Goal: Task Accomplishment & Management: Manage account settings

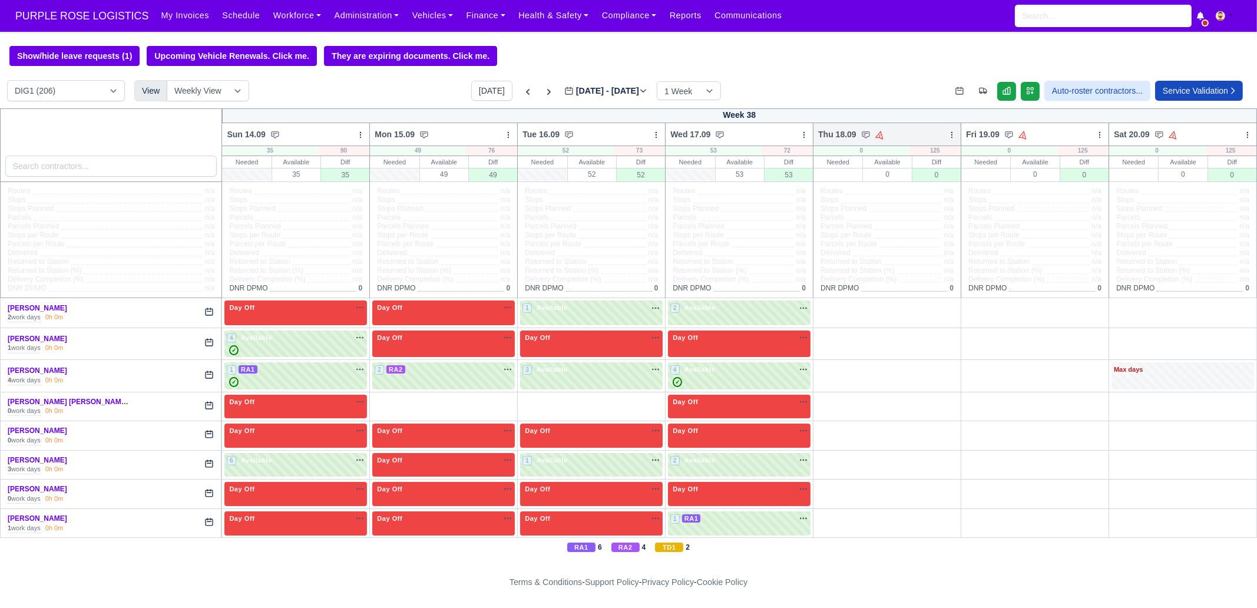
click at [948, 137] on icon at bounding box center [952, 135] width 8 height 8
click at [918, 178] on link "Bulk Status Change" at bounding box center [890, 176] width 132 height 21
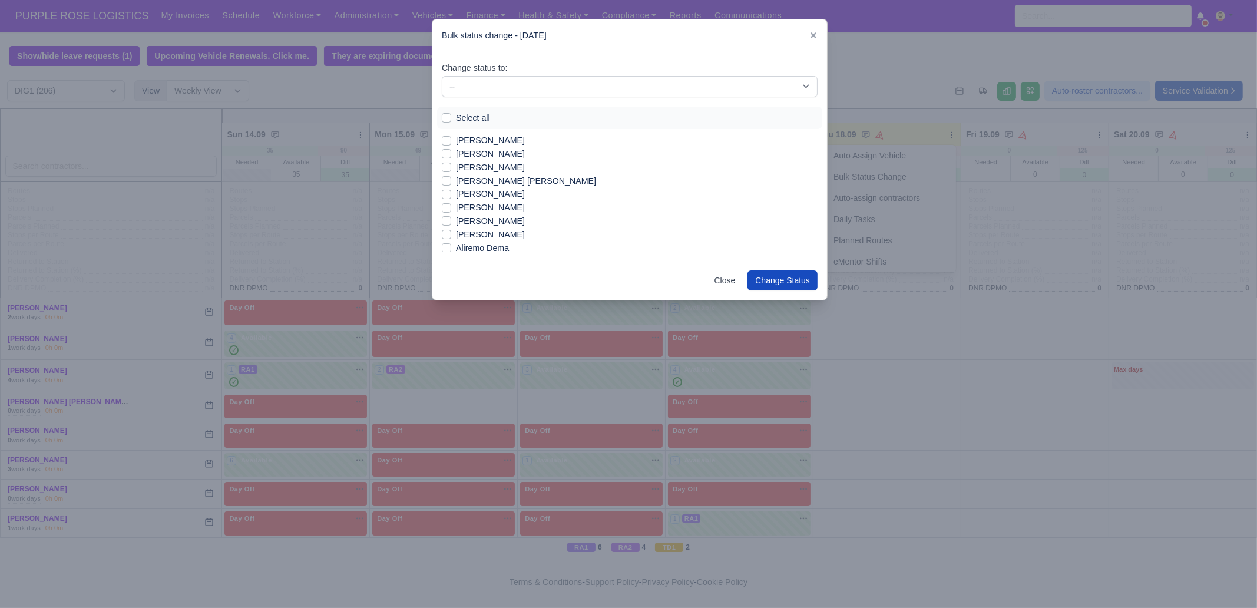
click at [471, 120] on label "Select all" at bounding box center [473, 118] width 34 height 14
click at [451, 120] on input "Select all" at bounding box center [446, 115] width 9 height 9
checkbox input "true"
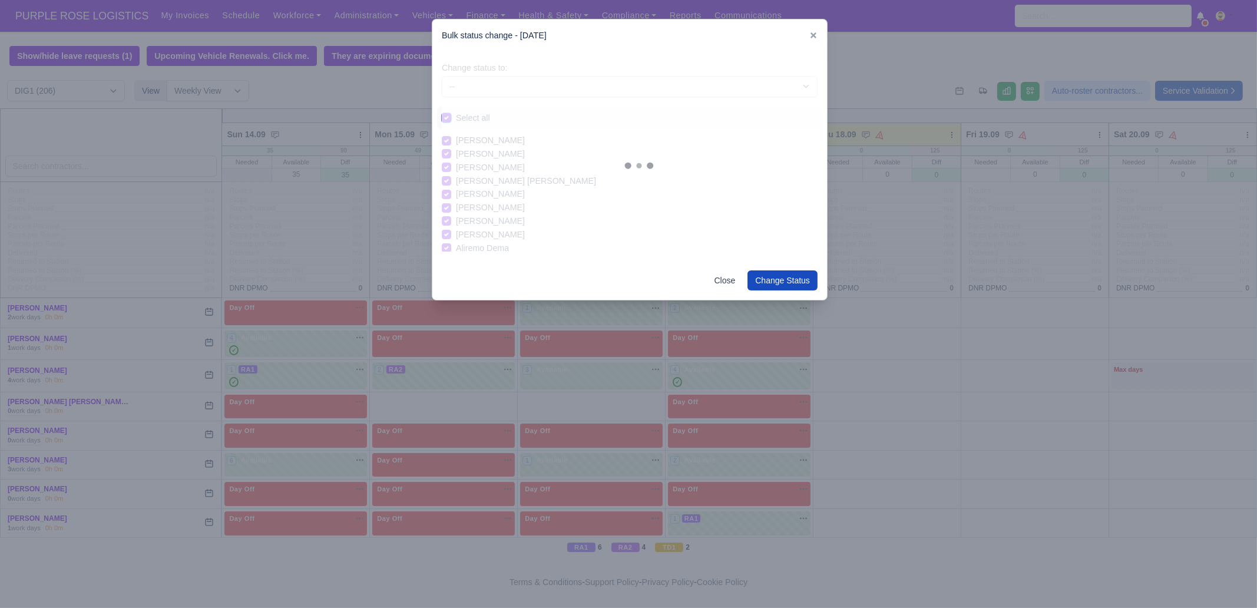
checkbox input "true"
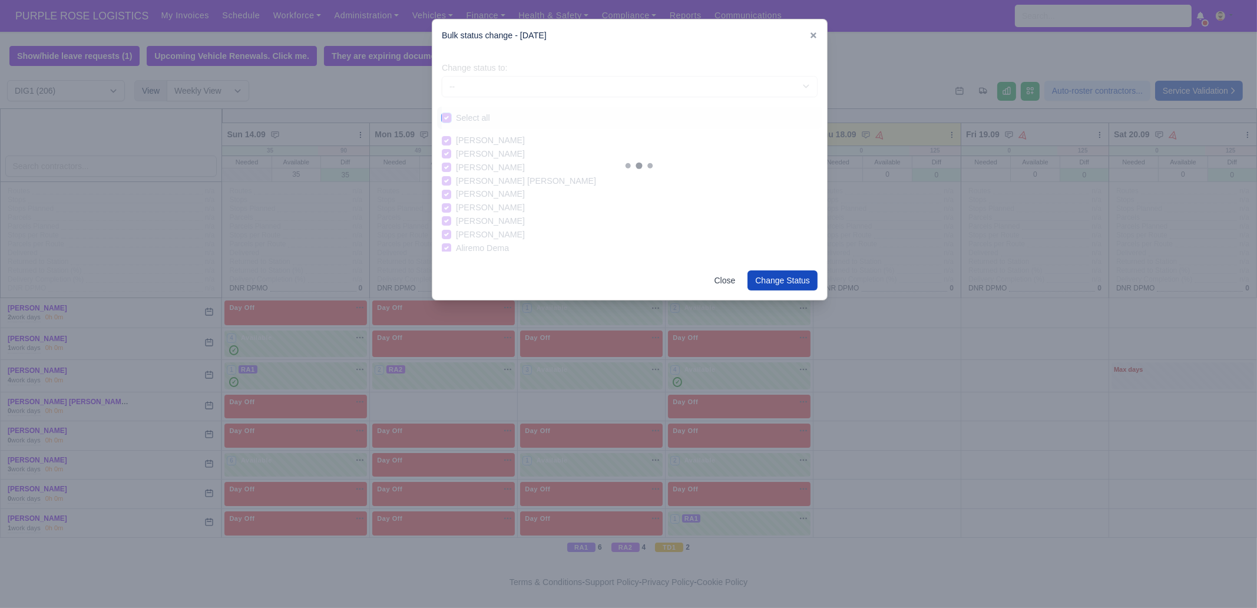
checkbox input "true"
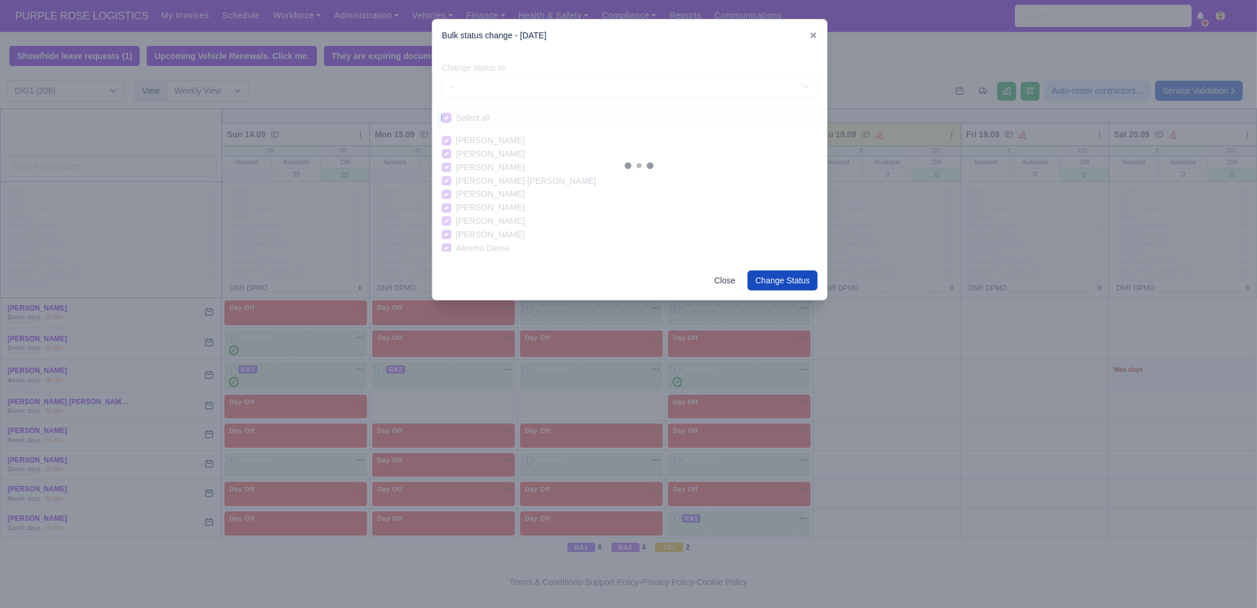
checkbox input "true"
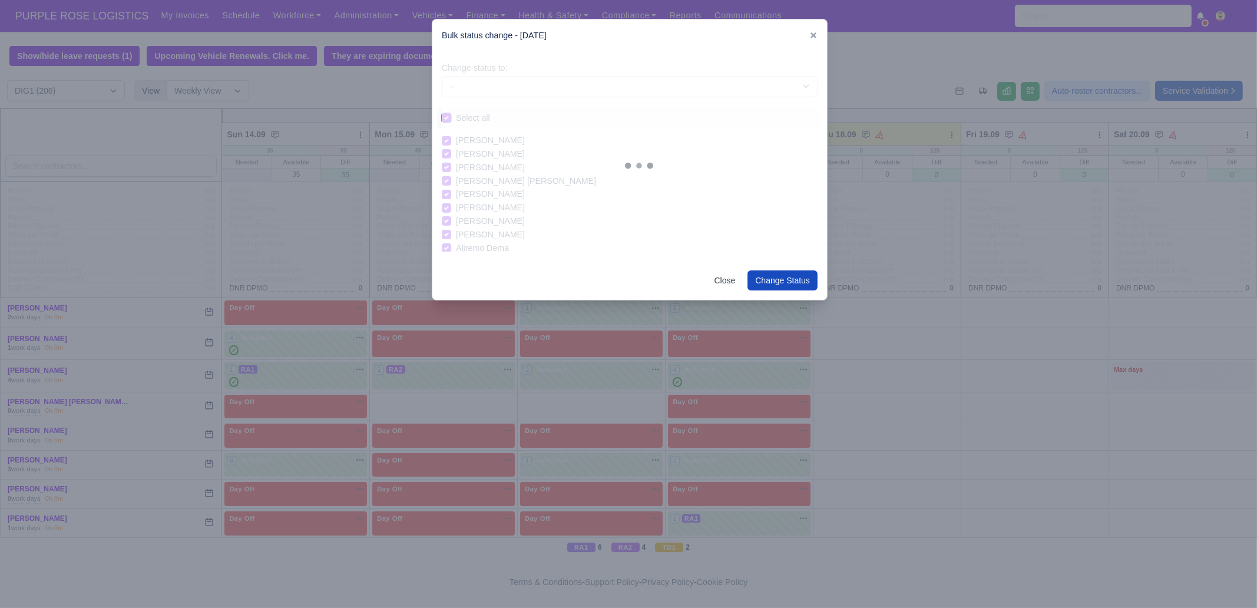
checkbox input "true"
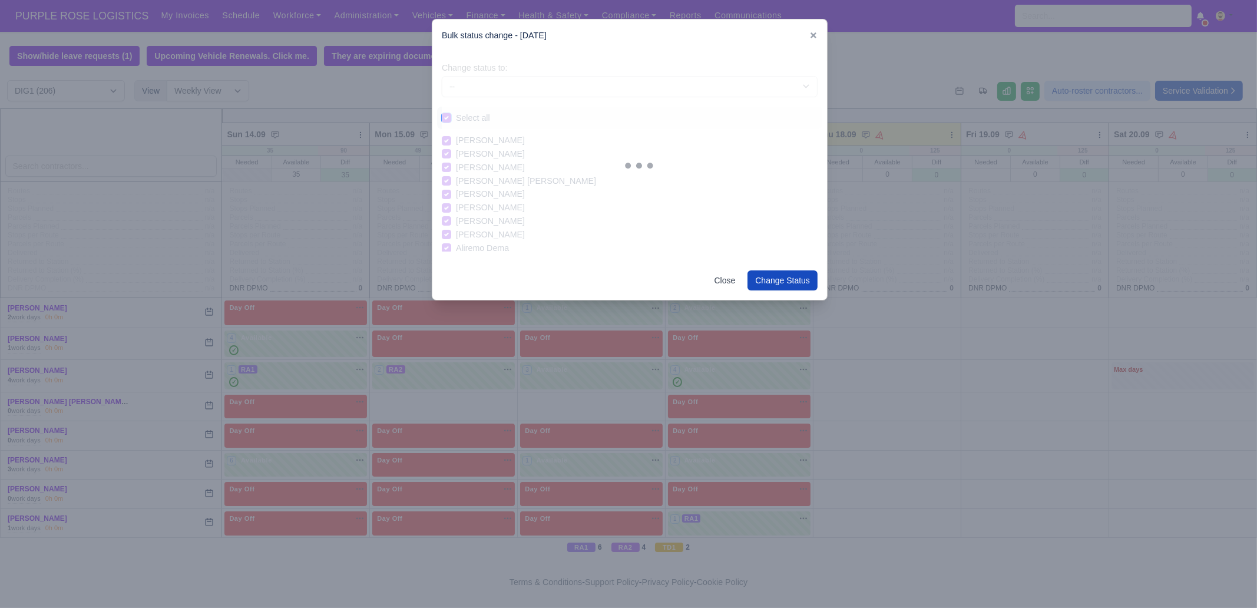
checkbox input "true"
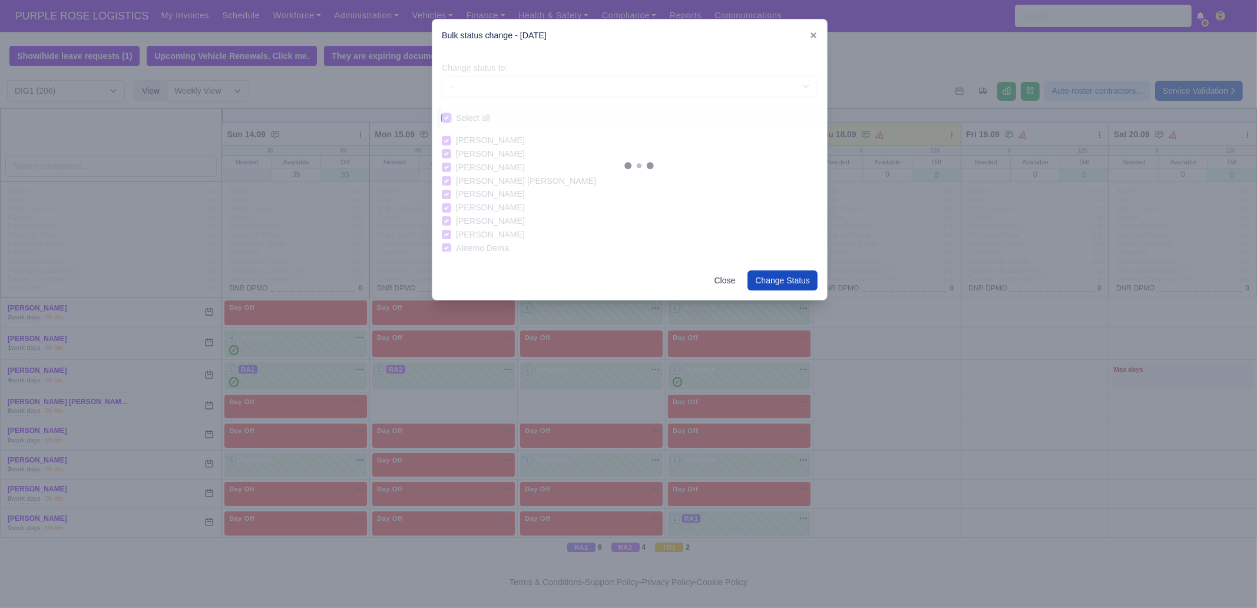
checkbox input "true"
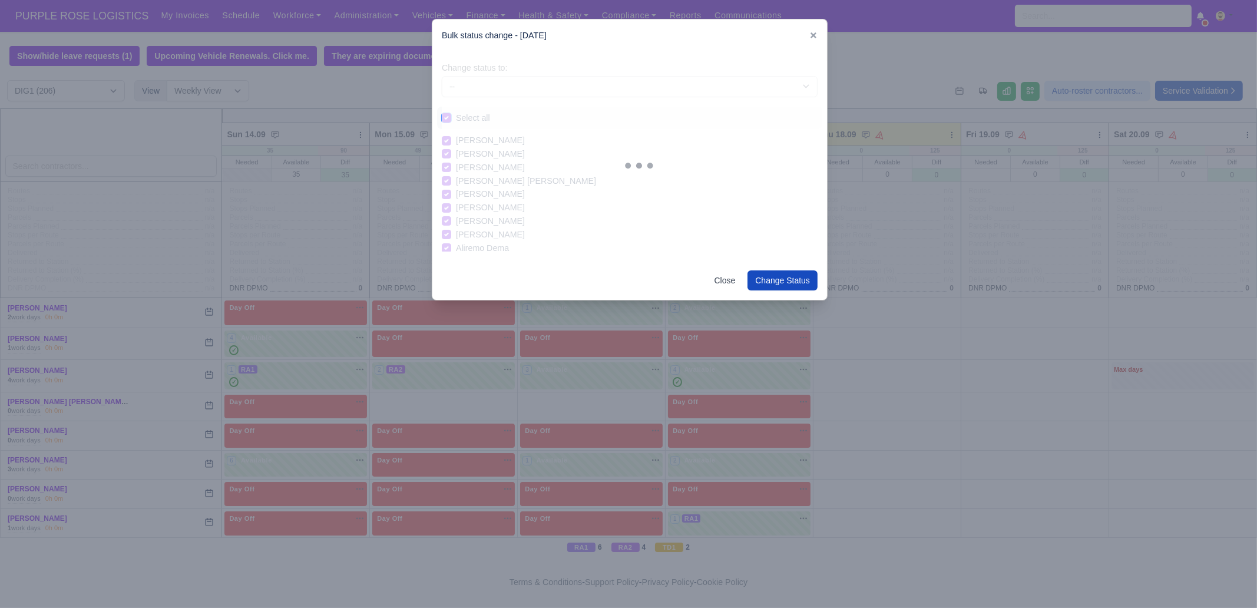
checkbox input "true"
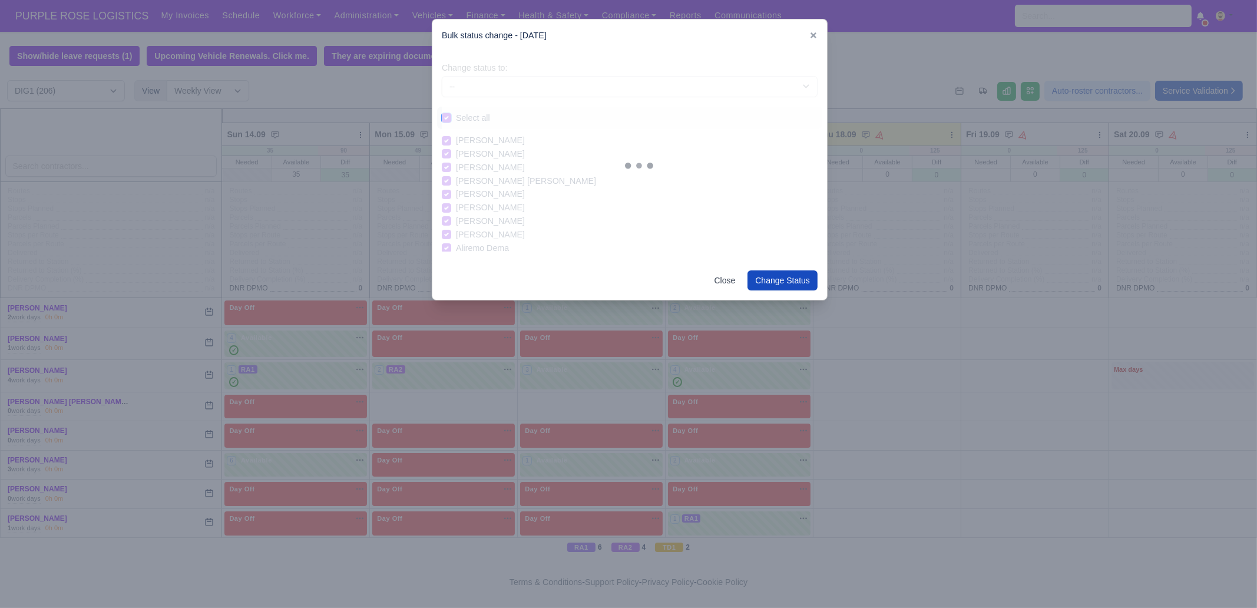
checkbox input "true"
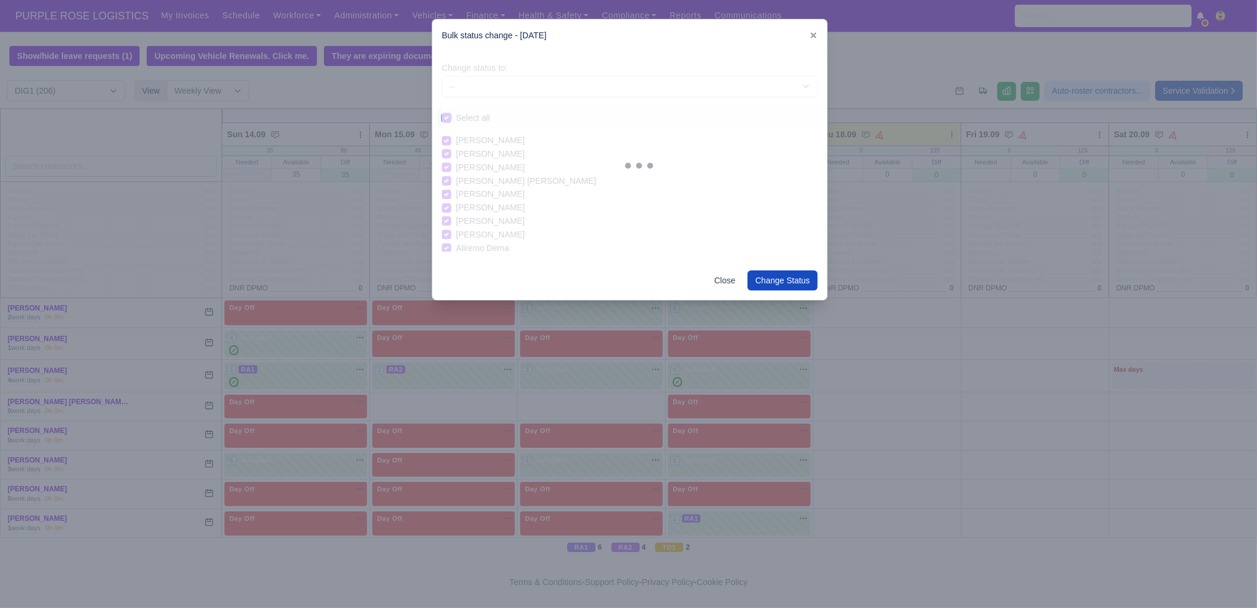
checkbox input "true"
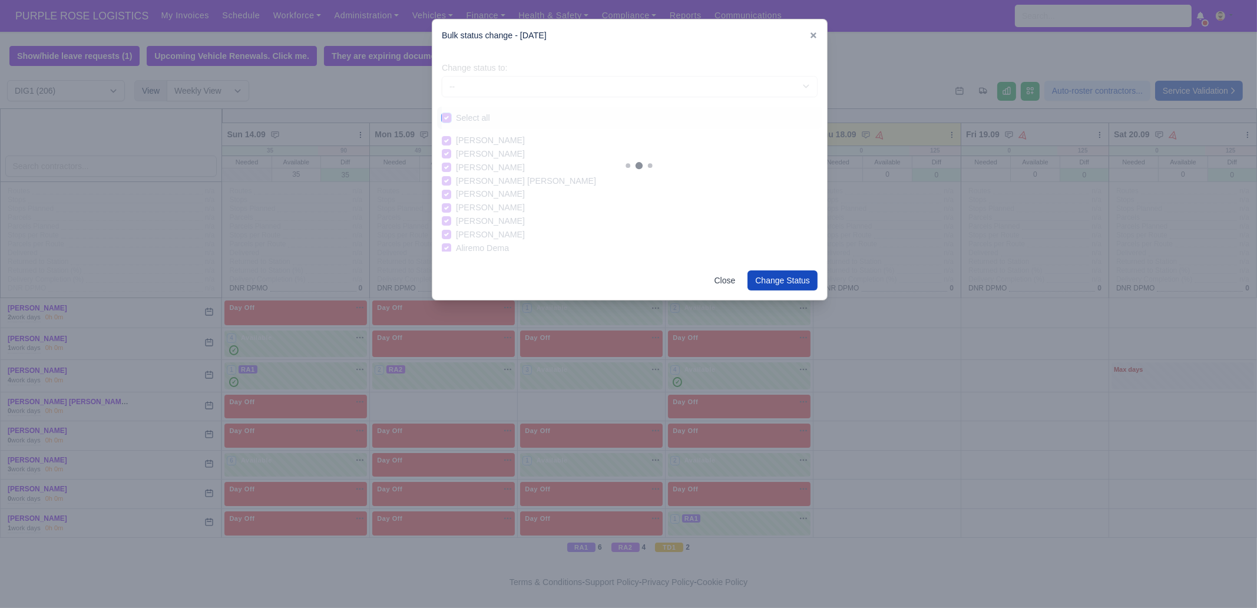
checkbox input "true"
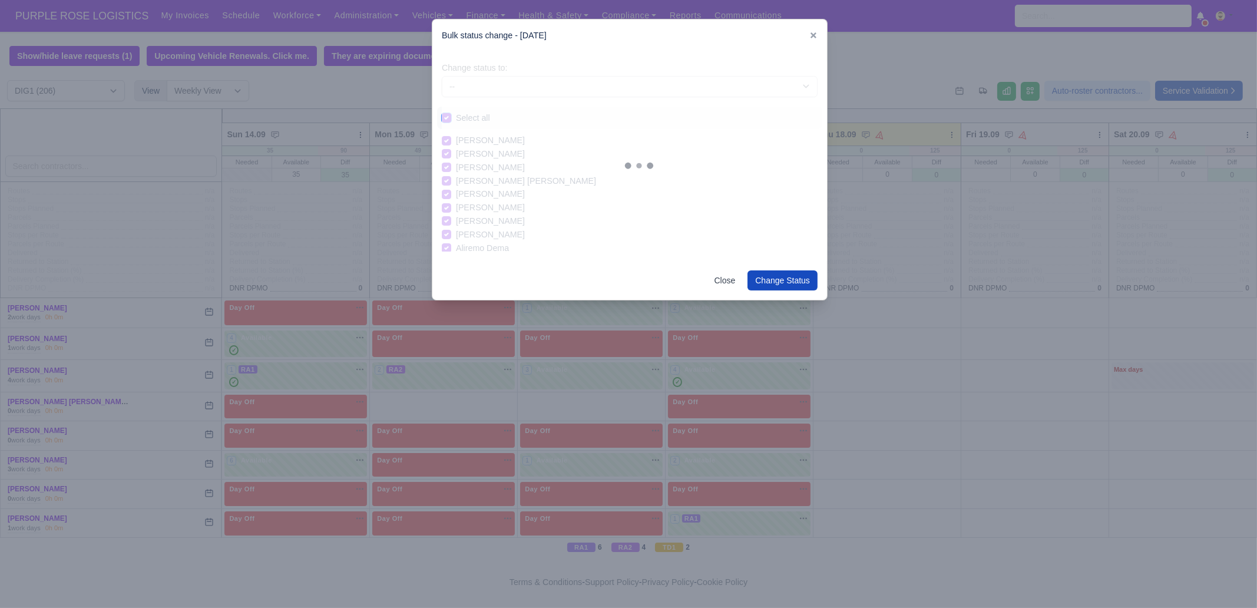
checkbox input "true"
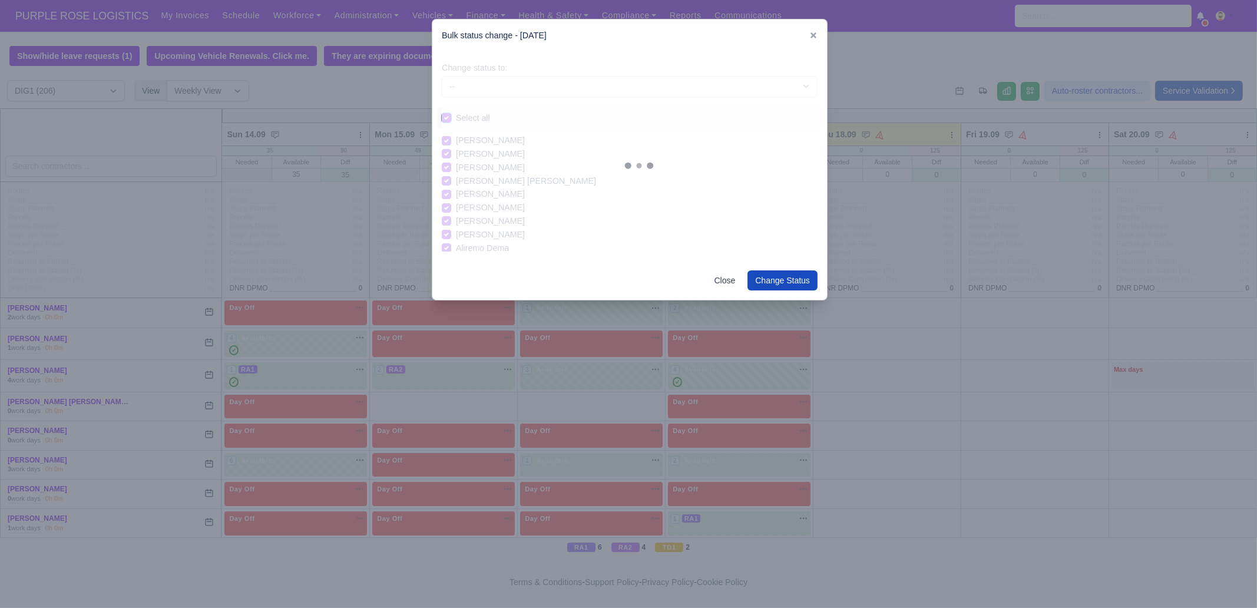
checkbox input "true"
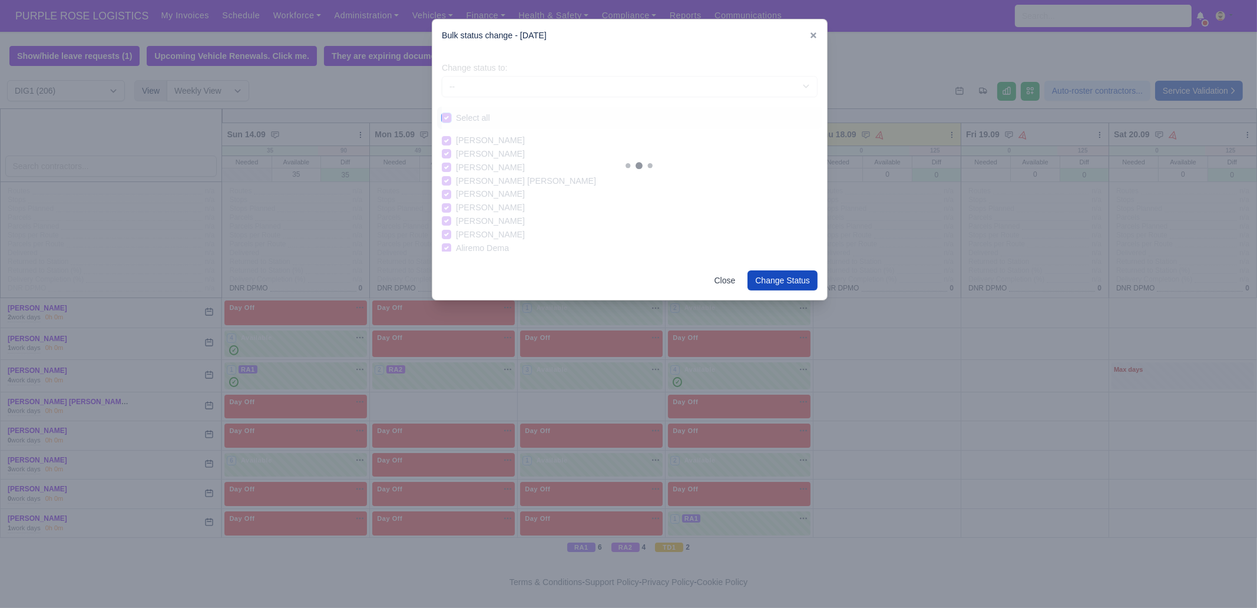
checkbox input "true"
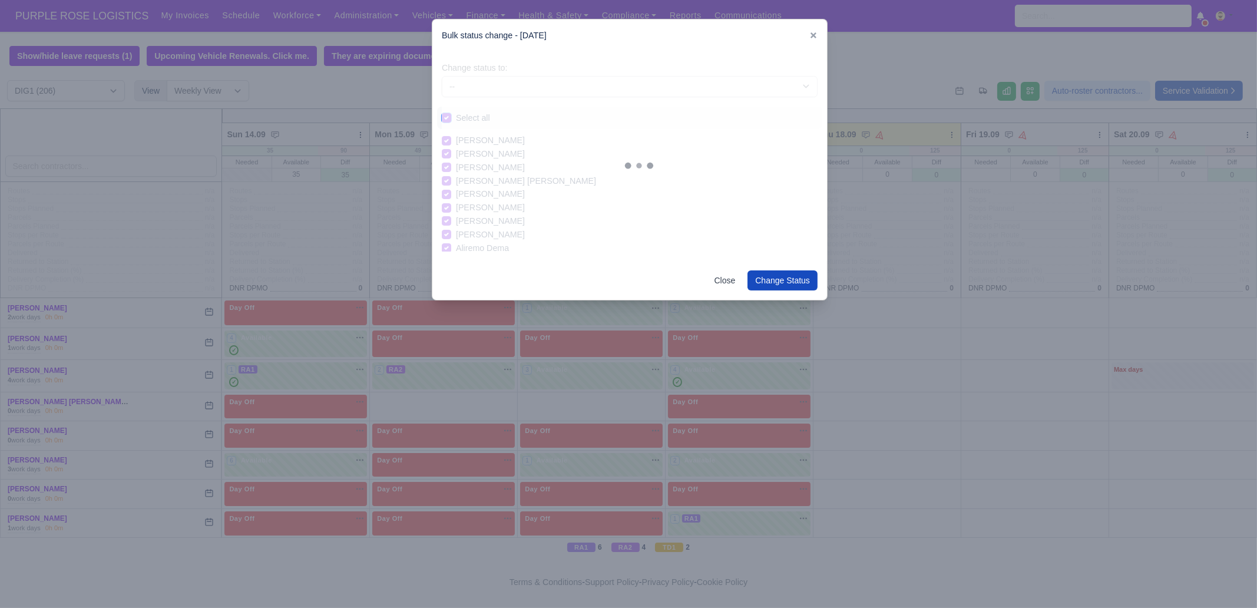
checkbox input "true"
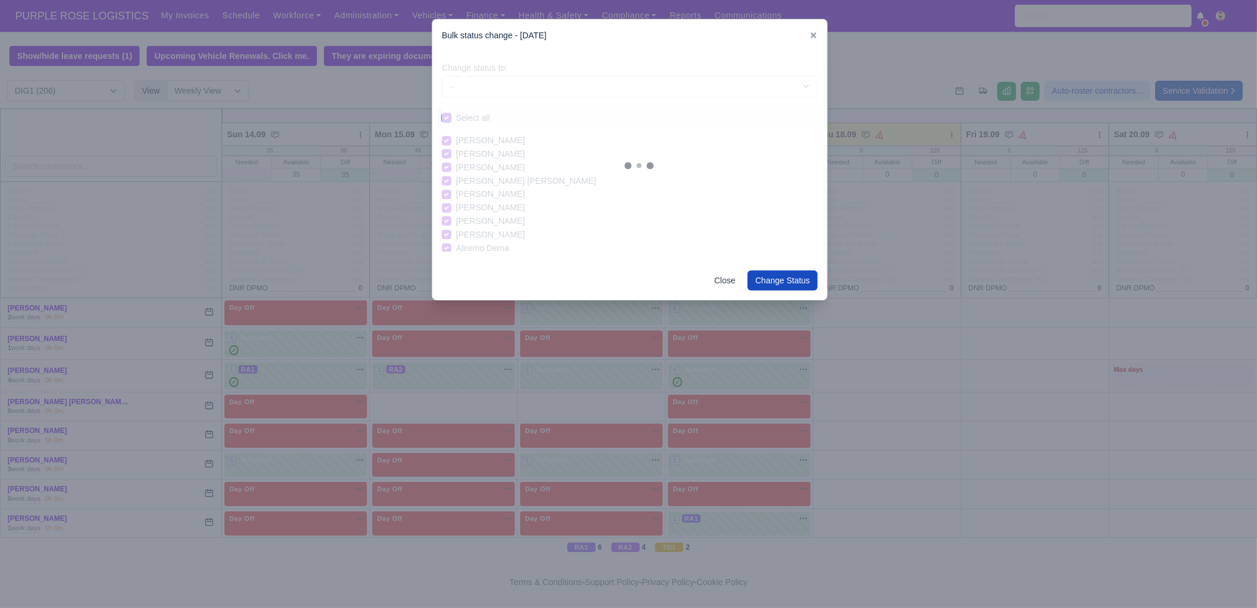
checkbox input "true"
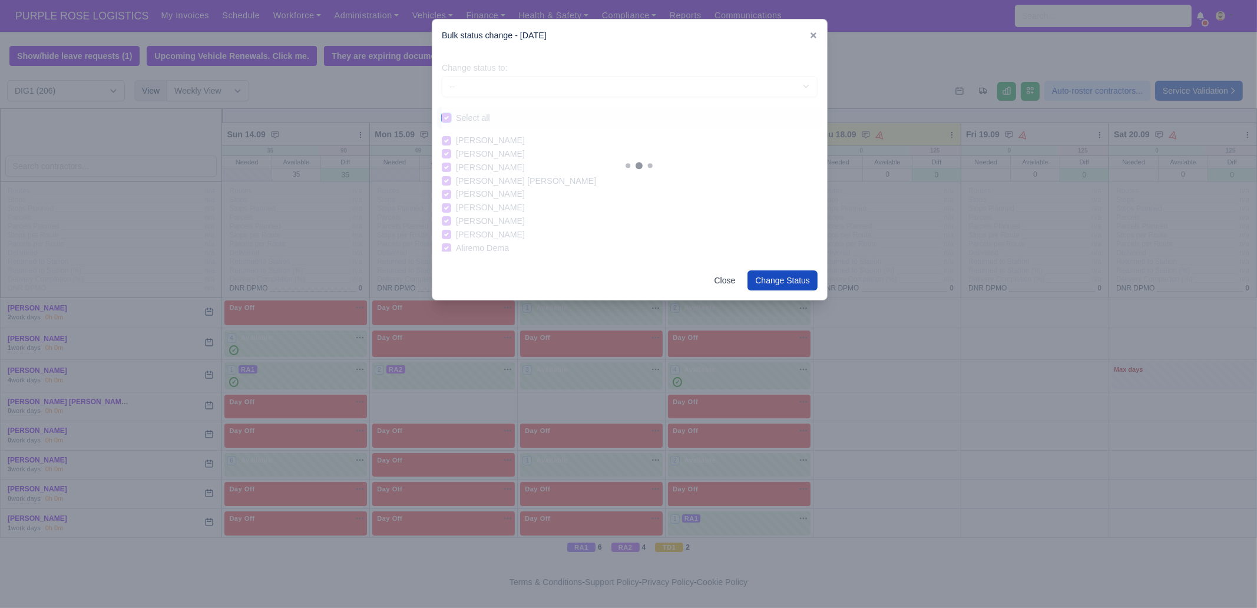
checkbox input "true"
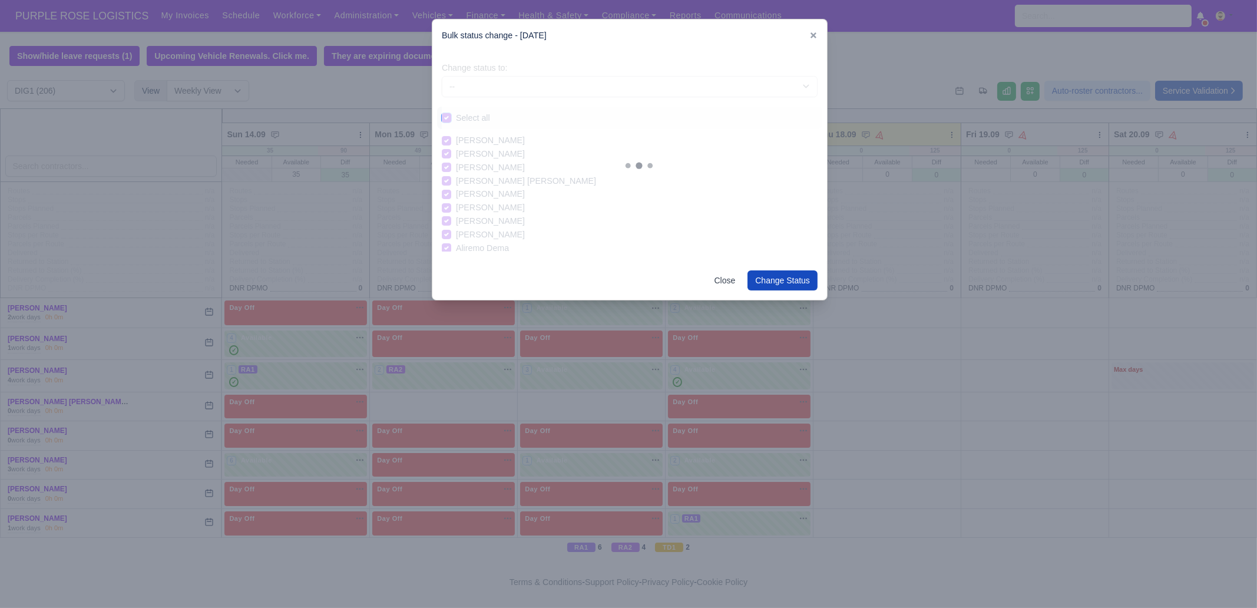
checkbox input "true"
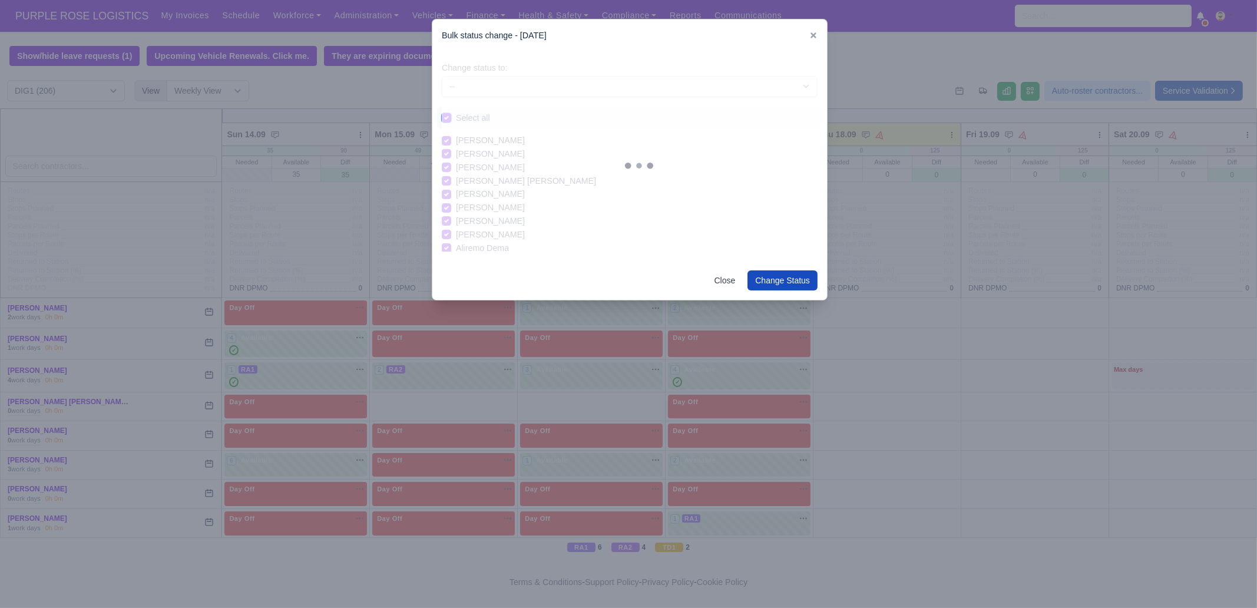
checkbox input "true"
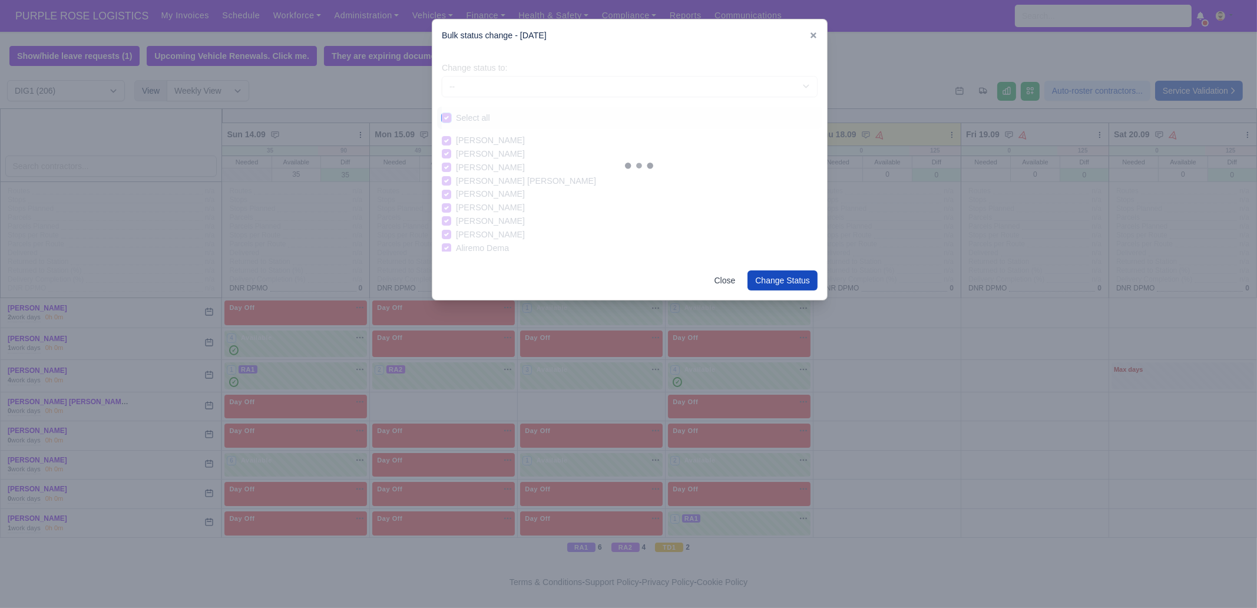
checkbox input "true"
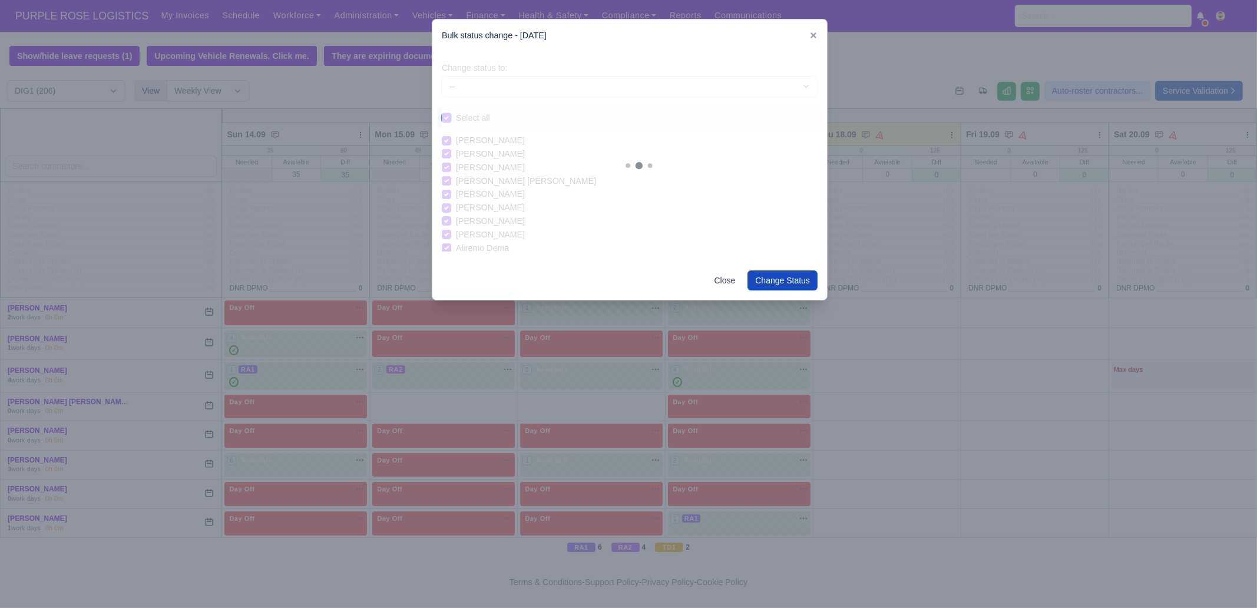
checkbox input "true"
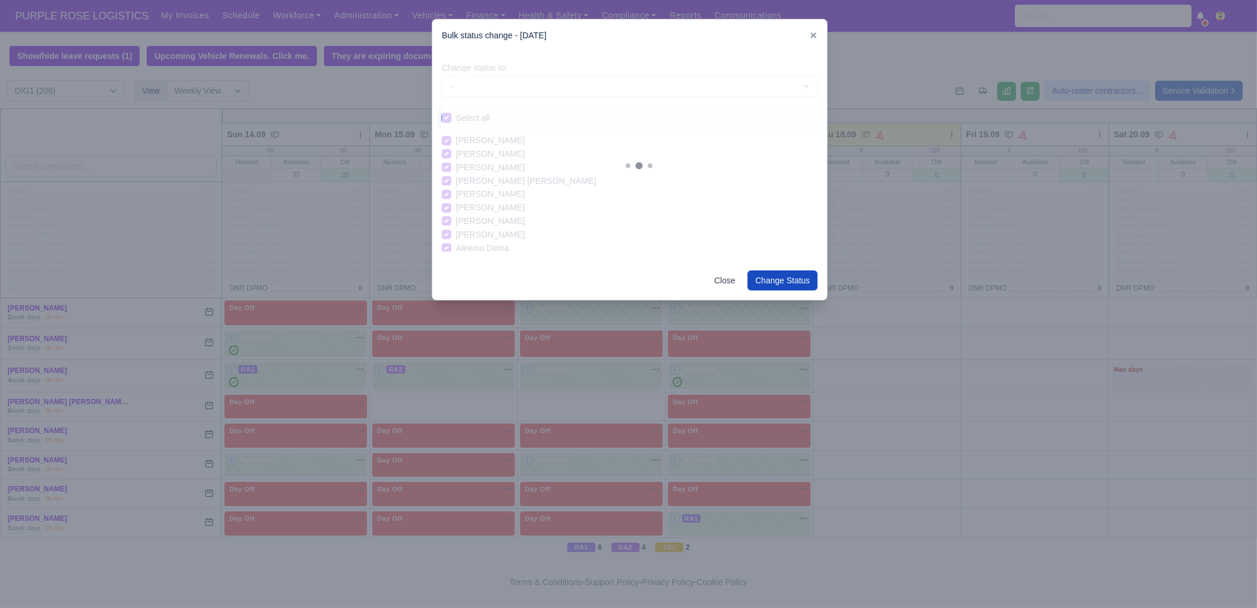
checkbox input "true"
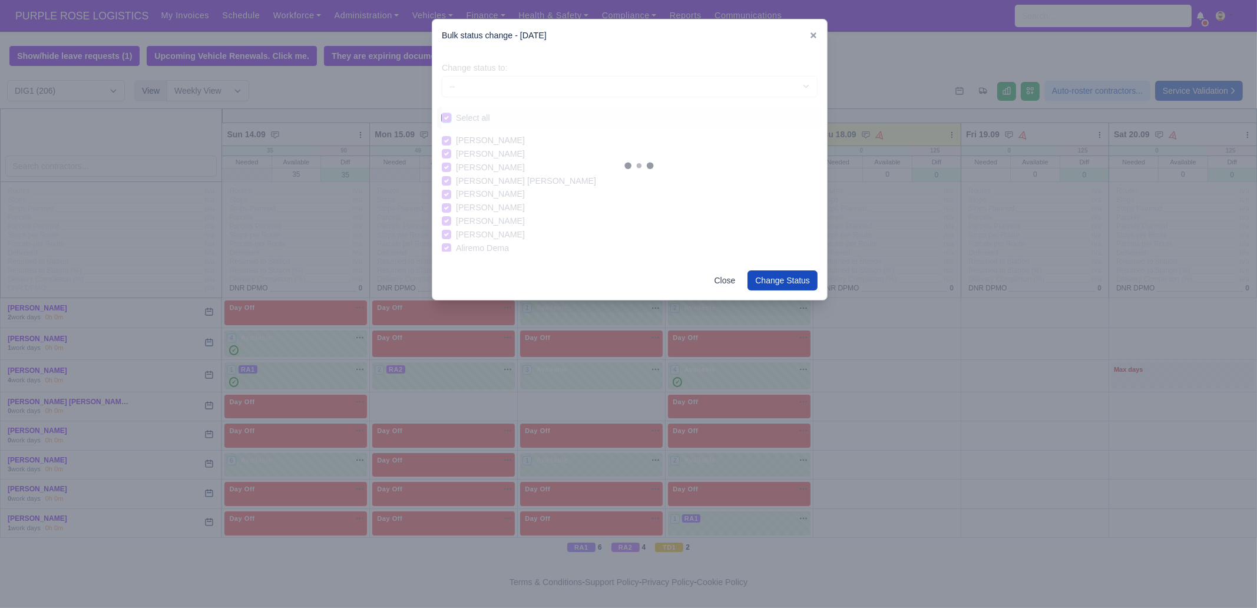
checkbox input "true"
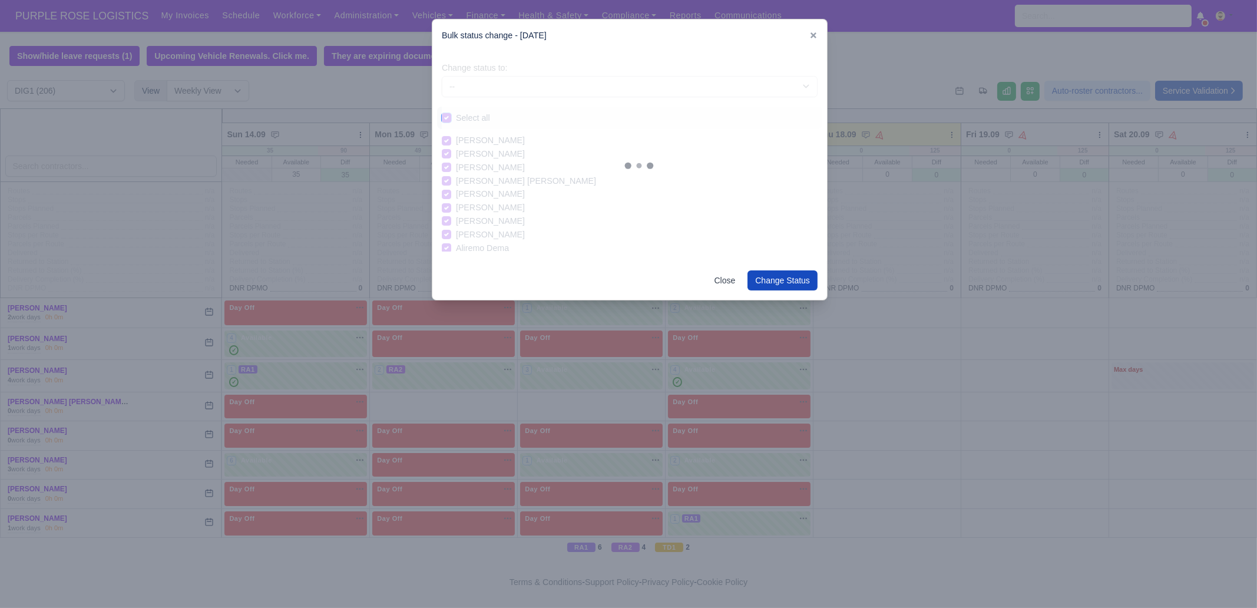
checkbox input "true"
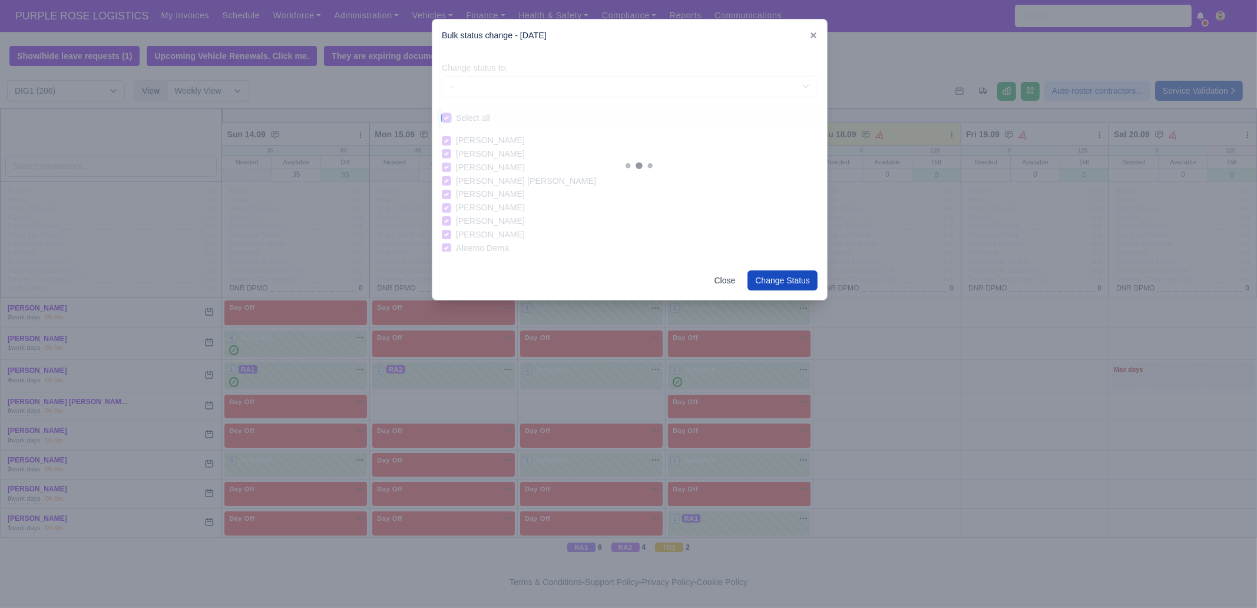
checkbox input "true"
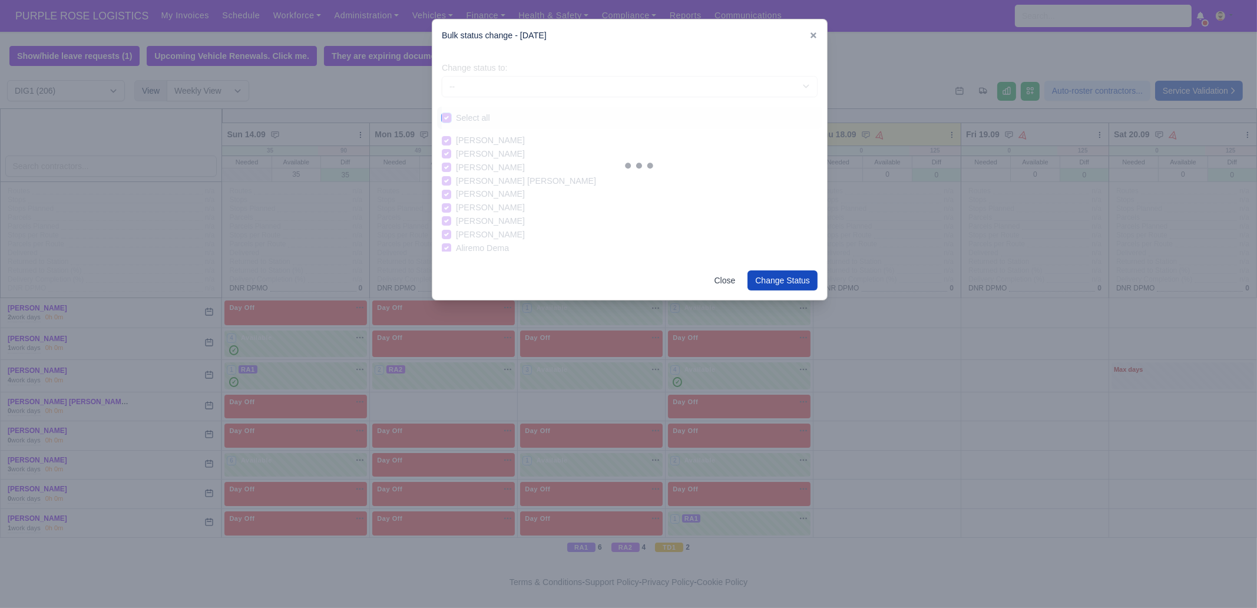
checkbox input "true"
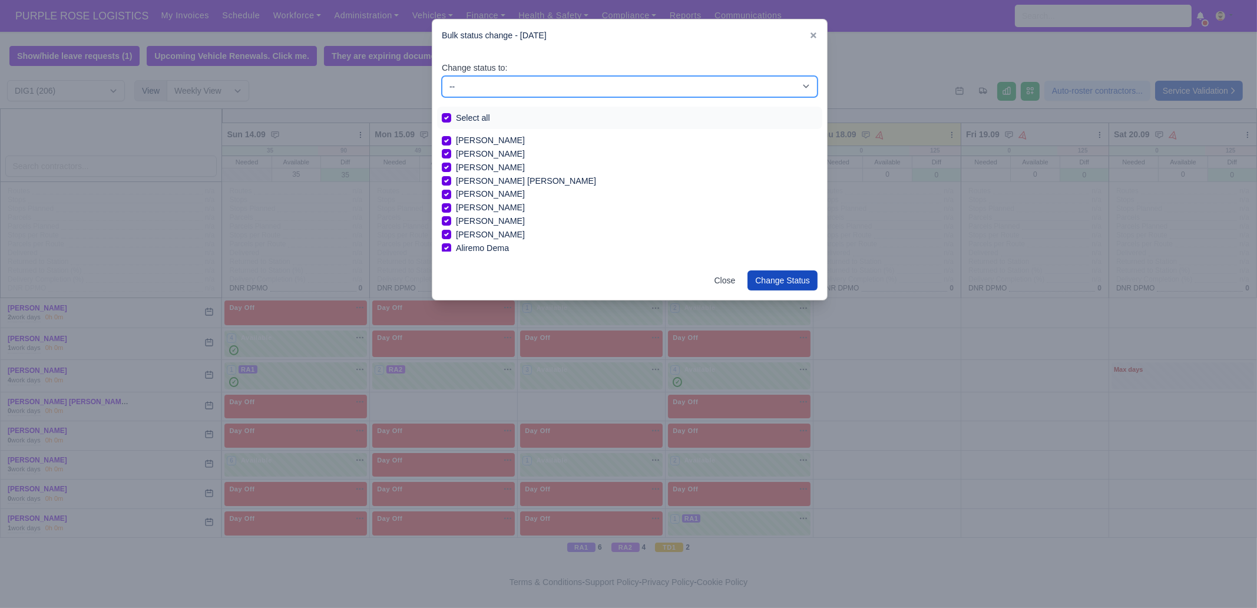
click at [521, 80] on select "-- Unasigned Available Day Off Stand By Other Depot" at bounding box center [630, 86] width 376 height 21
click at [442, 76] on select "-- Unasigned Available Day Off Stand By Other Depot" at bounding box center [630, 86] width 376 height 21
drag, startPoint x: 510, startPoint y: 87, endPoint x: 504, endPoint y: 95, distance: 10.3
click at [510, 87] on select "-- Unasigned Available Day Off Stand By Other Depot" at bounding box center [630, 86] width 376 height 21
select select "Day Off"
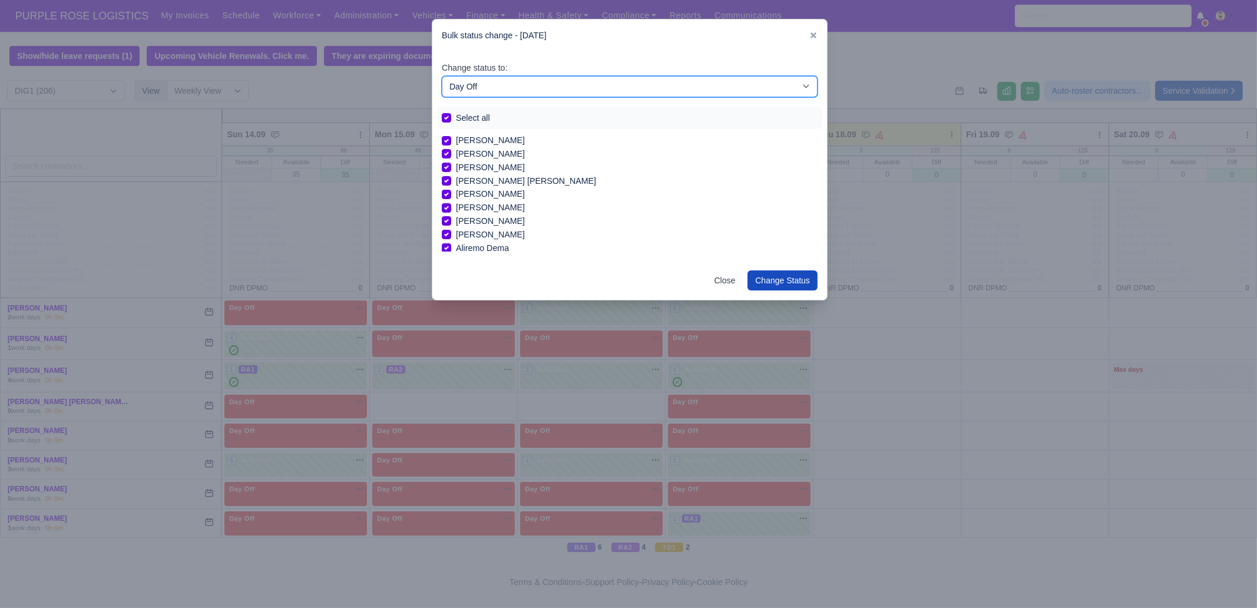
click at [442, 76] on select "-- Unasigned Available Day Off Stand By Other Depot" at bounding box center [630, 86] width 376 height 21
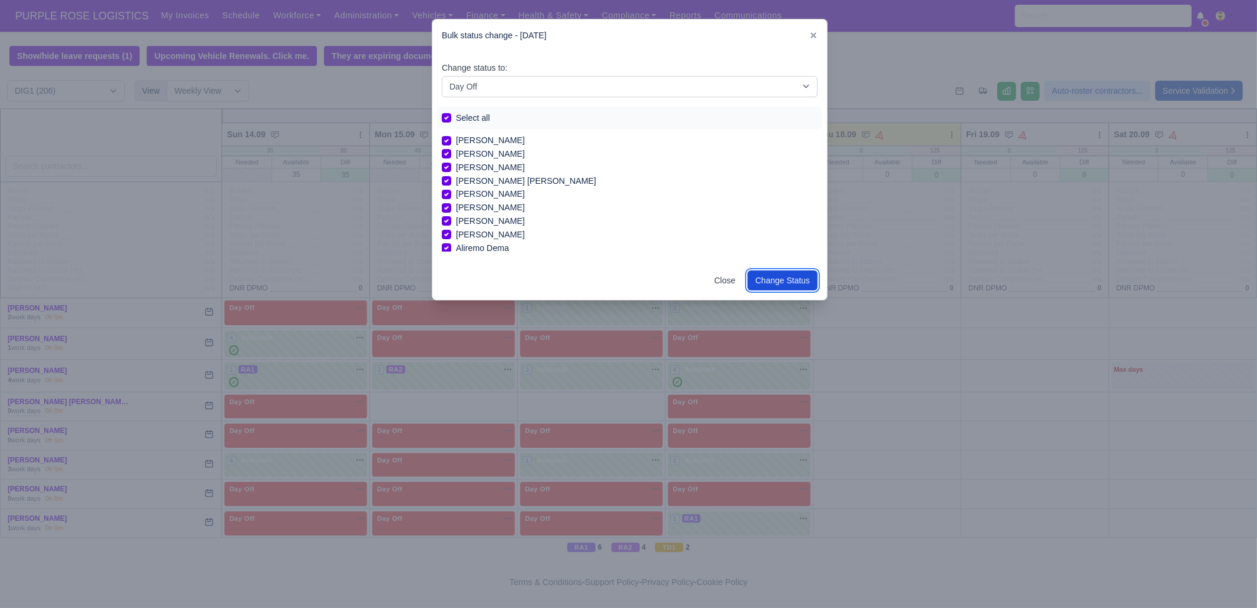
click at [797, 279] on button "Change Status" at bounding box center [783, 280] width 70 height 20
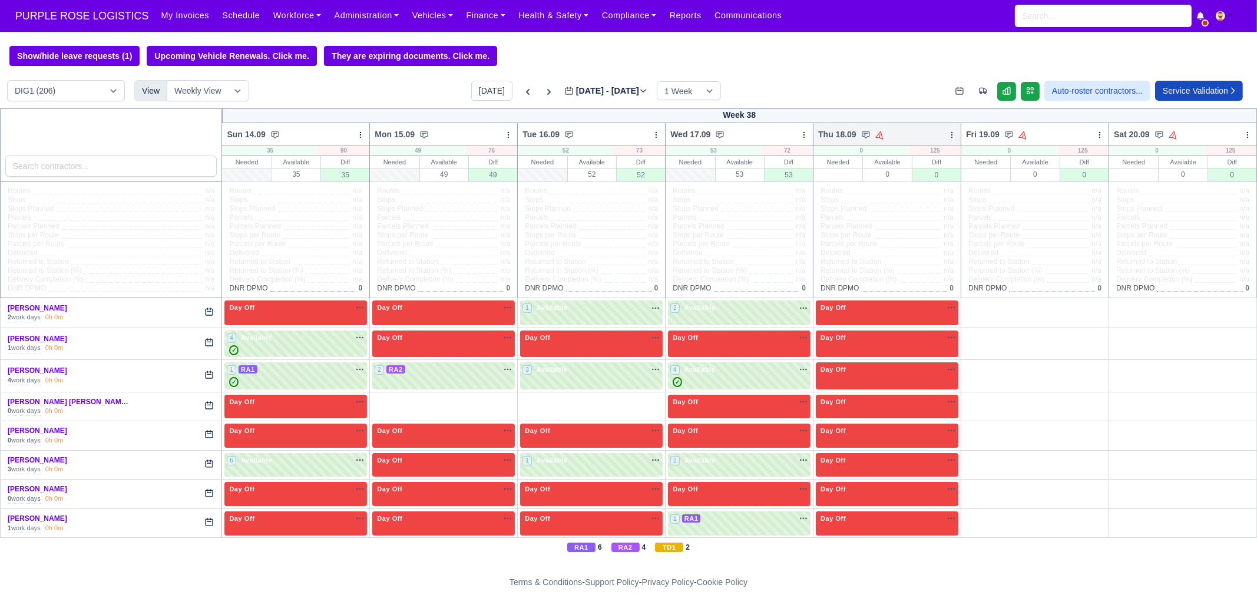
click at [948, 135] on icon at bounding box center [952, 135] width 8 height 8
click at [900, 181] on link "Bulk Status Change" at bounding box center [890, 176] width 132 height 21
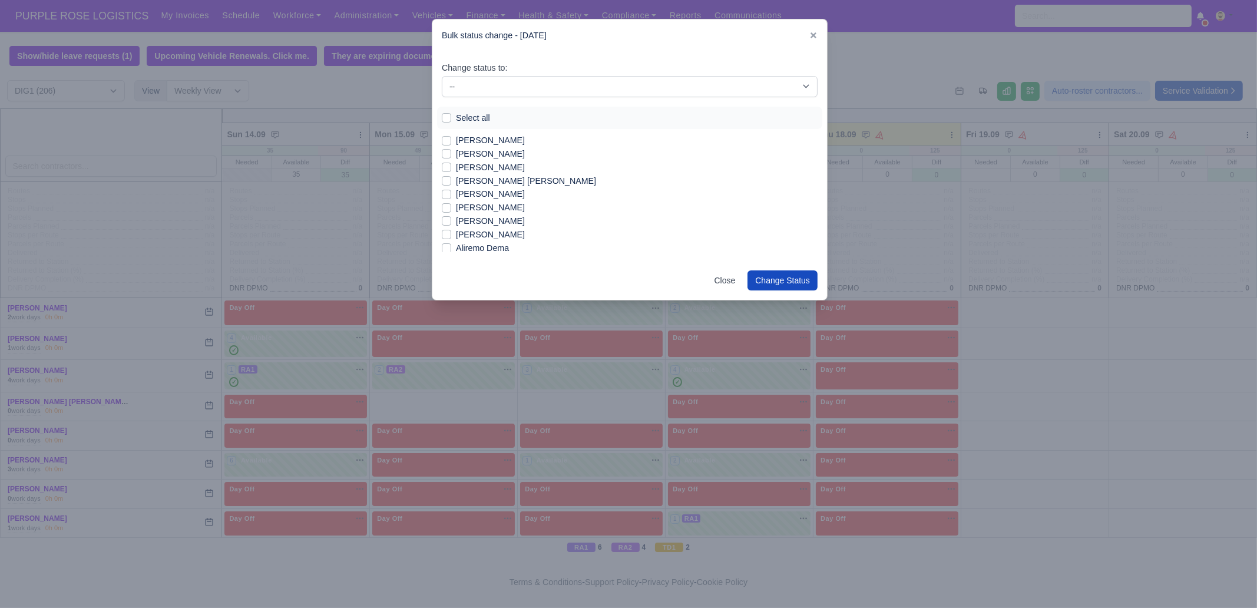
click at [503, 140] on label "[PERSON_NAME]" at bounding box center [490, 141] width 69 height 14
click at [451, 140] on input "[PERSON_NAME]" at bounding box center [446, 138] width 9 height 9
checkbox input "true"
click at [498, 157] on label "[PERSON_NAME]" at bounding box center [490, 154] width 69 height 14
click at [451, 157] on input "[PERSON_NAME]" at bounding box center [446, 151] width 9 height 9
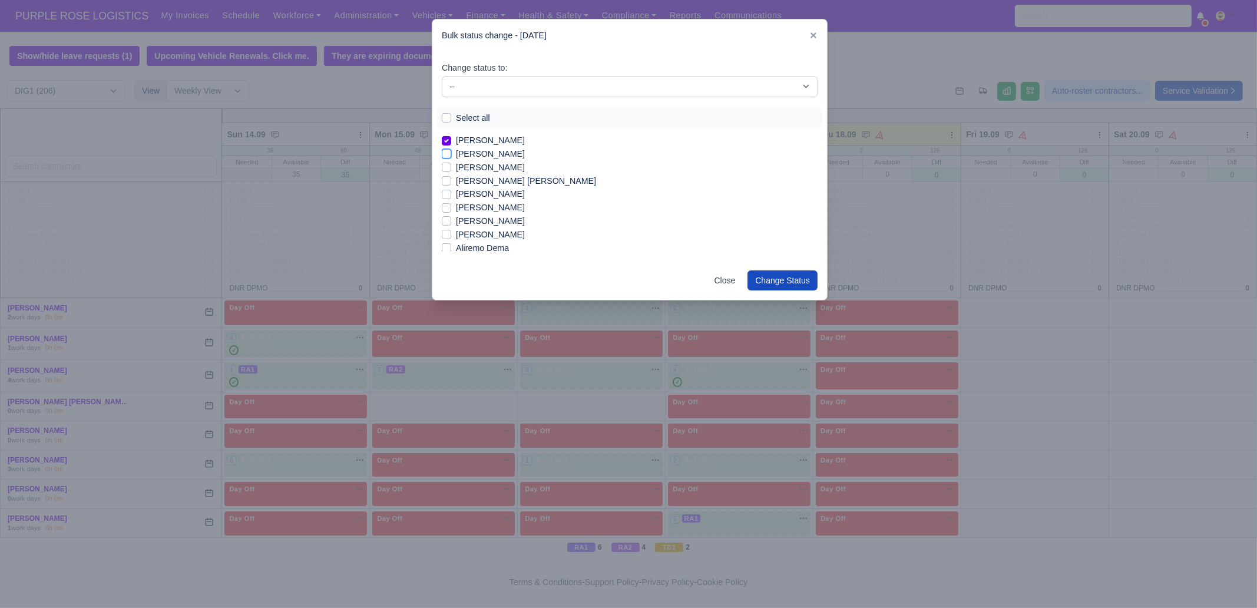
checkbox input "true"
click at [495, 206] on label "[PERSON_NAME]" at bounding box center [490, 208] width 69 height 14
click at [451, 206] on input "[PERSON_NAME]" at bounding box center [446, 205] width 9 height 9
checkbox input "true"
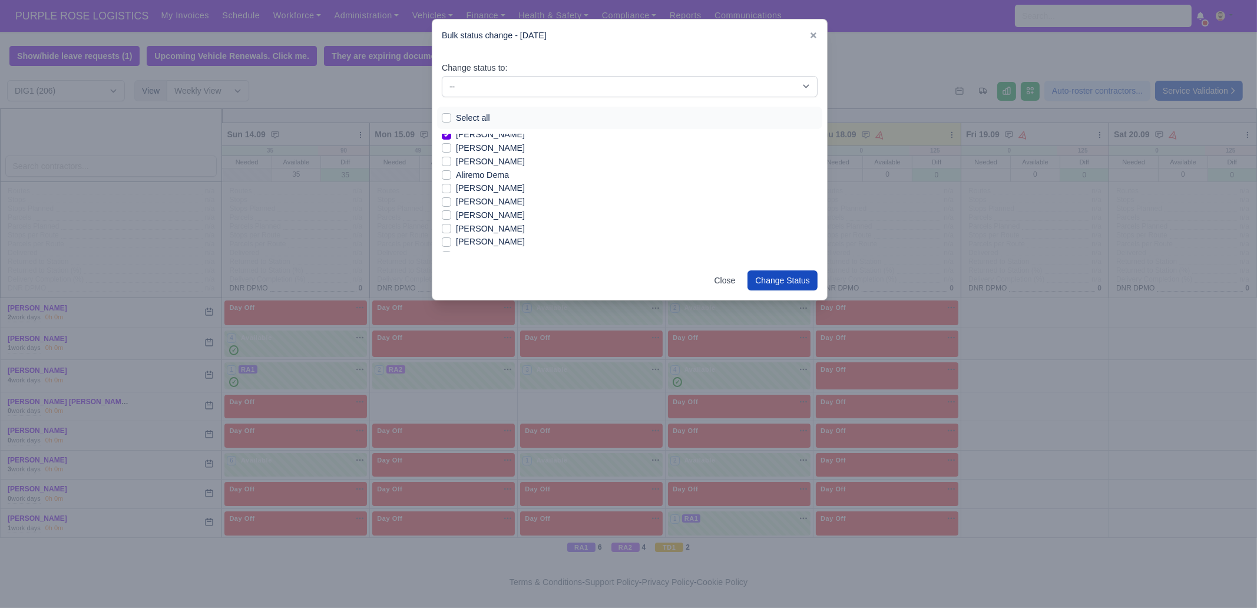
click at [484, 228] on label "[PERSON_NAME]" at bounding box center [490, 229] width 69 height 14
click at [451, 228] on input "[PERSON_NAME]" at bounding box center [446, 226] width 9 height 9
checkbox input "true"
click at [480, 242] on label "[PERSON_NAME]" at bounding box center [490, 242] width 69 height 14
click at [451, 242] on input "[PERSON_NAME]" at bounding box center [446, 239] width 9 height 9
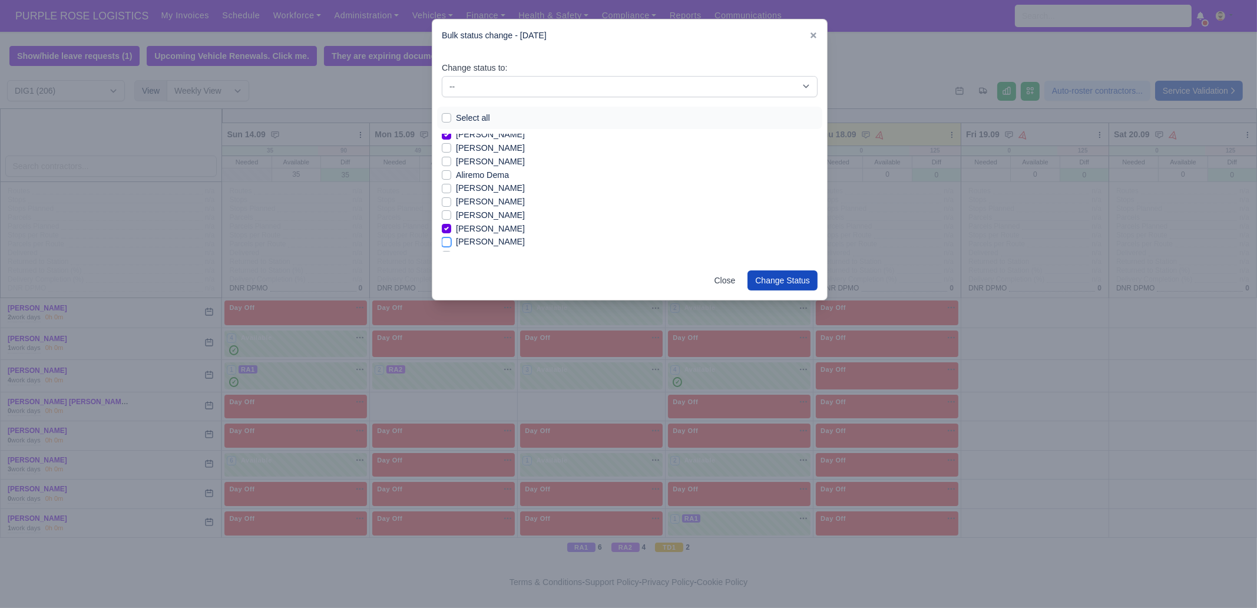
checkbox input "true"
click at [504, 182] on label "[PERSON_NAME]" at bounding box center [490, 182] width 69 height 14
click at [451, 182] on input "[PERSON_NAME]" at bounding box center [446, 179] width 9 height 9
checkbox input "true"
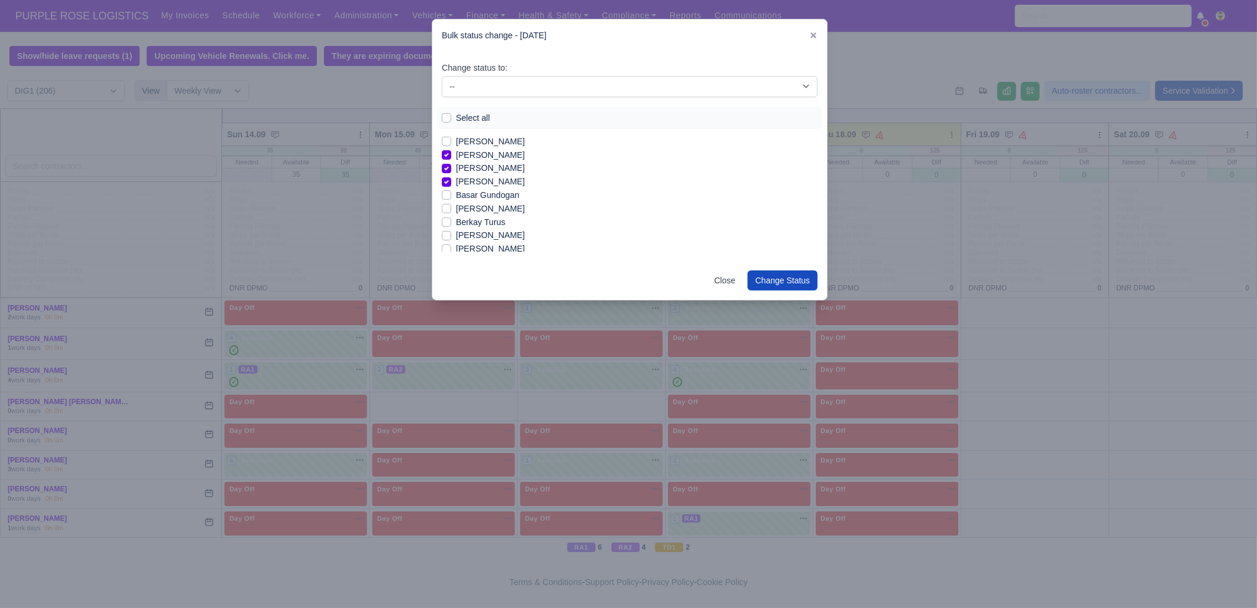
click at [501, 207] on label "[PERSON_NAME]" at bounding box center [490, 209] width 69 height 14
click at [451, 207] on input "[PERSON_NAME]" at bounding box center [446, 206] width 9 height 9
checkbox input "true"
click at [498, 221] on label "Berkay Turus" at bounding box center [480, 223] width 49 height 14
click at [451, 221] on input "Berkay Turus" at bounding box center [446, 220] width 9 height 9
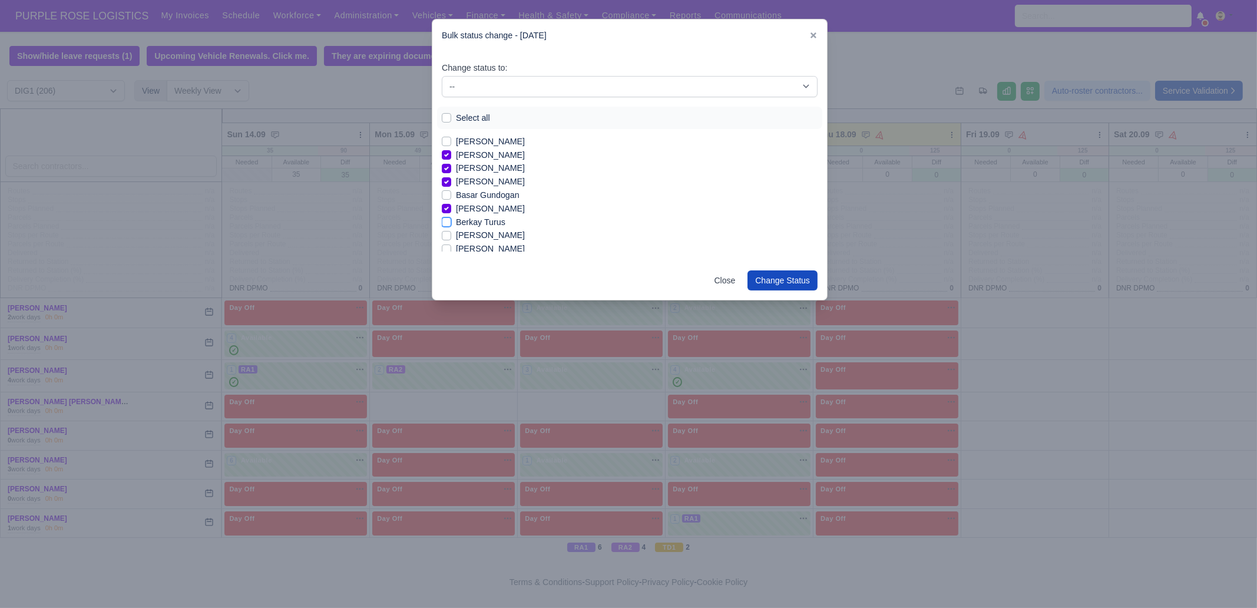
checkbox input "true"
click at [482, 226] on label "[PERSON_NAME]" at bounding box center [490, 230] width 69 height 14
click at [451, 226] on input "[PERSON_NAME]" at bounding box center [446, 227] width 9 height 9
checkbox input "true"
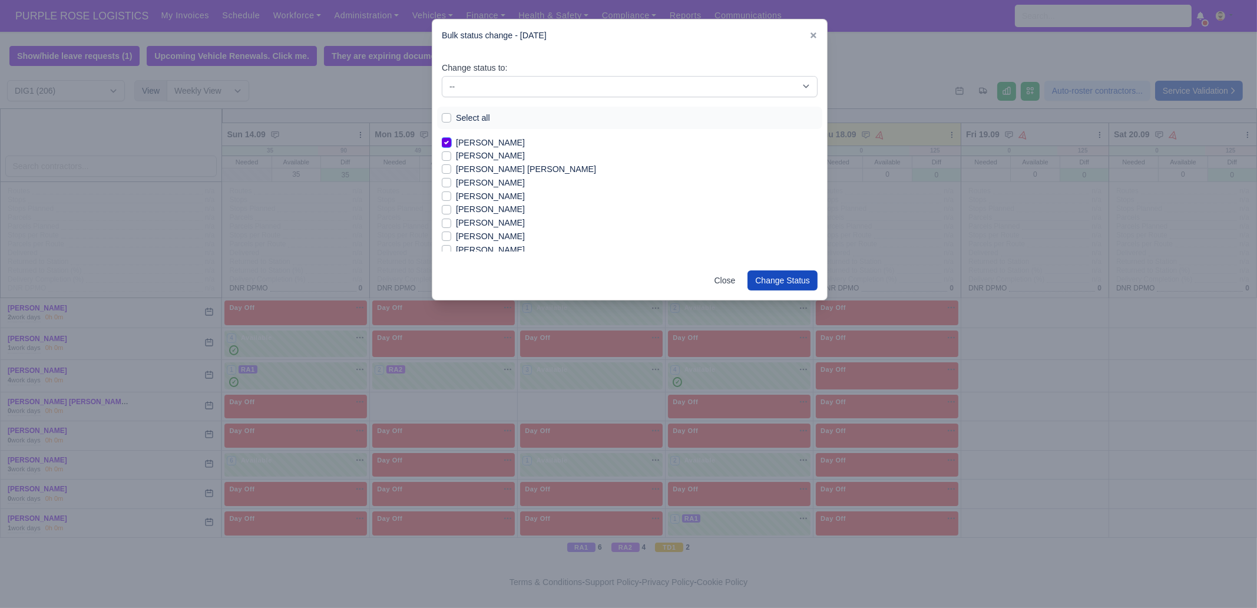
scroll to position [294, 0]
drag, startPoint x: 477, startPoint y: 233, endPoint x: 479, endPoint y: 245, distance: 12.5
click at [478, 233] on label "[PERSON_NAME]" at bounding box center [490, 236] width 69 height 14
click at [451, 233] on input "[PERSON_NAME]" at bounding box center [446, 233] width 9 height 9
checkbox input "true"
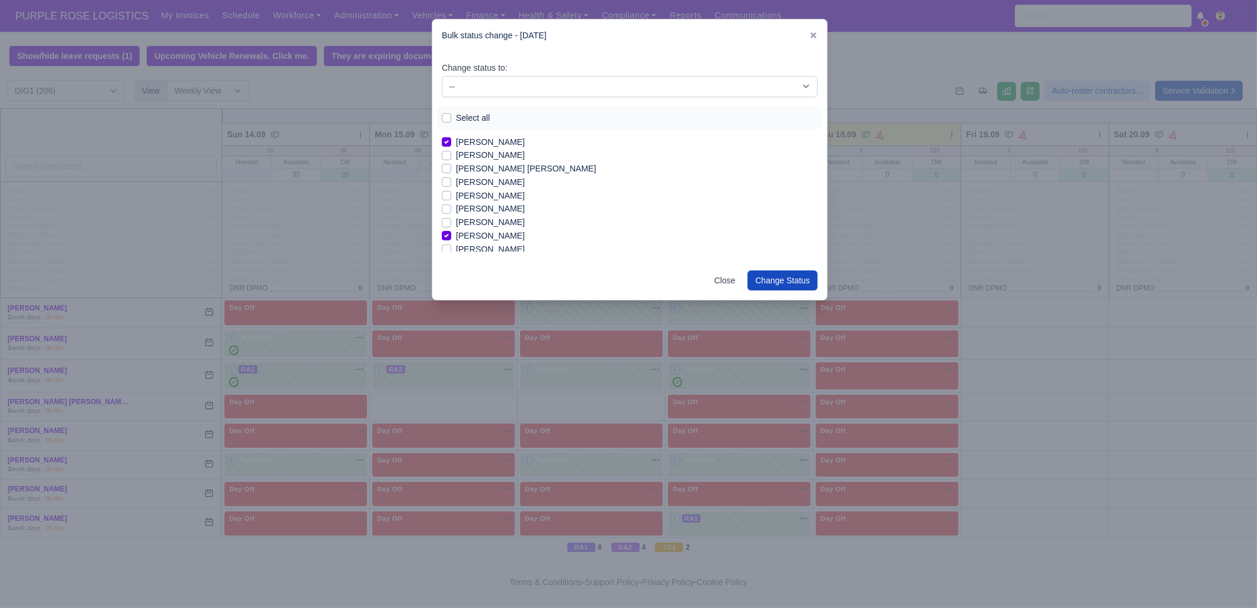
click at [480, 246] on label "[PERSON_NAME]" at bounding box center [490, 250] width 69 height 14
click at [451, 246] on input "[PERSON_NAME]" at bounding box center [446, 247] width 9 height 9
checkbox input "true"
click at [807, 244] on div "[PERSON_NAME] [PERSON_NAME] [PERSON_NAME] [PERSON_NAME] [PERSON_NAME] [PERSON_N…" at bounding box center [630, 193] width 376 height 118
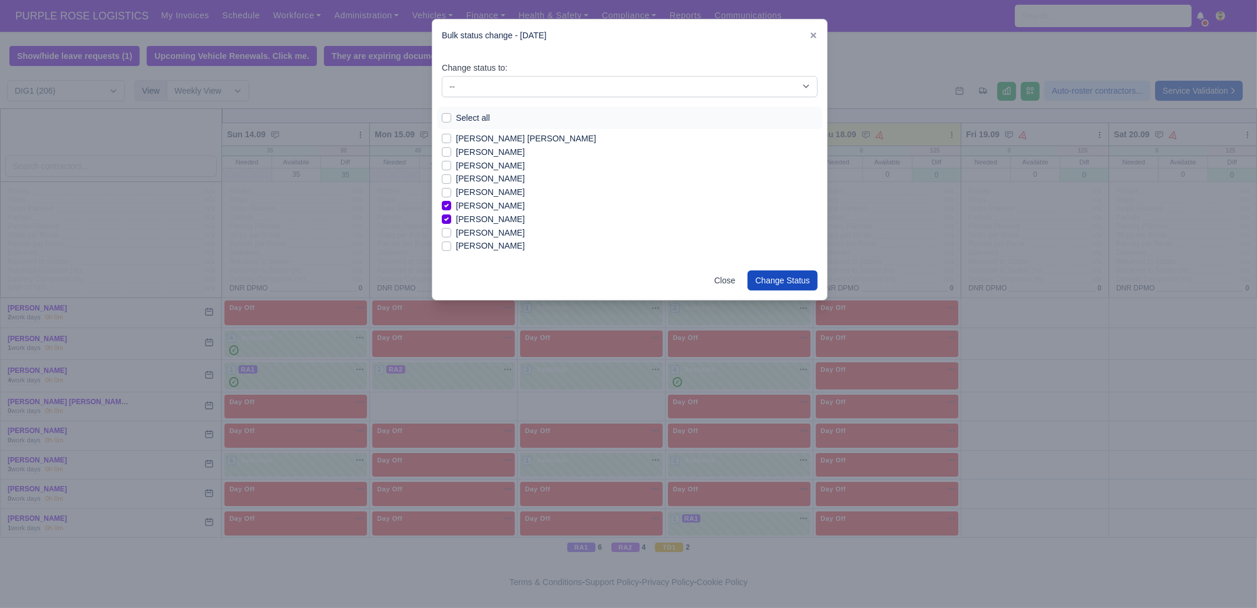
click at [484, 233] on label "[PERSON_NAME]" at bounding box center [490, 233] width 69 height 14
click at [451, 233] on input "[PERSON_NAME]" at bounding box center [446, 230] width 9 height 9
checkbox input "true"
click at [484, 225] on label "[PERSON_NAME]" at bounding box center [490, 226] width 69 height 14
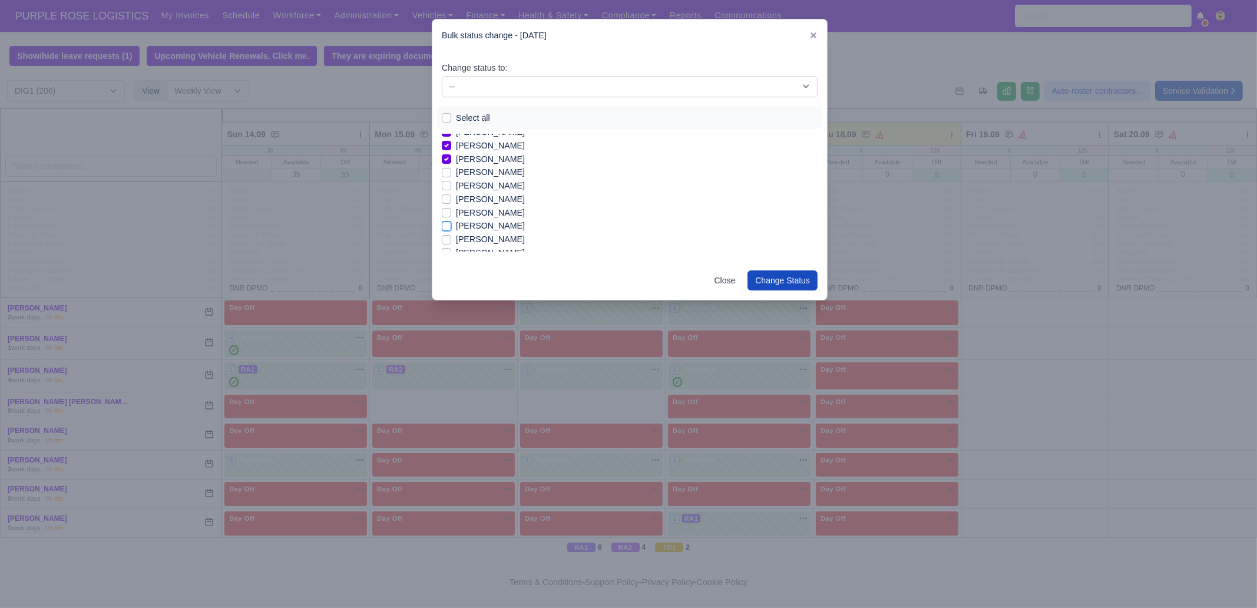
click at [451, 225] on input "[PERSON_NAME]" at bounding box center [446, 223] width 9 height 9
checkbox input "true"
click at [482, 240] on label "[PERSON_NAME]" at bounding box center [490, 240] width 69 height 14
click at [451, 240] on input "[PERSON_NAME]" at bounding box center [446, 237] width 9 height 9
checkbox input "true"
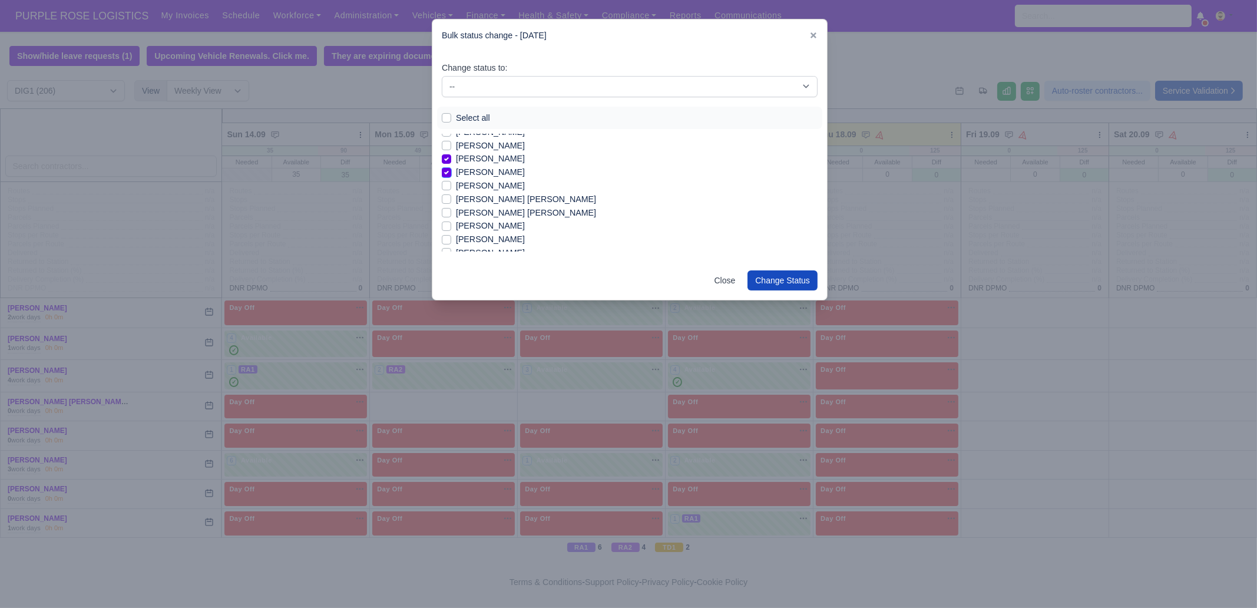
scroll to position [471, 0]
click at [483, 219] on label "[PERSON_NAME]" at bounding box center [490, 220] width 69 height 14
click at [451, 219] on input "[PERSON_NAME]" at bounding box center [446, 217] width 9 height 9
checkbox input "true"
click at [491, 231] on label "[PERSON_NAME]" at bounding box center [490, 234] width 69 height 14
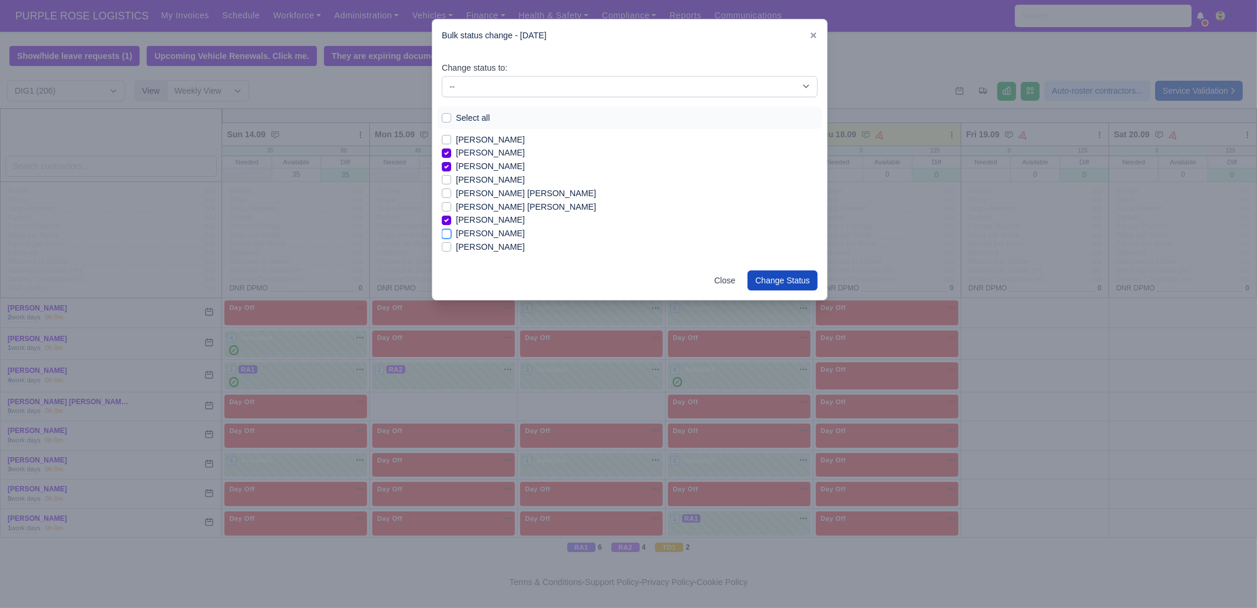
click at [451, 231] on input "[PERSON_NAME]" at bounding box center [446, 231] width 9 height 9
checkbox input "true"
click at [489, 246] on label "[PERSON_NAME]" at bounding box center [490, 247] width 69 height 14
click at [451, 246] on input "[PERSON_NAME]" at bounding box center [446, 244] width 9 height 9
checkbox input "true"
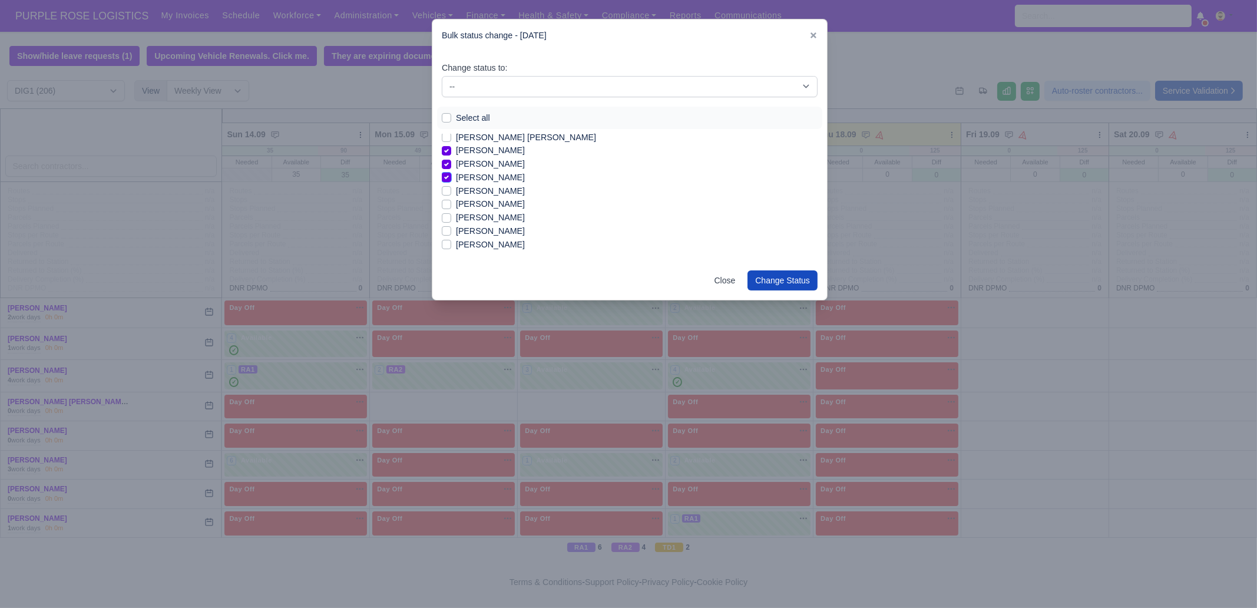
scroll to position [544, 0]
click at [504, 212] on label "[PERSON_NAME]" at bounding box center [490, 214] width 69 height 14
click at [451, 212] on input "[PERSON_NAME]" at bounding box center [446, 211] width 9 height 9
checkbox input "true"
click at [499, 229] on label "[PERSON_NAME]" at bounding box center [490, 227] width 69 height 14
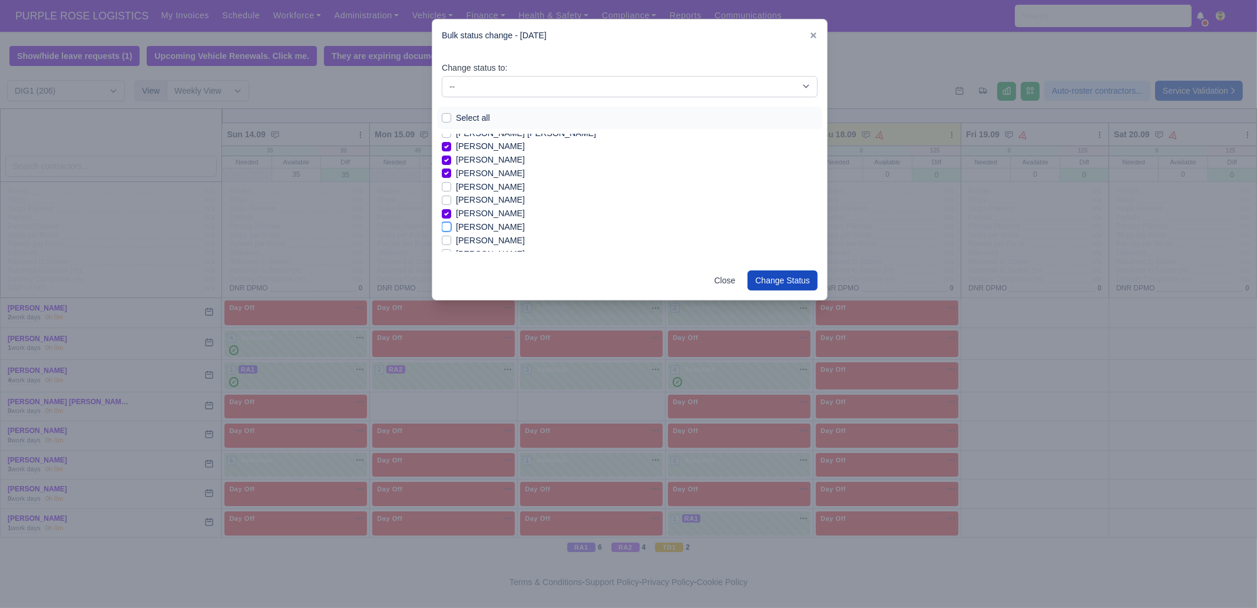
click at [451, 229] on input "[PERSON_NAME]" at bounding box center [446, 224] width 9 height 9
checkbox input "true"
click at [491, 192] on label "Iqram [PERSON_NAME]" at bounding box center [502, 193] width 92 height 14
click at [451, 192] on input "Iqram [PERSON_NAME]" at bounding box center [446, 190] width 9 height 9
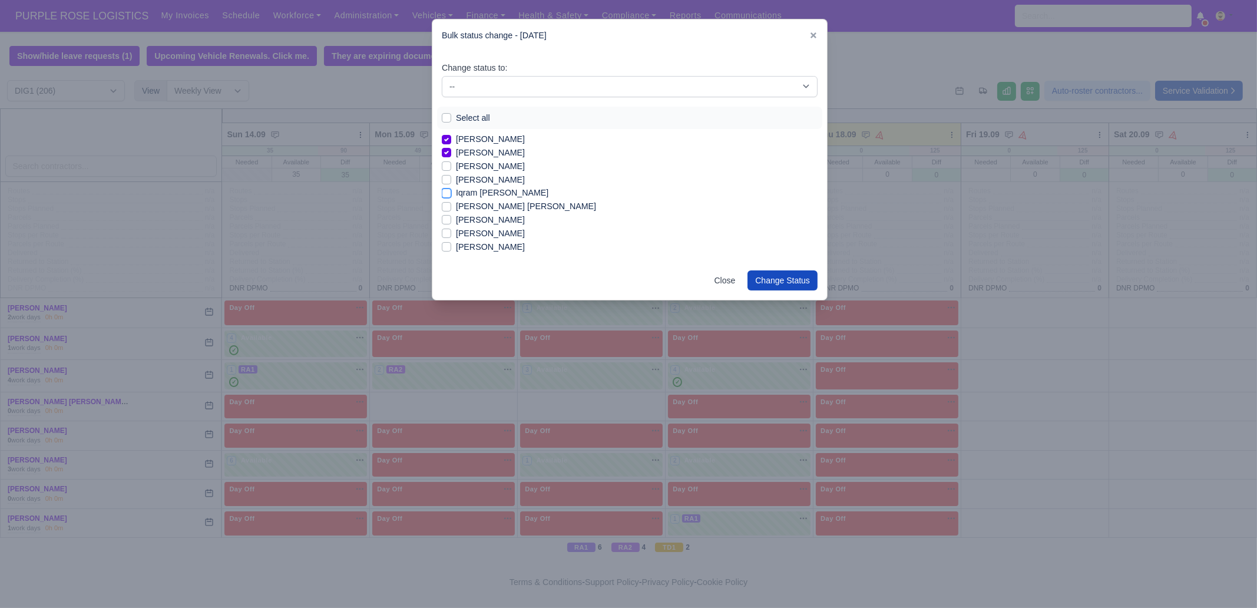
checkbox input "true"
click at [490, 219] on label "[PERSON_NAME]" at bounding box center [490, 220] width 69 height 14
click at [451, 219] on input "[PERSON_NAME]" at bounding box center [446, 217] width 9 height 9
checkbox input "true"
click at [487, 239] on label "[PERSON_NAME]" at bounding box center [490, 234] width 69 height 14
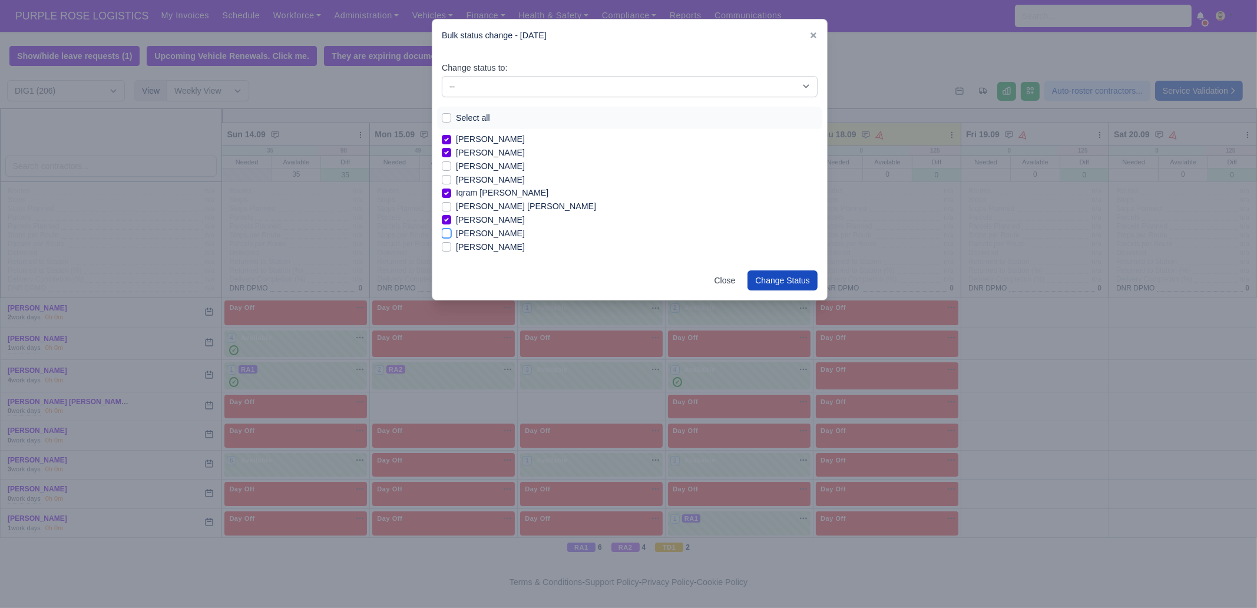
click at [451, 236] on input "[PERSON_NAME]" at bounding box center [446, 231] width 9 height 9
checkbox input "true"
click at [494, 201] on label "[PERSON_NAME]" at bounding box center [490, 200] width 69 height 14
click at [451, 201] on input "[PERSON_NAME]" at bounding box center [446, 197] width 9 height 9
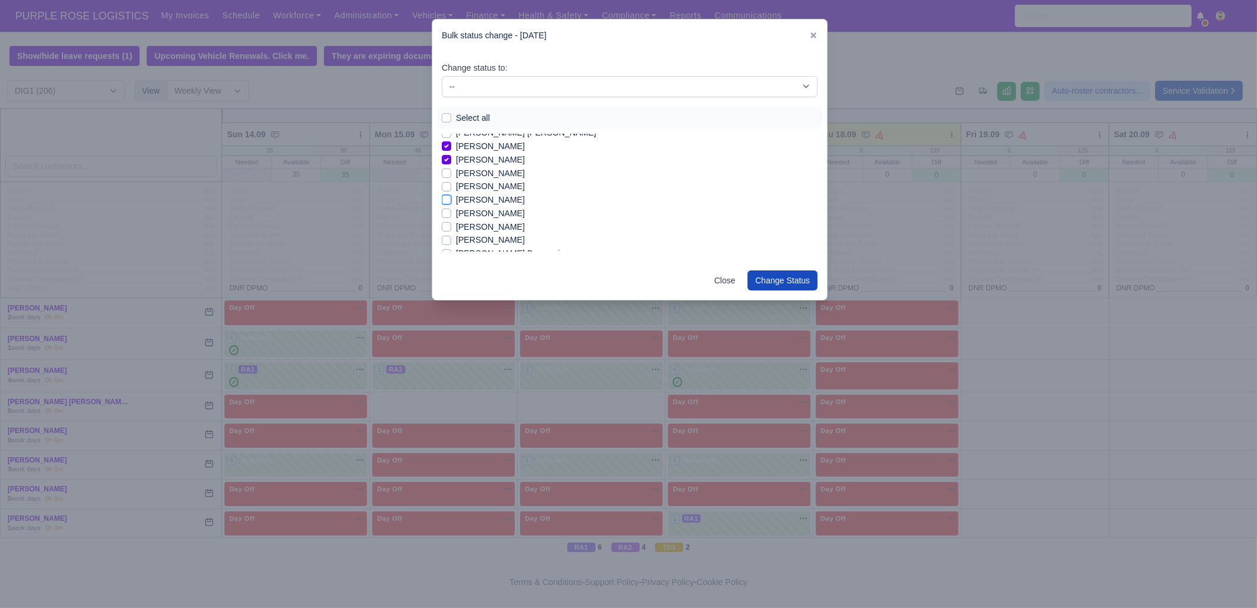
checkbox input "true"
click at [488, 178] on label "[PERSON_NAME] Basuamina" at bounding box center [512, 180] width 113 height 14
click at [451, 178] on input "[PERSON_NAME] Basuamina" at bounding box center [446, 177] width 9 height 9
checkbox input "true"
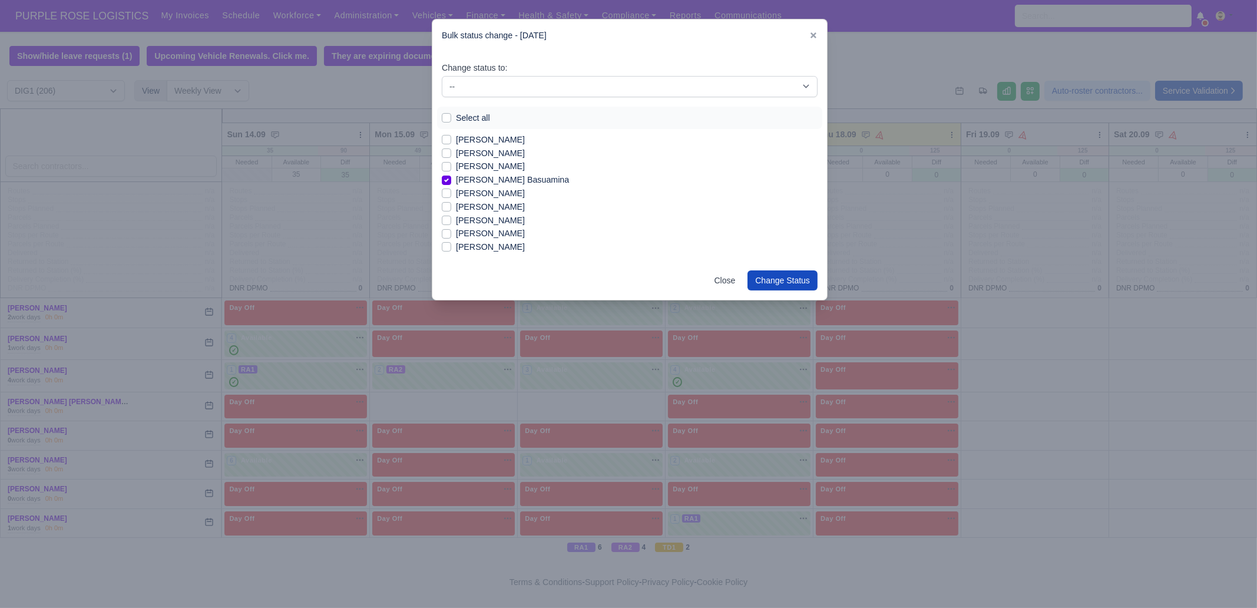
click at [481, 218] on label "[PERSON_NAME]" at bounding box center [490, 221] width 69 height 14
click at [451, 218] on input "[PERSON_NAME]" at bounding box center [446, 218] width 9 height 9
checkbox input "true"
click at [495, 191] on label "[PERSON_NAME]" at bounding box center [490, 195] width 69 height 14
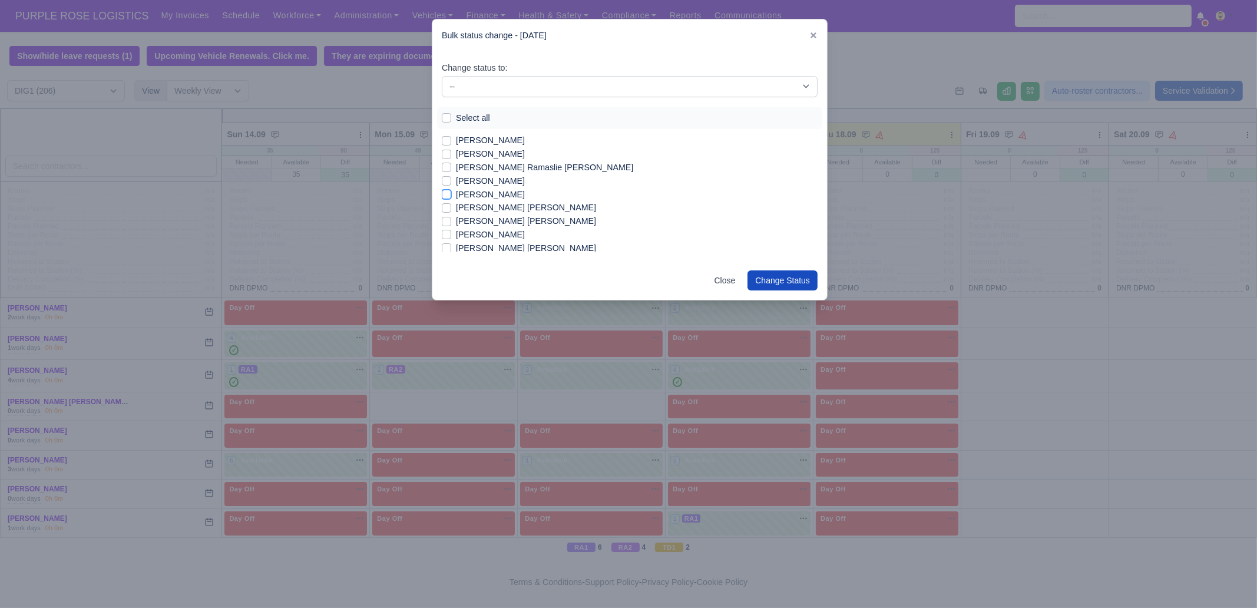
click at [451, 191] on input "[PERSON_NAME]" at bounding box center [446, 192] width 9 height 9
checkbox input "true"
click at [490, 216] on label "[PERSON_NAME] [PERSON_NAME]" at bounding box center [526, 221] width 140 height 14
click at [451, 216] on input "[PERSON_NAME] [PERSON_NAME]" at bounding box center [446, 218] width 9 height 9
checkbox input "true"
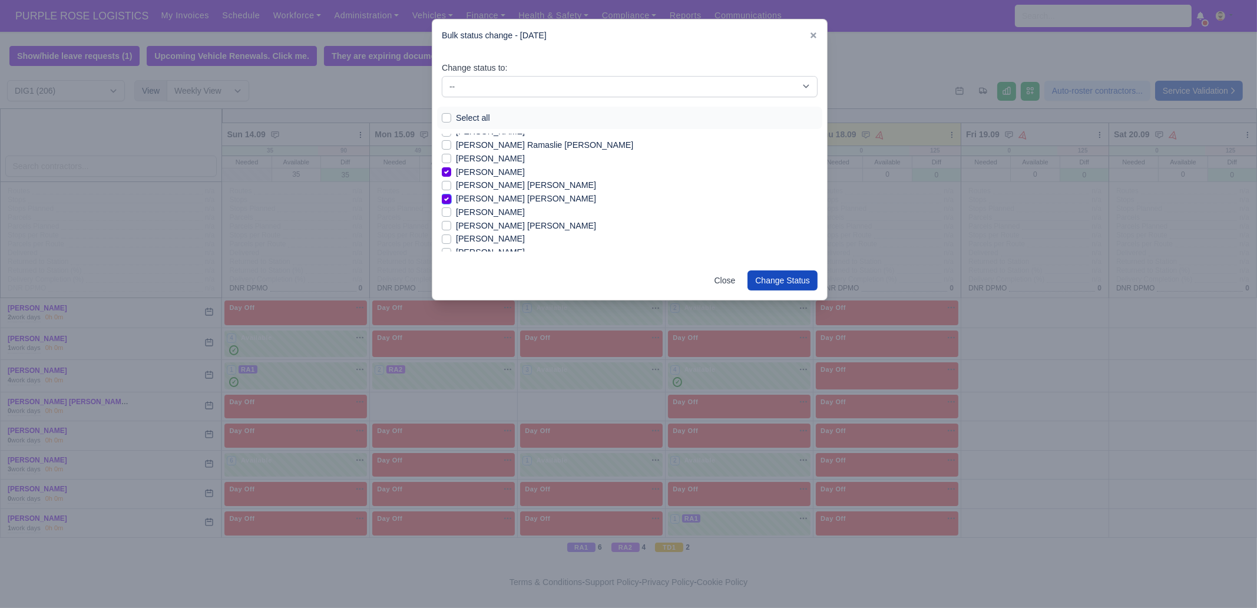
scroll to position [986, 0]
click at [515, 201] on label "[PERSON_NAME]" at bounding box center [490, 201] width 69 height 14
click at [451, 201] on input "[PERSON_NAME]" at bounding box center [446, 198] width 9 height 9
checkbox input "true"
click at [510, 229] on label "[PERSON_NAME]" at bounding box center [490, 229] width 69 height 14
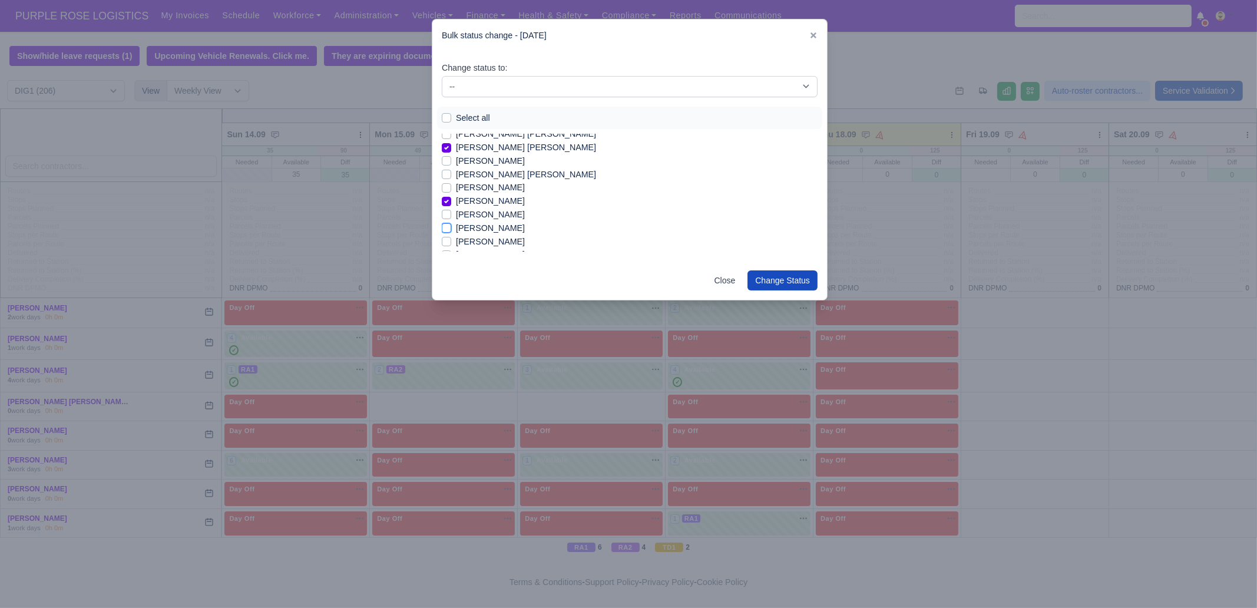
click at [451, 229] on input "[PERSON_NAME]" at bounding box center [446, 226] width 9 height 9
checkbox input "true"
click at [525, 168] on label "[PERSON_NAME]" at bounding box center [490, 168] width 69 height 14
click at [451, 168] on input "[PERSON_NAME]" at bounding box center [446, 165] width 9 height 9
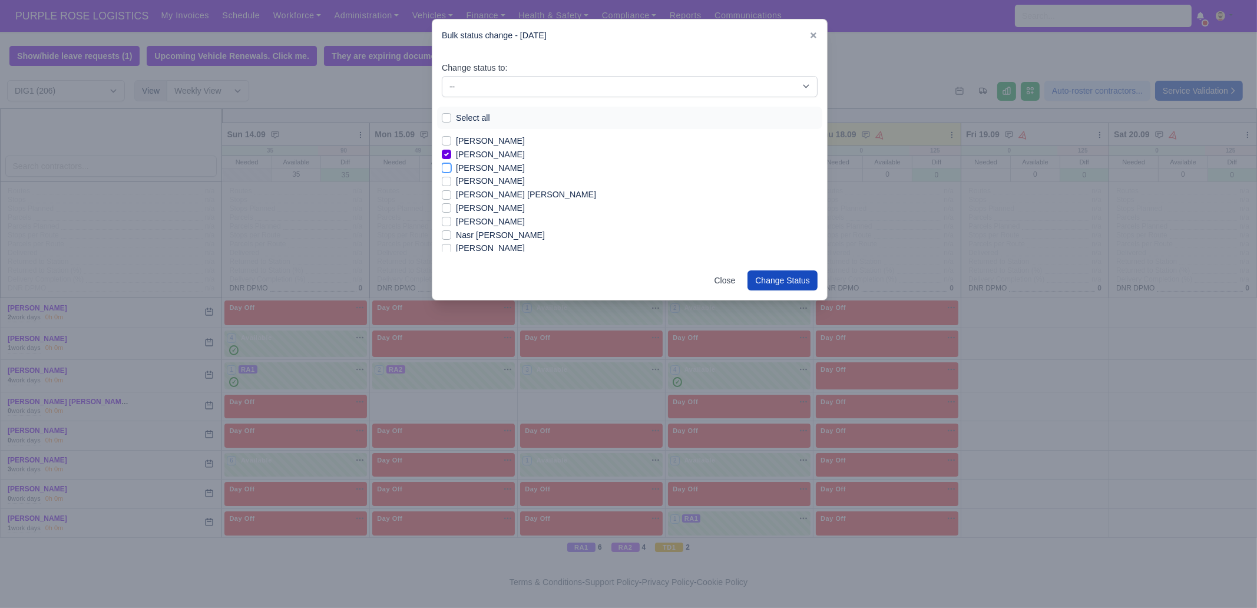
checkbox input "true"
click at [512, 180] on label "[PERSON_NAME]" at bounding box center [490, 181] width 69 height 14
click at [451, 180] on input "[PERSON_NAME]" at bounding box center [446, 178] width 9 height 9
checkbox input "true"
click at [488, 204] on label "[PERSON_NAME]" at bounding box center [490, 208] width 69 height 14
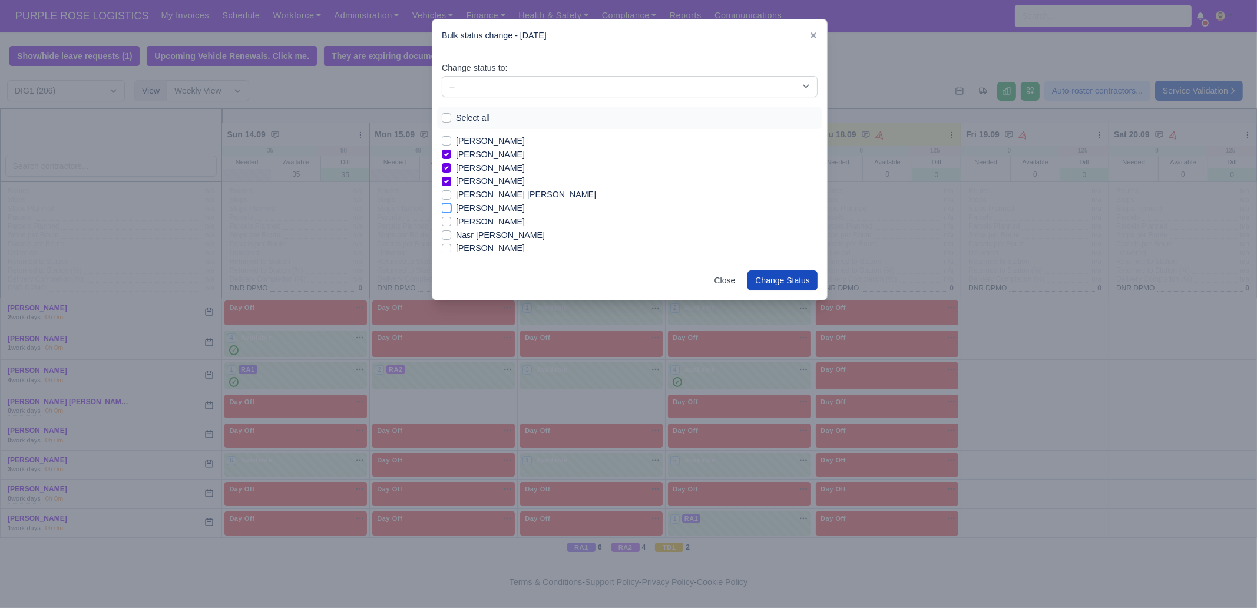
click at [451, 204] on input "[PERSON_NAME]" at bounding box center [446, 205] width 9 height 9
checkbox input "true"
click at [498, 213] on label "[PERSON_NAME]" at bounding box center [490, 216] width 69 height 14
click at [451, 213] on input "[PERSON_NAME]" at bounding box center [446, 213] width 9 height 9
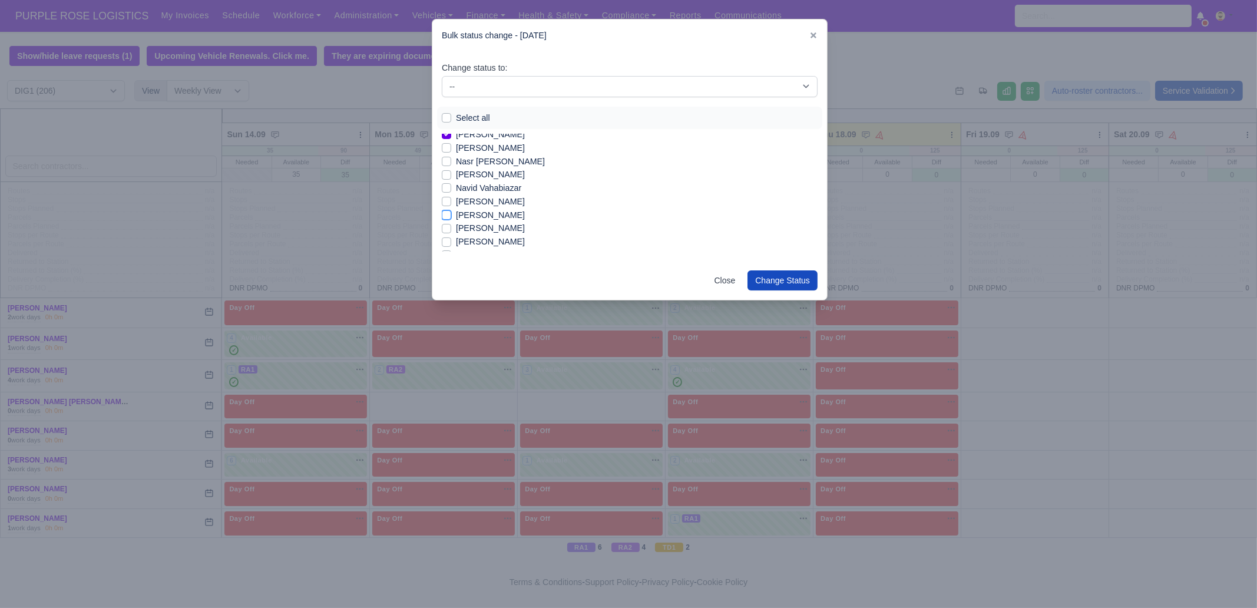
checkbox input "true"
click at [485, 193] on label "[PERSON_NAME]" at bounding box center [490, 195] width 69 height 14
click at [451, 193] on input "[PERSON_NAME]" at bounding box center [446, 192] width 9 height 9
checkbox input "true"
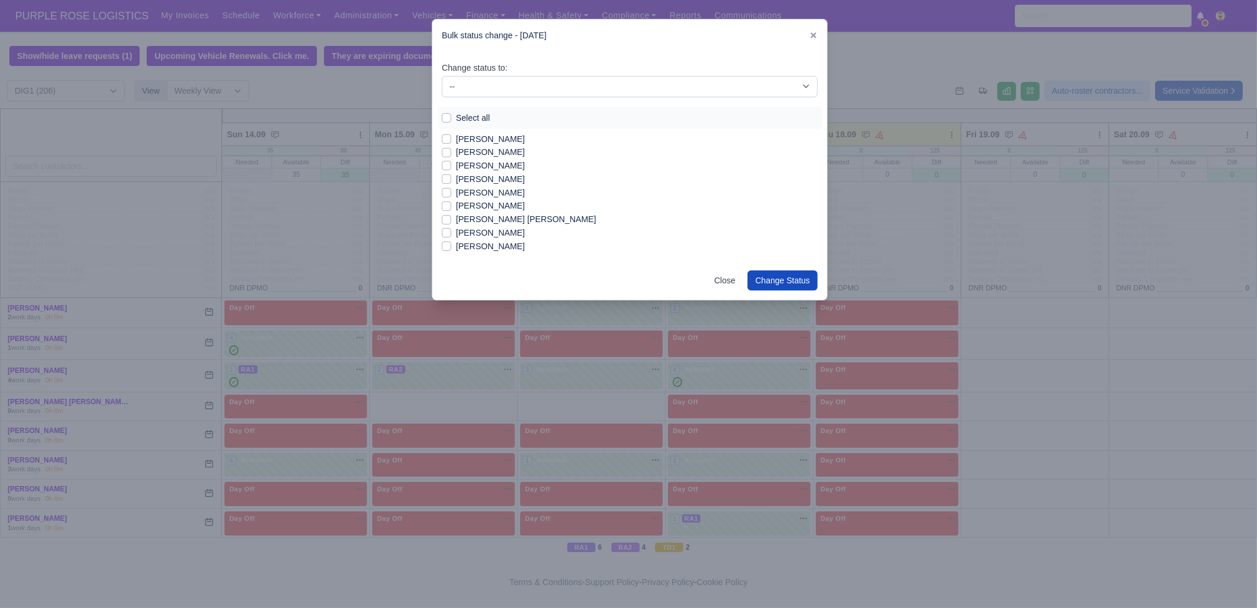
scroll to position [1281, 0]
click at [483, 199] on label "[PERSON_NAME]" at bounding box center [490, 201] width 69 height 14
click at [451, 199] on input "[PERSON_NAME]" at bounding box center [446, 198] width 9 height 9
checkbox input "true"
click at [486, 227] on label "[PERSON_NAME]" at bounding box center [490, 229] width 69 height 14
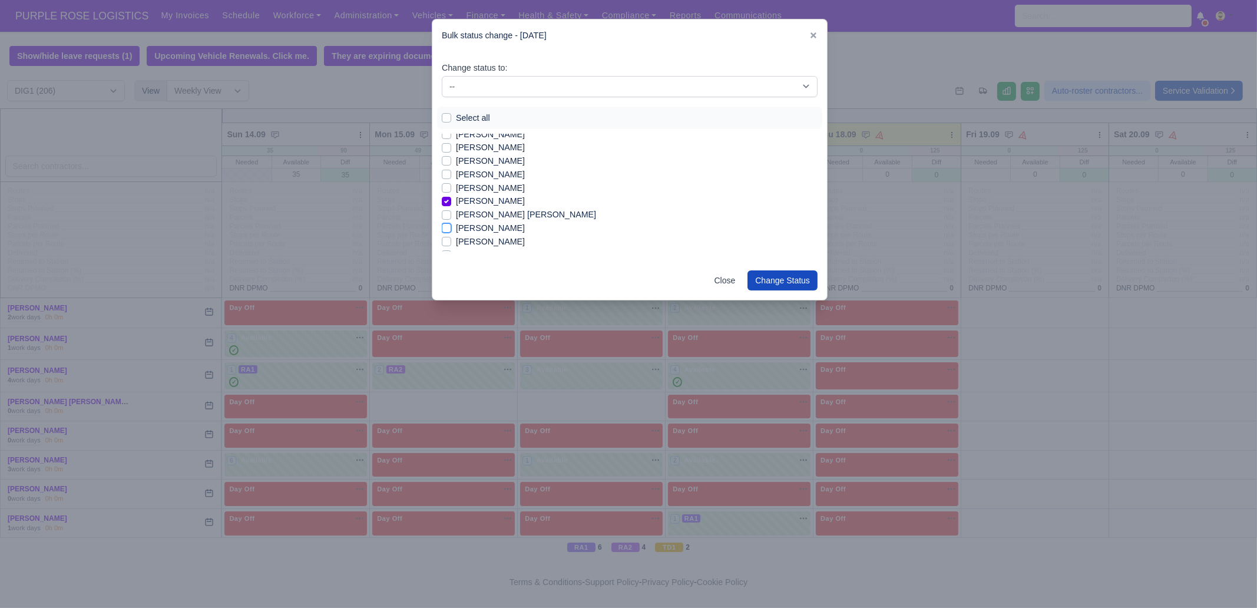
click at [451, 227] on input "[PERSON_NAME]" at bounding box center [446, 226] width 9 height 9
checkbox input "true"
click at [494, 181] on label "[PERSON_NAME] Lo [PERSON_NAME]" at bounding box center [532, 182] width 152 height 14
click at [451, 181] on input "[PERSON_NAME] Lo [PERSON_NAME]" at bounding box center [446, 179] width 9 height 9
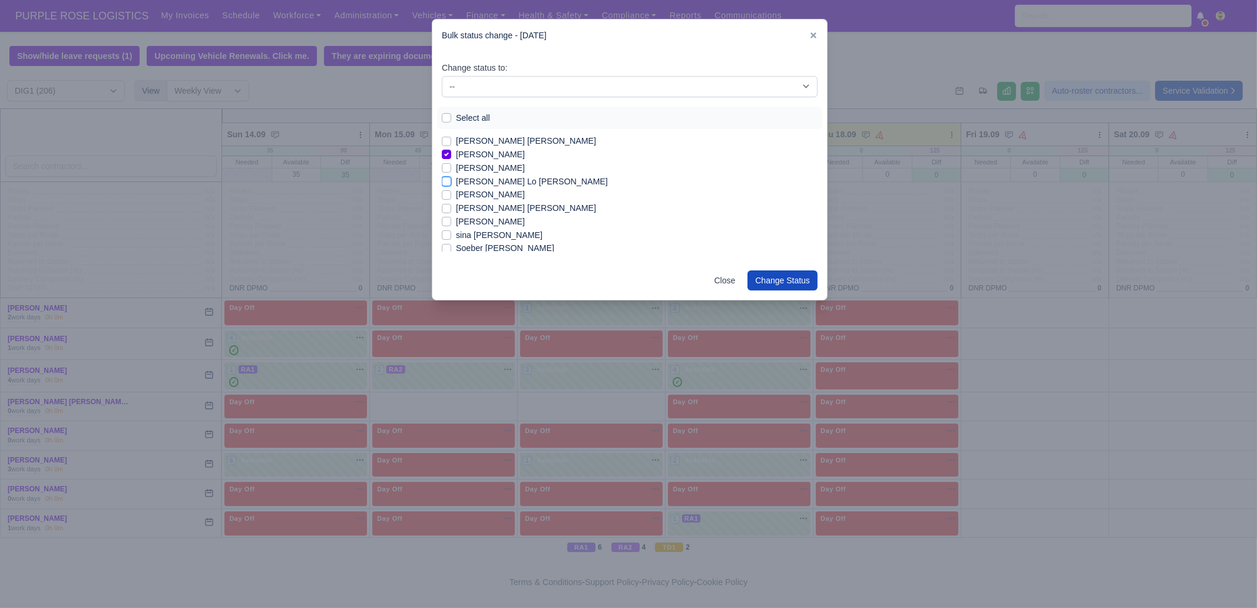
checkbox input "true"
click at [489, 209] on label "[PERSON_NAME] [PERSON_NAME]" at bounding box center [526, 208] width 140 height 14
click at [451, 209] on input "[PERSON_NAME] [PERSON_NAME]" at bounding box center [446, 205] width 9 height 9
checkbox input "true"
click at [479, 234] on label "sina [PERSON_NAME]" at bounding box center [499, 236] width 87 height 14
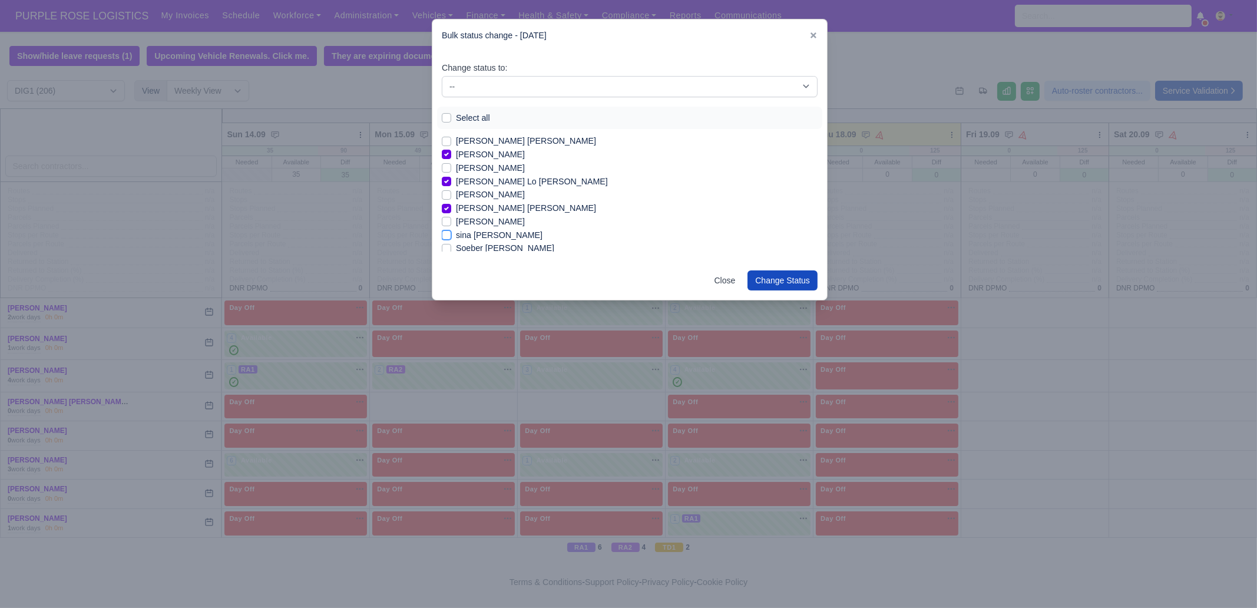
click at [451, 234] on input "sina [PERSON_NAME]" at bounding box center [446, 233] width 9 height 9
checkbox input "true"
click at [488, 190] on label "[PERSON_NAME]" at bounding box center [490, 188] width 69 height 14
click at [451, 190] on input "[PERSON_NAME]" at bounding box center [446, 185] width 9 height 9
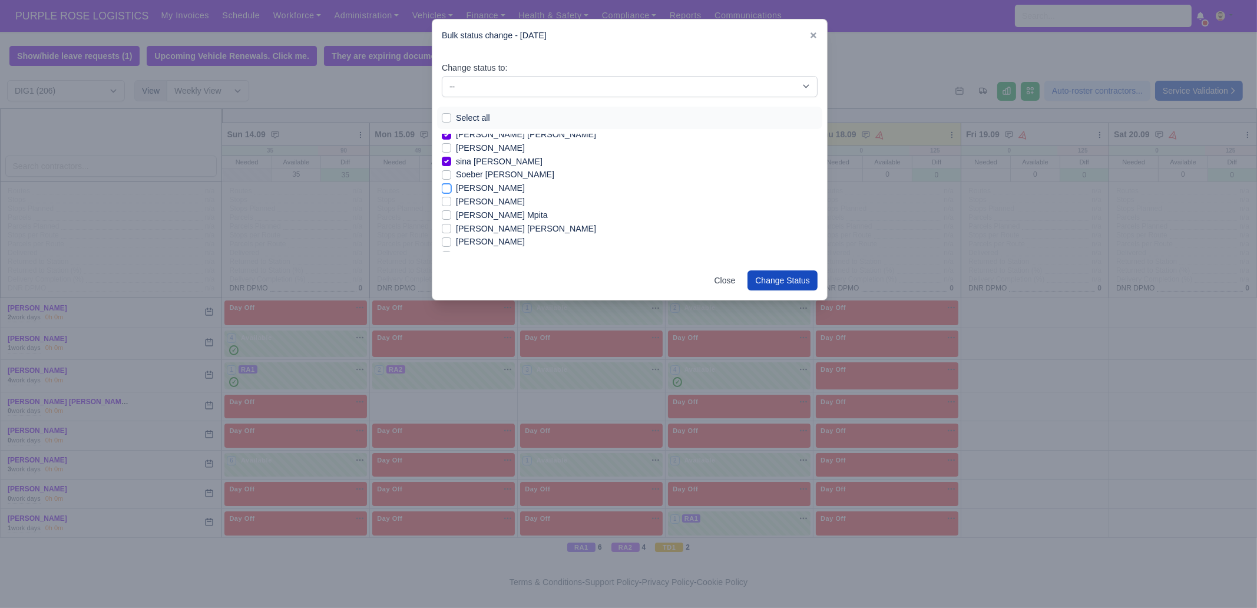
checkbox input "true"
click at [480, 216] on label "[PERSON_NAME] Mpita" at bounding box center [502, 216] width 92 height 14
click at [451, 216] on input "[PERSON_NAME] Mpita" at bounding box center [446, 213] width 9 height 9
checkbox input "true"
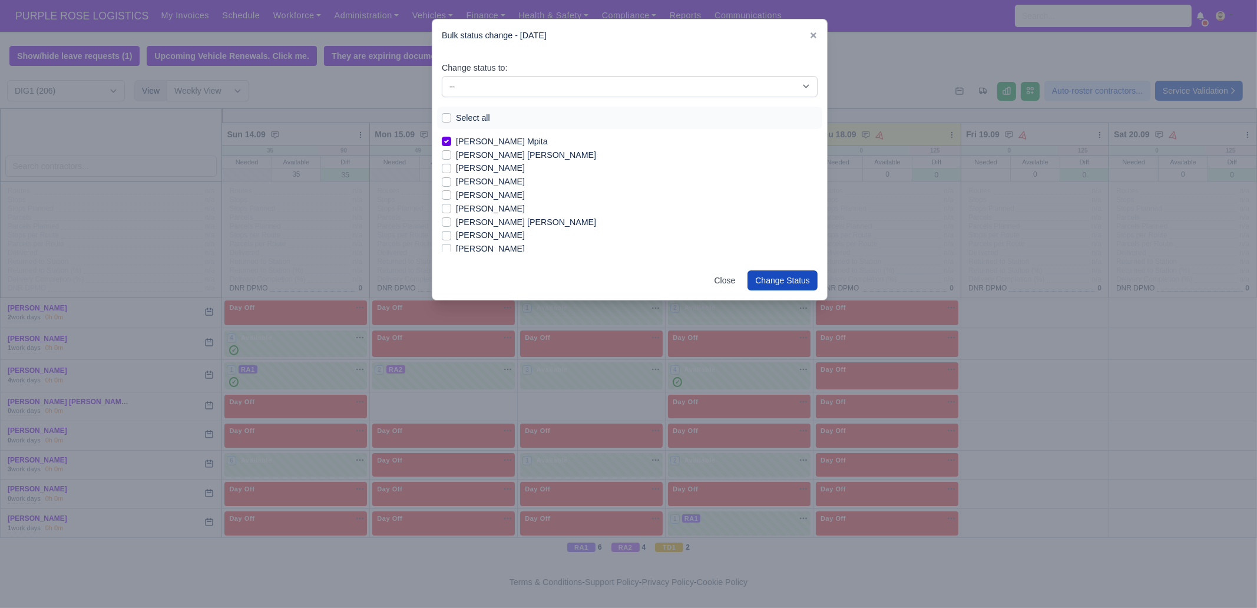
click at [486, 193] on label "[PERSON_NAME]" at bounding box center [490, 196] width 69 height 14
click at [451, 193] on input "[PERSON_NAME]" at bounding box center [446, 193] width 9 height 9
checkbox input "true"
click at [485, 196] on label "[PERSON_NAME]" at bounding box center [490, 196] width 69 height 14
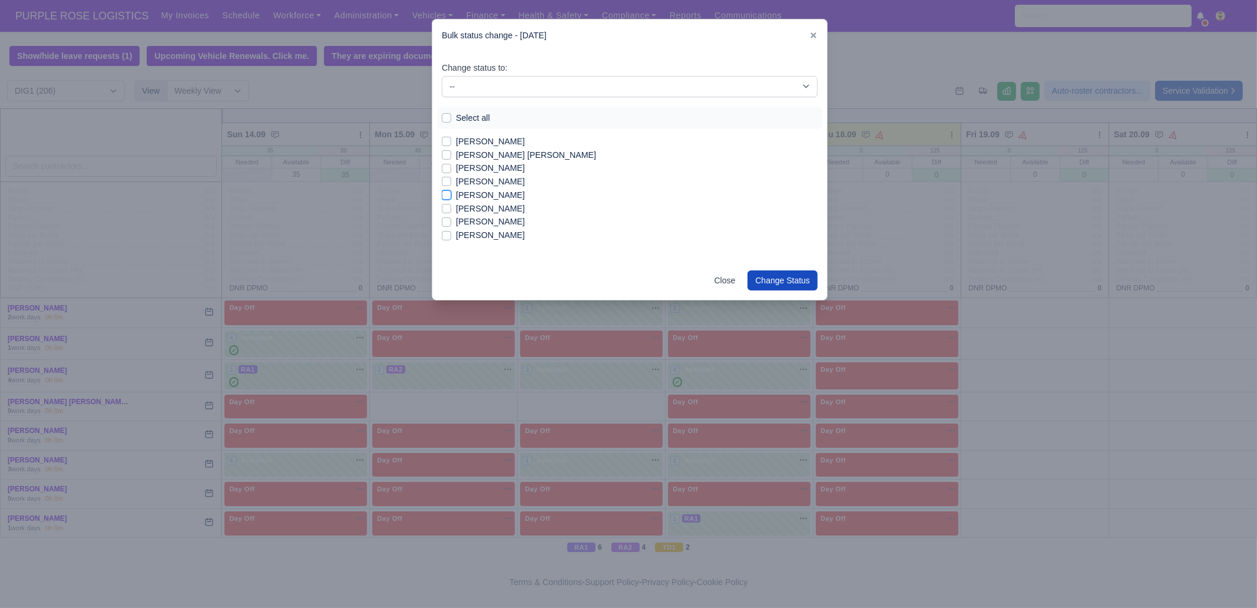
click at [451, 196] on input "[PERSON_NAME]" at bounding box center [446, 193] width 9 height 9
checkbox input "true"
click at [489, 92] on select "-- Unasigned Available Day Off Stand By Other Depot" at bounding box center [630, 86] width 376 height 21
select select "Available"
click at [442, 76] on select "-- Unasigned Available Day Off Stand By Other Depot" at bounding box center [630, 86] width 376 height 21
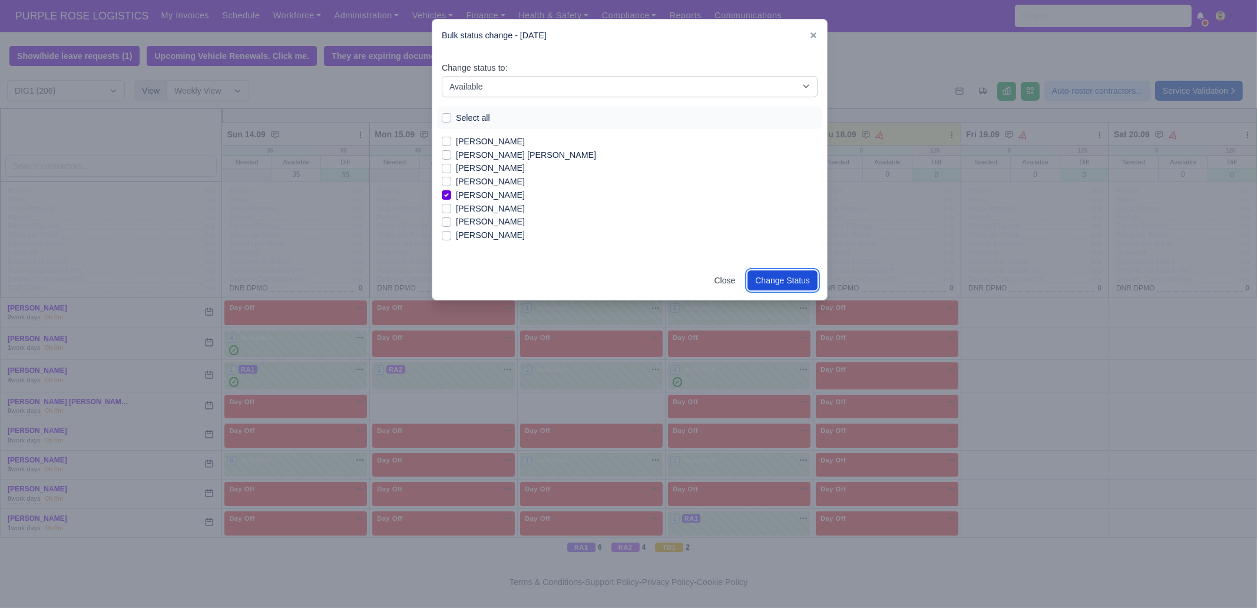
click at [786, 278] on button "Change Status" at bounding box center [783, 280] width 70 height 20
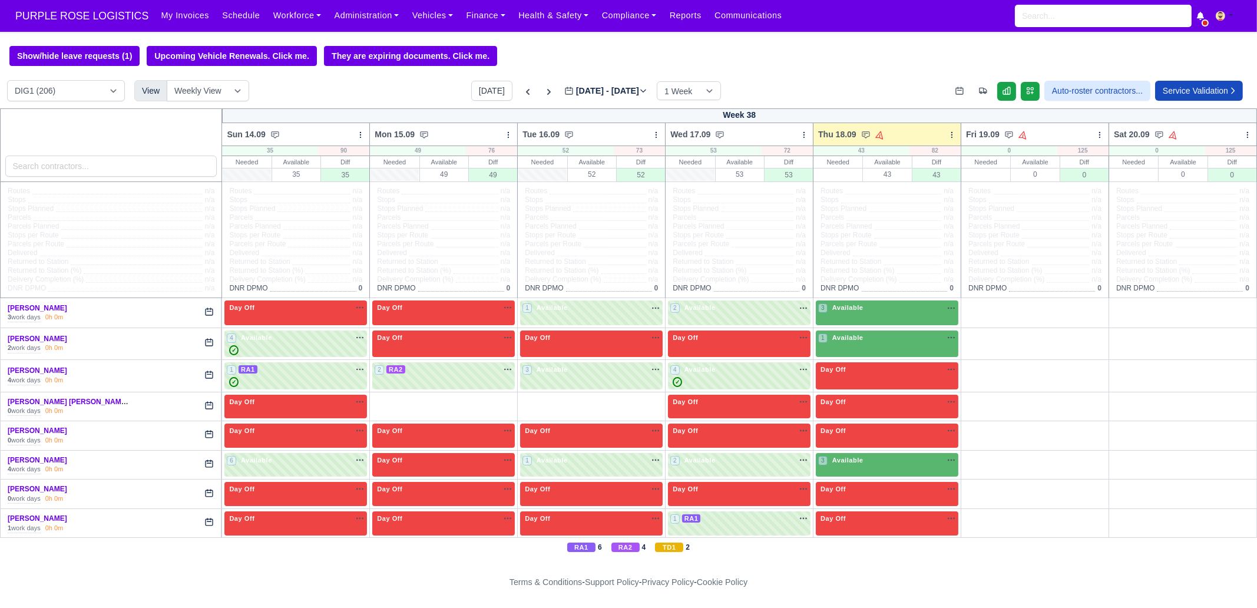
select select "1"
click at [121, 161] on input "search" at bounding box center [111, 166] width 212 height 21
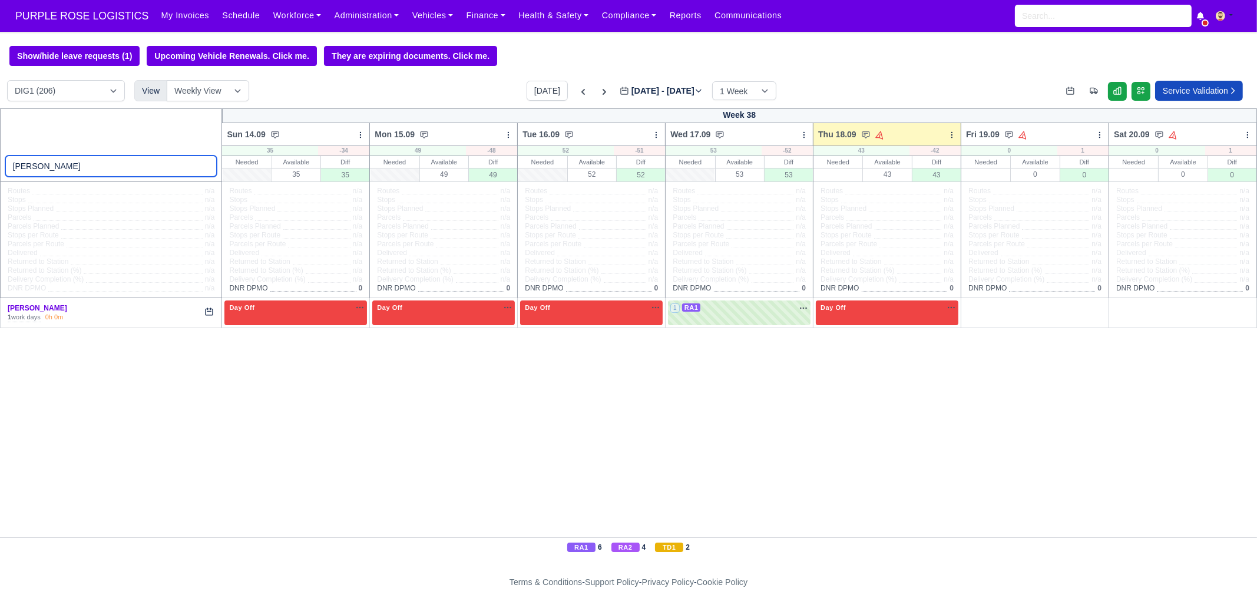
type input "[PERSON_NAME]"
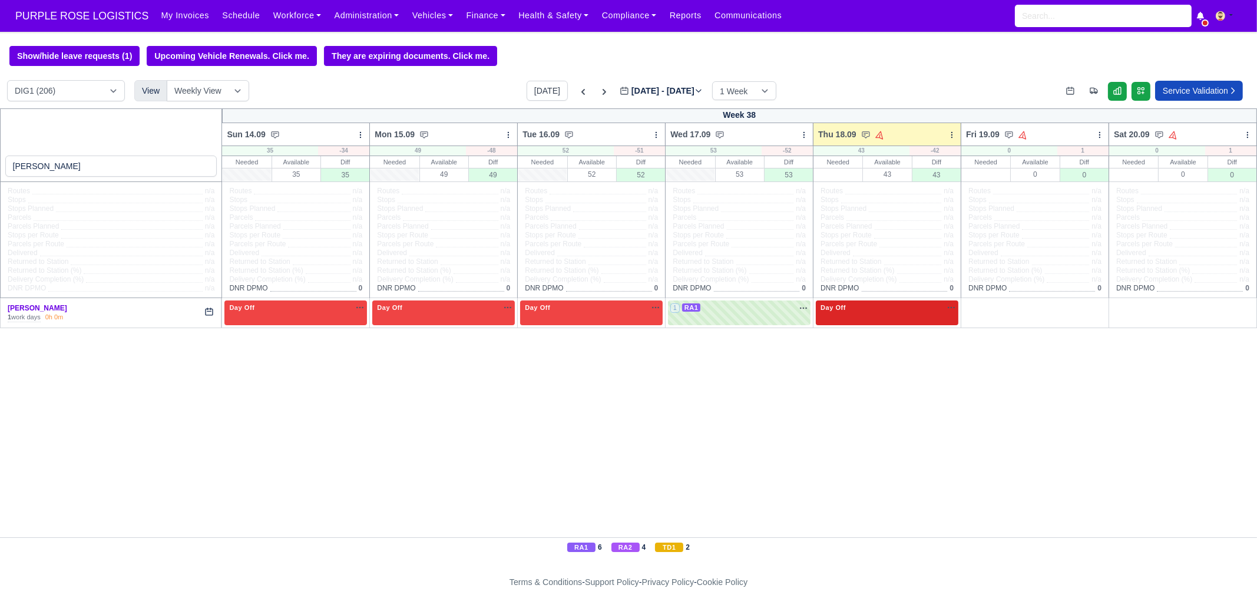
click at [874, 302] on div "Day Off Available" at bounding box center [887, 312] width 143 height 24
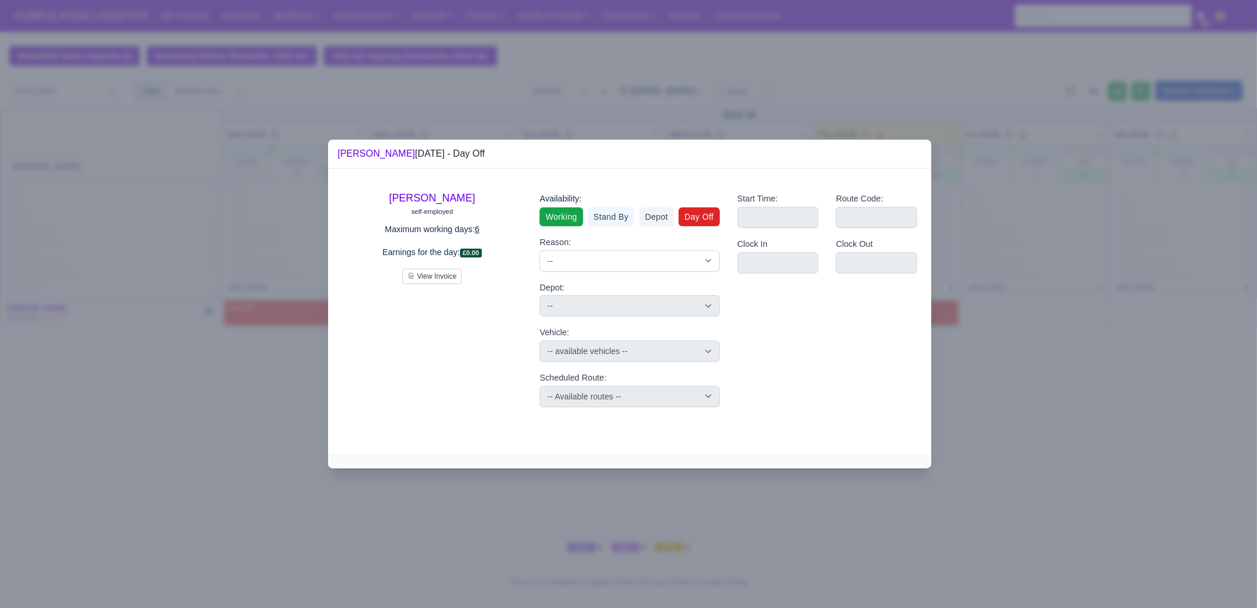
click at [571, 214] on link "Working" at bounding box center [561, 216] width 43 height 19
select select
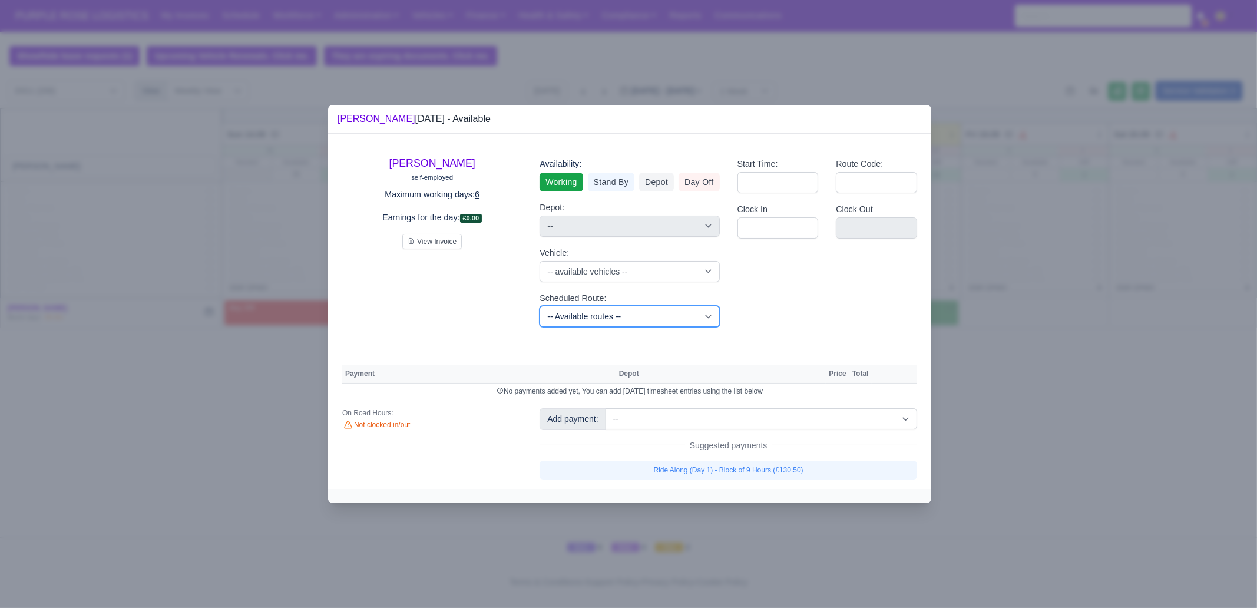
click at [625, 310] on select "-- Available routes -- Standard Parcel - Block of 6 Hours - (SD6) AmFlex RTS Ve…" at bounding box center [630, 316] width 180 height 21
select select "8"
click at [540, 306] on select "-- Available routes -- Standard Parcel - Block of 6 Hours - (SD6) AmFlex RTS Ve…" at bounding box center [630, 316] width 180 height 21
select select
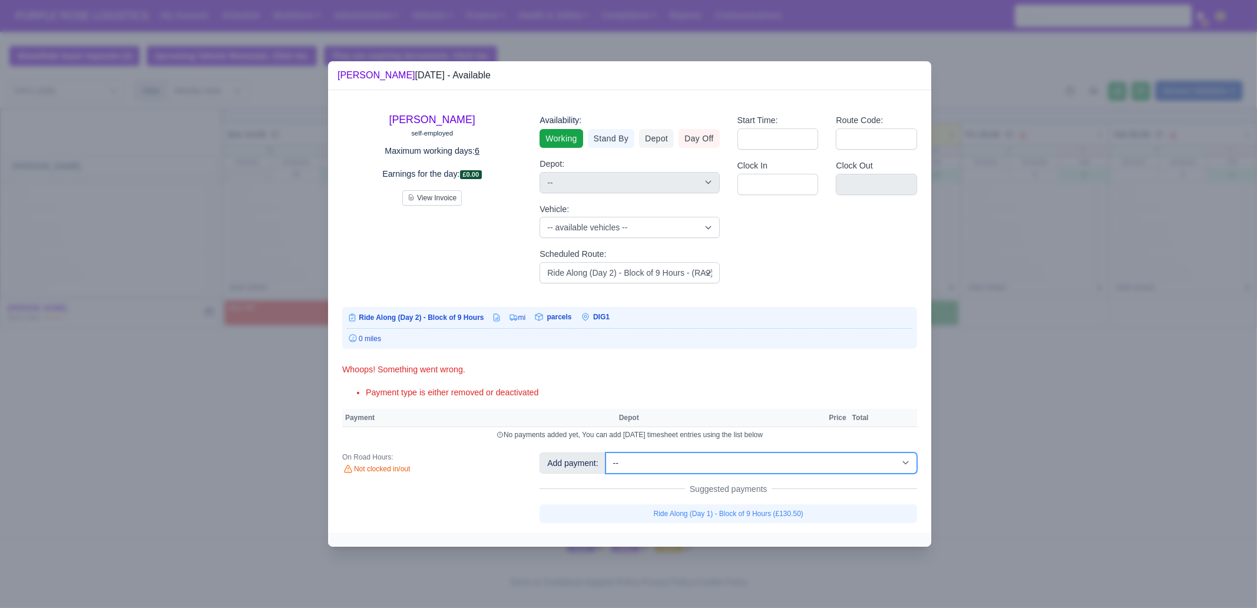
click at [700, 463] on select "-- Additional Hour Support (£14.50) Additional Hour Support (Walkers) (£13.50) …" at bounding box center [762, 462] width 312 height 21
click at [606, 452] on select "-- Additional Hour Support (£14.50) Additional Hour Support (Walkers) (£13.50) …" at bounding box center [762, 462] width 312 height 21
select select "1"
select select
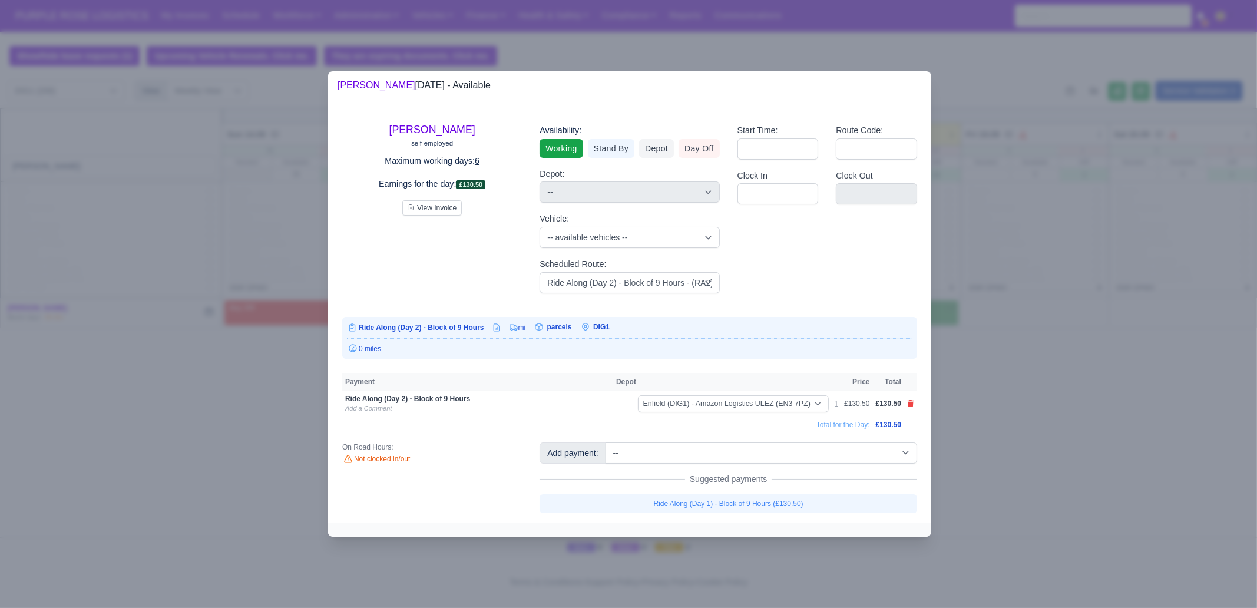
click at [1005, 442] on div at bounding box center [628, 304] width 1257 height 608
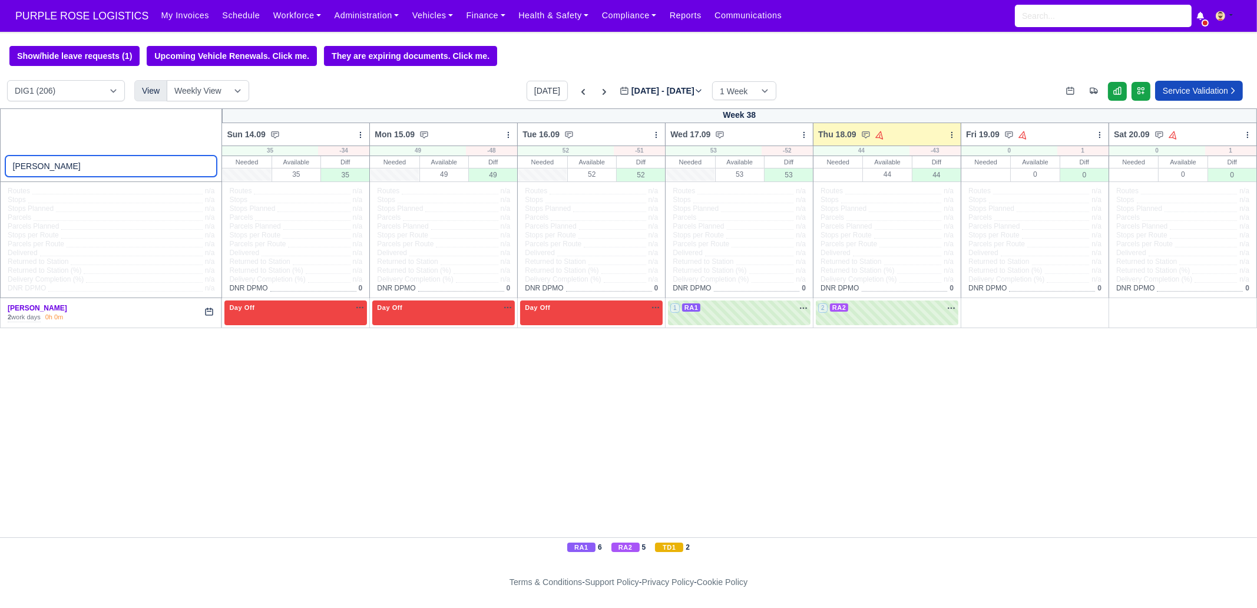
click at [156, 169] on input "[PERSON_NAME]" at bounding box center [111, 166] width 212 height 21
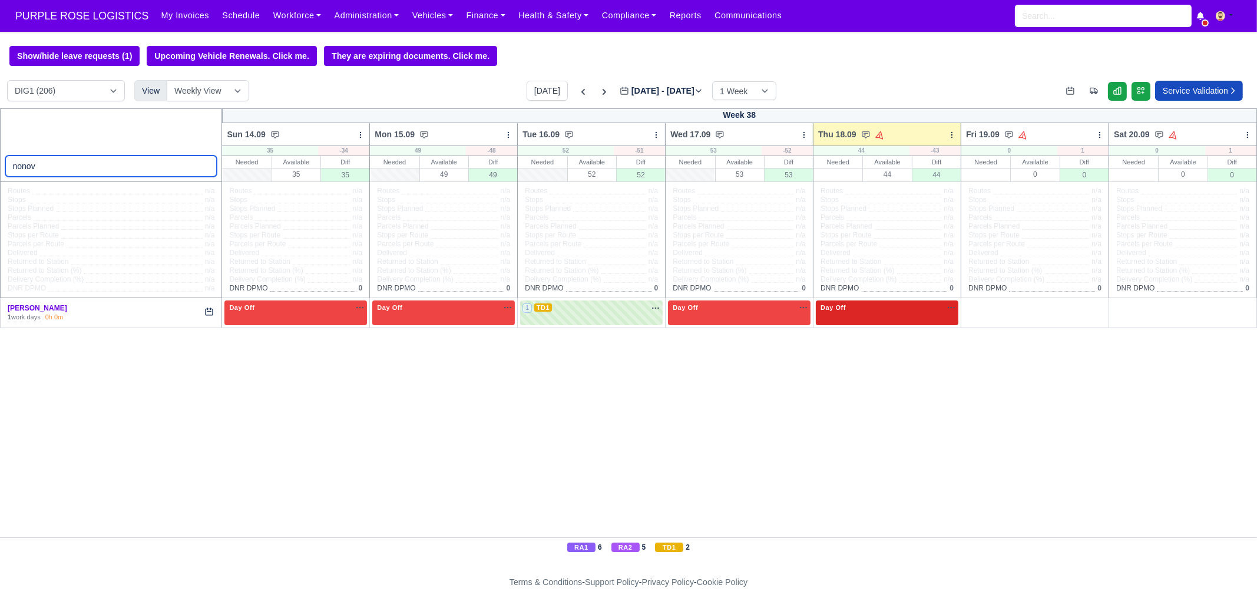
type input "nonov"
click at [848, 316] on div "Day Off Available" at bounding box center [887, 312] width 143 height 24
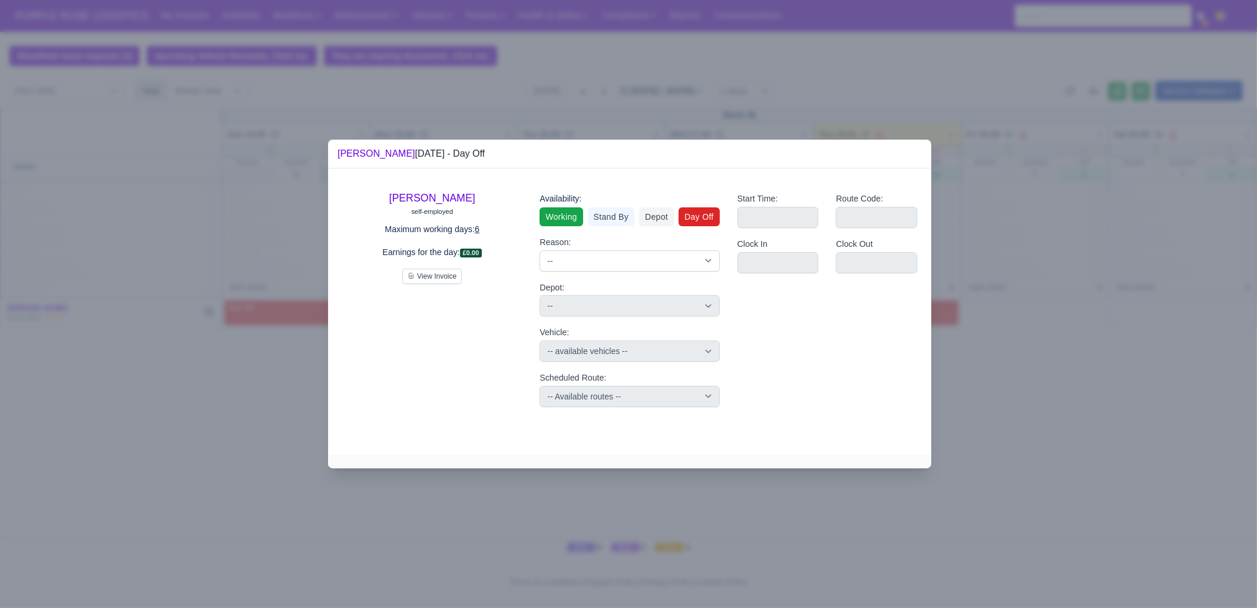
click at [570, 213] on link "Working" at bounding box center [561, 216] width 43 height 19
select select
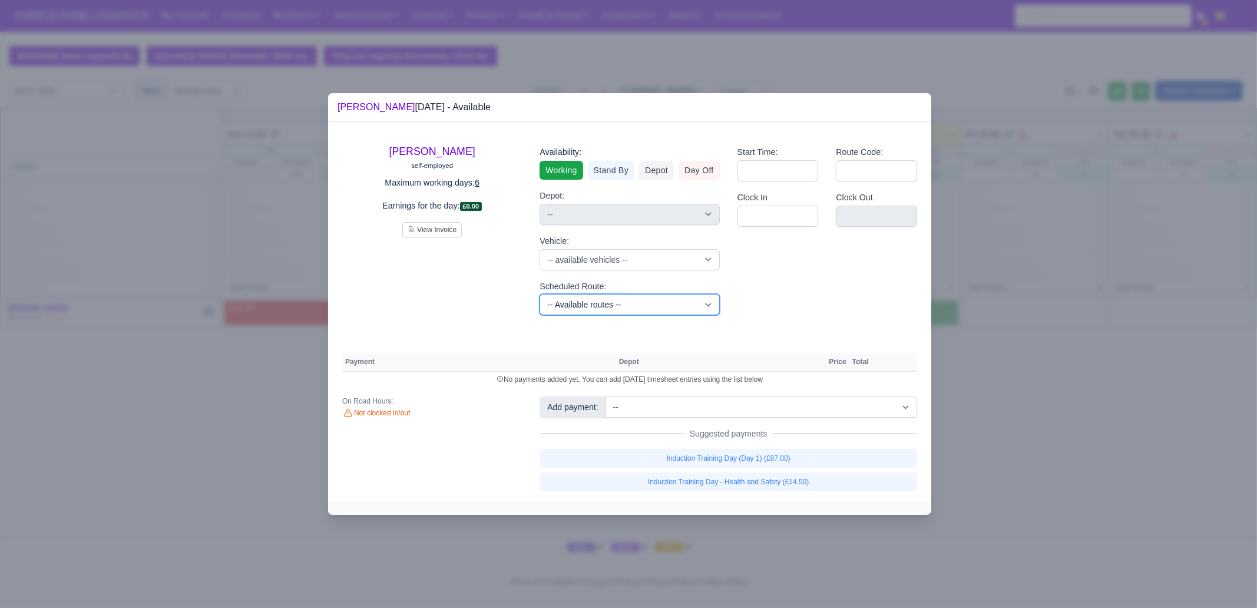
click at [583, 303] on select "-- Available routes -- Standard Parcel - Block of 6 Hours - (SD6) AmFlex RTS Ve…" at bounding box center [630, 304] width 180 height 21
select select "3"
click at [540, 294] on select "-- Available routes -- Standard Parcel - Block of 6 Hours - (SD6) AmFlex RTS Ve…" at bounding box center [630, 304] width 180 height 21
select select
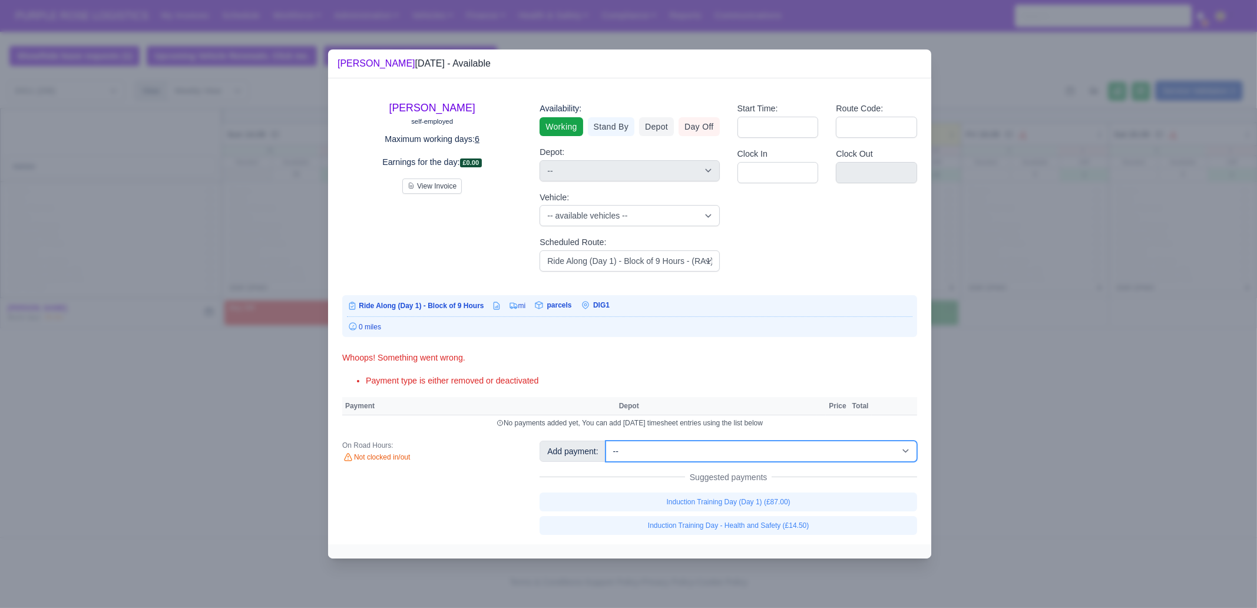
click at [706, 447] on select "-- Additional Hour Support (£14.50) Additional Hour Support (Walkers) (£13.50) …" at bounding box center [762, 451] width 312 height 21
click at [606, 441] on select "-- Additional Hour Support (£14.50) Additional Hour Support (Walkers) (£13.50) …" at bounding box center [762, 451] width 312 height 21
select select "1"
select select
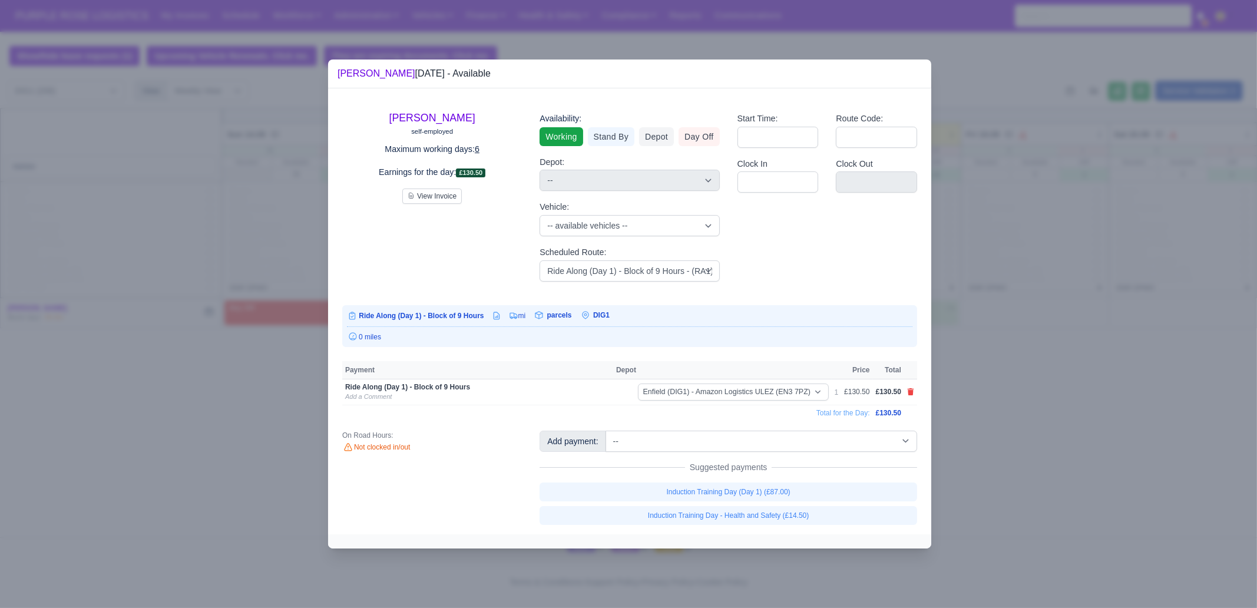
click at [1005, 465] on div at bounding box center [628, 304] width 1257 height 608
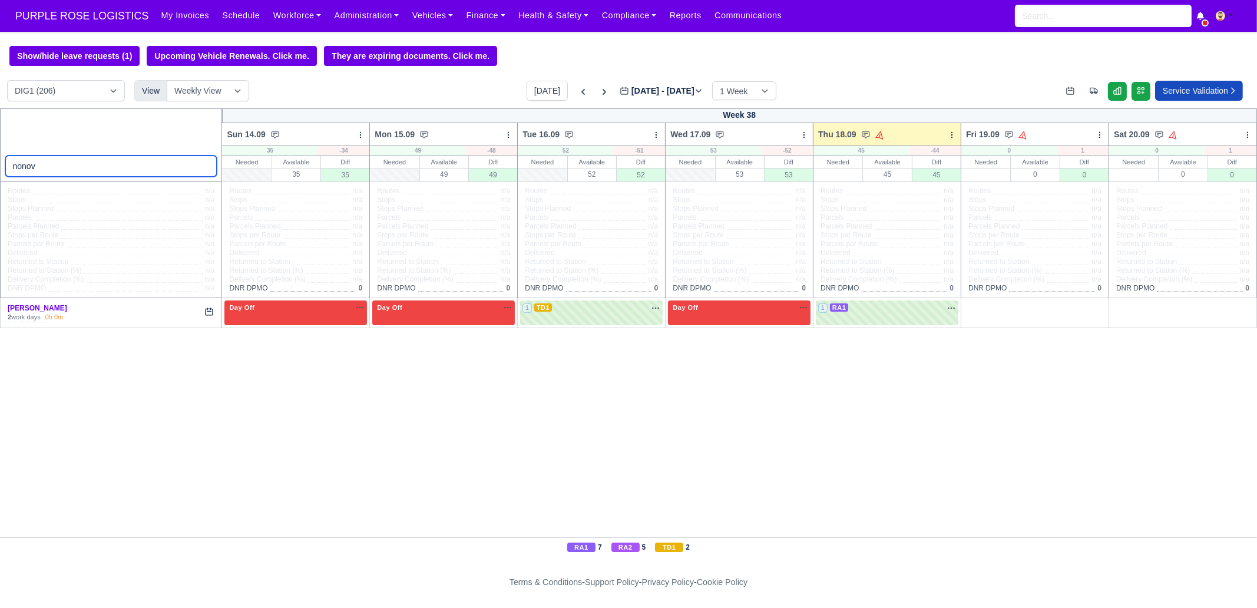
click at [205, 167] on input "nonov" at bounding box center [111, 166] width 212 height 21
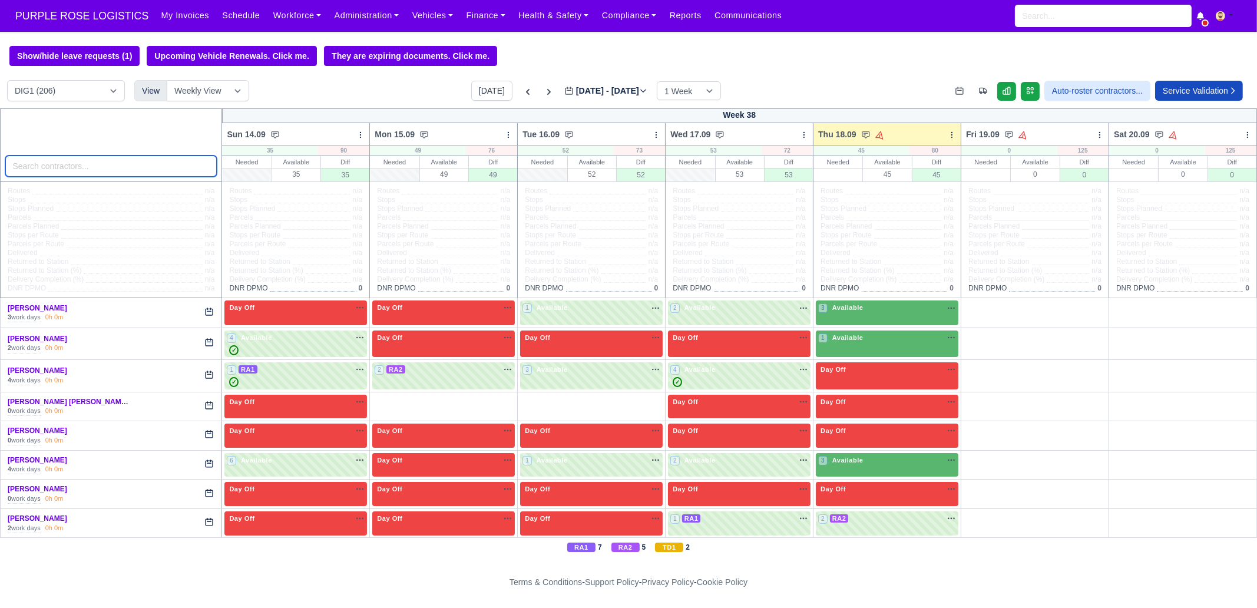
click at [117, 166] on input "search" at bounding box center [111, 166] width 212 height 21
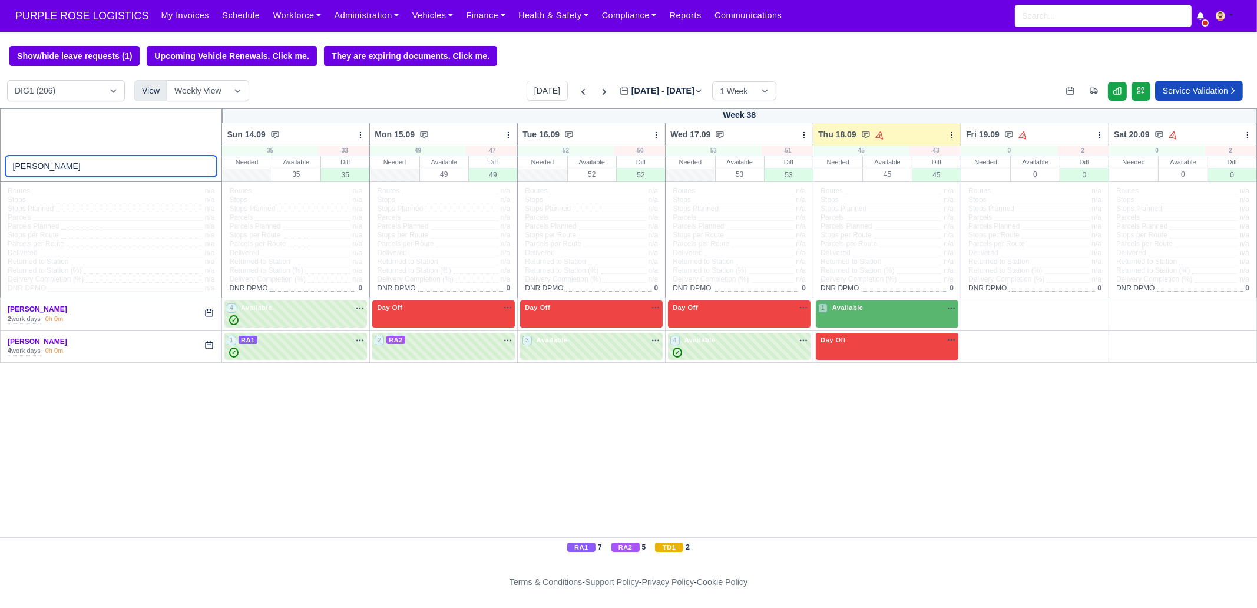
click at [68, 174] on input "[PERSON_NAME]" at bounding box center [111, 166] width 212 height 21
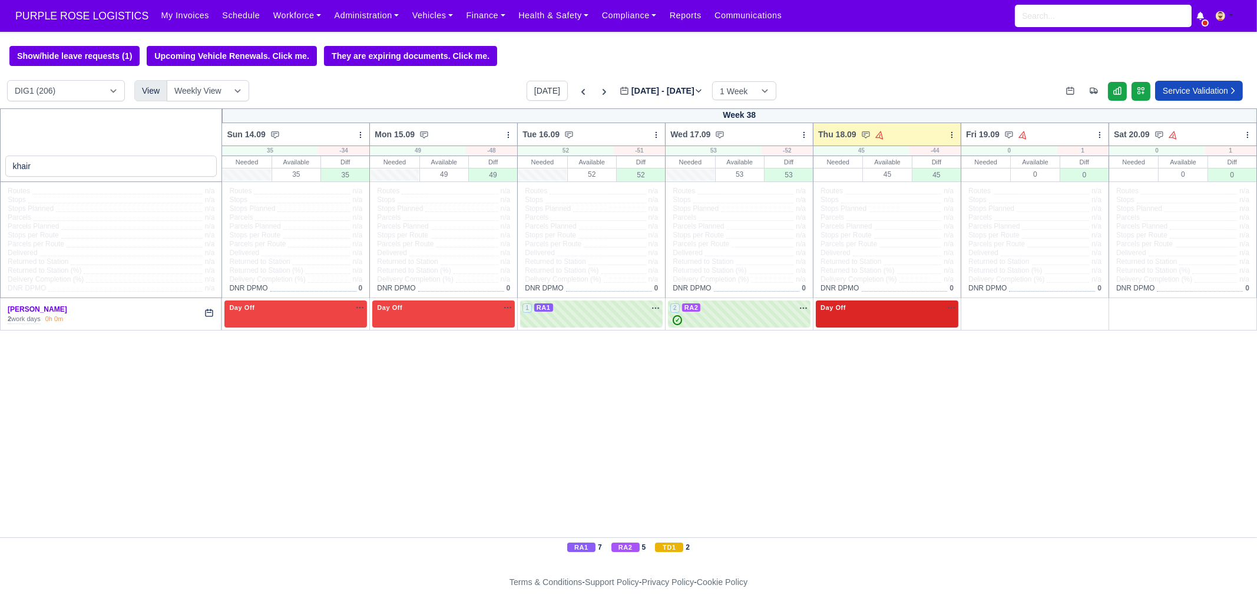
click at [870, 305] on div "Day Off Available" at bounding box center [887, 308] width 138 height 10
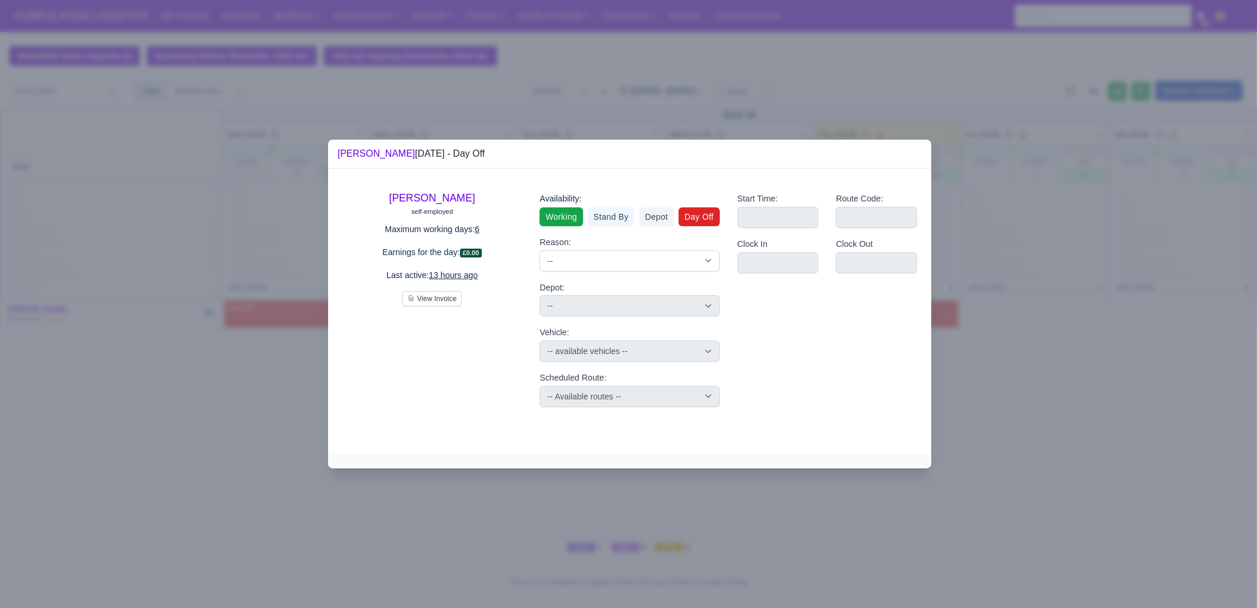
click at [545, 216] on link "Working" at bounding box center [561, 216] width 43 height 19
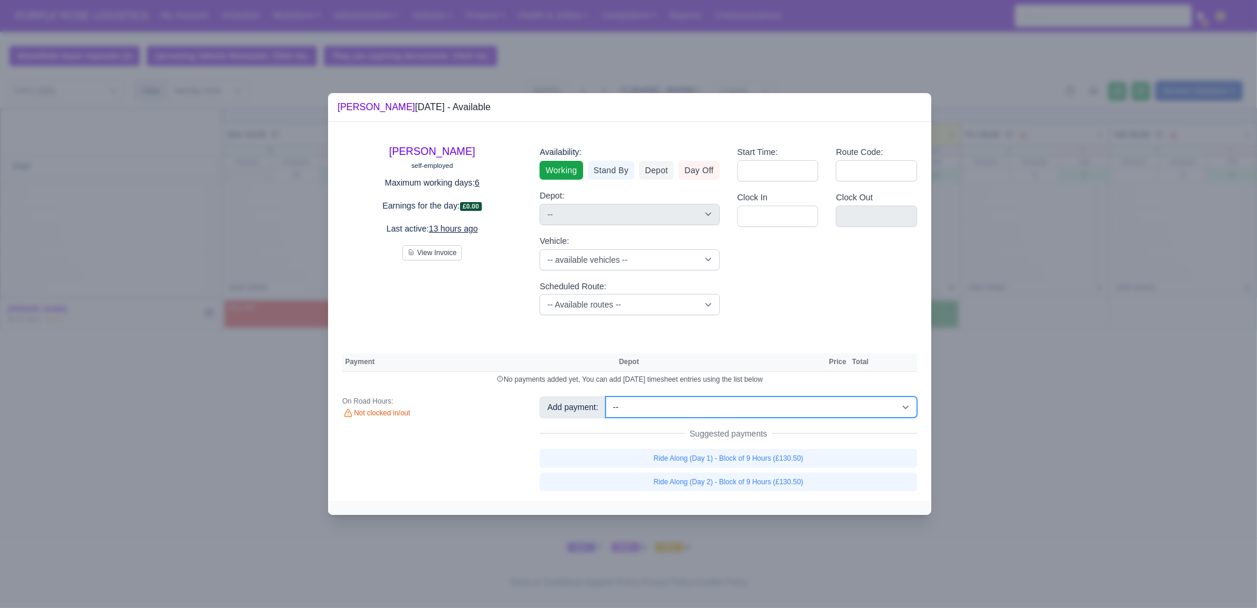
drag, startPoint x: 739, startPoint y: 405, endPoint x: 746, endPoint y: 401, distance: 8.5
click at [739, 405] on select "-- Additional Hour Support (£14.50) Additional Hour Support (Walkers) (£13.50) …" at bounding box center [762, 406] width 312 height 21
click at [606, 396] on select "-- Additional Hour Support (£14.50) Additional Hour Support (Walkers) (£13.50) …" at bounding box center [762, 406] width 312 height 21
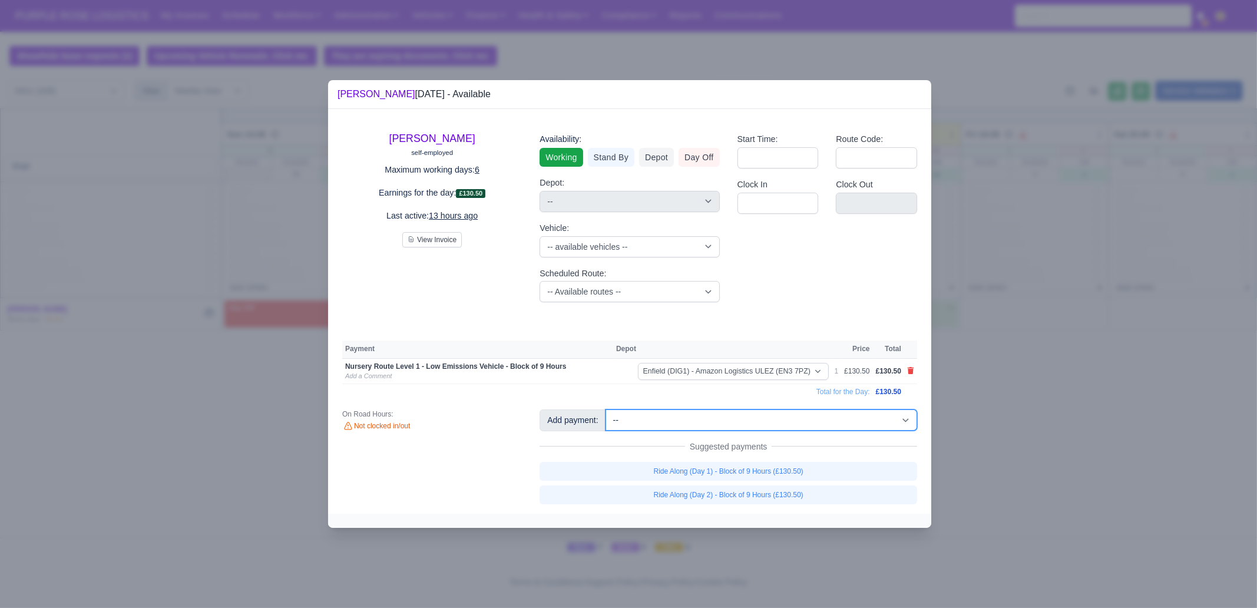
click at [817, 422] on select "-- Additional Hour Support (£14.50) Additional Hour Support (Walkers) (£13.50) …" at bounding box center [762, 419] width 312 height 21
click at [606, 409] on select "-- Additional Hour Support (£14.50) Additional Hour Support (Walkers) (£13.50) …" at bounding box center [762, 419] width 312 height 21
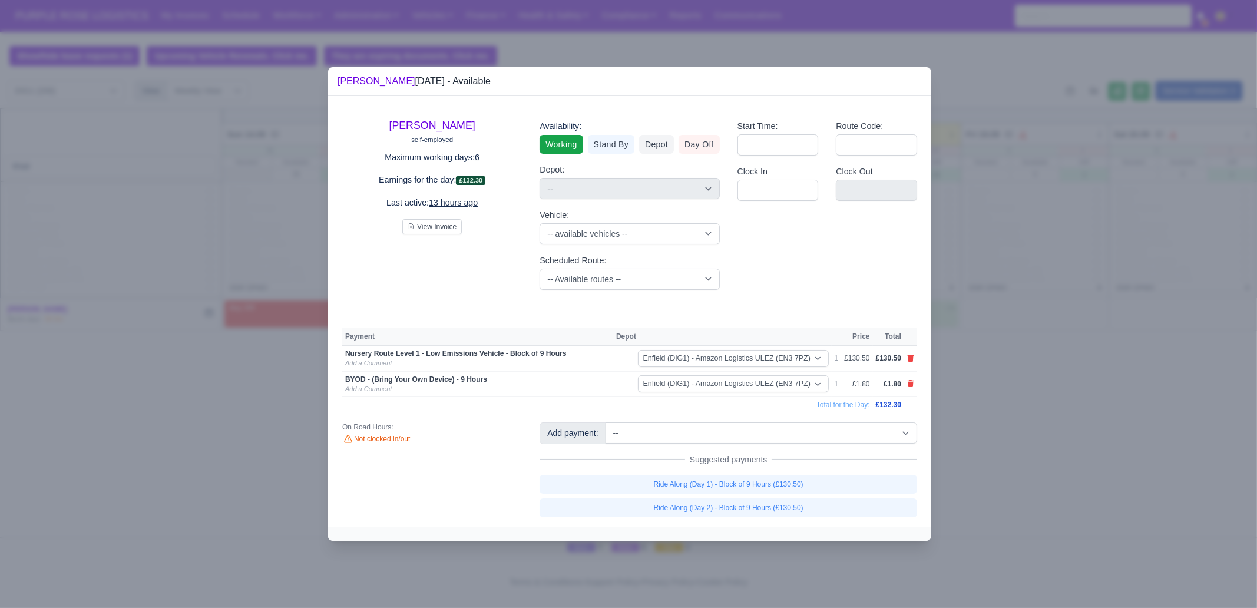
click at [1005, 383] on div at bounding box center [628, 304] width 1257 height 608
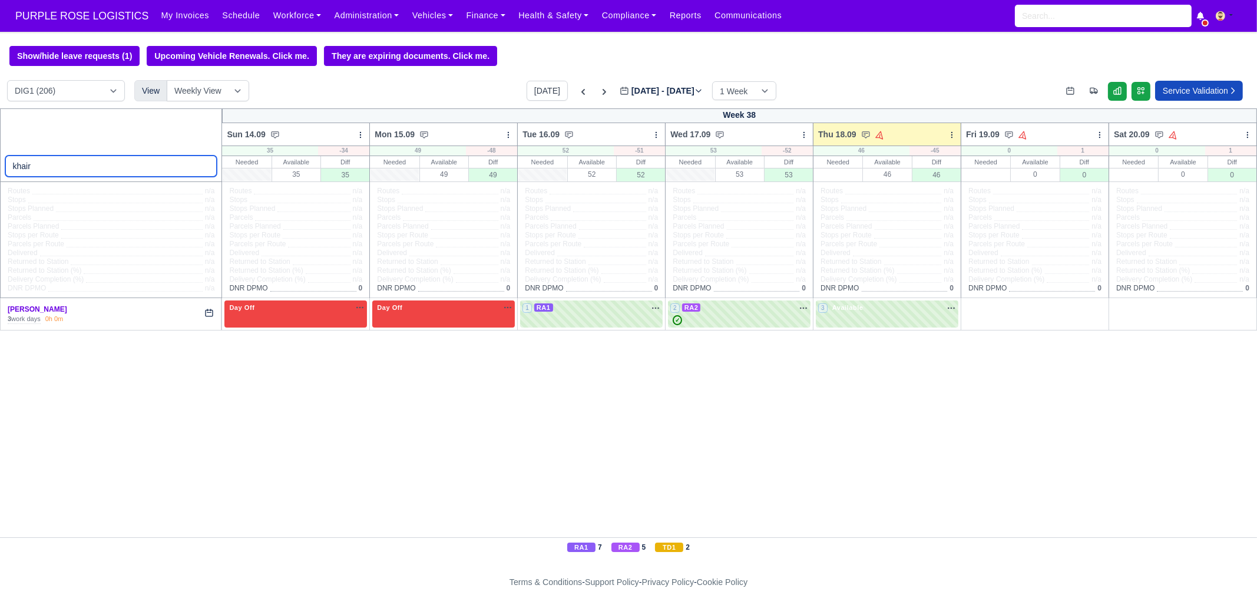
click at [124, 169] on input "khair" at bounding box center [111, 166] width 212 height 21
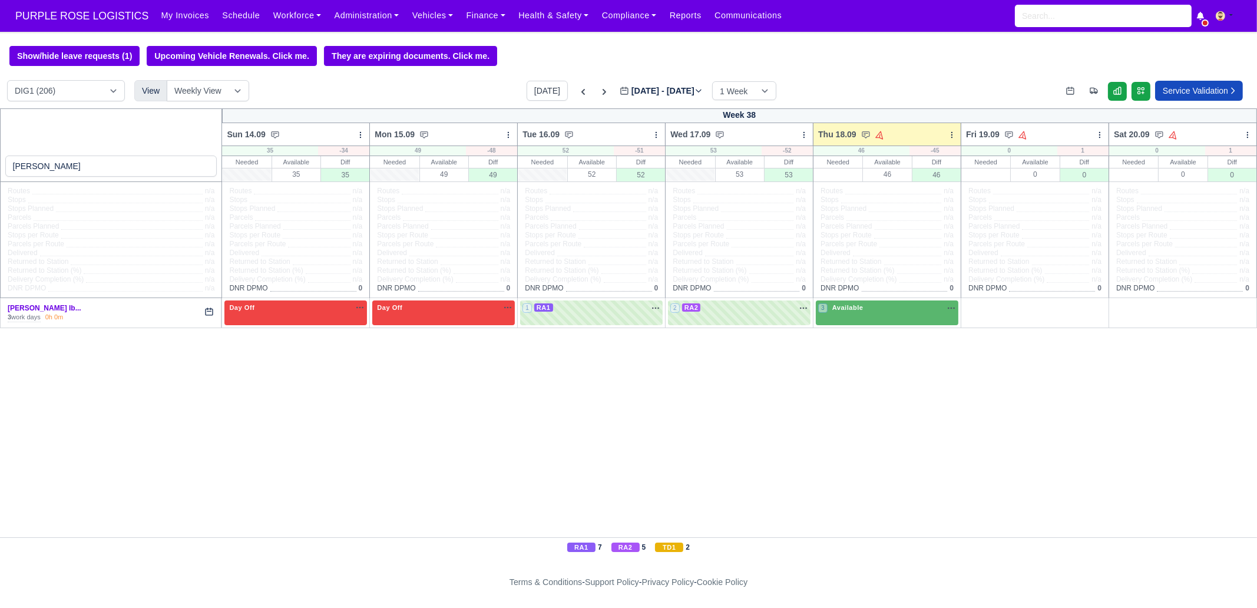
drag, startPoint x: 869, startPoint y: 302, endPoint x: 870, endPoint y: 294, distance: 7.7
click at [869, 302] on div "3 Available" at bounding box center [887, 312] width 143 height 24
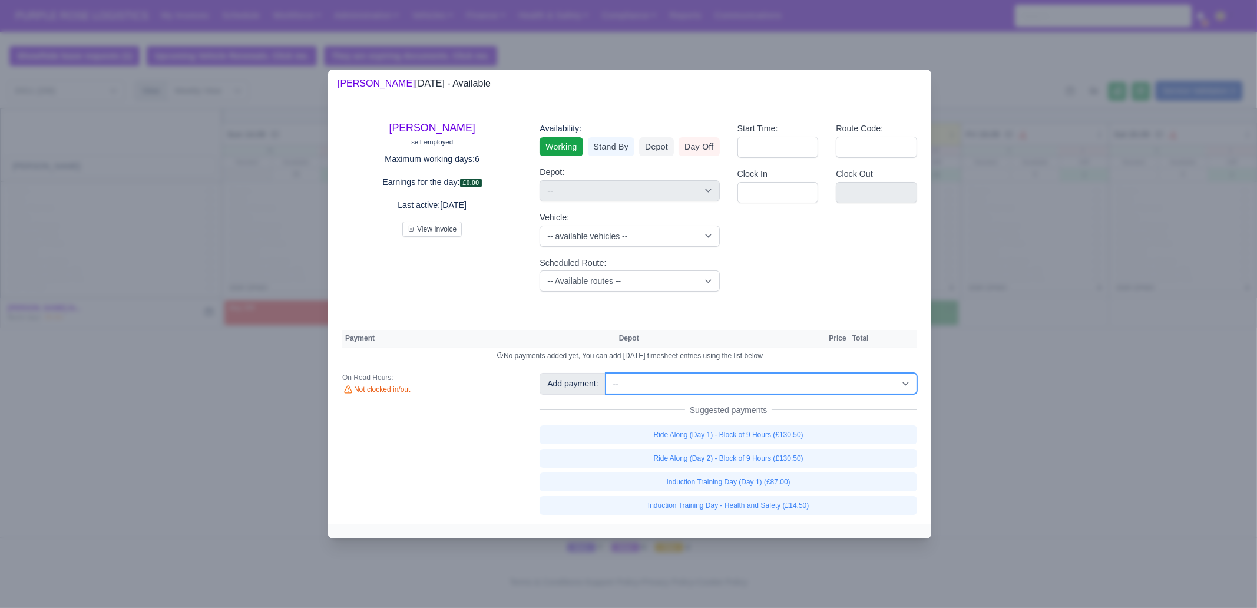
click at [737, 374] on select "-- Additional Hour Support (£14.50) Additional Hour Support (Walkers) (£13.50) …" at bounding box center [762, 383] width 312 height 21
click at [606, 373] on select "-- Additional Hour Support (£14.50) Additional Hour Support (Walkers) (£13.50) …" at bounding box center [762, 383] width 312 height 21
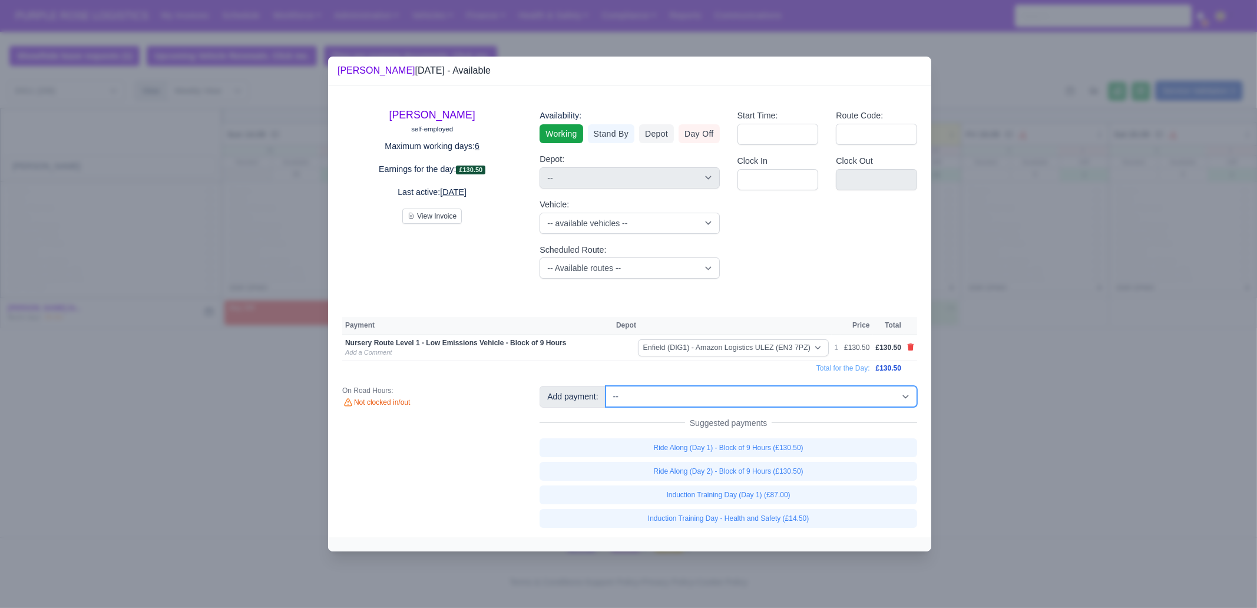
click at [811, 387] on select "-- Additional Hour Support (£14.50) Additional Hour Support (Walkers) (£13.50) …" at bounding box center [762, 396] width 312 height 21
click at [606, 386] on select "-- Additional Hour Support (£14.50) Additional Hour Support (Walkers) (£13.50) …" at bounding box center [762, 396] width 312 height 21
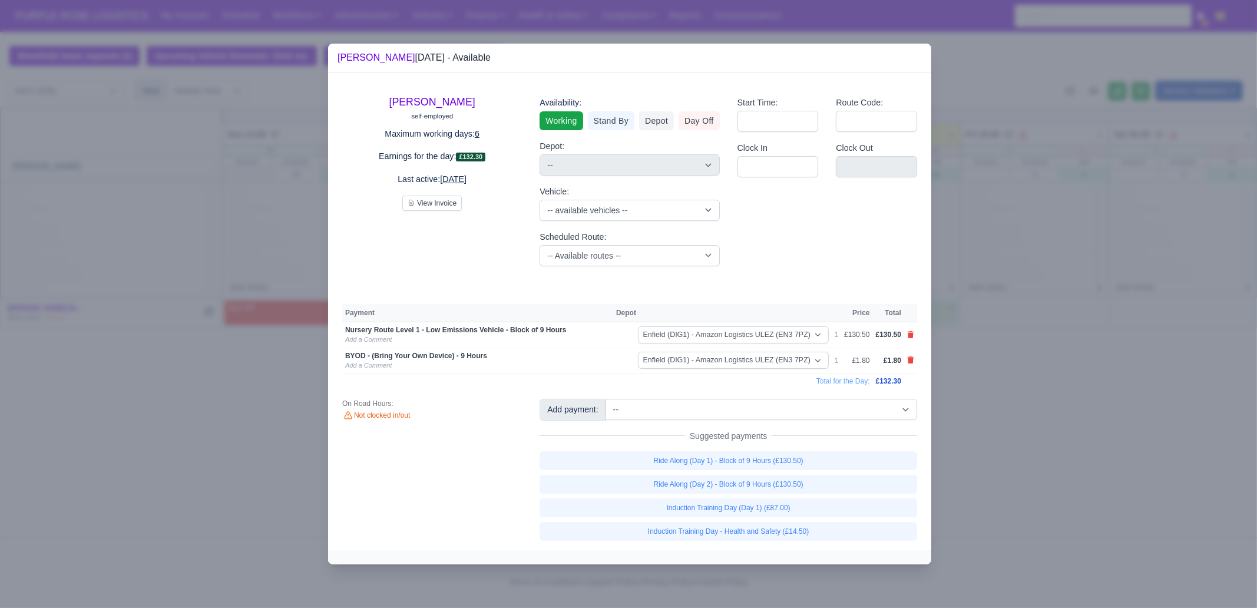
click at [1005, 465] on div at bounding box center [628, 304] width 1257 height 608
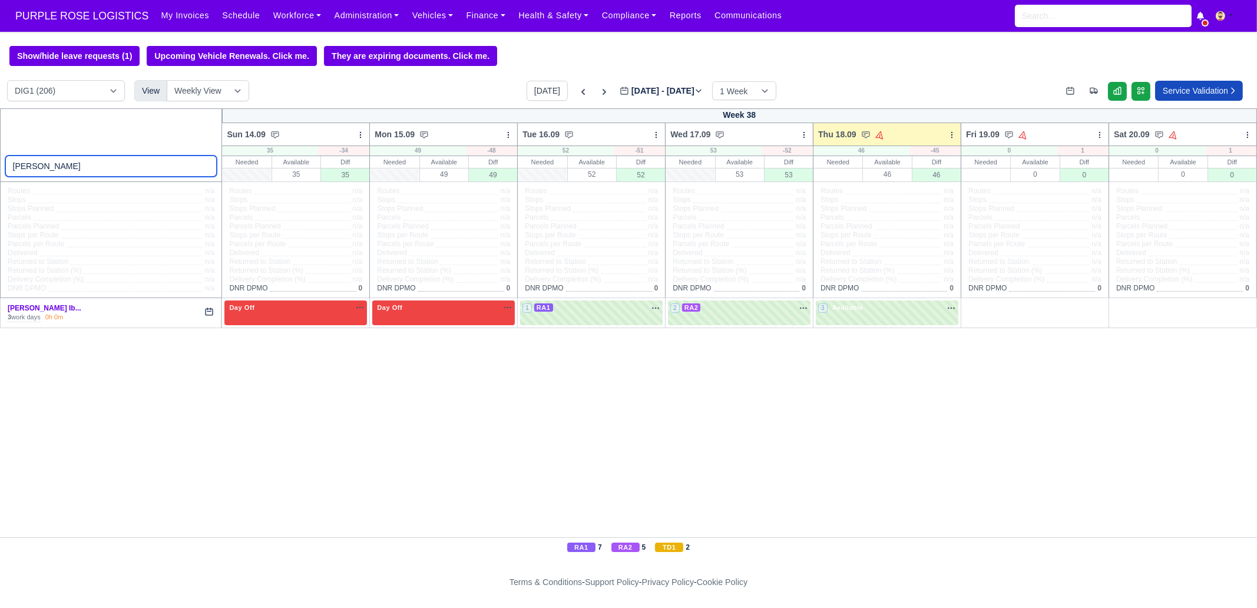
click at [110, 170] on input "[PERSON_NAME]" at bounding box center [111, 166] width 212 height 21
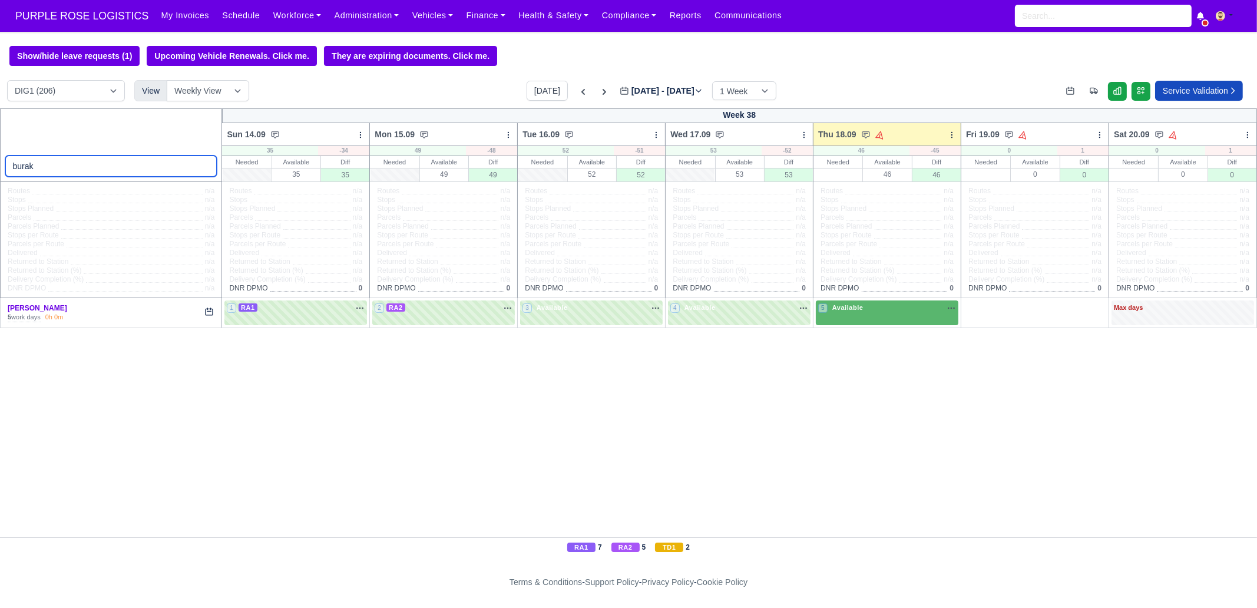
click at [204, 166] on input "burak" at bounding box center [111, 166] width 212 height 21
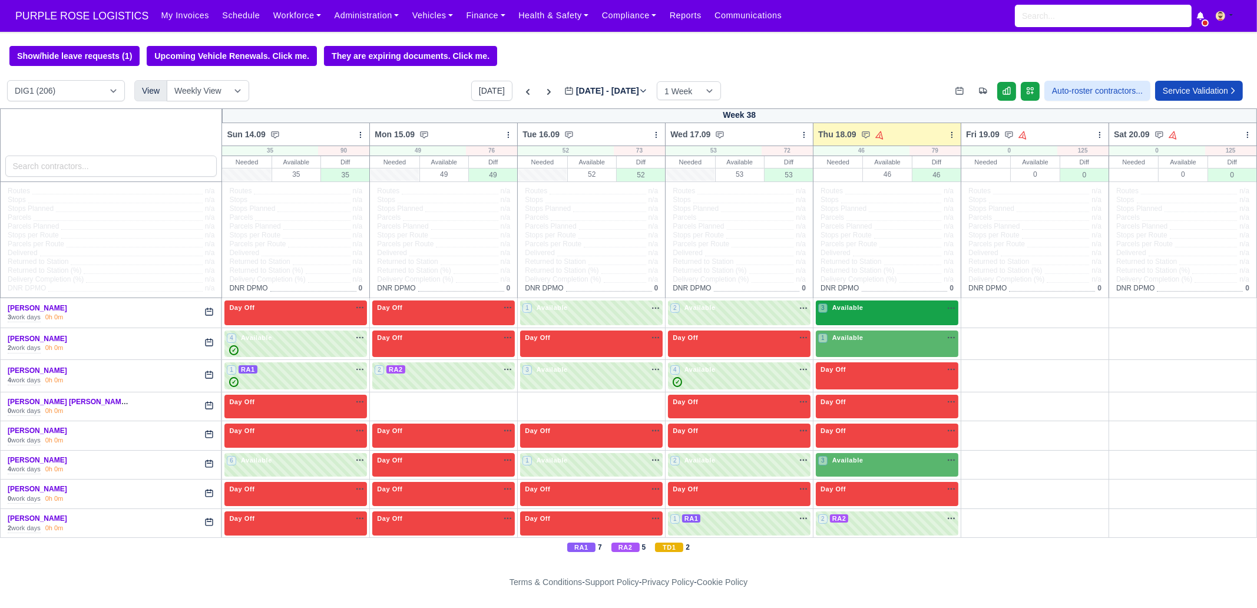
click at [857, 308] on div "3 Available na" at bounding box center [887, 308] width 138 height 10
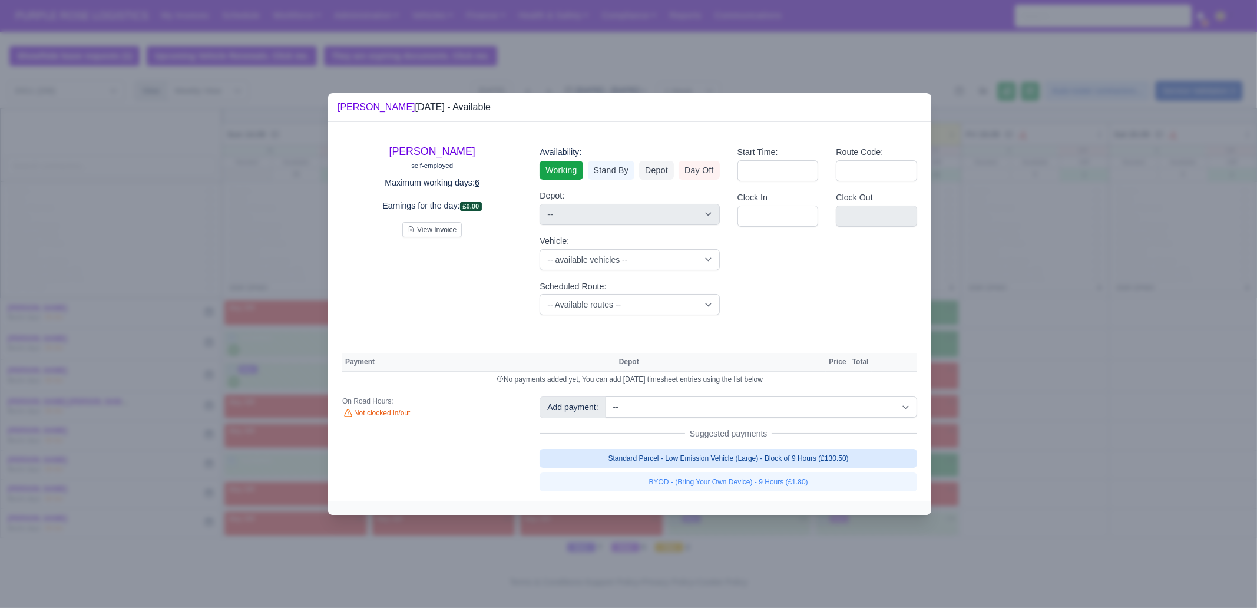
click at [801, 463] on link "Standard Parcel - Low Emission Vehicle (Large) - Block of 9 Hours (£130.50)" at bounding box center [729, 458] width 378 height 19
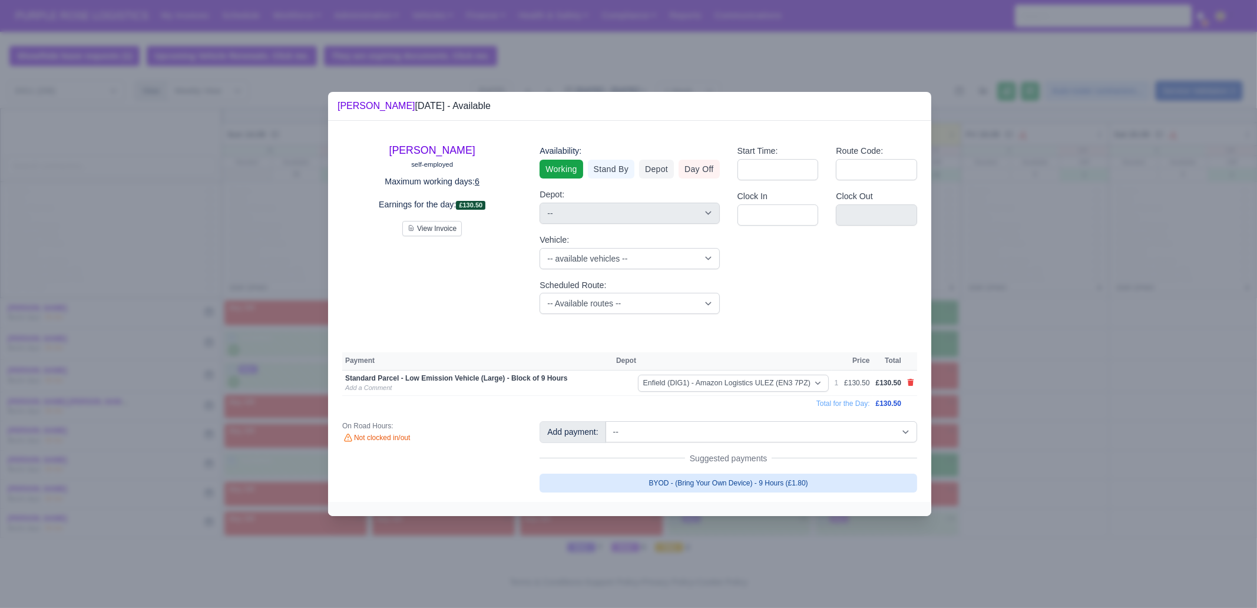
click at [804, 465] on link "BYOD - (Bring Your Own Device) - 9 Hours (£1.80)" at bounding box center [729, 483] width 378 height 19
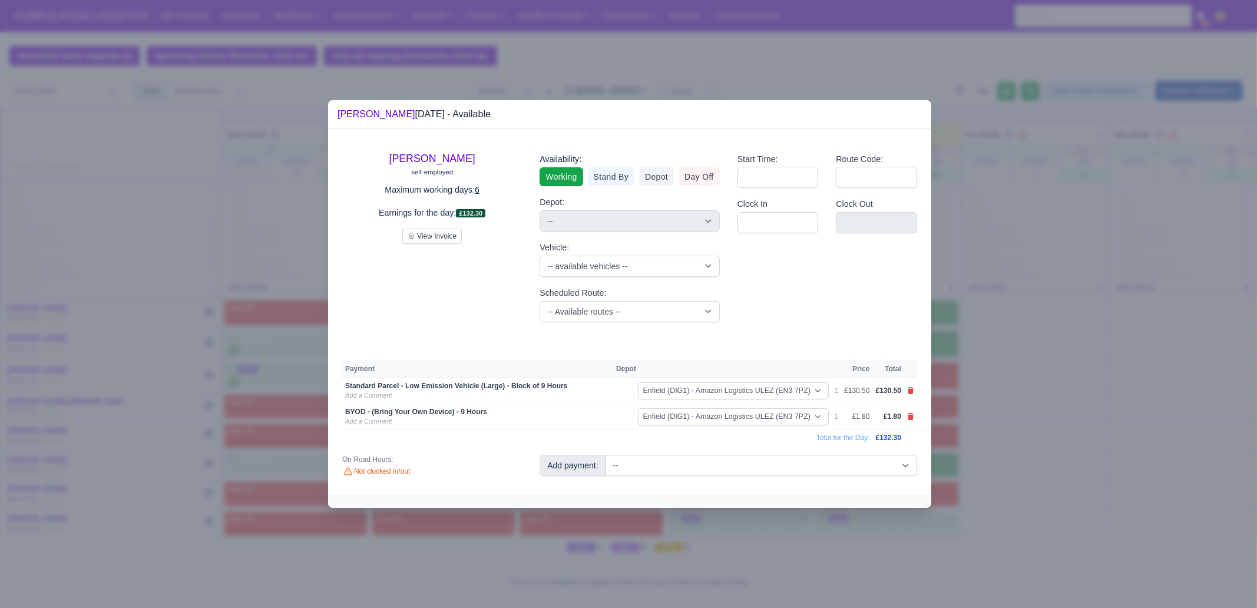
click at [1005, 438] on div at bounding box center [628, 304] width 1257 height 608
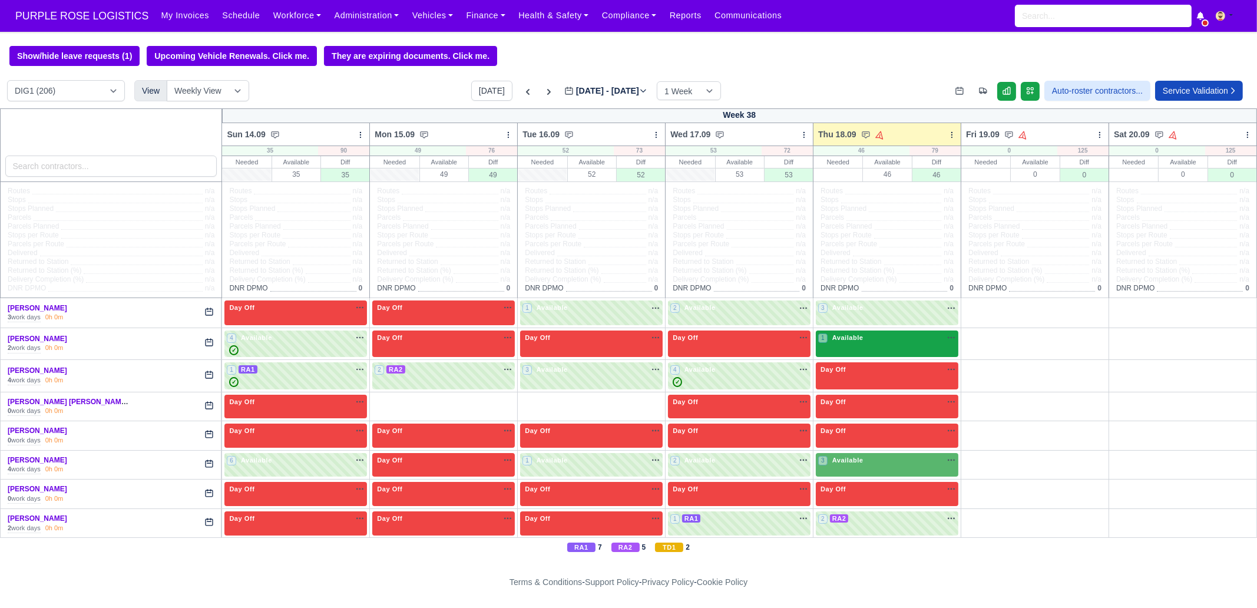
click at [872, 343] on div "1 Available na" at bounding box center [887, 339] width 138 height 12
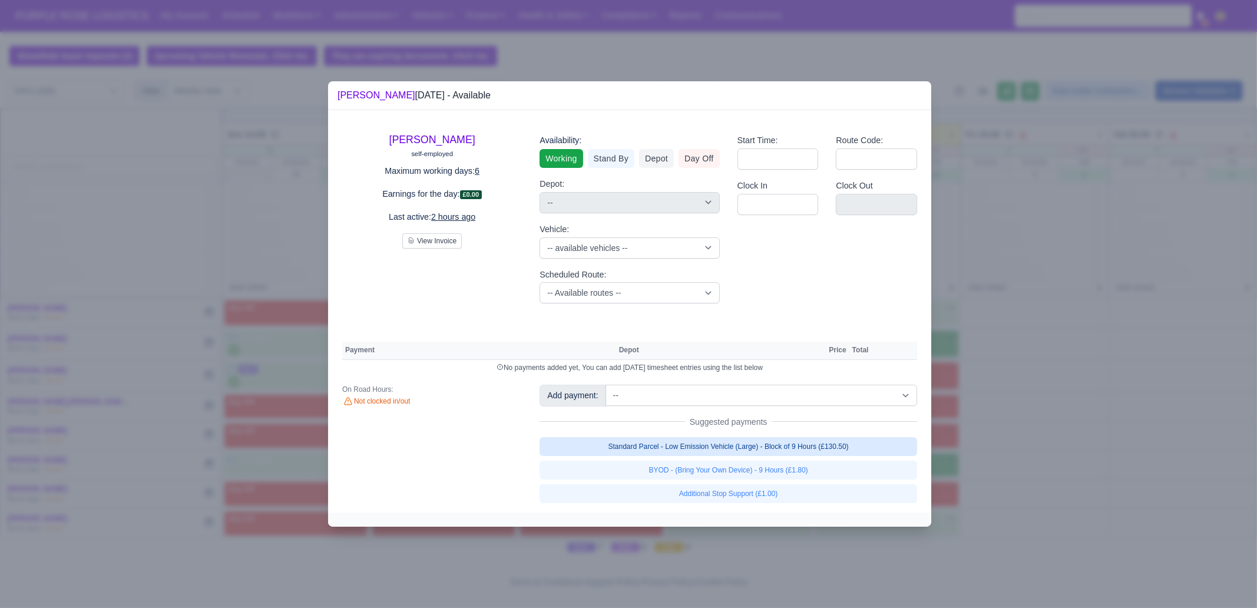
click at [793, 450] on link "Standard Parcel - Low Emission Vehicle (Large) - Block of 9 Hours (£130.50)" at bounding box center [729, 446] width 378 height 19
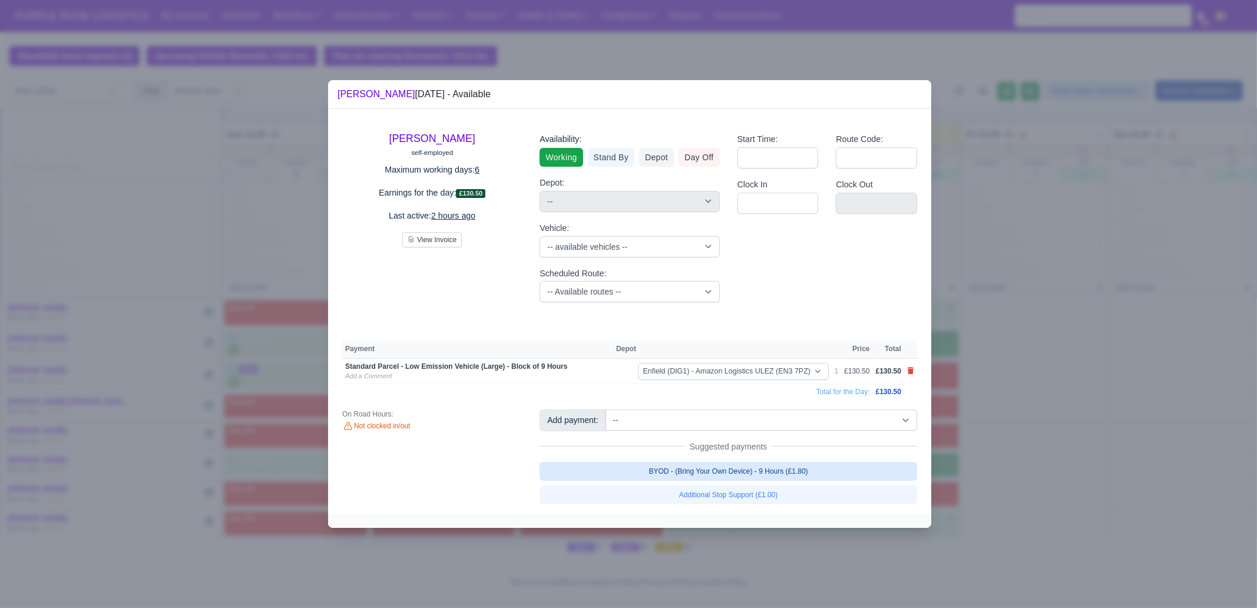
click at [795, 465] on link "BYOD - (Bring Your Own Device) - 9 Hours (£1.80)" at bounding box center [729, 471] width 378 height 19
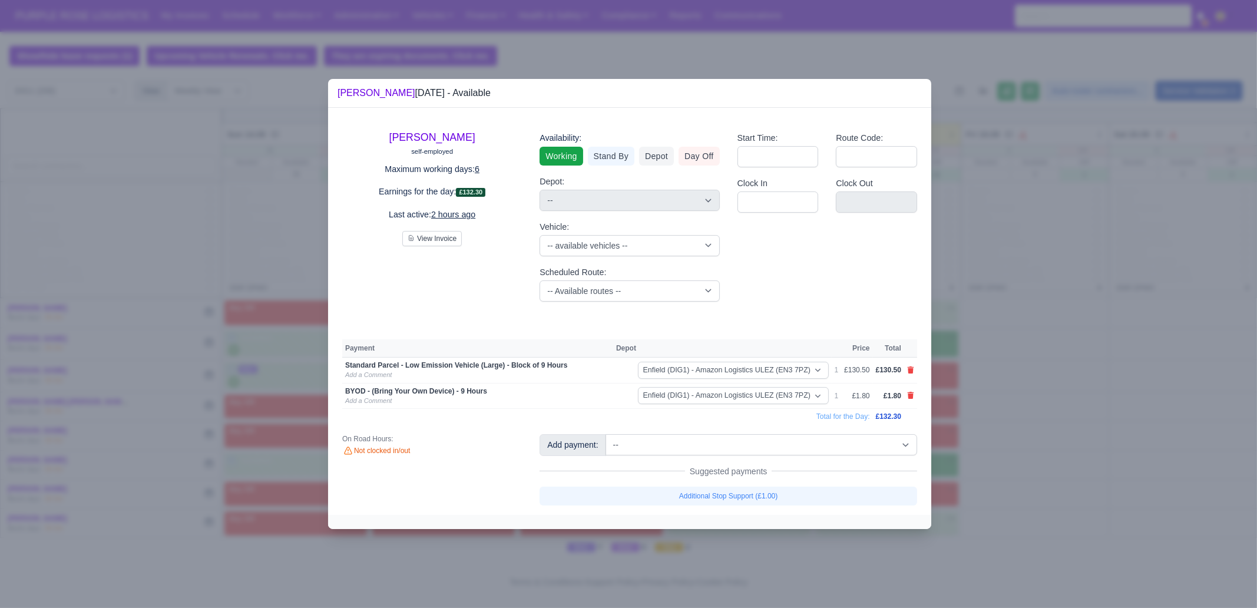
click at [994, 454] on div at bounding box center [628, 304] width 1257 height 608
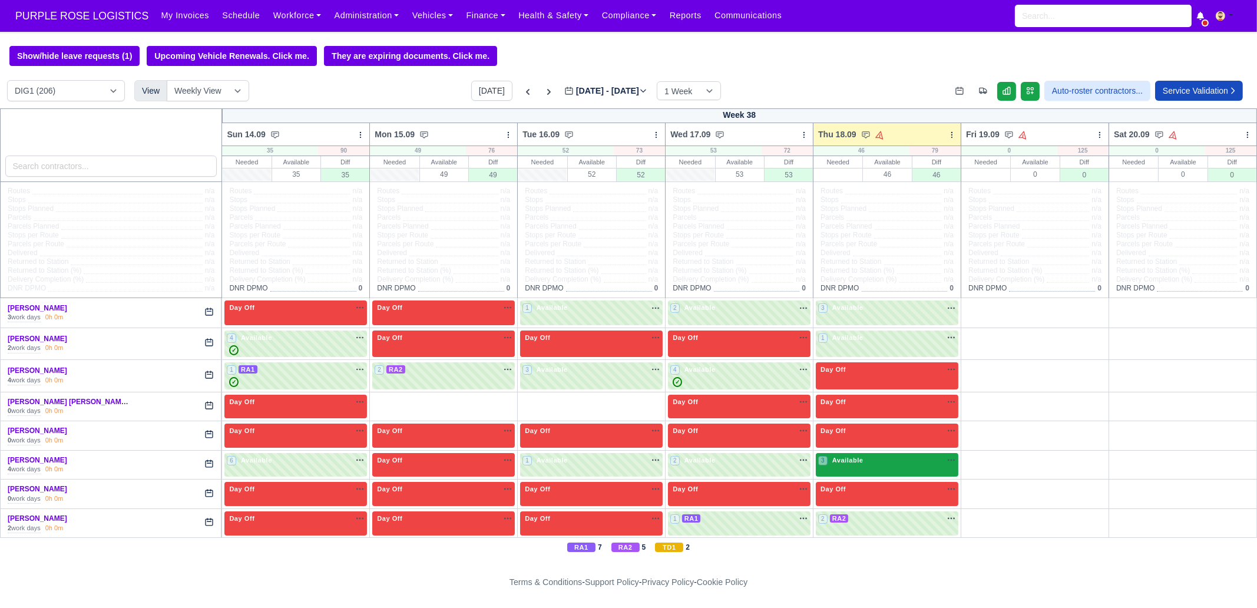
click at [848, 461] on span "Available" at bounding box center [848, 460] width 36 height 8
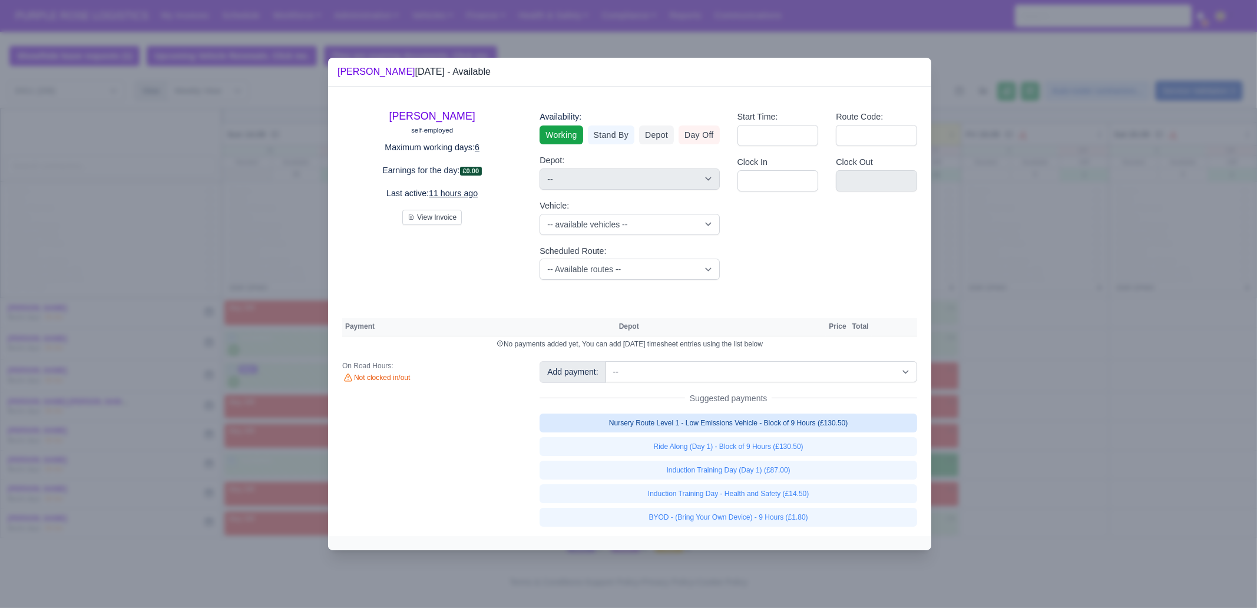
click at [840, 422] on link "Nursery Route Level 1 - Low Emissions Vehicle - Block of 9 Hours (£130.50)" at bounding box center [729, 423] width 378 height 19
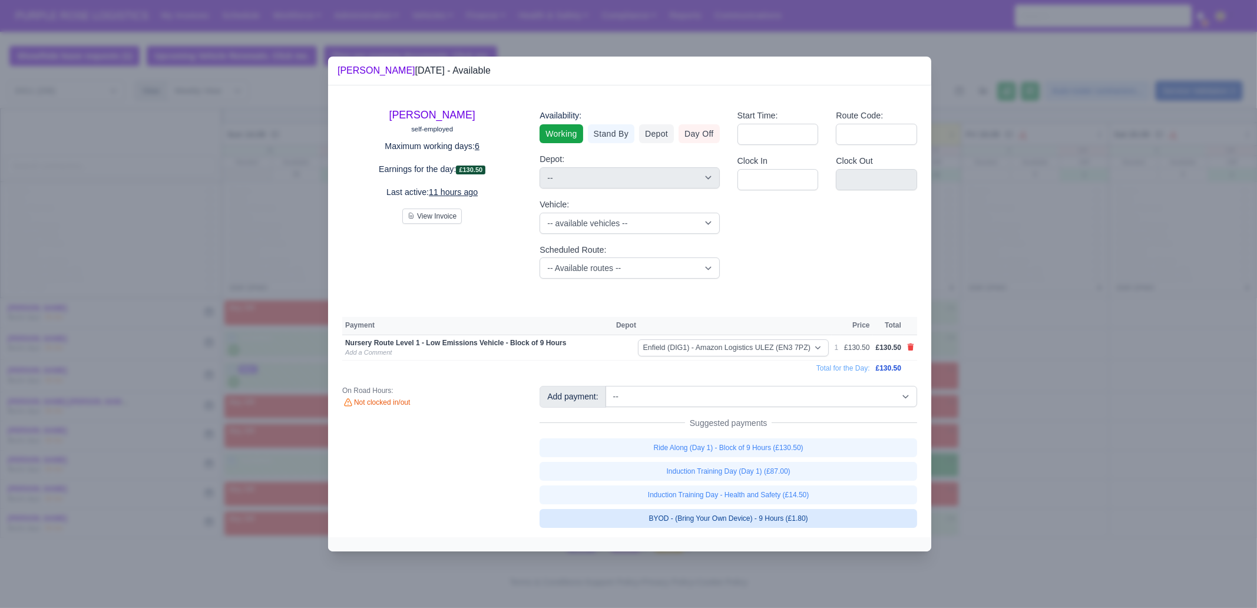
click at [815, 465] on link "BYOD - (Bring Your Own Device) - 9 Hours (£1.80)" at bounding box center [729, 518] width 378 height 19
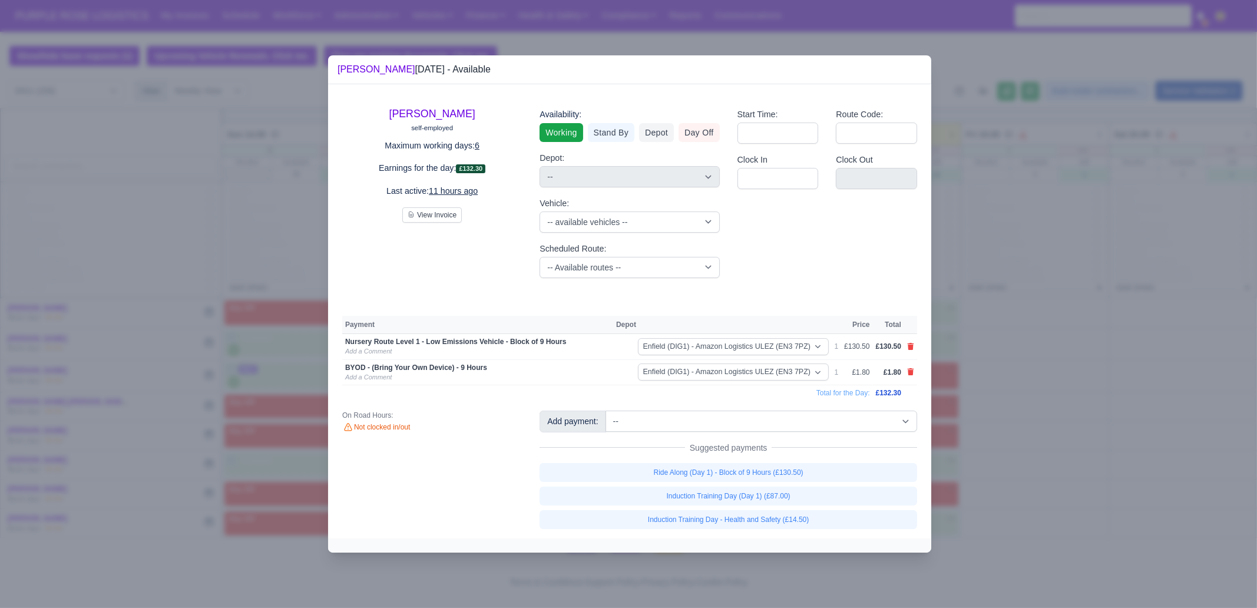
click at [1005, 427] on div at bounding box center [628, 304] width 1257 height 608
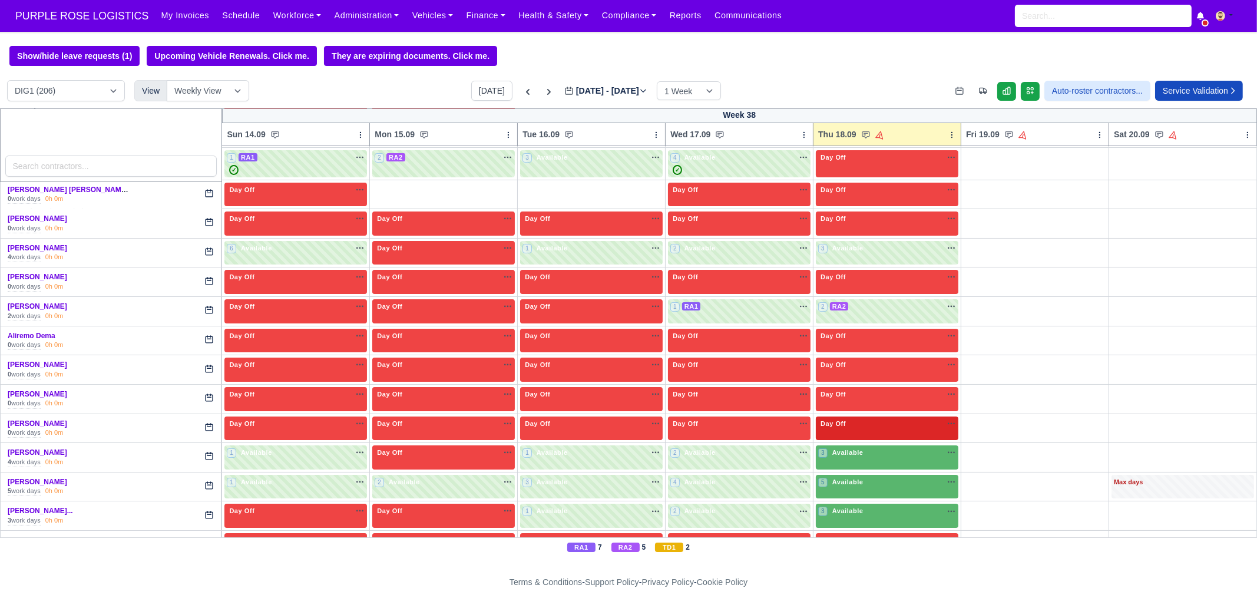
scroll to position [221, 0]
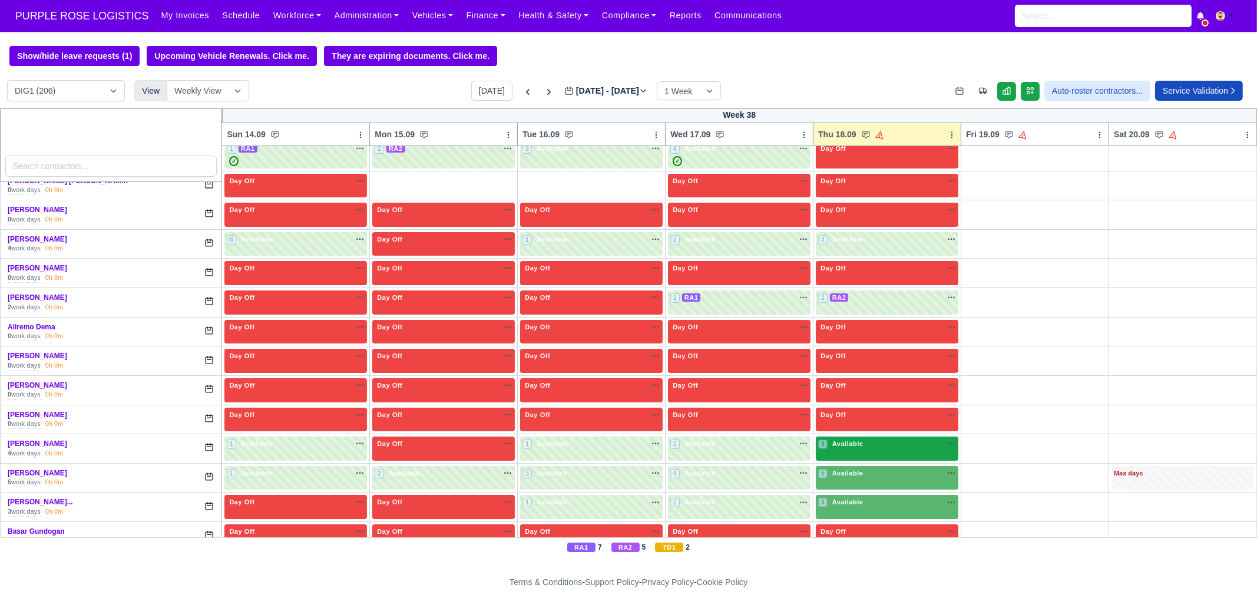
click at [860, 443] on div "3 Available na" at bounding box center [887, 444] width 138 height 10
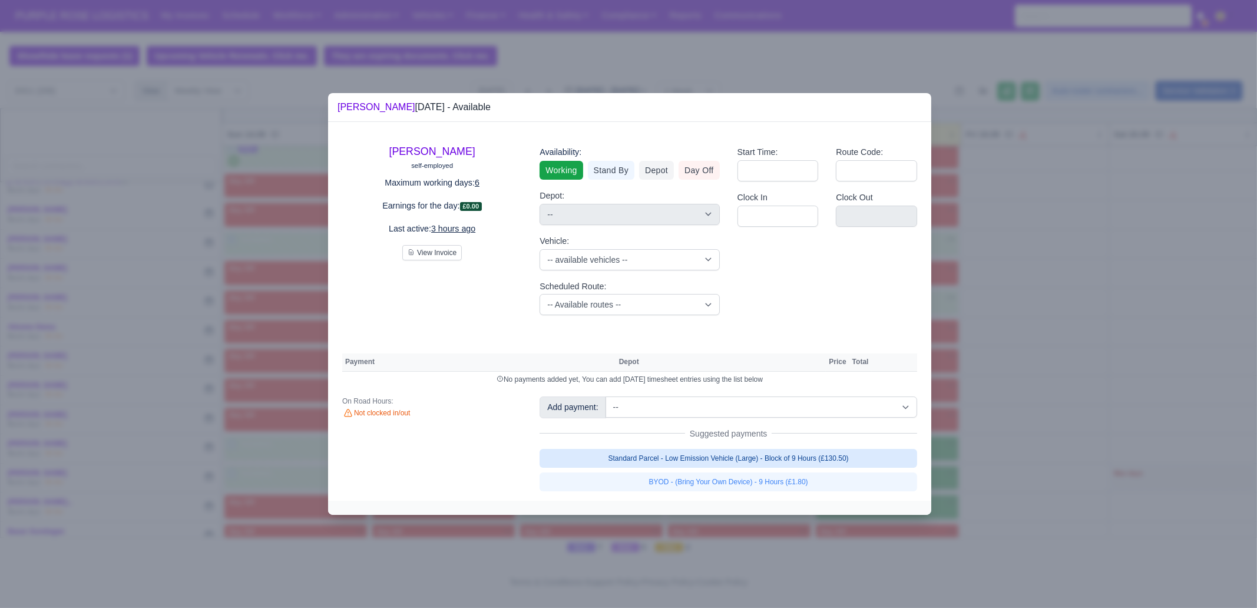
click at [840, 451] on link "Standard Parcel - Low Emission Vehicle (Large) - Block of 9 Hours (£130.50)" at bounding box center [729, 458] width 378 height 19
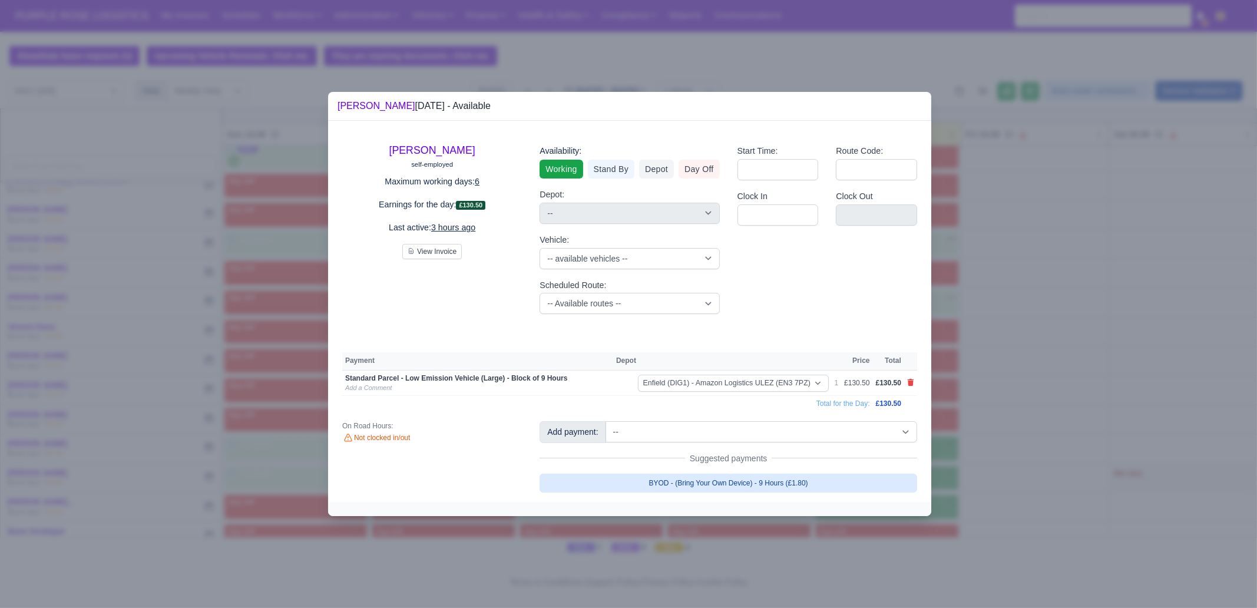
click at [832, 465] on link "BYOD - (Bring Your Own Device) - 9 Hours (£1.80)" at bounding box center [729, 483] width 378 height 19
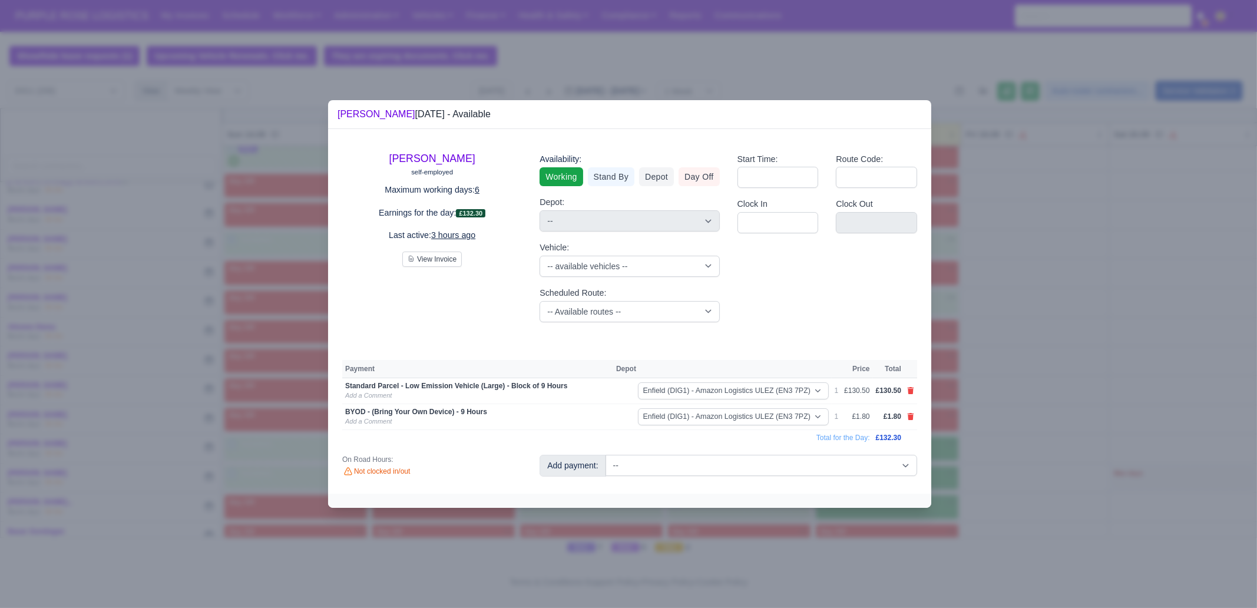
click at [1005, 465] on div at bounding box center [628, 304] width 1257 height 608
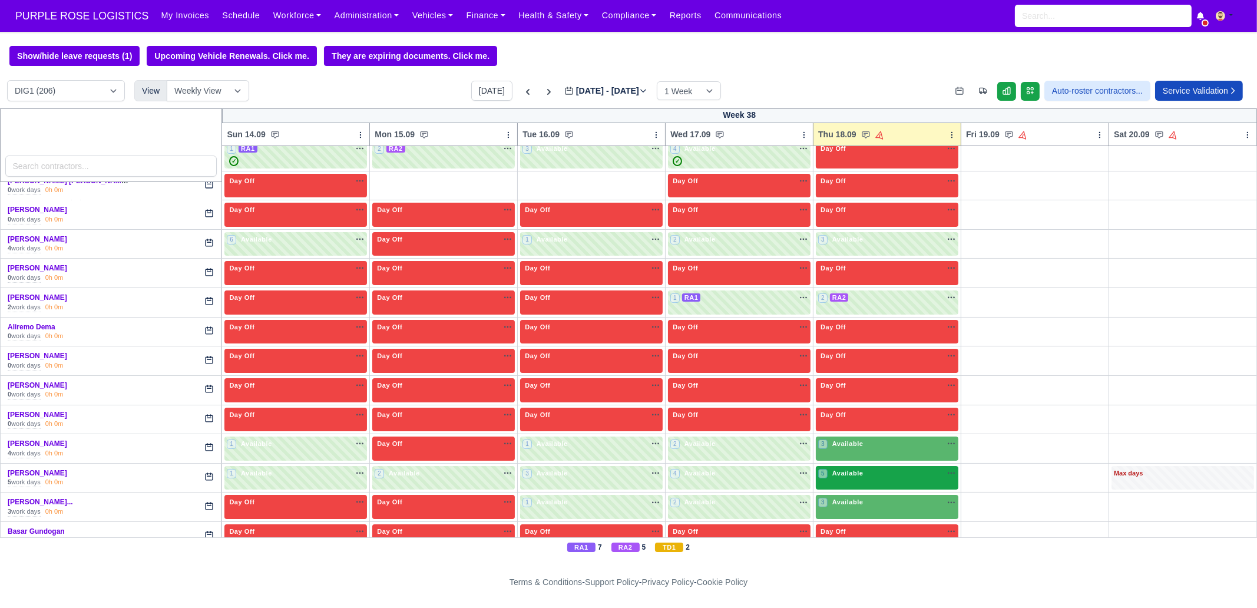
click at [857, 465] on div "5 Available na" at bounding box center [887, 473] width 138 height 10
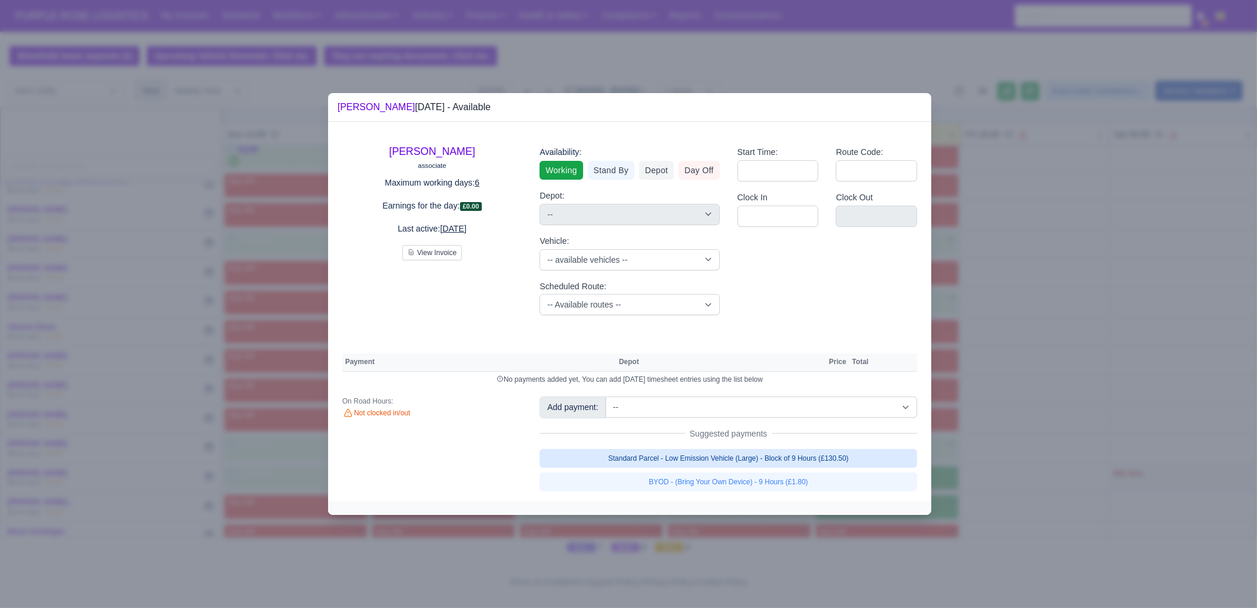
click at [810, 461] on link "Standard Parcel - Low Emission Vehicle (Large) - Block of 9 Hours (£130.50)" at bounding box center [729, 458] width 378 height 19
click at [798, 465] on link "BYOD - (Bring Your Own Device) - 9 Hours (£1.80)" at bounding box center [729, 481] width 378 height 19
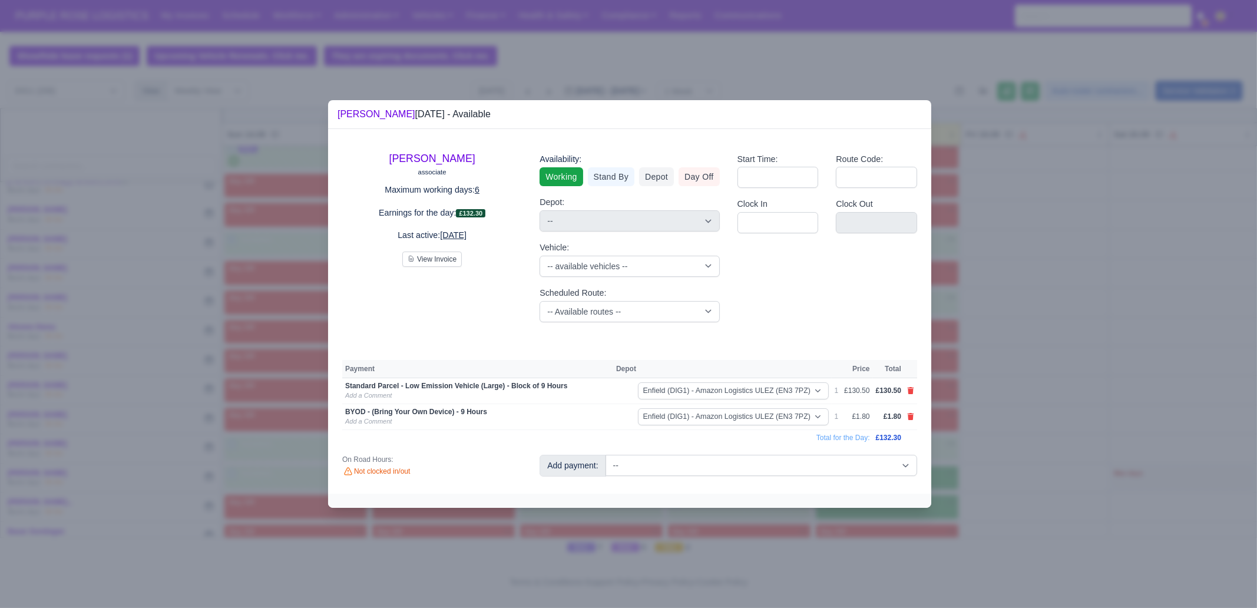
click at [1005, 465] on div at bounding box center [628, 304] width 1257 height 608
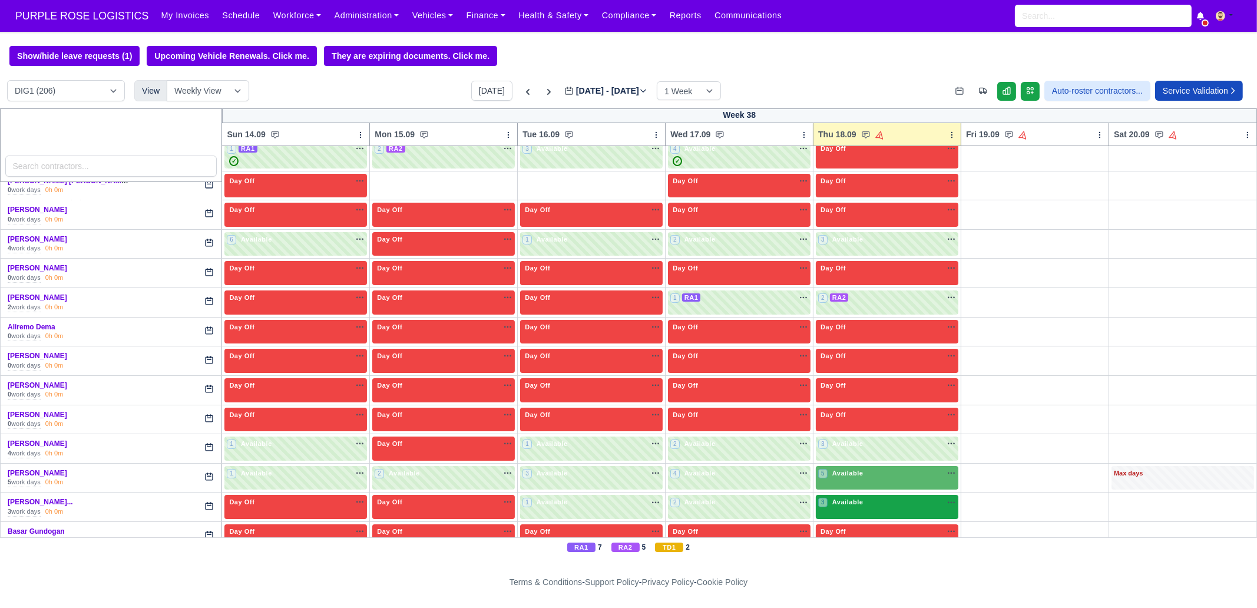
click at [872, 465] on div "3 Available na" at bounding box center [887, 502] width 138 height 10
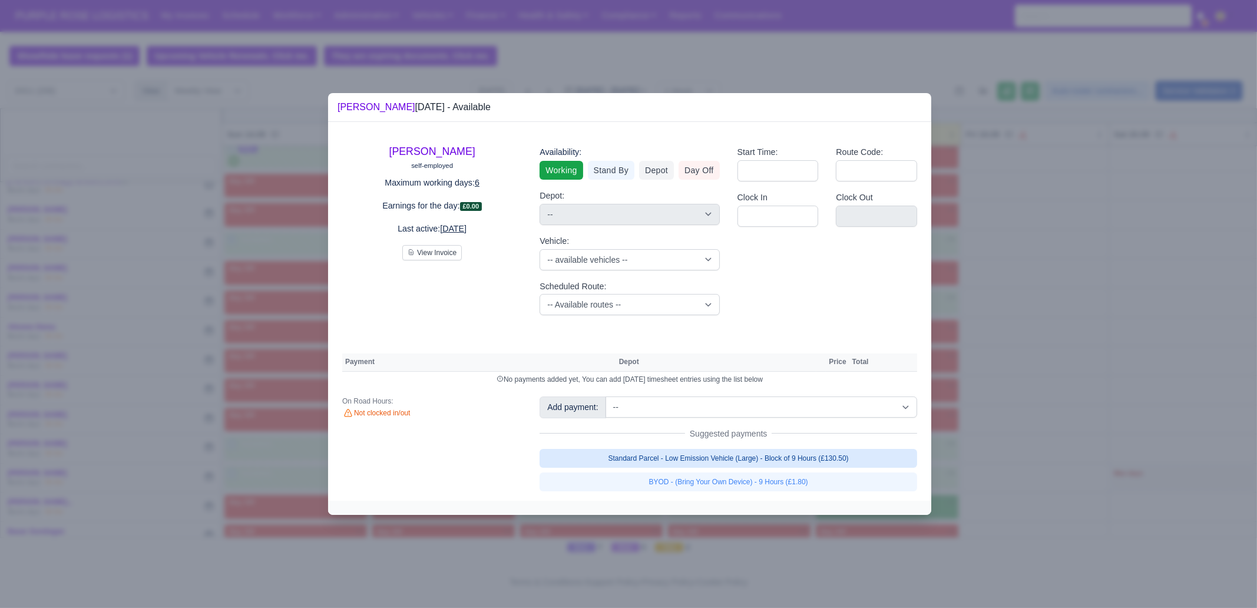
click at [761, 451] on link "Standard Parcel - Low Emission Vehicle (Large) - Block of 9 Hours (£130.50)" at bounding box center [729, 458] width 378 height 19
click at [764, 465] on link "BYOD - (Bring Your Own Device) - 9 Hours (£1.80)" at bounding box center [729, 481] width 378 height 19
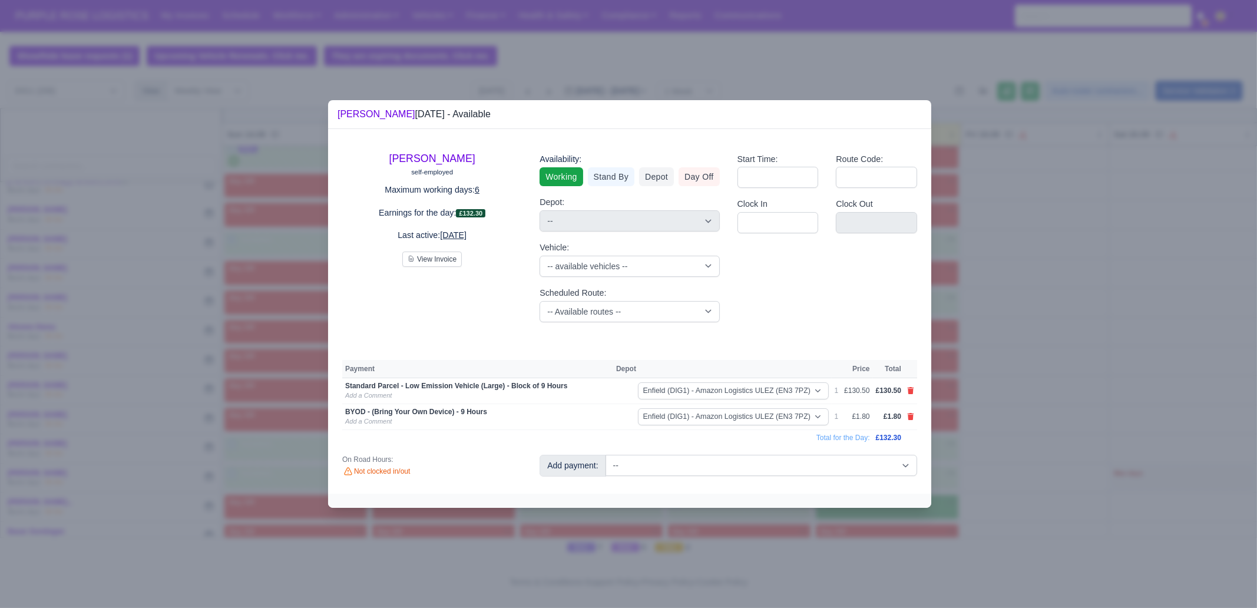
click at [970, 465] on div at bounding box center [628, 304] width 1257 height 608
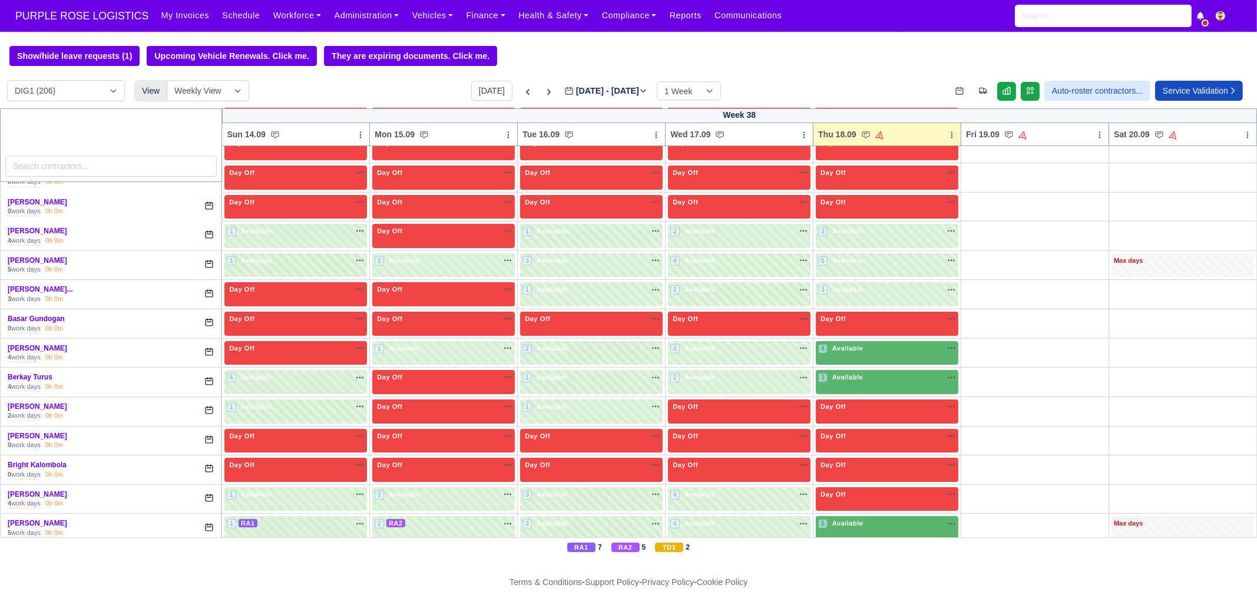
scroll to position [442, 0]
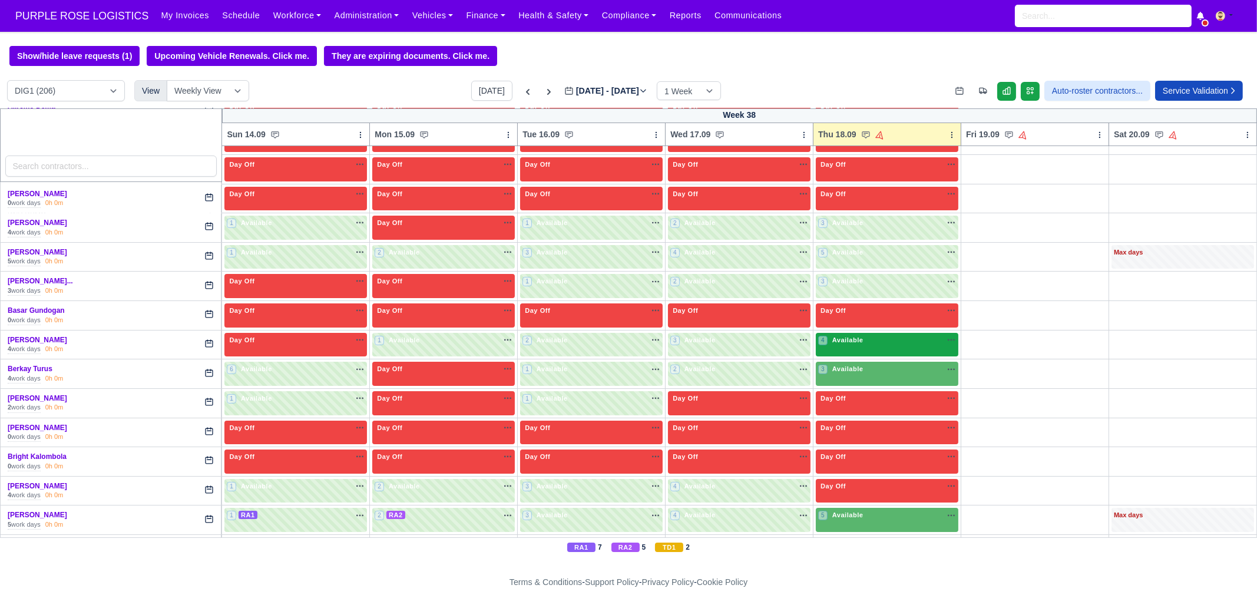
click at [851, 337] on span "Available" at bounding box center [848, 340] width 36 height 8
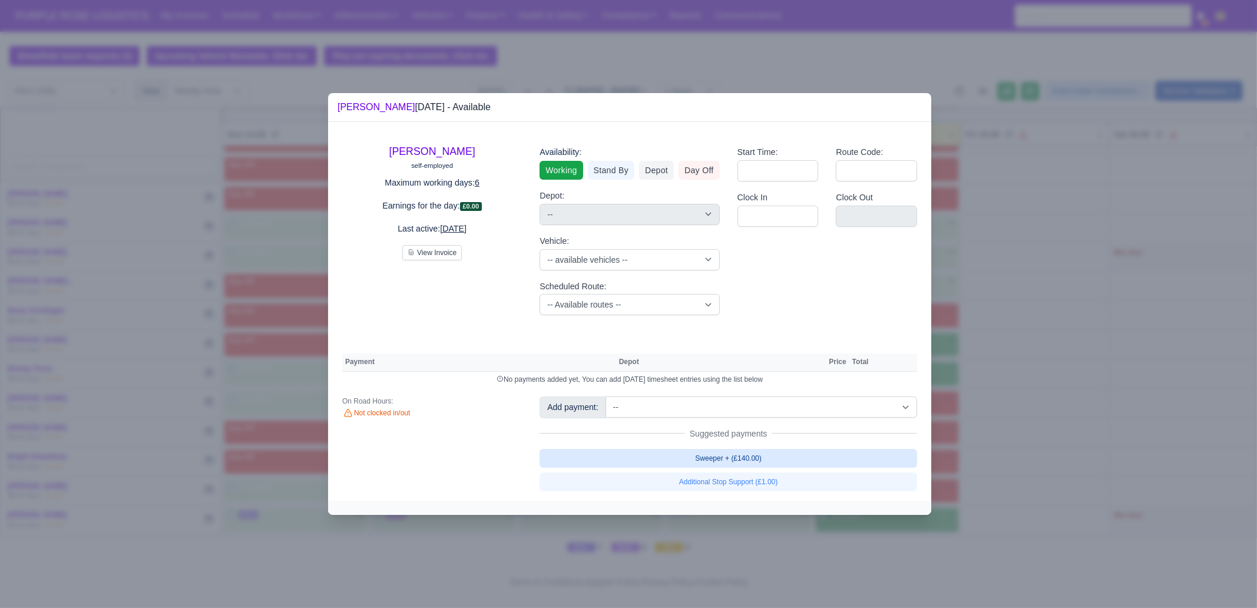
click at [805, 455] on link "Sweeper + (£140.00)" at bounding box center [729, 458] width 378 height 19
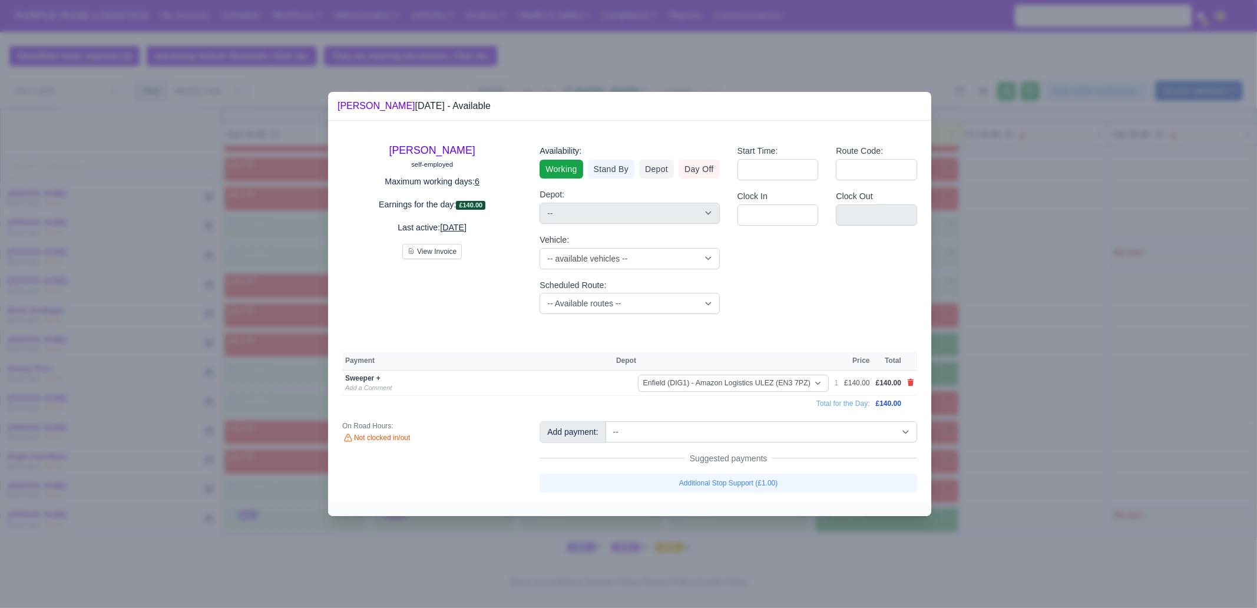
click at [1005, 426] on div at bounding box center [628, 304] width 1257 height 608
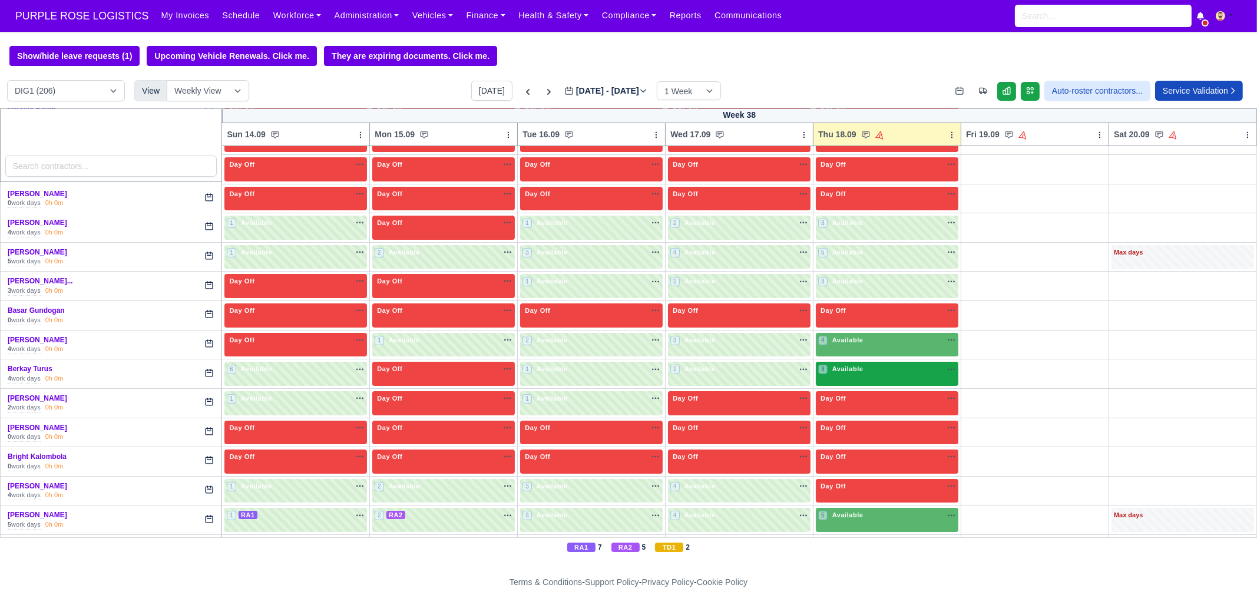
click at [887, 371] on div "3 Available na" at bounding box center [887, 369] width 138 height 10
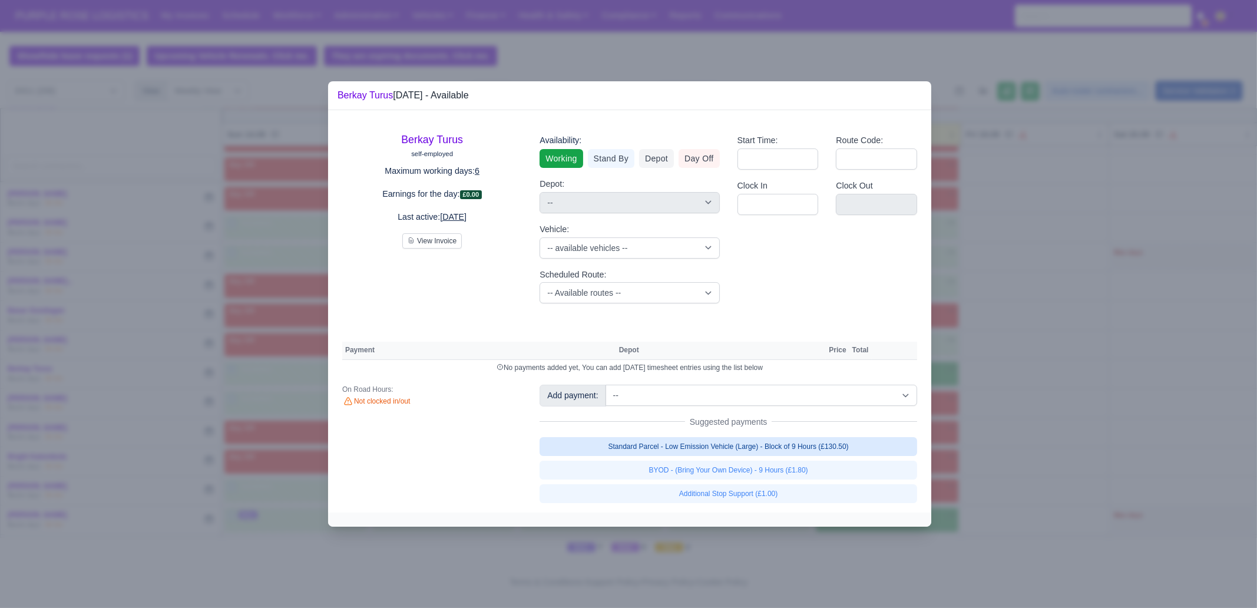
click at [766, 450] on link "Standard Parcel - Low Emission Vehicle (Large) - Block of 9 Hours (£130.50)" at bounding box center [729, 446] width 378 height 19
click at [766, 456] on link "Standard Parcel - Low Emission Vehicle (Large) - Block of 9 Hours (£130.50)" at bounding box center [729, 446] width 378 height 19
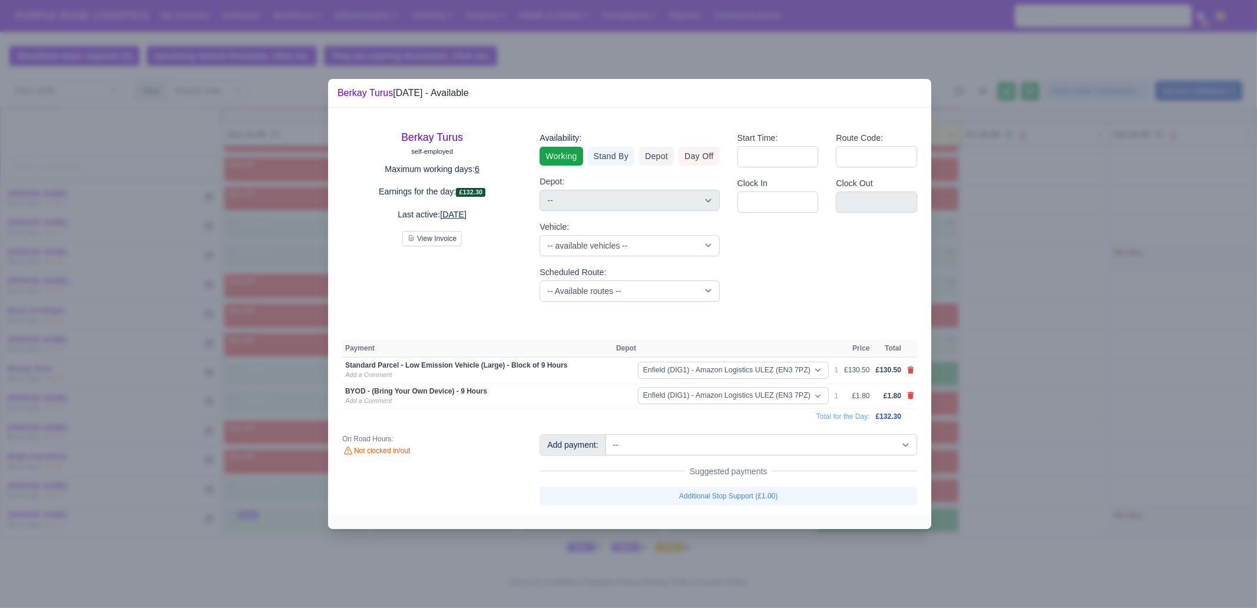
click at [1005, 461] on div at bounding box center [628, 304] width 1257 height 608
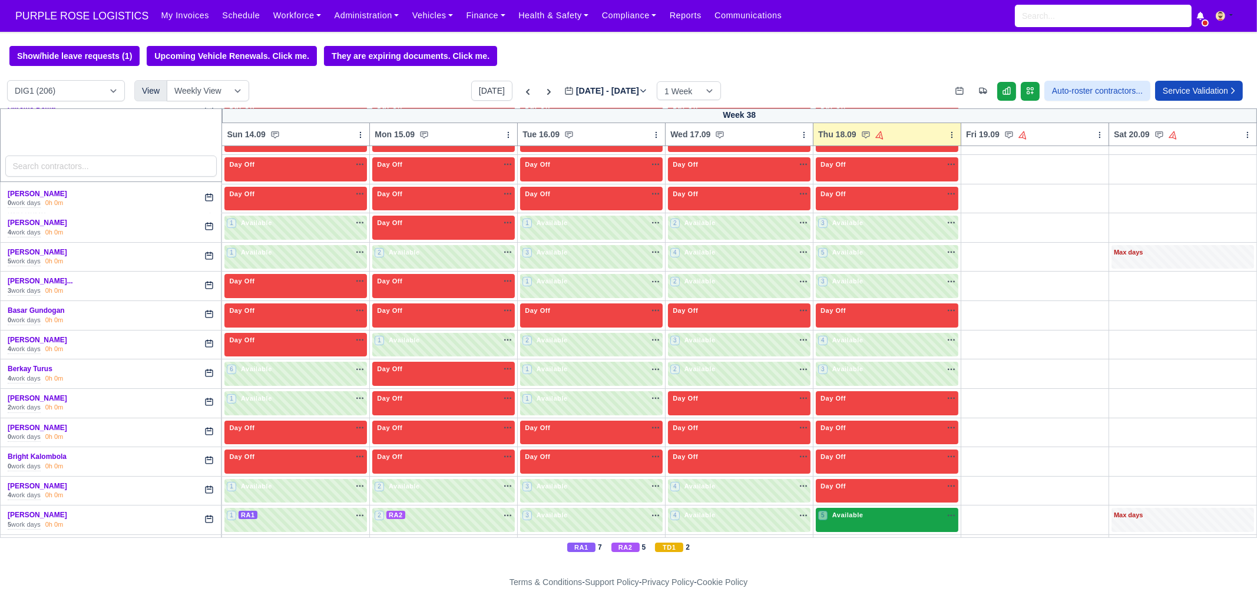
click at [845, 465] on span "Available" at bounding box center [848, 515] width 36 height 8
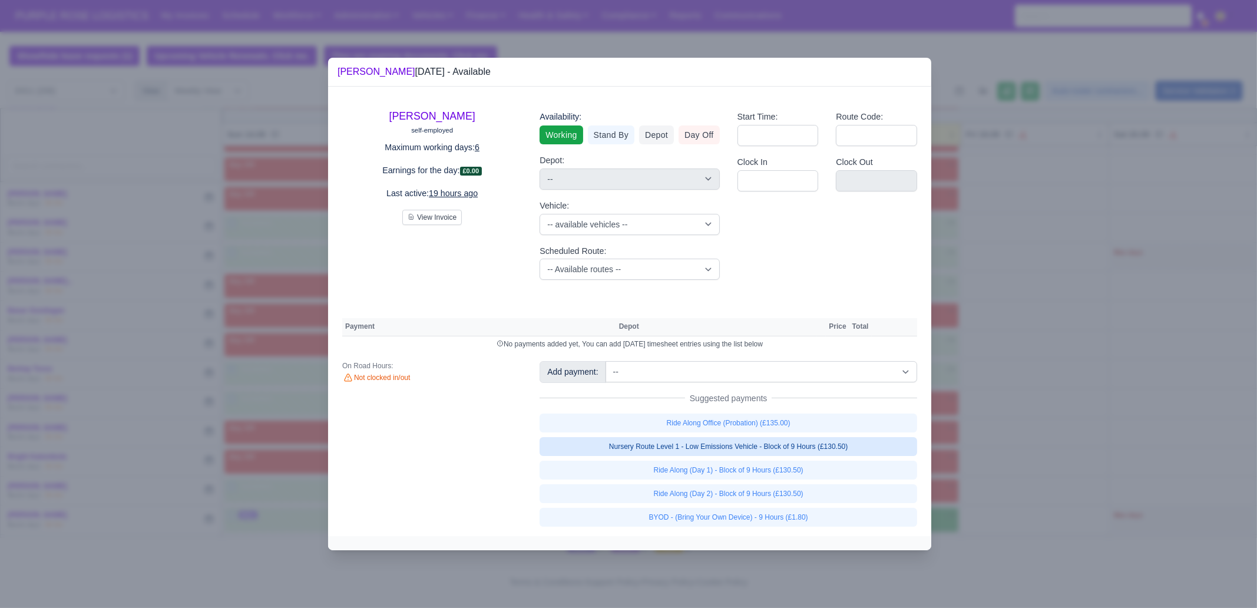
click at [803, 442] on link "Nursery Route Level 1 - Low Emissions Vehicle - Block of 9 Hours (£130.50)" at bounding box center [729, 446] width 378 height 19
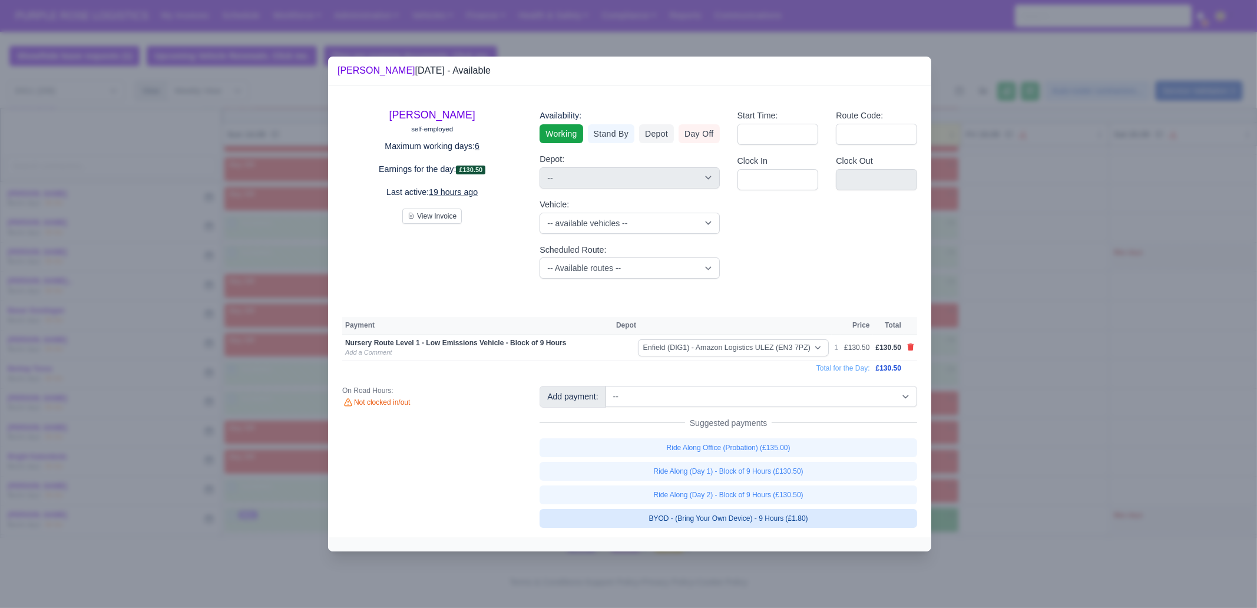
click at [805, 465] on link "BYOD - (Bring Your Own Device) - 9 Hours (£1.80)" at bounding box center [729, 518] width 378 height 19
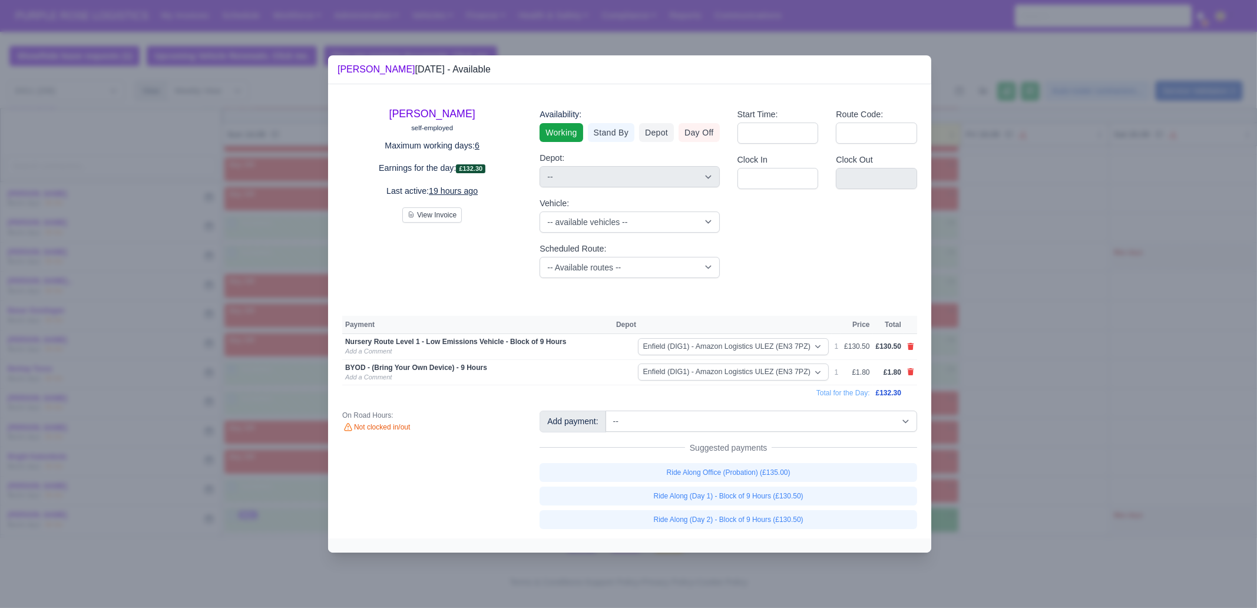
click at [1005, 465] on div at bounding box center [628, 304] width 1257 height 608
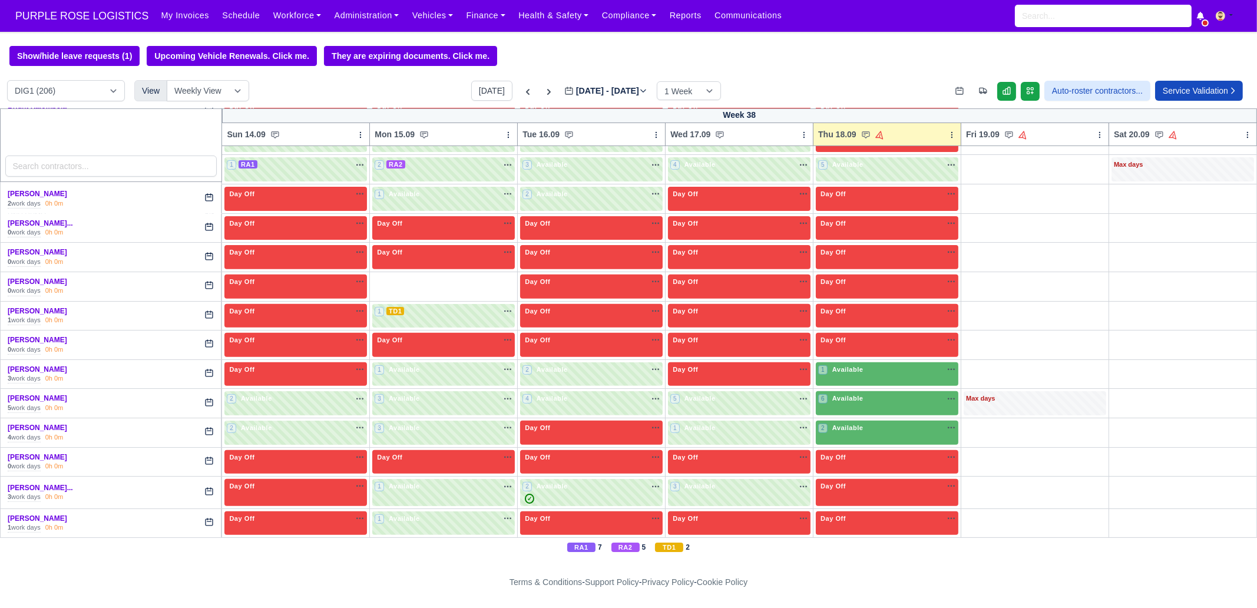
scroll to position [884, 0]
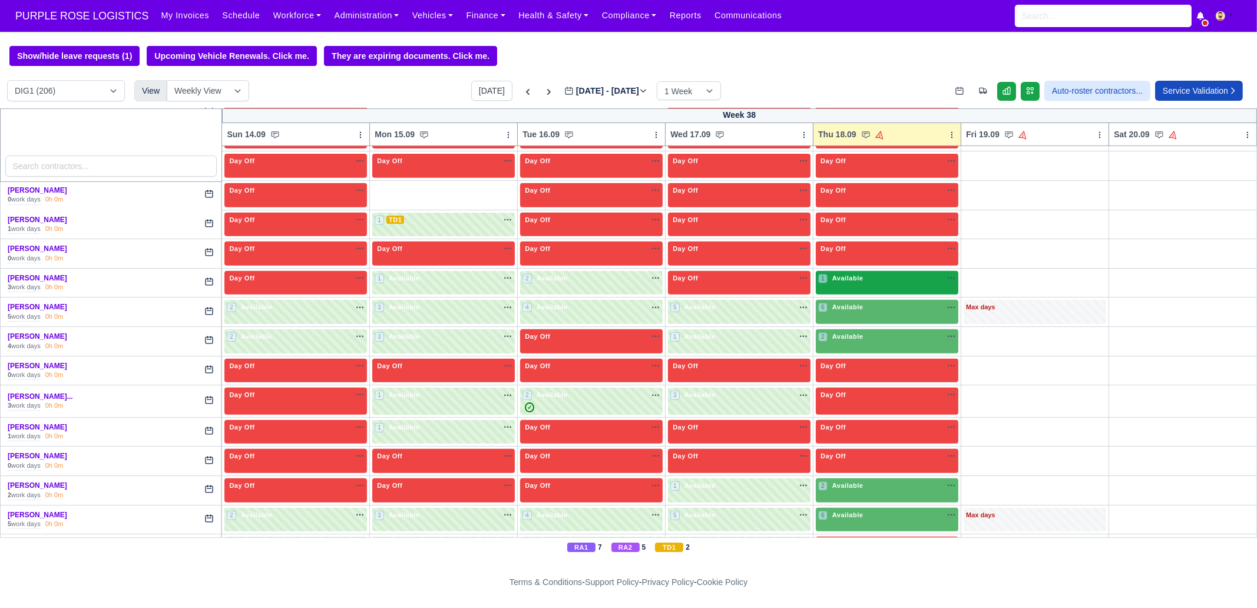
click at [850, 274] on span "Available" at bounding box center [848, 278] width 36 height 8
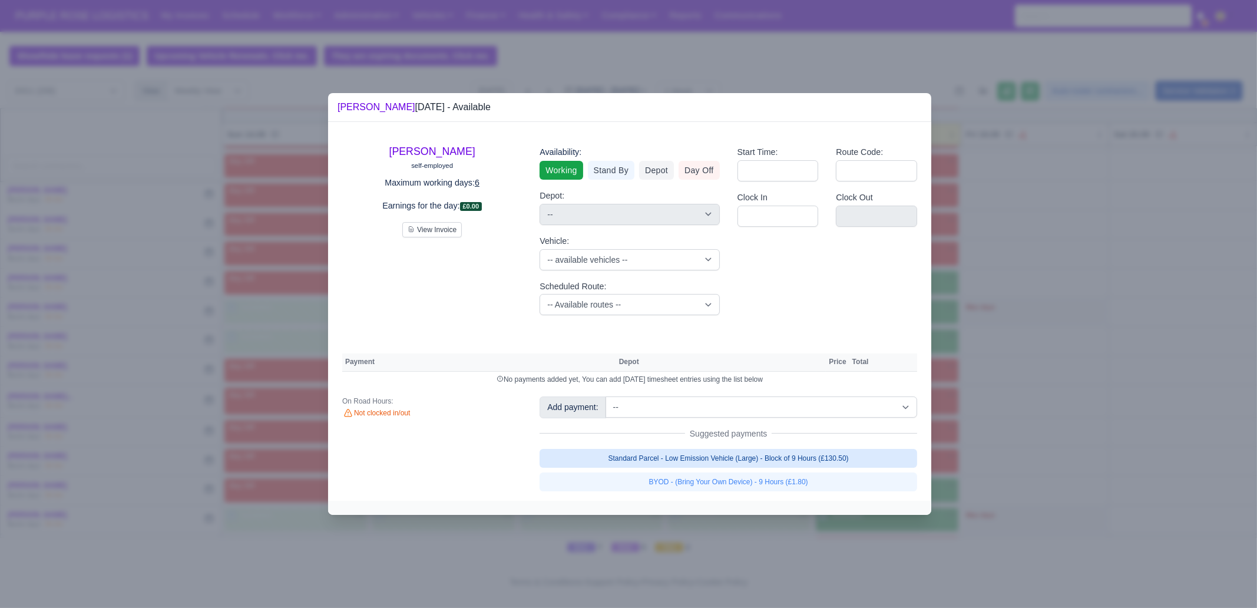
click at [721, 457] on link "Standard Parcel - Low Emission Vehicle (Large) - Block of 9 Hours (£130.50)" at bounding box center [729, 458] width 378 height 19
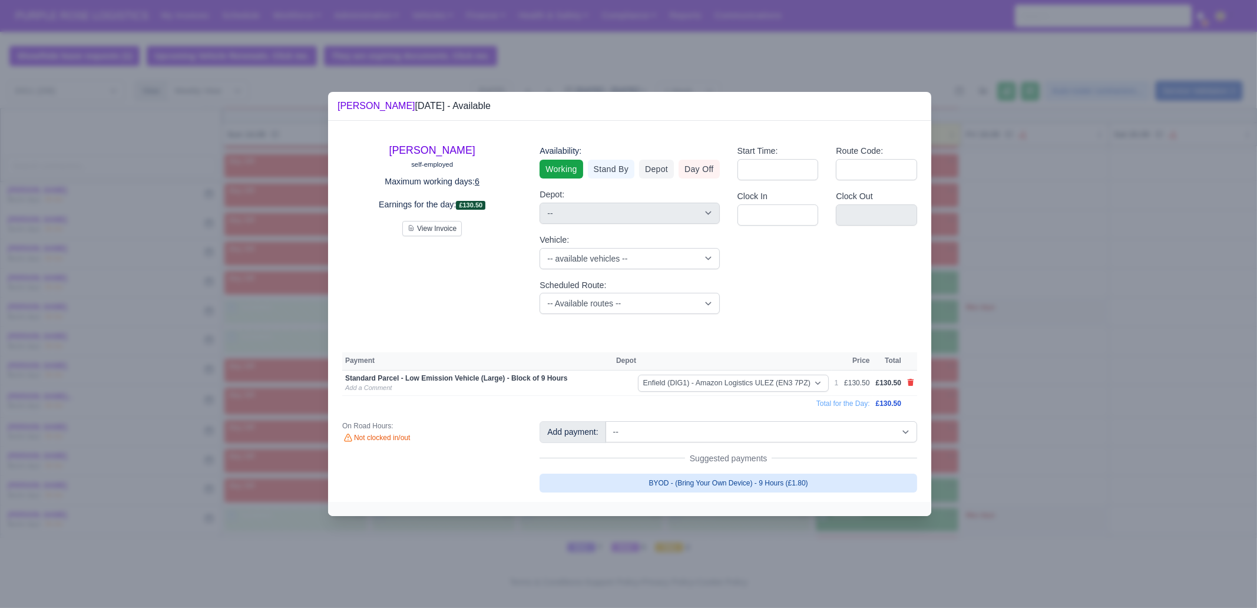
click at [713, 465] on link "BYOD - (Bring Your Own Device) - 9 Hours (£1.80)" at bounding box center [729, 483] width 378 height 19
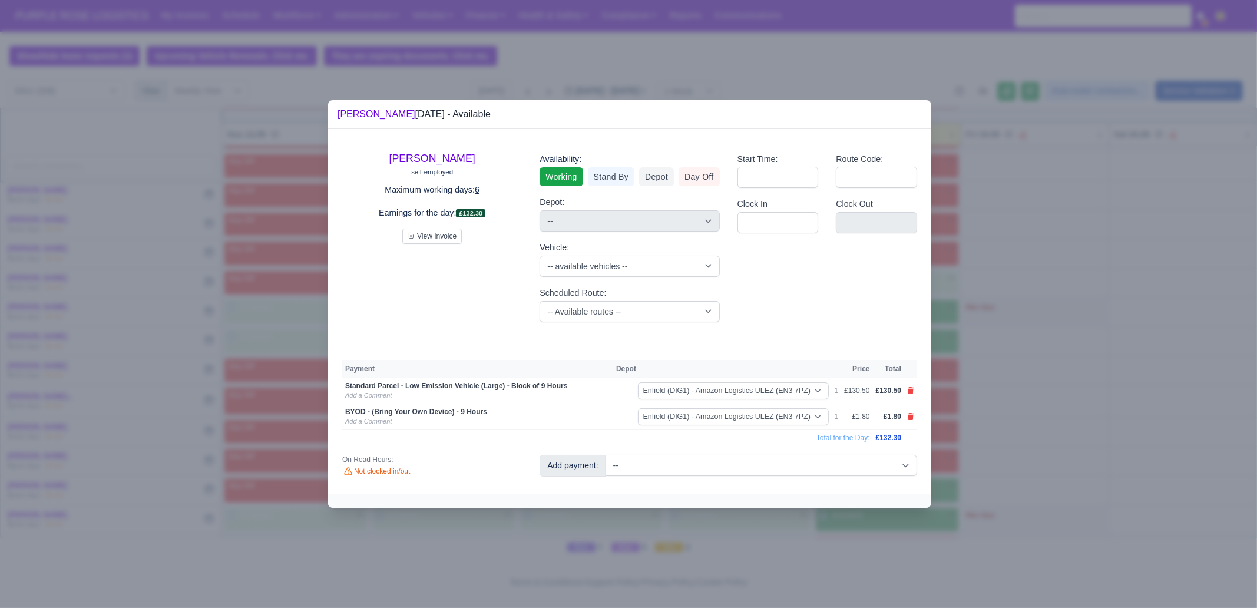
click at [761, 465] on div "[PERSON_NAME] self-employed Maximum working days: 6 Earnings for the day: £132.…" at bounding box center [629, 311] width 603 height 365
click at [1005, 465] on div at bounding box center [628, 304] width 1257 height 608
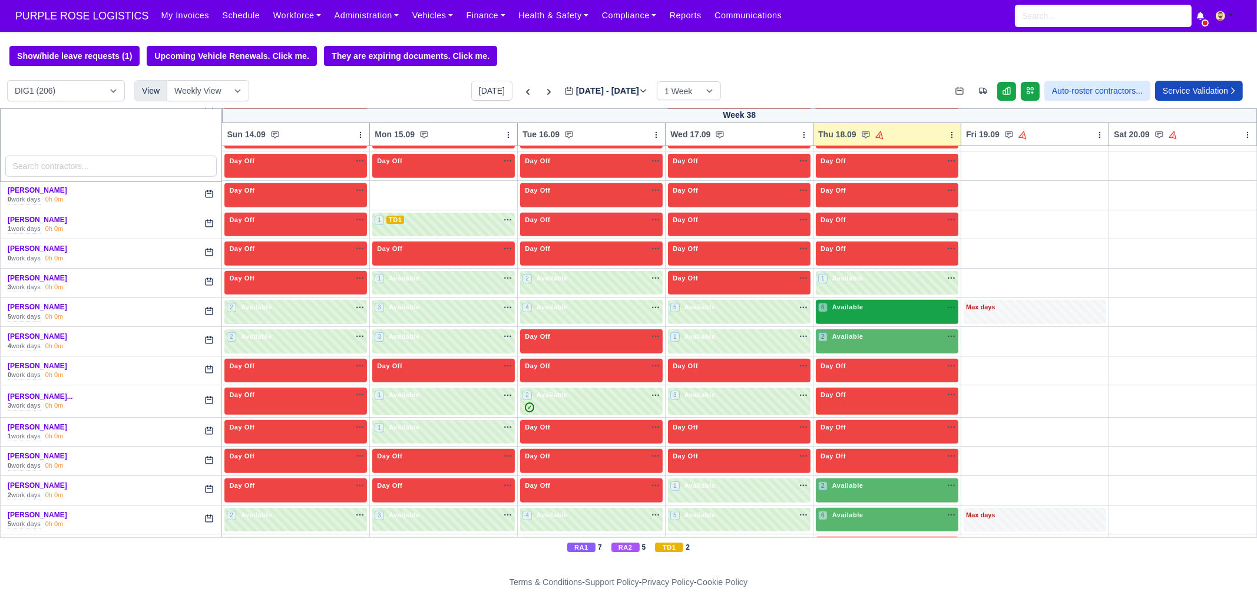
click at [867, 302] on div "6 Available na" at bounding box center [887, 307] width 138 height 10
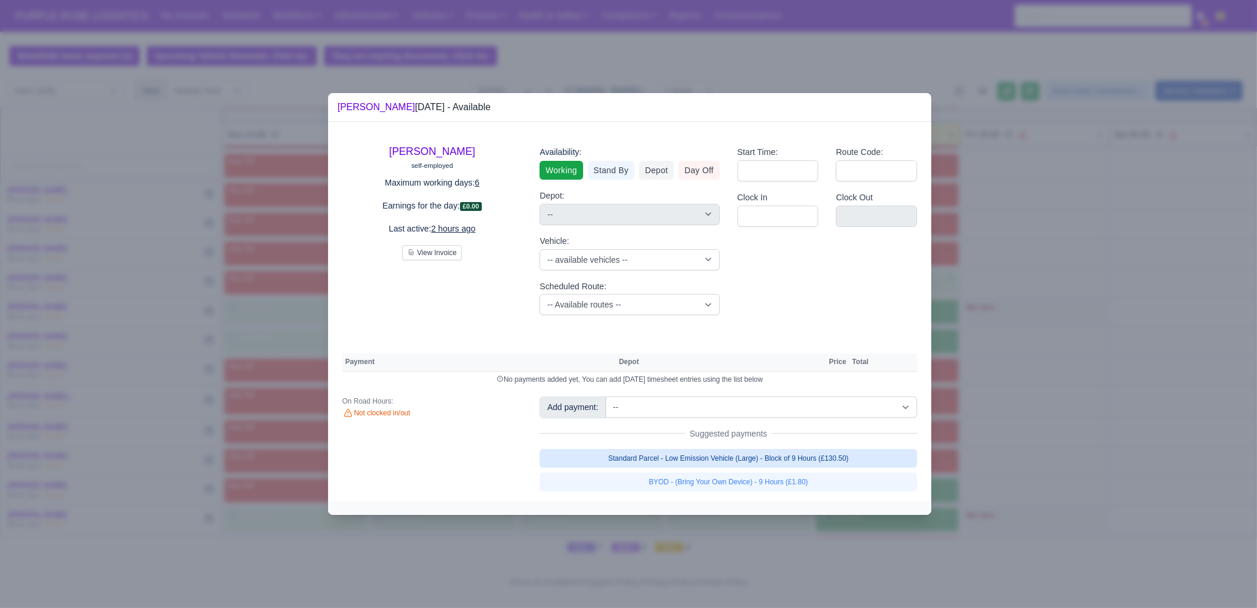
click at [808, 460] on link "Standard Parcel - Low Emission Vehicle (Large) - Block of 9 Hours (£130.50)" at bounding box center [729, 458] width 378 height 19
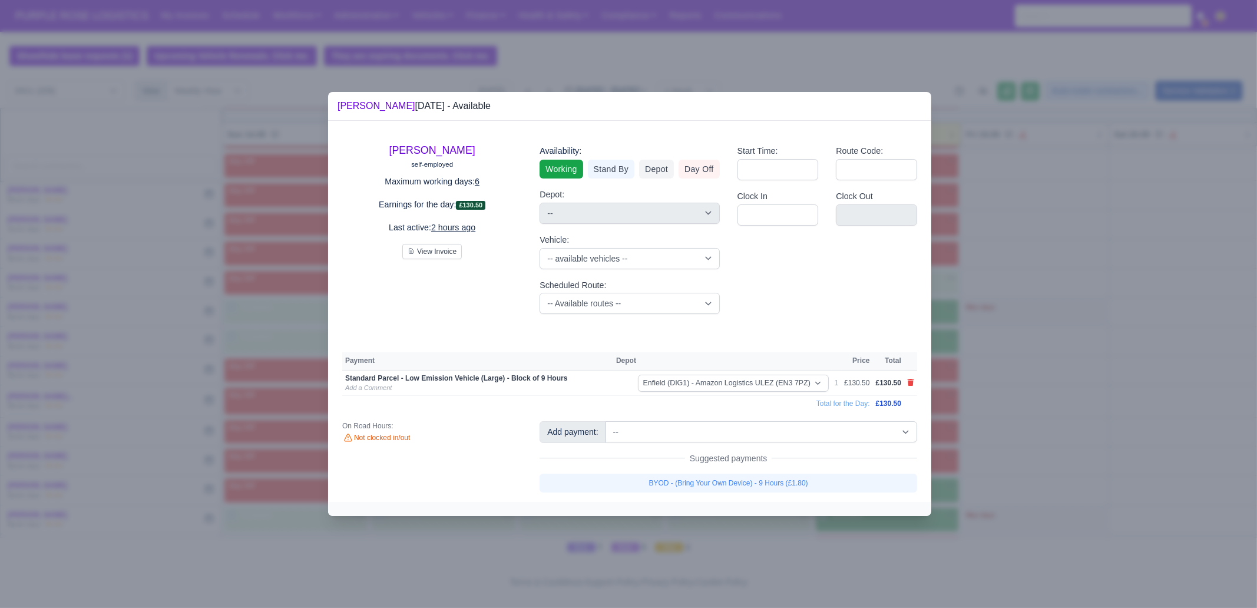
click at [811, 465] on div "Add payment: -- Additional Hour Support (£14.50) Additional Hour Support (Walke…" at bounding box center [728, 456] width 395 height 71
click at [806, 465] on link "BYOD - (Bring Your Own Device) - 9 Hours (£1.80)" at bounding box center [729, 483] width 378 height 19
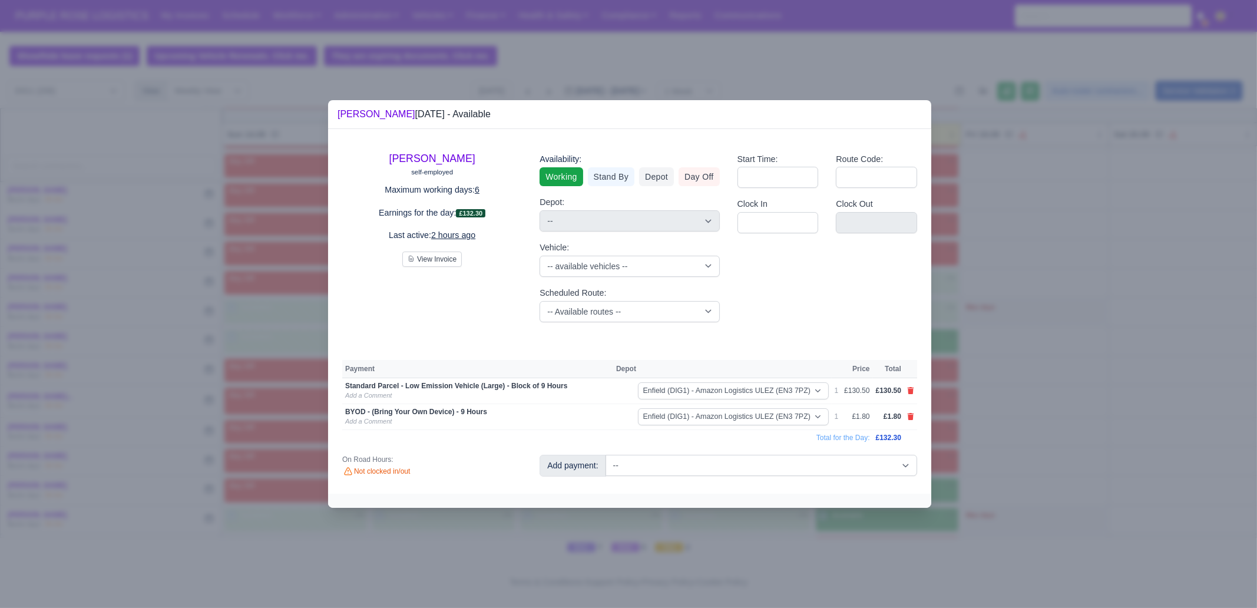
click at [1005, 396] on div at bounding box center [628, 304] width 1257 height 608
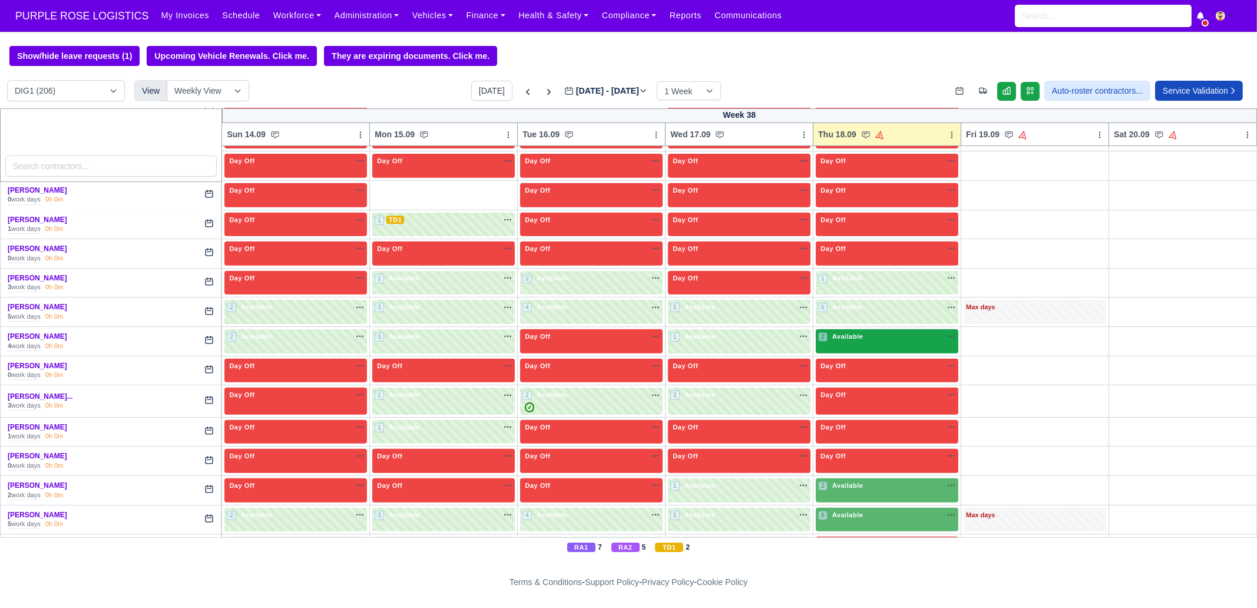
click at [877, 340] on div "2 Available" at bounding box center [887, 341] width 143 height 24
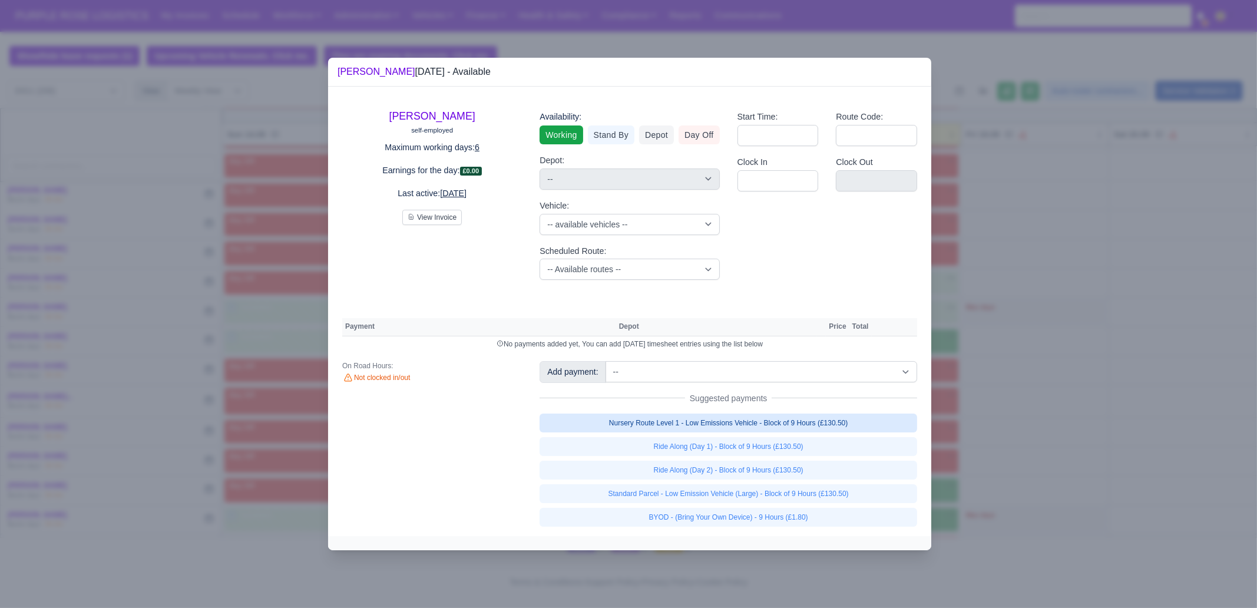
click at [810, 421] on link "Nursery Route Level 1 - Low Emissions Vehicle - Block of 9 Hours (£130.50)" at bounding box center [729, 423] width 378 height 19
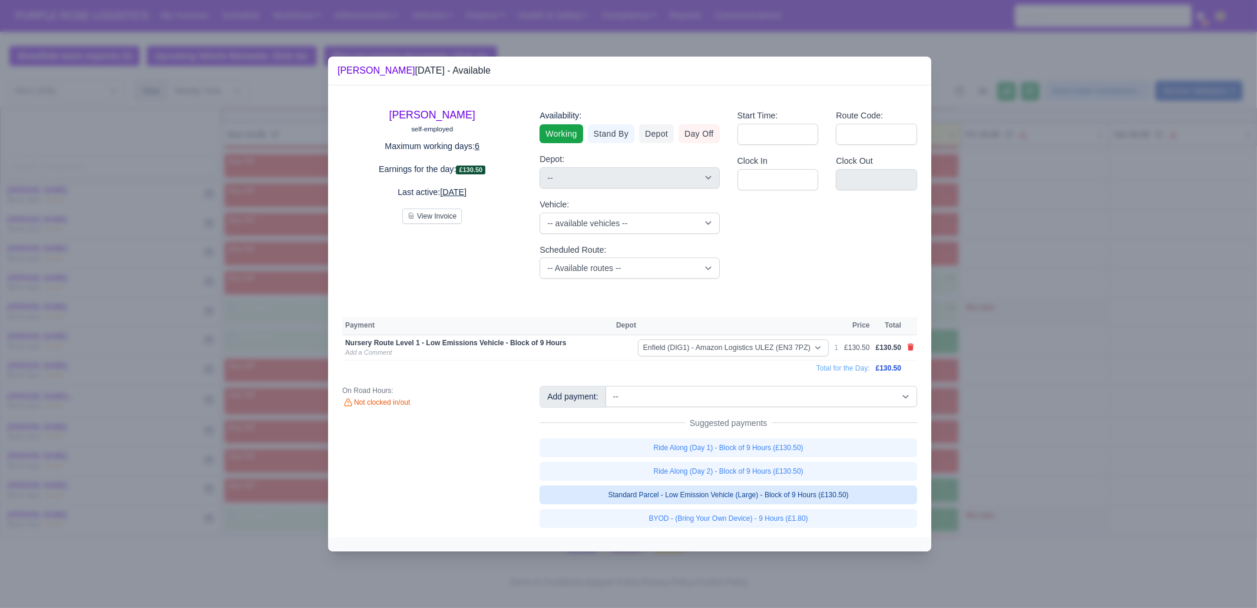
click at [804, 465] on link "Standard Parcel - Low Emission Vehicle (Large) - Block of 9 Hours (£130.50)" at bounding box center [729, 494] width 378 height 19
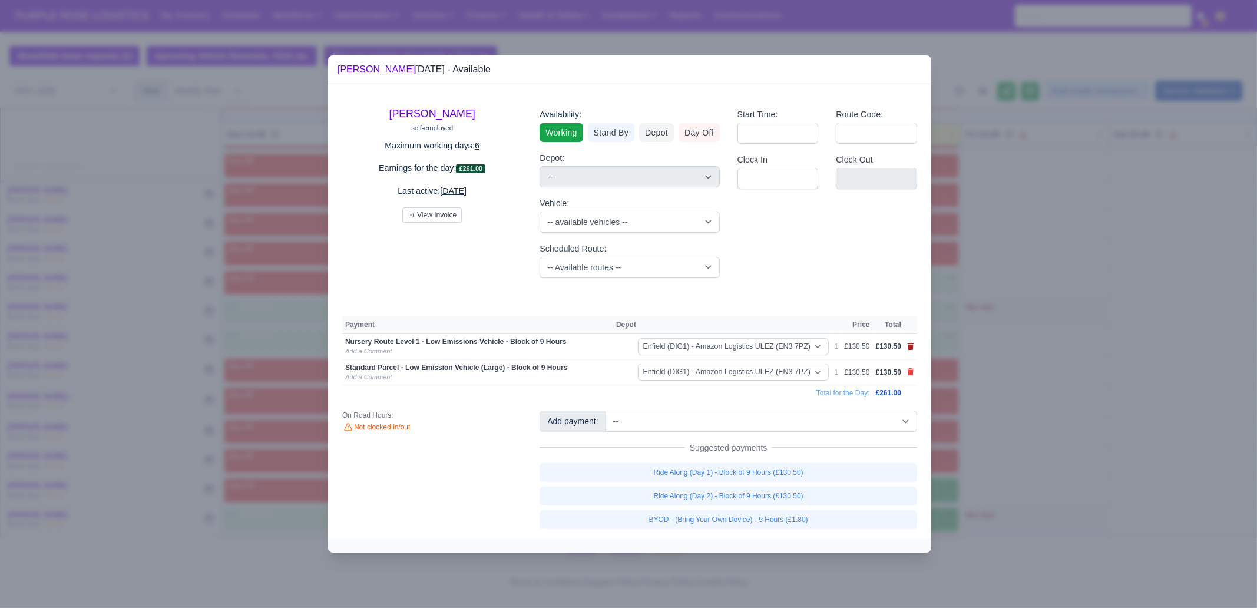
click at [908, 344] on icon at bounding box center [911, 346] width 6 height 7
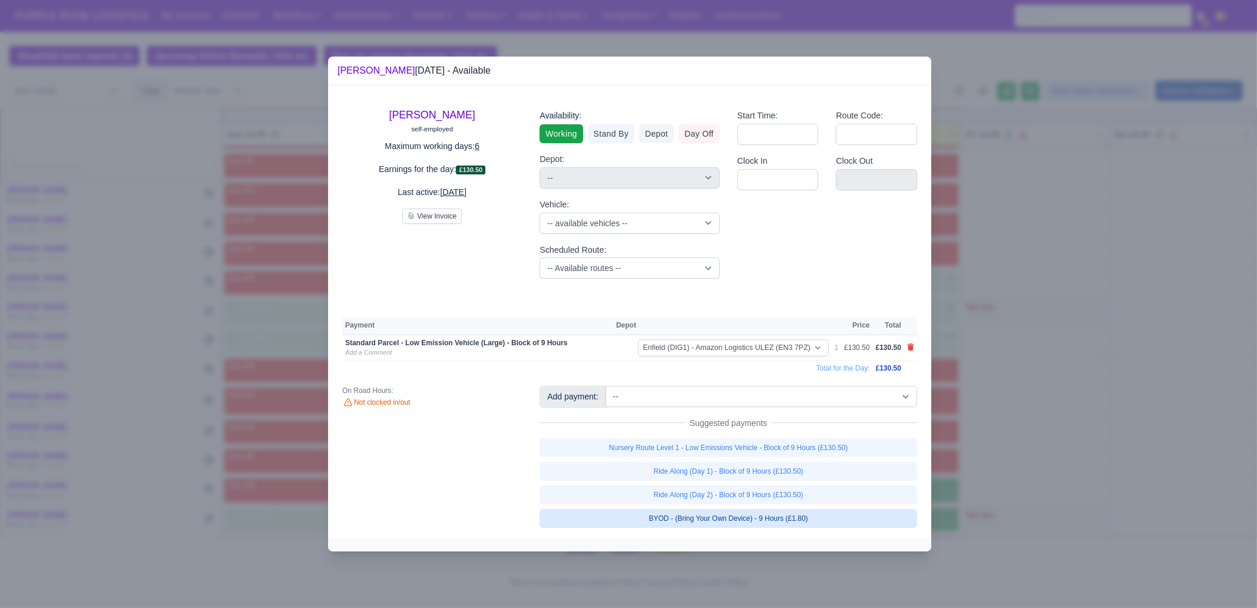
click at [835, 465] on link "BYOD - (Bring Your Own Device) - 9 Hours (£1.80)" at bounding box center [729, 518] width 378 height 19
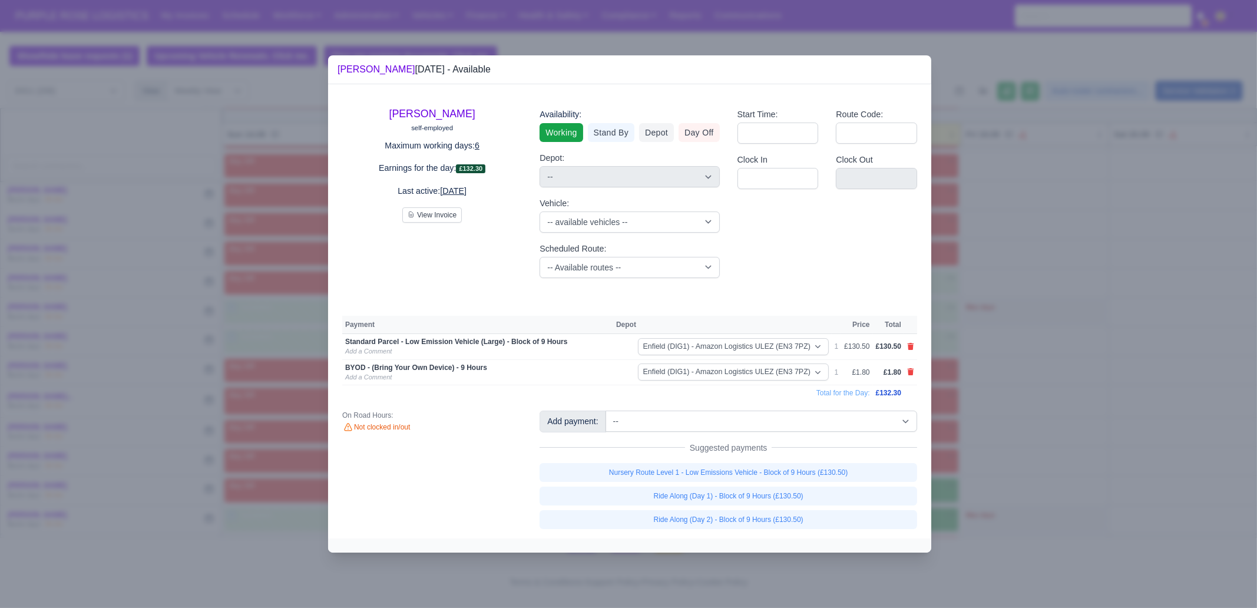
click at [1005, 465] on div at bounding box center [628, 304] width 1257 height 608
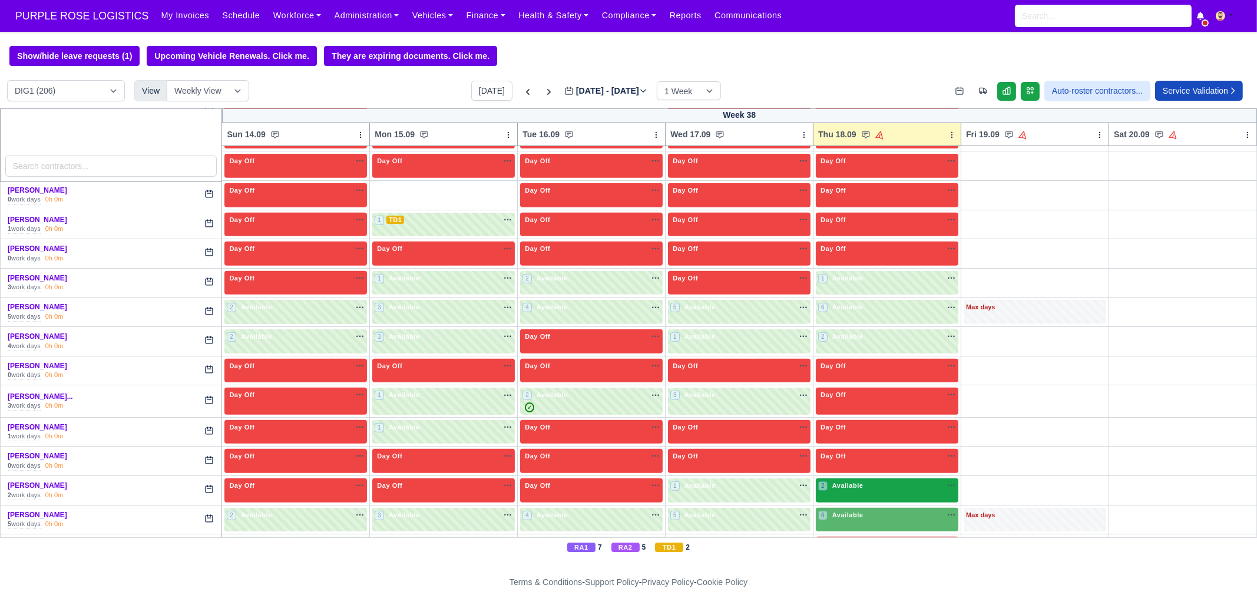
click at [850, 465] on span "Available" at bounding box center [848, 485] width 36 height 8
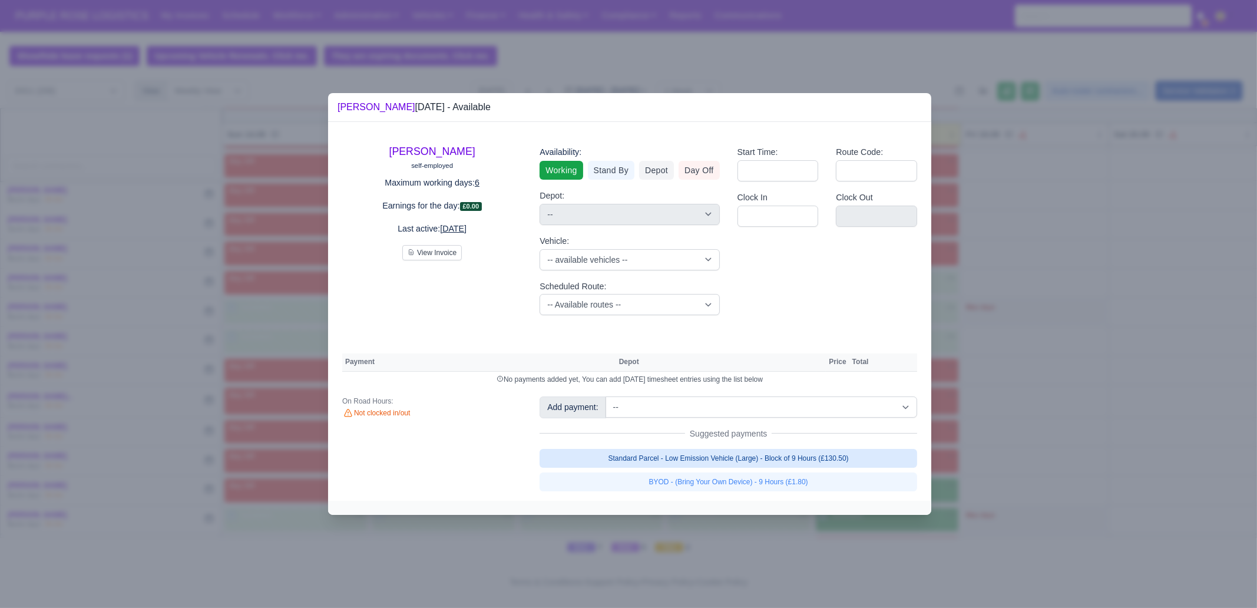
click at [786, 457] on link "Standard Parcel - Low Emission Vehicle (Large) - Block of 9 Hours (£130.50)" at bounding box center [729, 458] width 378 height 19
click at [781, 465] on link "Standard Parcel - Low Emission Vehicle (Large) - Block of 9 Hours (£130.50)" at bounding box center [729, 458] width 378 height 19
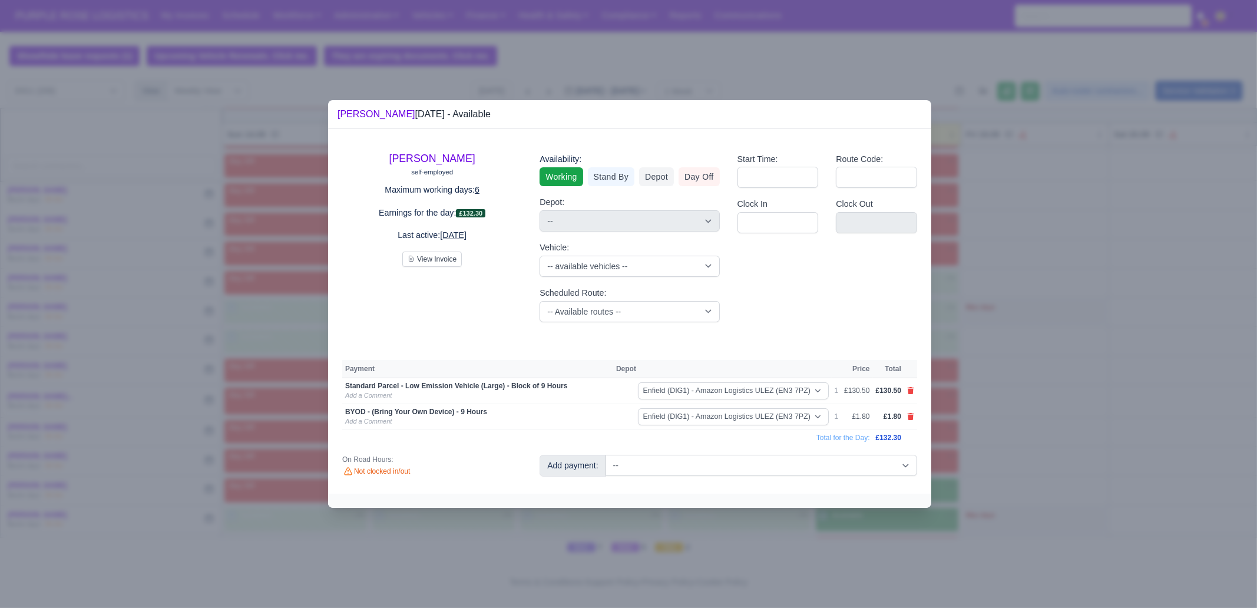
click at [1005, 399] on div at bounding box center [628, 304] width 1257 height 608
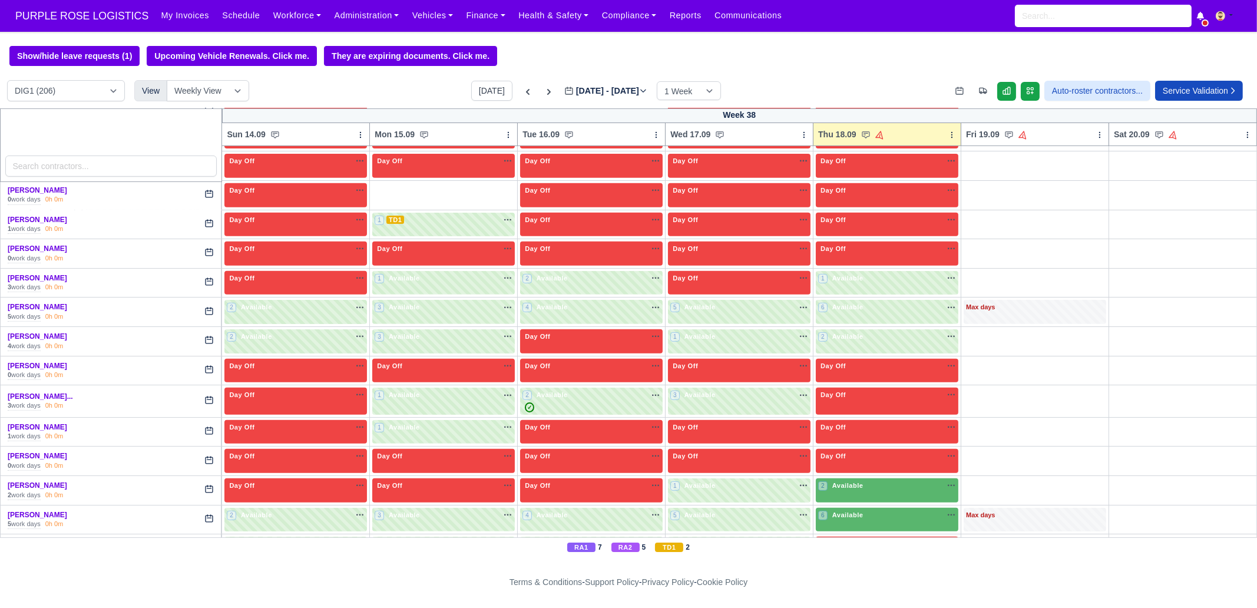
click at [893, 465] on div "6 Available" at bounding box center [887, 520] width 143 height 24
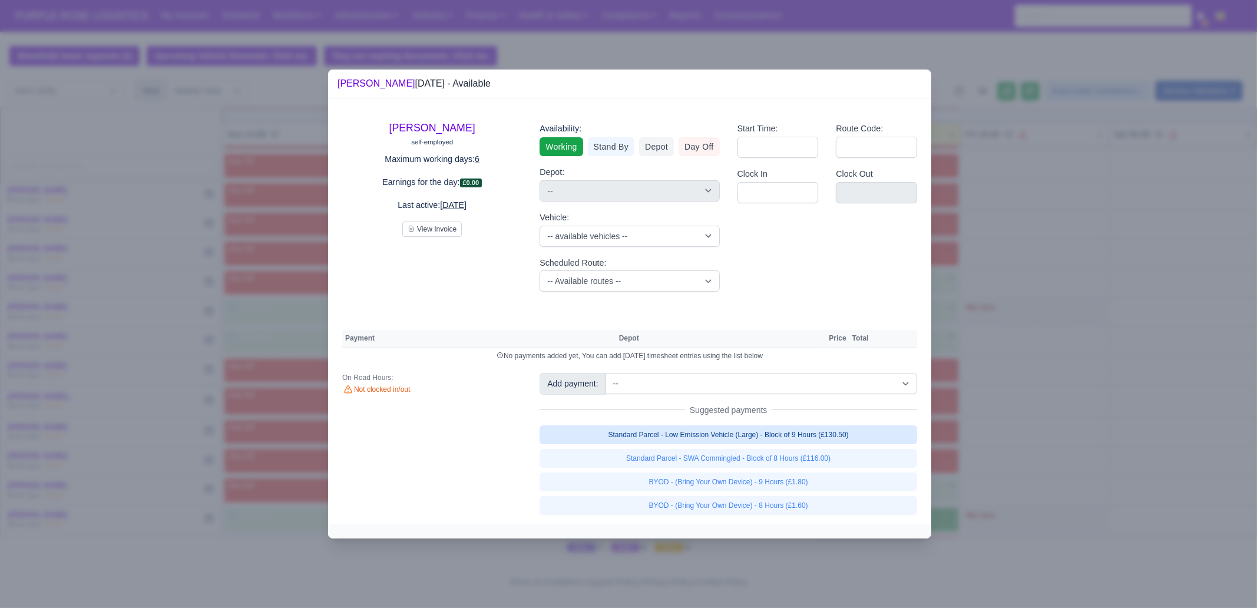
click at [801, 435] on link "Standard Parcel - Low Emission Vehicle (Large) - Block of 9 Hours (£130.50)" at bounding box center [729, 434] width 378 height 19
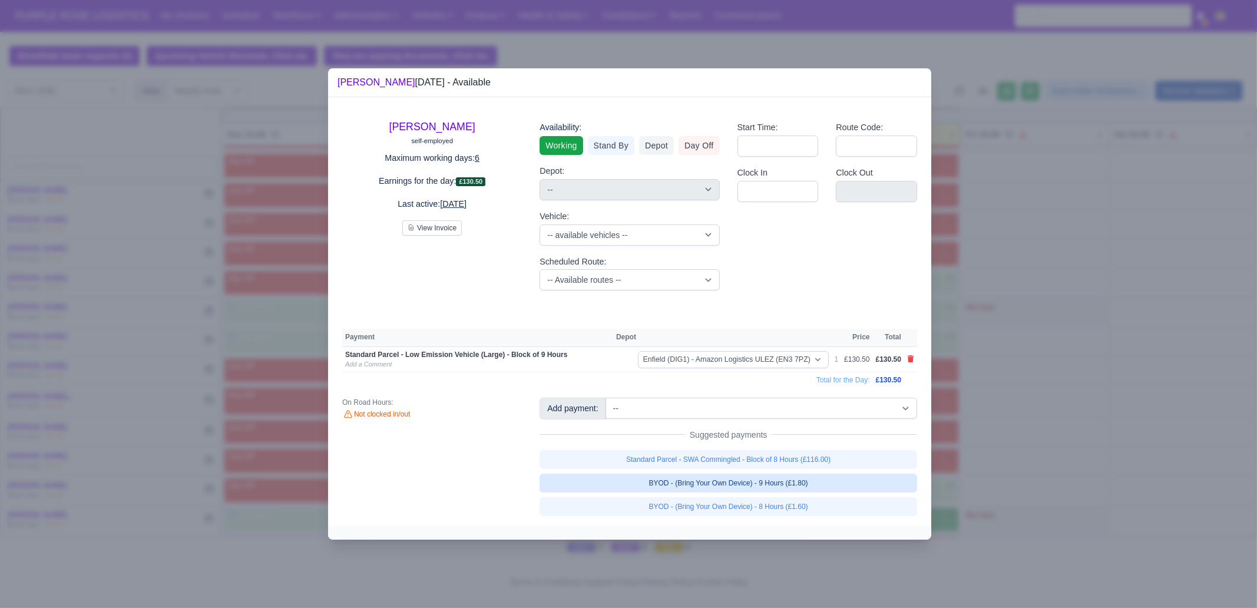
click at [801, 465] on link "BYOD - (Bring Your Own Device) - 9 Hours (£1.80)" at bounding box center [729, 483] width 378 height 19
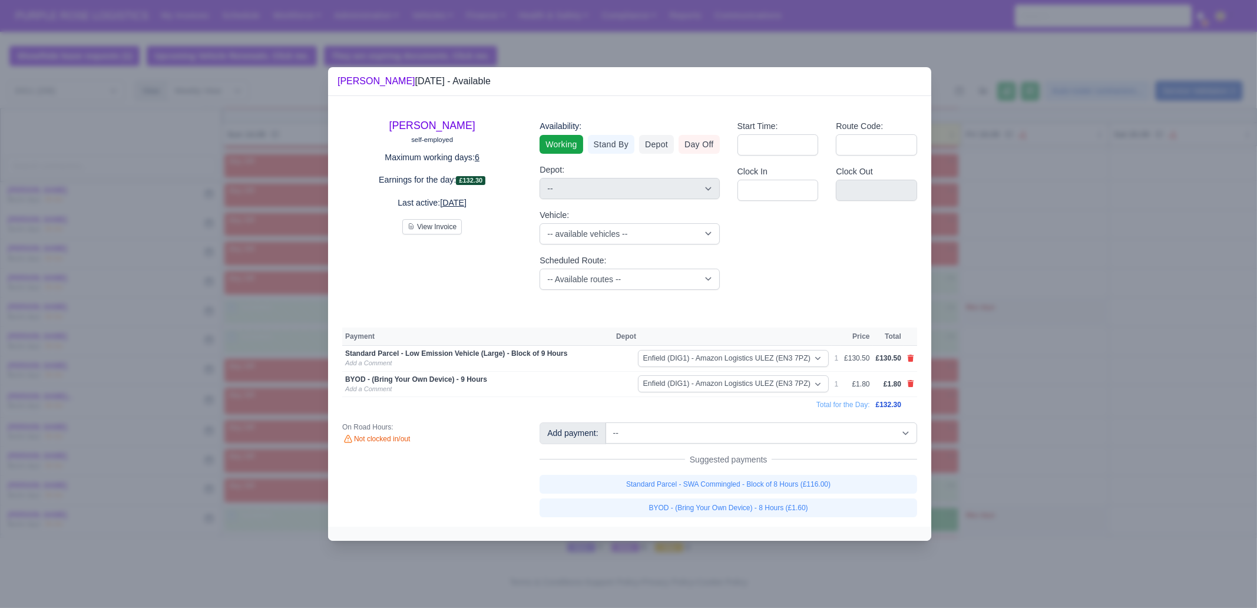
click at [1005, 461] on div at bounding box center [628, 304] width 1257 height 608
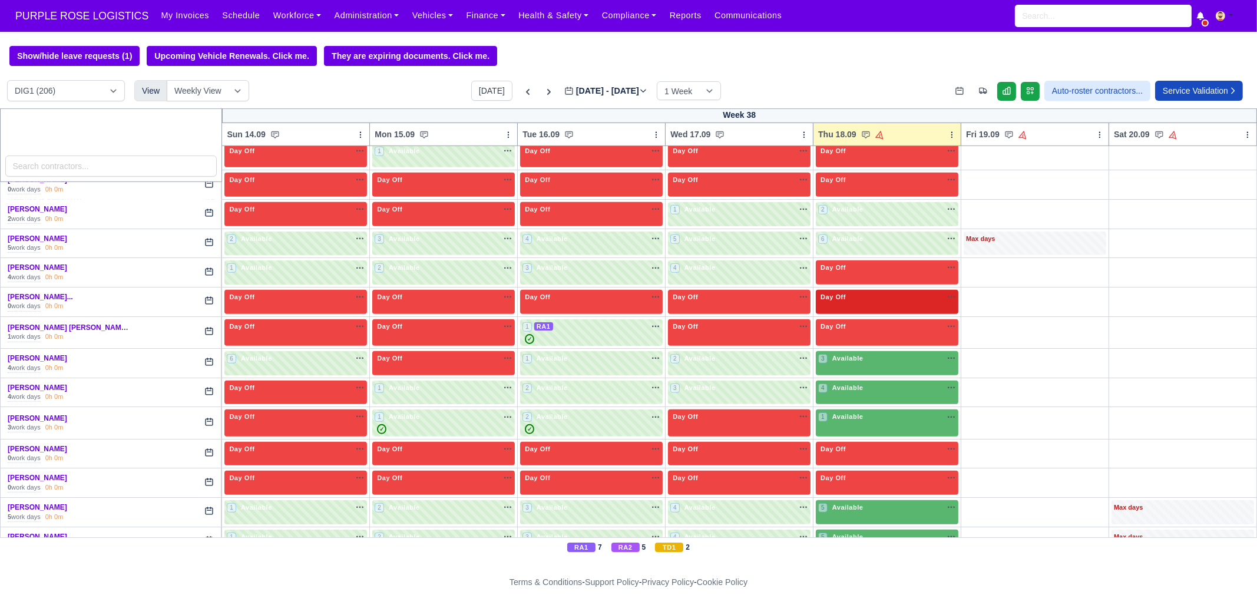
scroll to position [1178, 0]
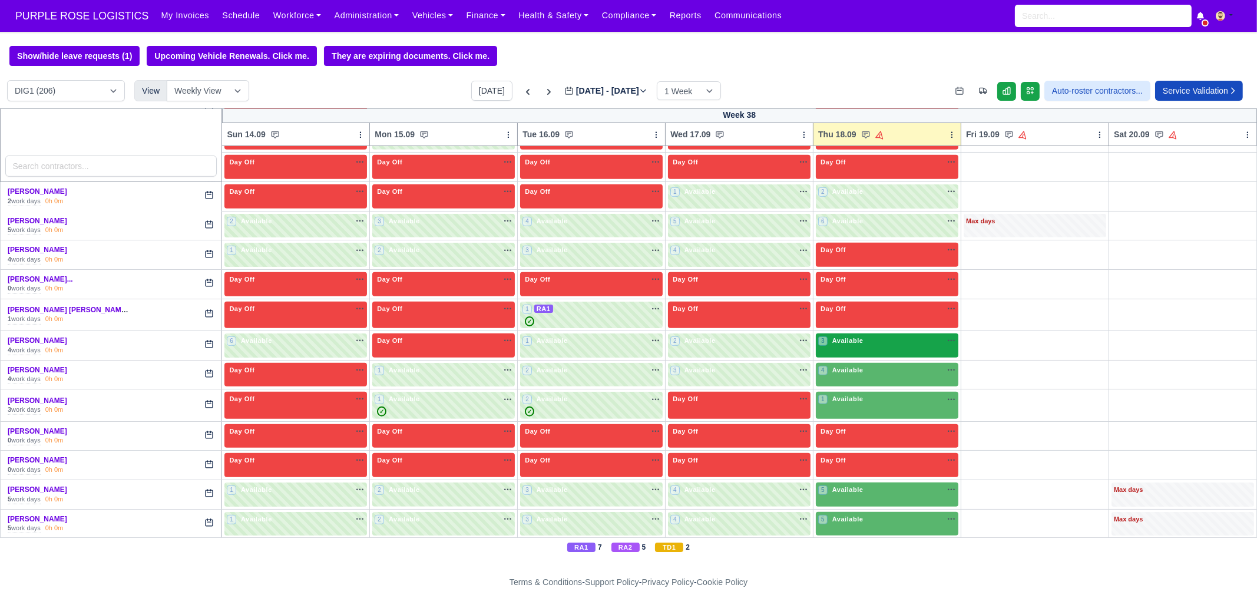
click at [846, 336] on span "Available" at bounding box center [848, 340] width 36 height 8
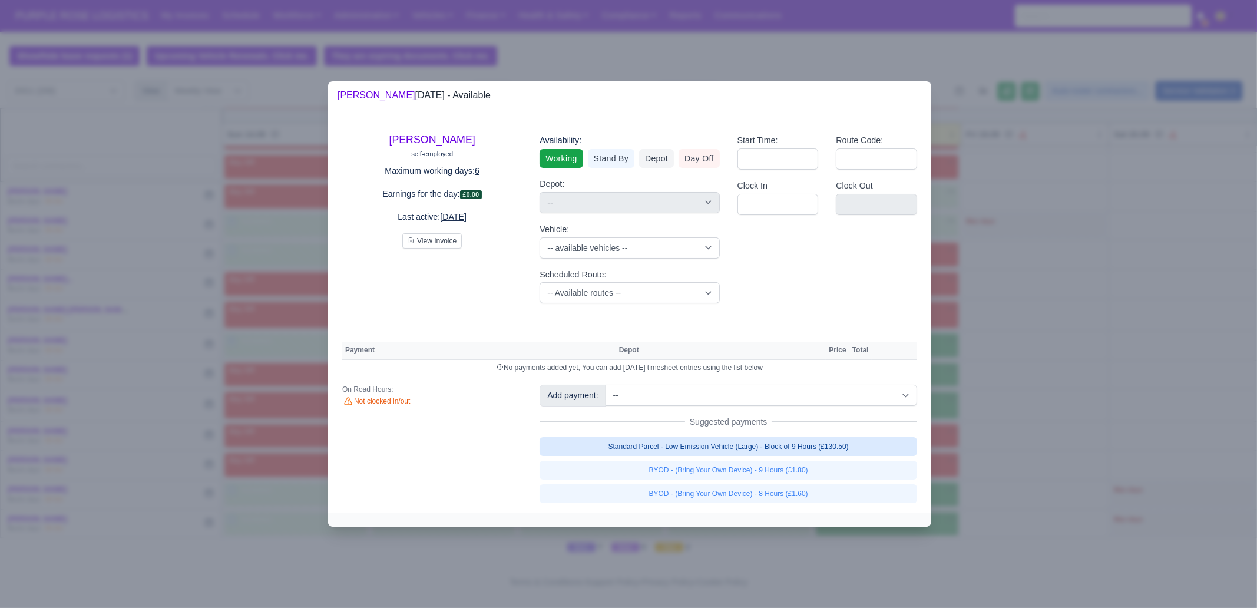
click at [771, 443] on link "Standard Parcel - Low Emission Vehicle (Large) - Block of 9 Hours (£130.50)" at bounding box center [729, 446] width 378 height 19
click at [774, 456] on link "Standard Parcel - Low Emission Vehicle (Large) - Block of 9 Hours (£130.50)" at bounding box center [729, 446] width 378 height 19
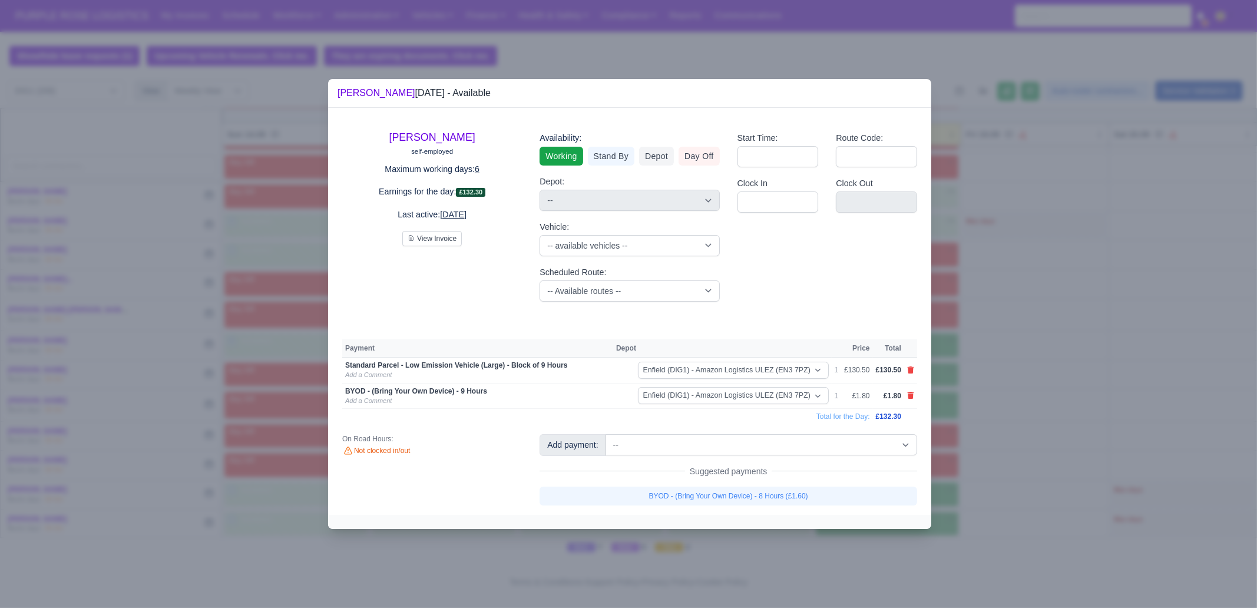
click at [1005, 402] on div at bounding box center [628, 304] width 1257 height 608
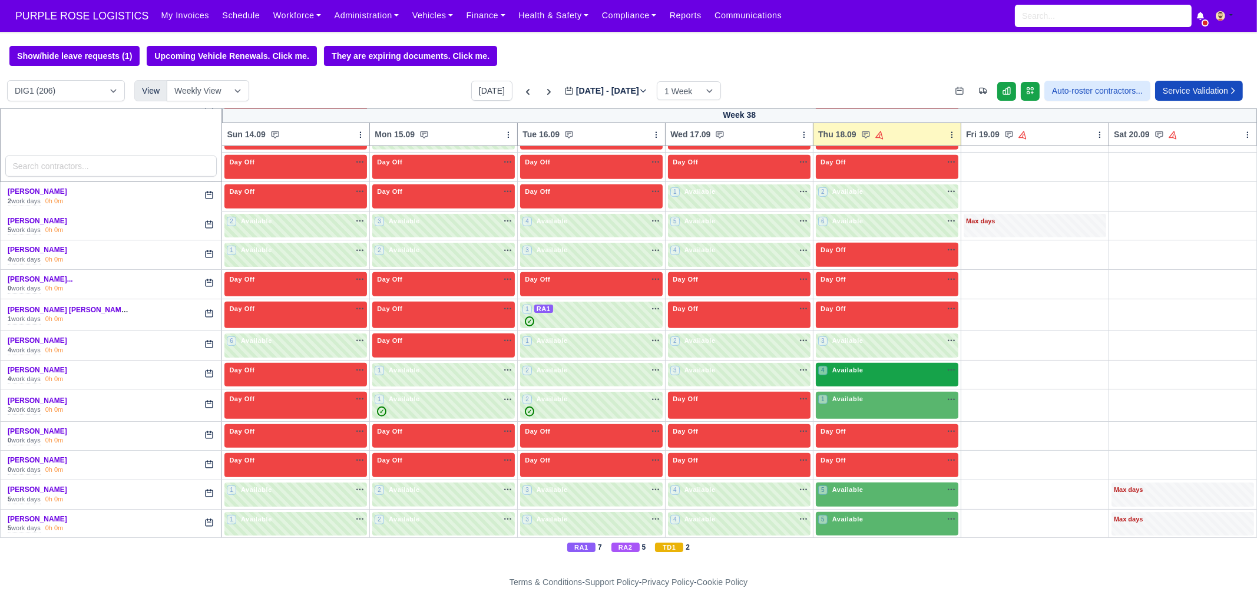
click at [862, 365] on div "4 Available na" at bounding box center [887, 370] width 138 height 10
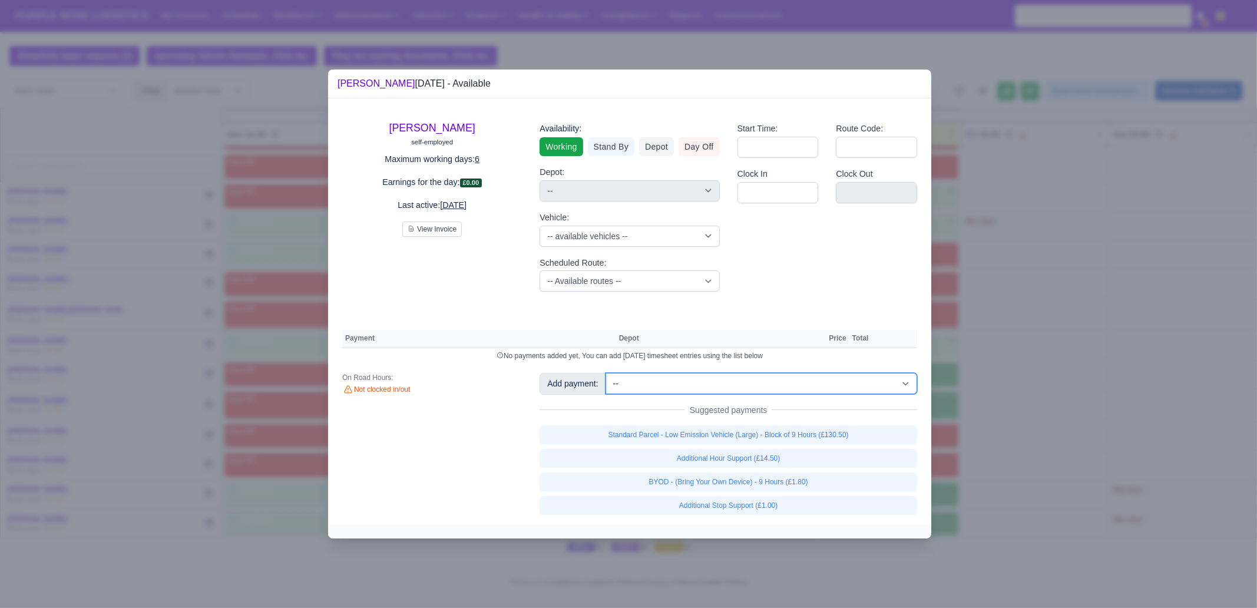
click at [772, 378] on select "-- Additional Hour Support (£14.50) Additional Hour Support (Walkers) (£13.50) …" at bounding box center [762, 383] width 312 height 21
click at [606, 373] on select "-- Additional Hour Support (£14.50) Additional Hour Support (Walkers) (£13.50) …" at bounding box center [762, 383] width 312 height 21
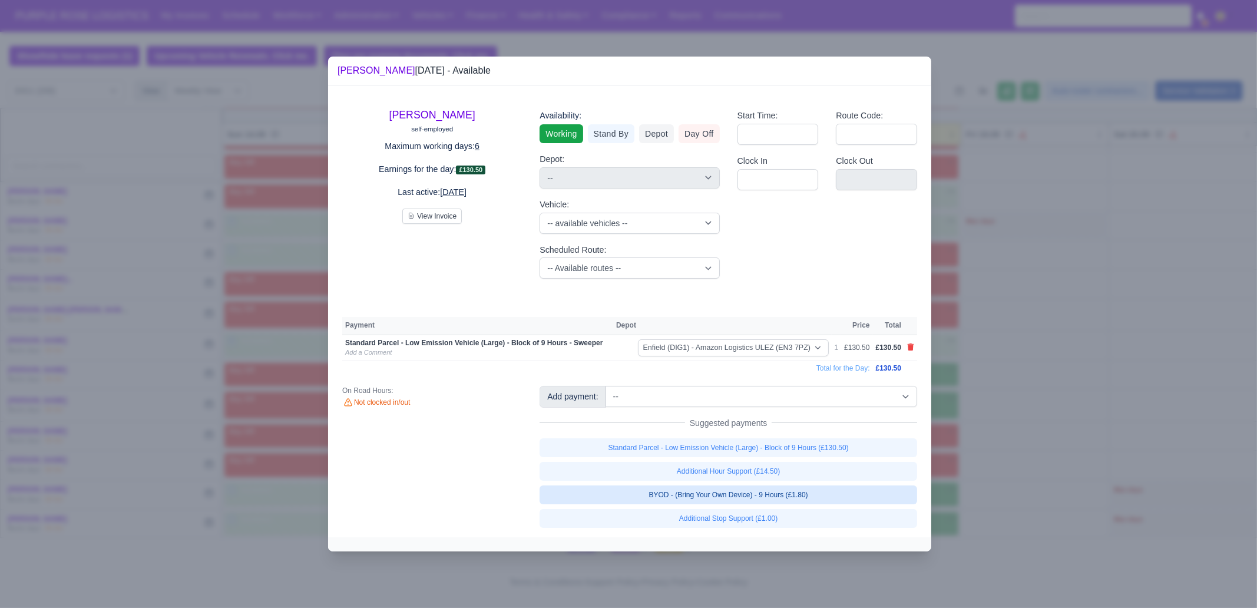
click at [804, 465] on link "BYOD - (Bring Your Own Device) - 9 Hours (£1.80)" at bounding box center [729, 494] width 378 height 19
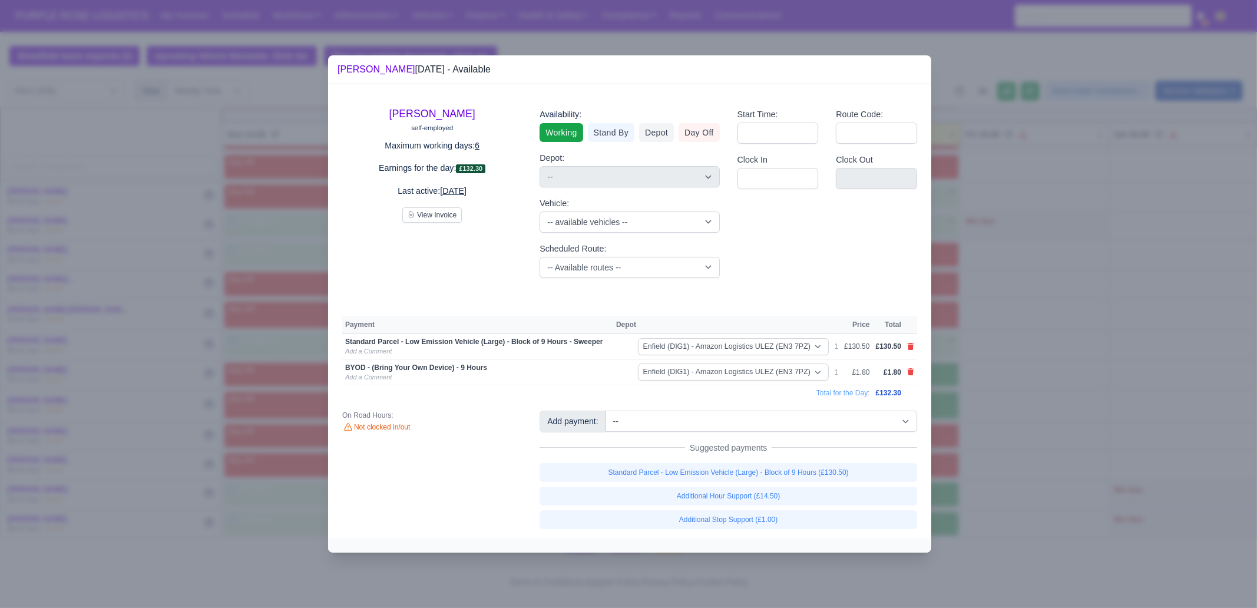
click at [1005, 326] on div at bounding box center [628, 304] width 1257 height 608
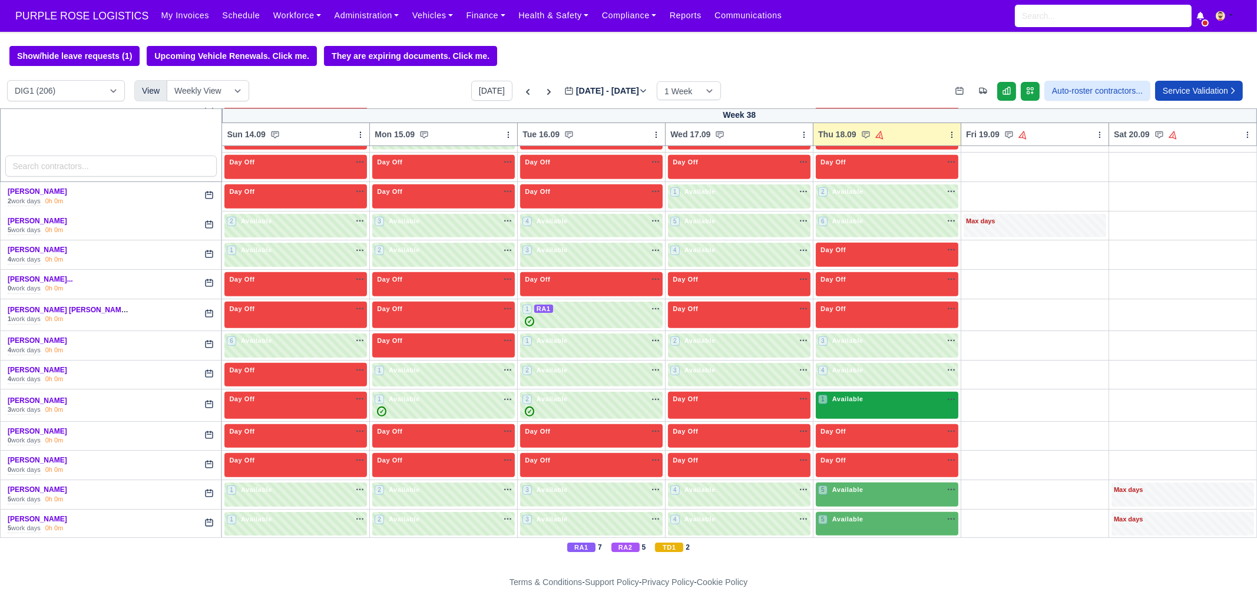
click at [905, 394] on div "1 Available na" at bounding box center [887, 399] width 138 height 10
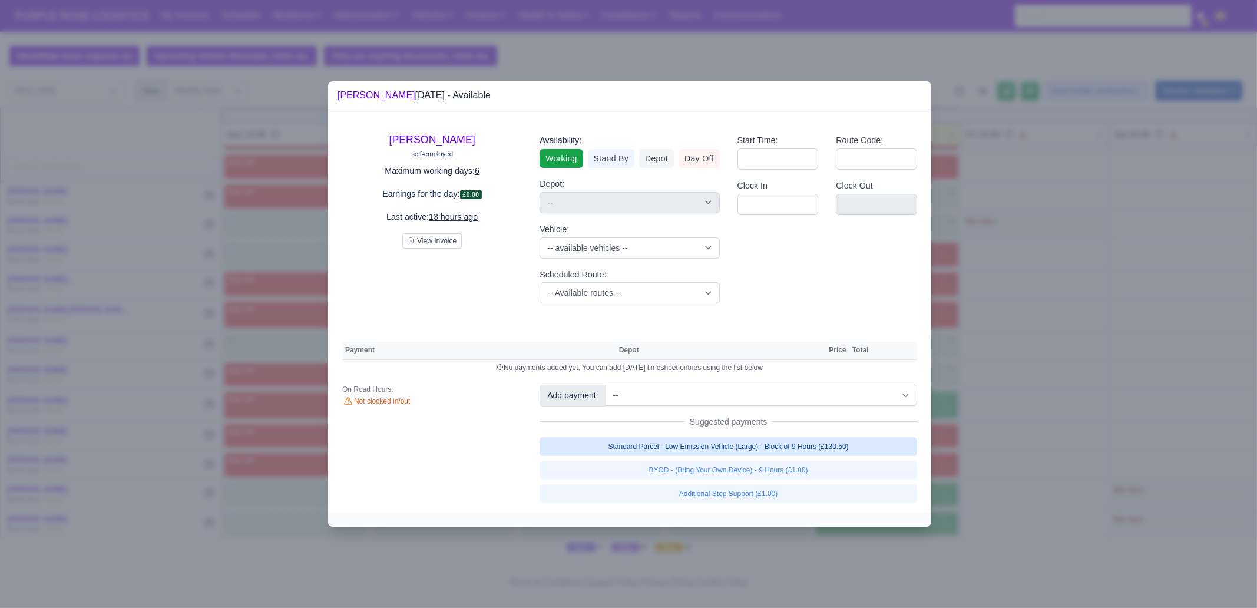
click at [781, 444] on link "Standard Parcel - Low Emission Vehicle (Large) - Block of 9 Hours (£130.50)" at bounding box center [729, 446] width 378 height 19
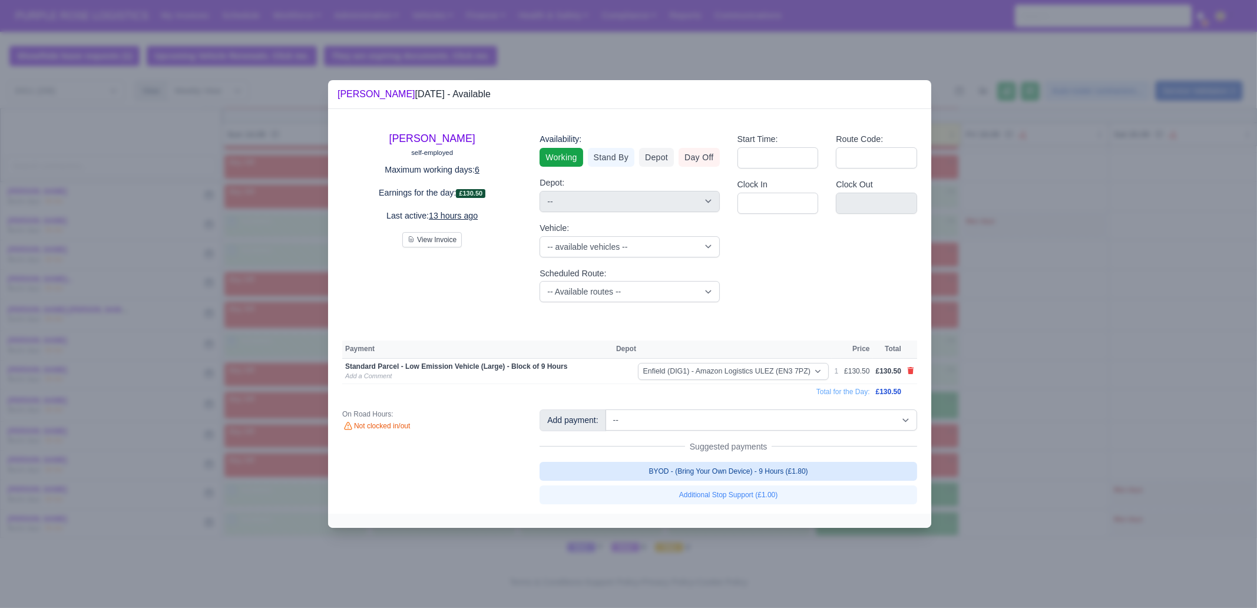
click at [785, 465] on link "BYOD - (Bring Your Own Device) - 9 Hours (£1.80)" at bounding box center [729, 471] width 378 height 19
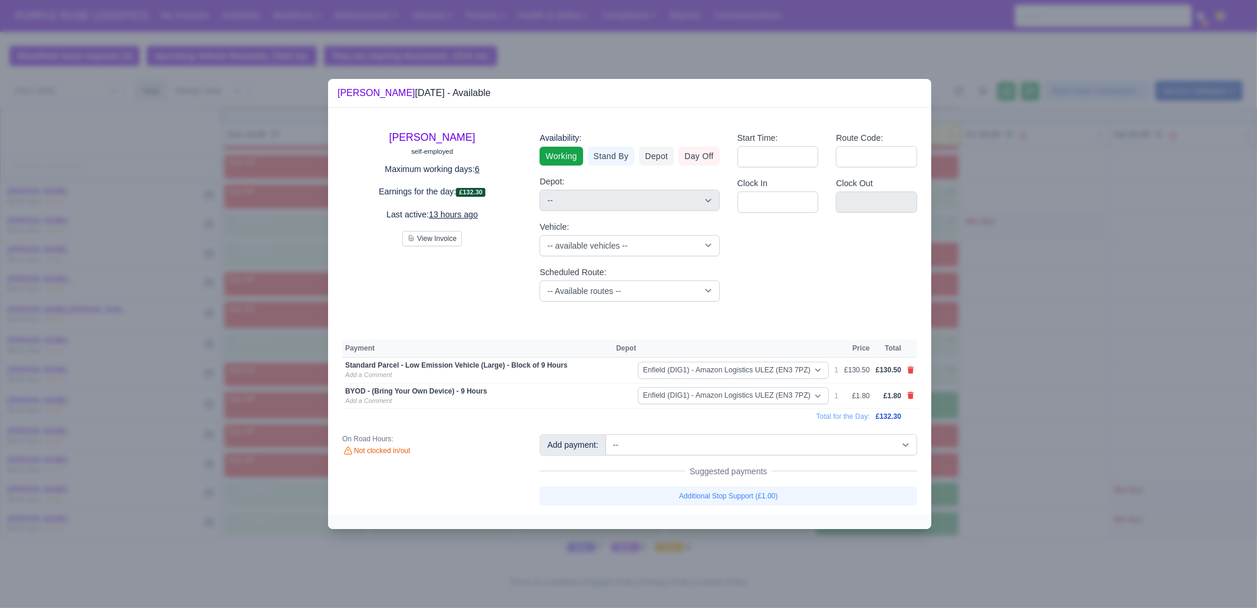
click at [1005, 369] on div at bounding box center [628, 304] width 1257 height 608
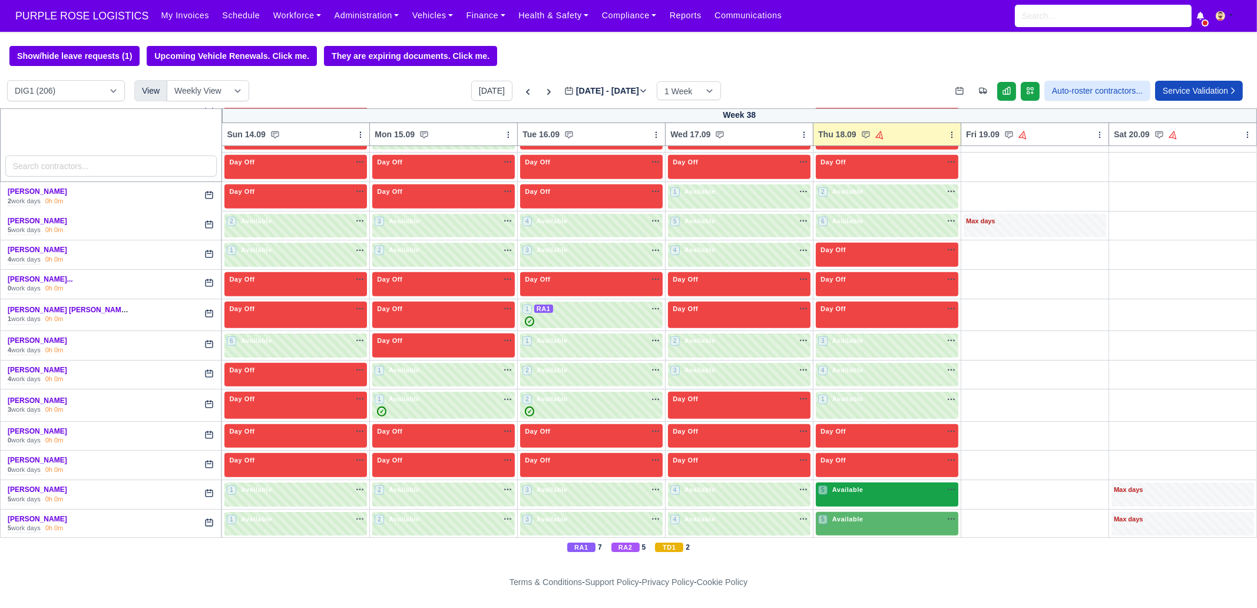
click at [834, 465] on span "Available" at bounding box center [848, 489] width 36 height 8
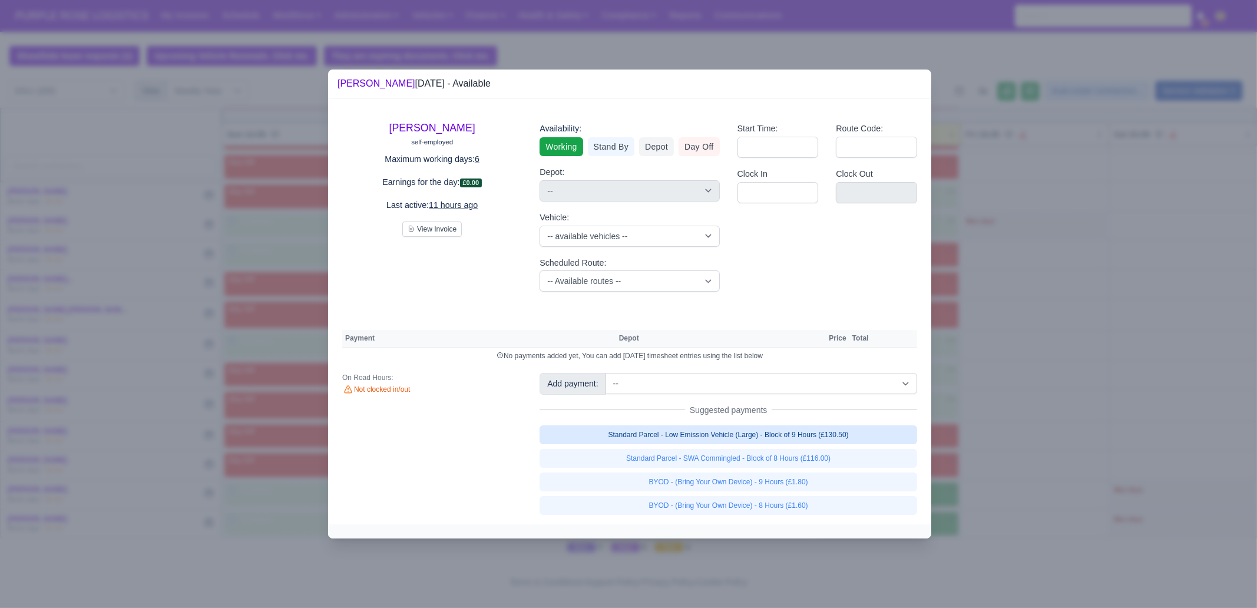
click at [778, 431] on link "Standard Parcel - Low Emission Vehicle (Large) - Block of 9 Hours (£130.50)" at bounding box center [729, 434] width 378 height 19
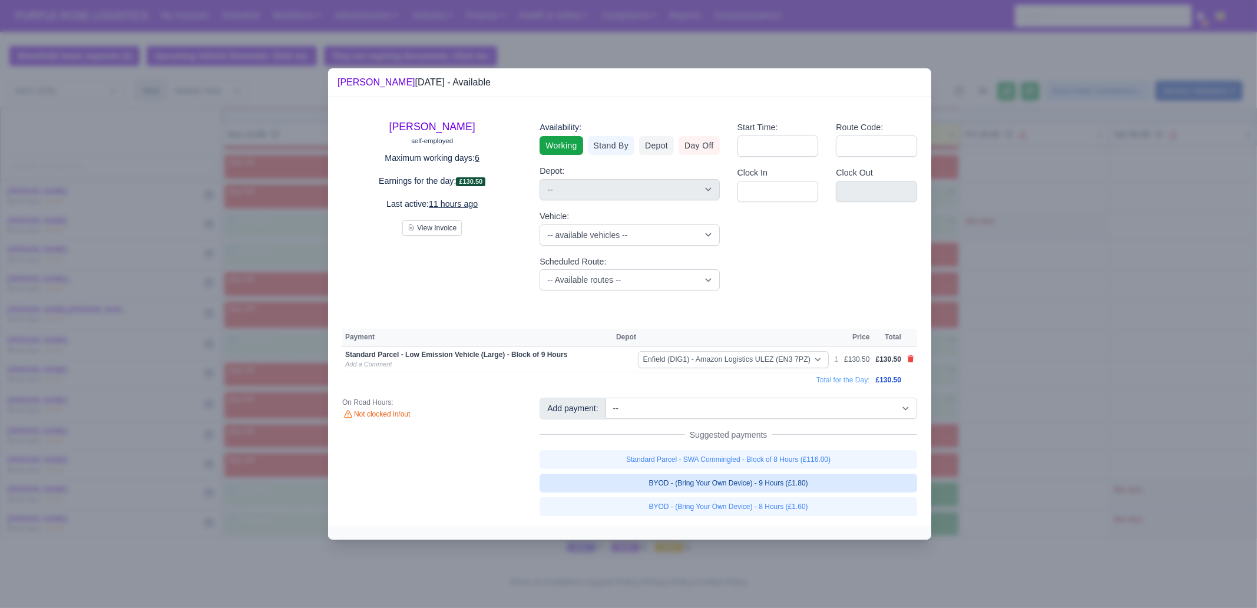
click at [766, 465] on link "BYOD - (Bring Your Own Device) - 9 Hours (£1.80)" at bounding box center [729, 483] width 378 height 19
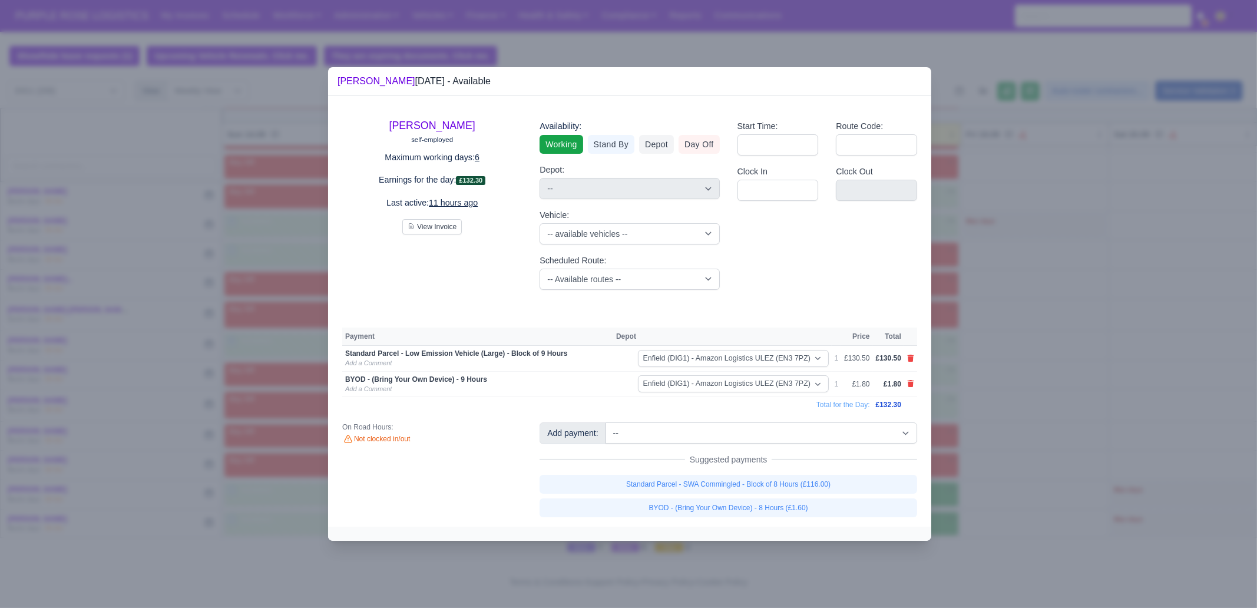
click at [1005, 457] on div at bounding box center [628, 304] width 1257 height 608
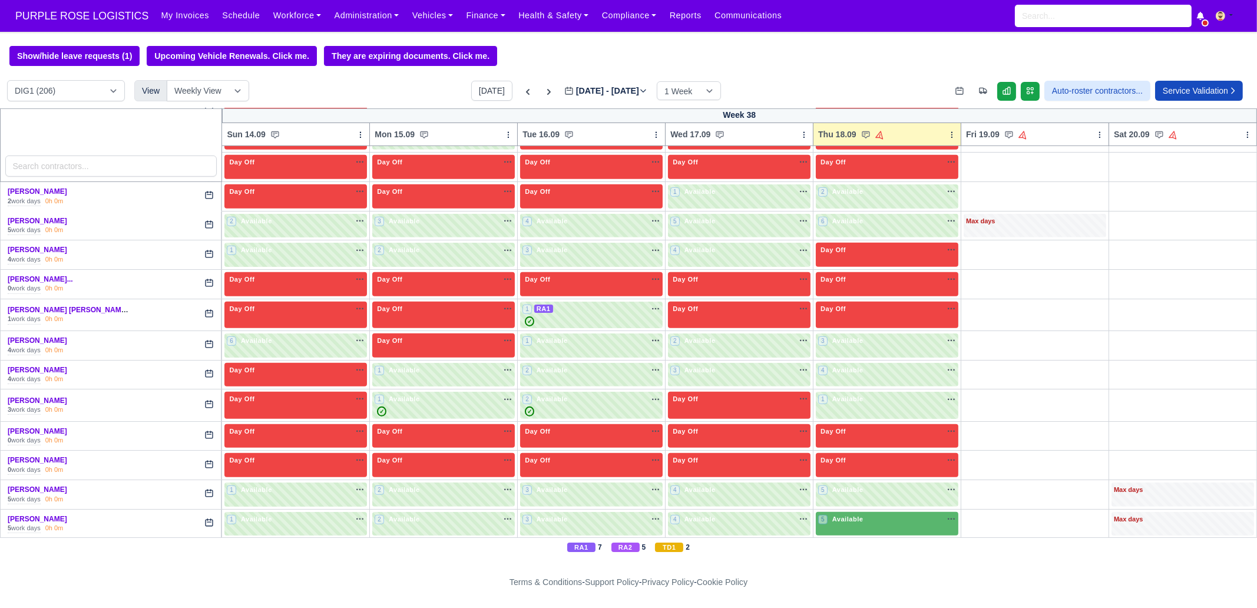
click at [878, 465] on div "5 Available na" at bounding box center [887, 519] width 138 height 10
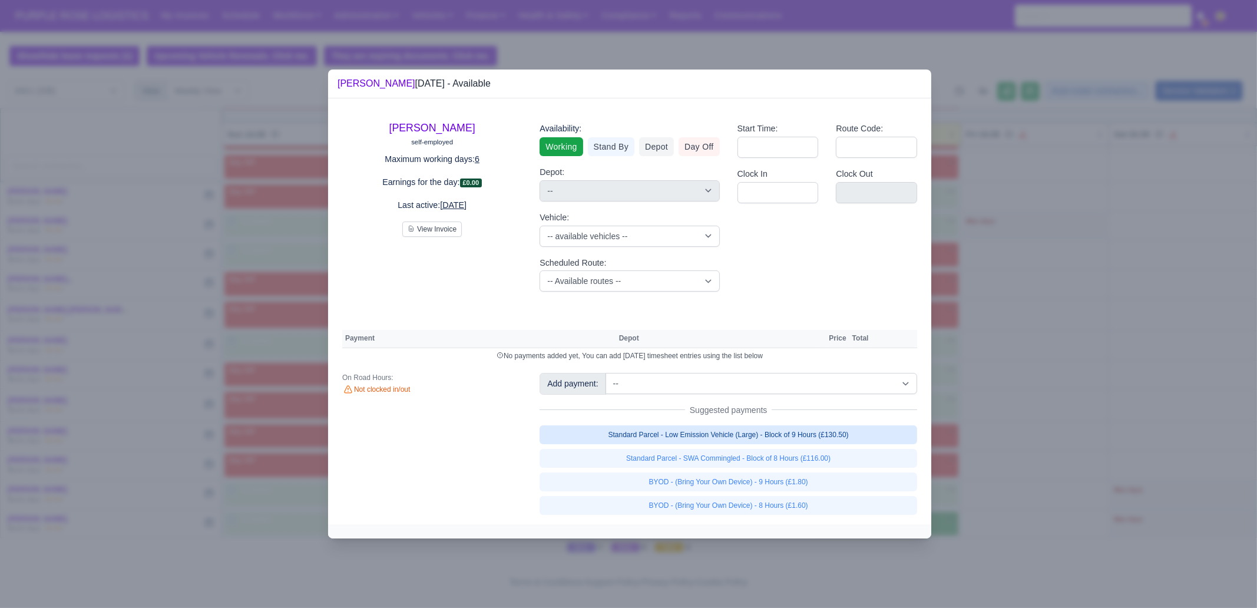
click at [845, 435] on link "Standard Parcel - Low Emission Vehicle (Large) - Block of 9 Hours (£130.50)" at bounding box center [729, 434] width 378 height 19
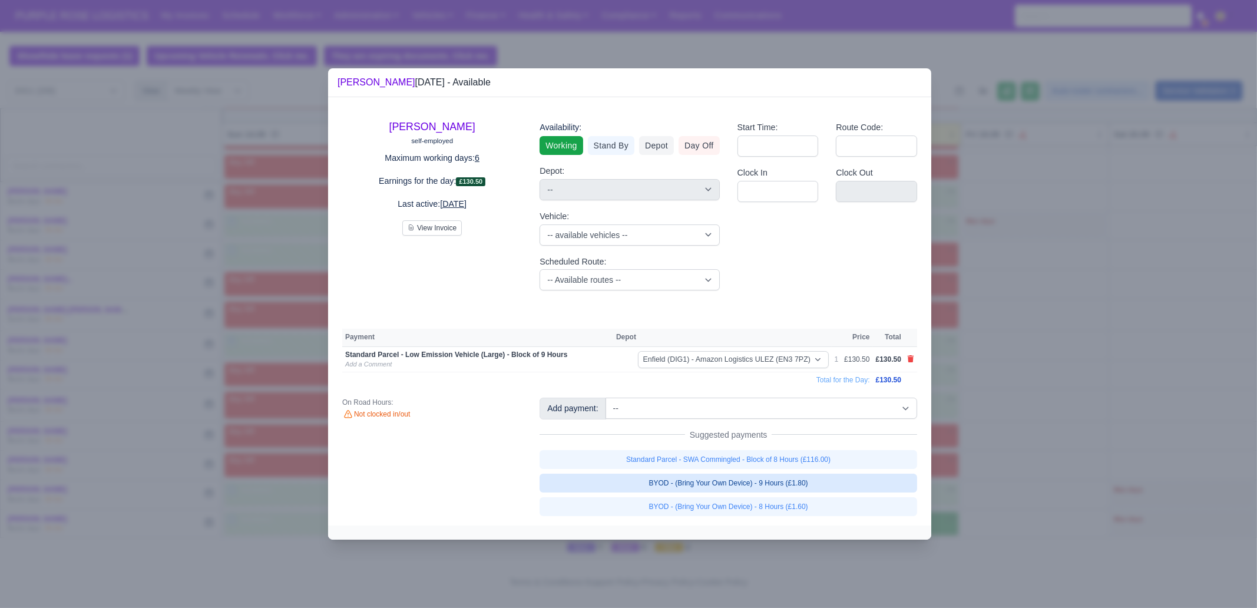
click at [835, 465] on link "BYOD - (Bring Your Own Device) - 9 Hours (£1.80)" at bounding box center [729, 483] width 378 height 19
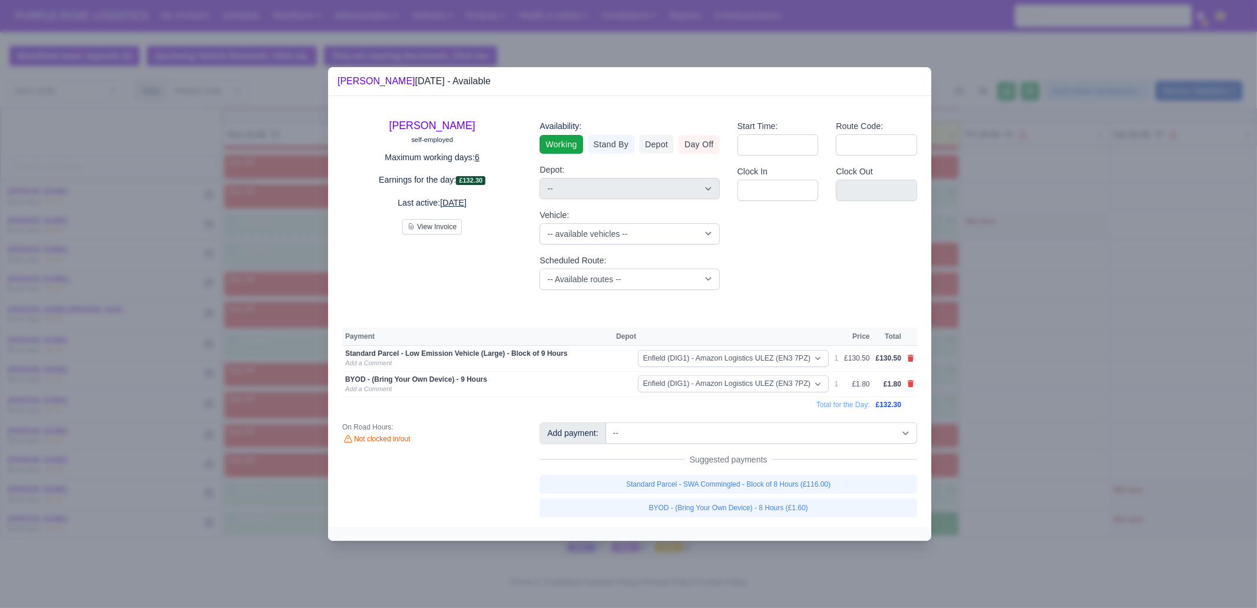
click at [1005, 420] on div at bounding box center [628, 304] width 1257 height 608
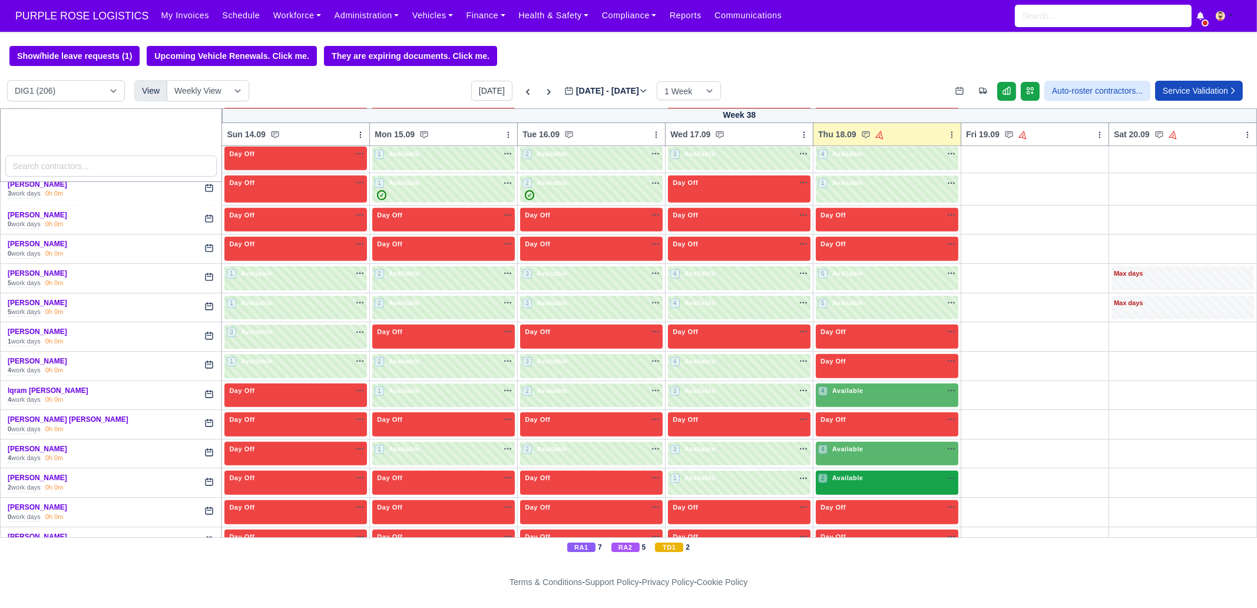
scroll to position [1399, 0]
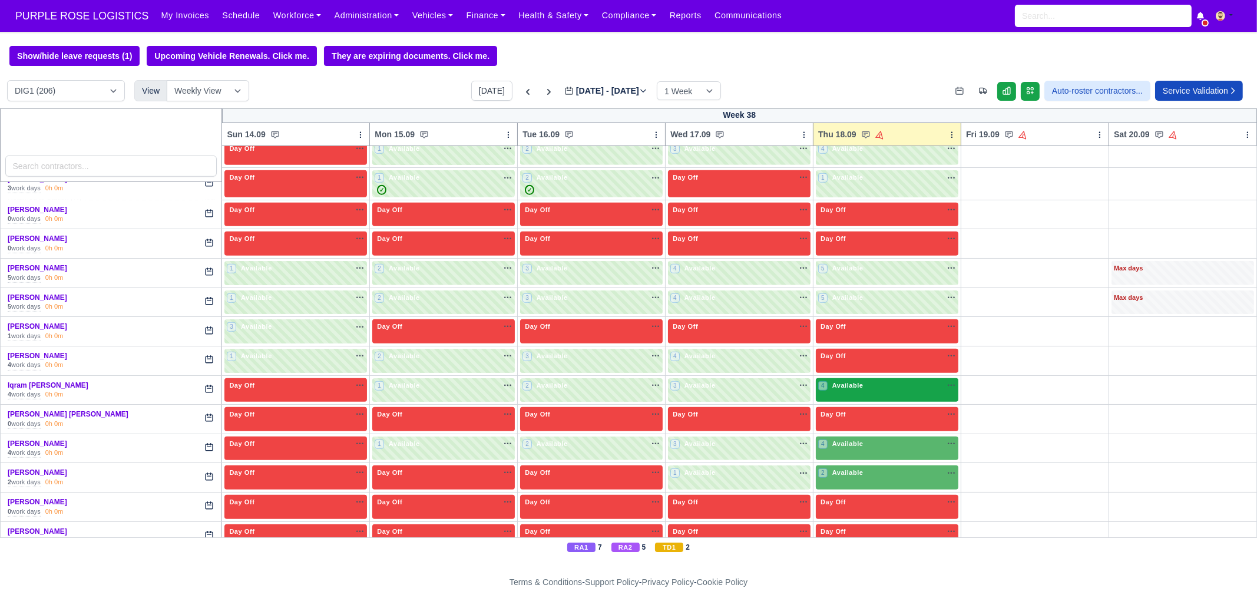
click at [837, 381] on span "Available" at bounding box center [848, 385] width 36 height 8
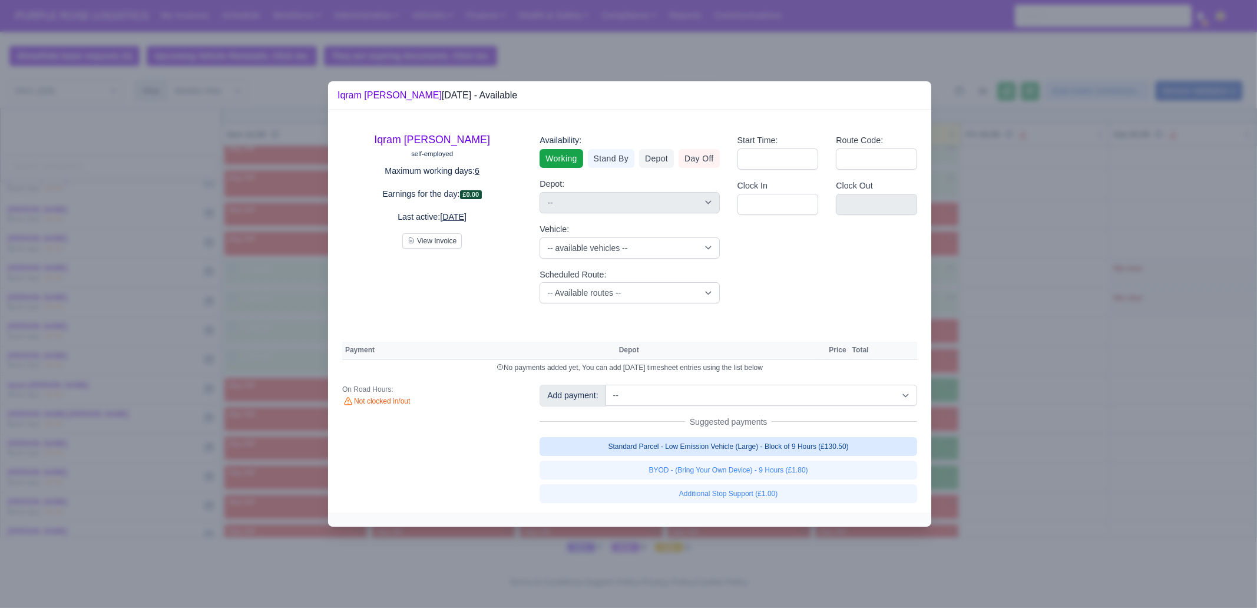
click at [802, 442] on link "Standard Parcel - Low Emission Vehicle (Large) - Block of 9 Hours (£130.50)" at bounding box center [729, 446] width 378 height 19
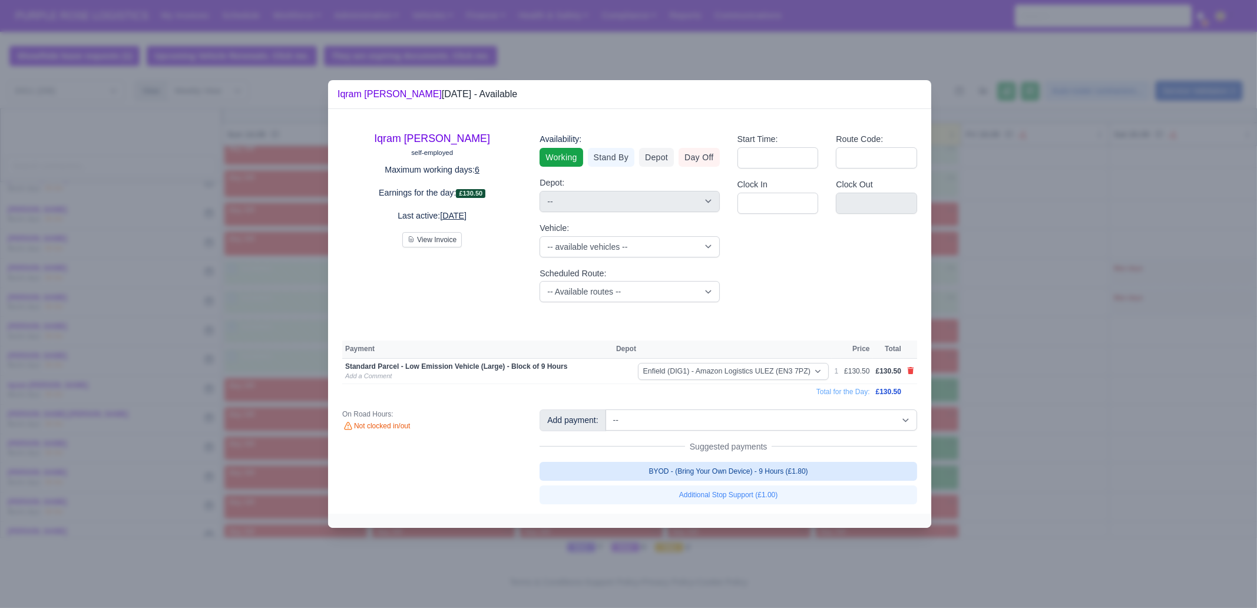
click at [780, 462] on link "BYOD - (Bring Your Own Device) - 9 Hours (£1.80)" at bounding box center [729, 471] width 378 height 19
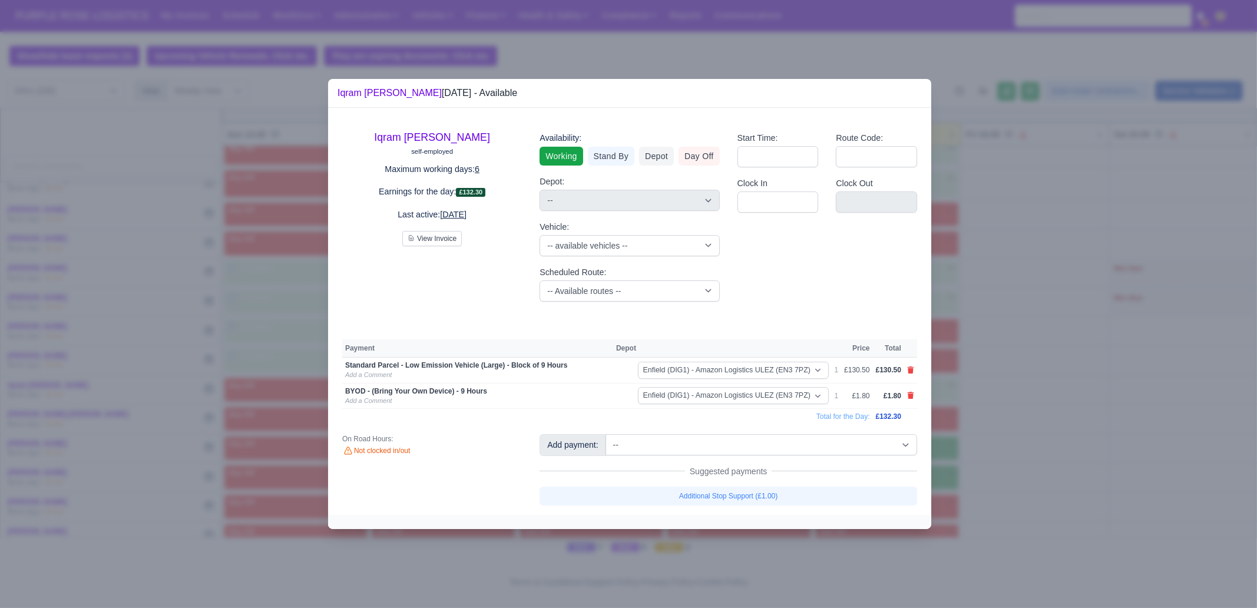
click at [1005, 322] on div at bounding box center [628, 304] width 1257 height 608
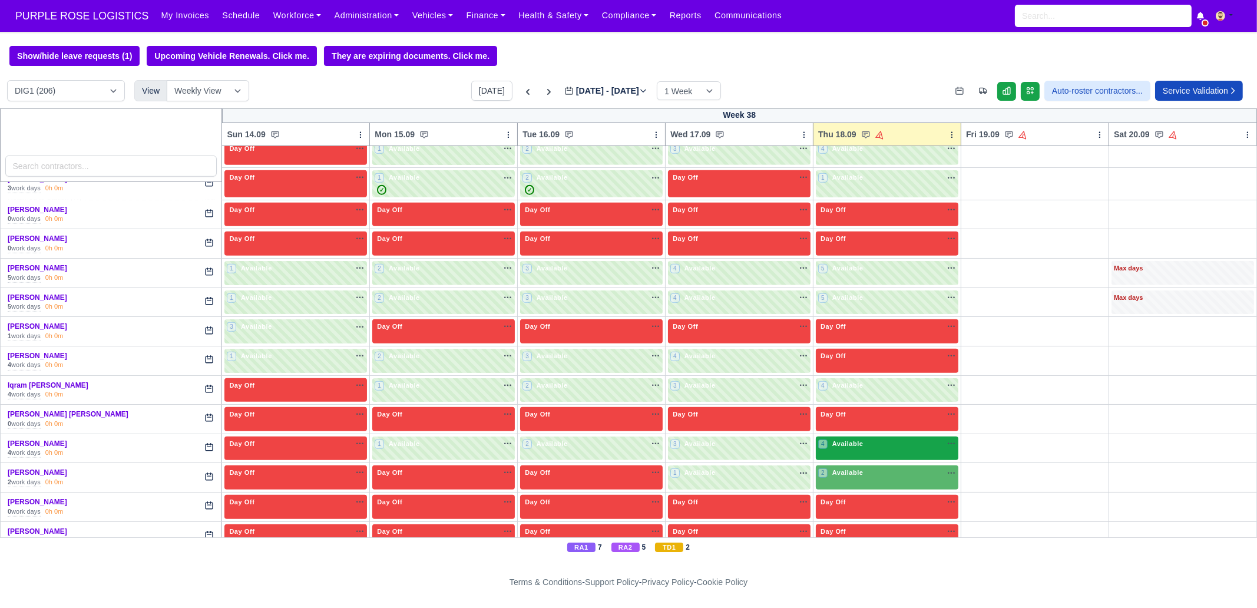
click at [870, 439] on div "4 Available na" at bounding box center [887, 444] width 138 height 10
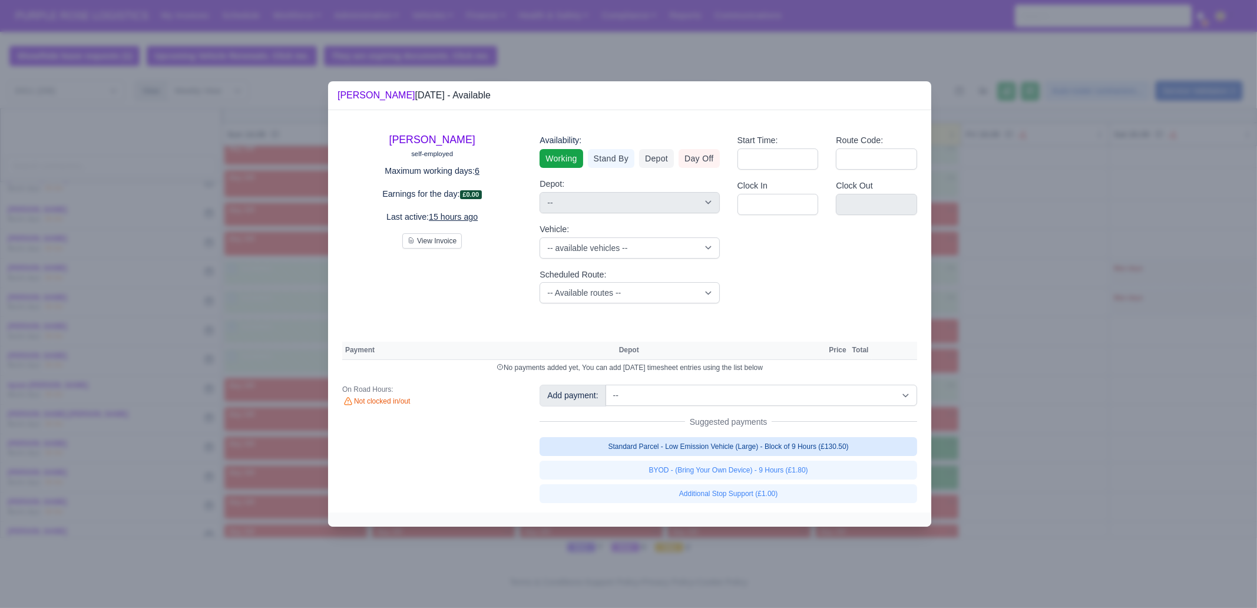
click at [827, 452] on link "Standard Parcel - Low Emission Vehicle (Large) - Block of 9 Hours (£130.50)" at bounding box center [729, 446] width 378 height 19
click at [811, 456] on link "Standard Parcel - Low Emission Vehicle (Large) - Block of 9 Hours (£130.50)" at bounding box center [729, 446] width 378 height 19
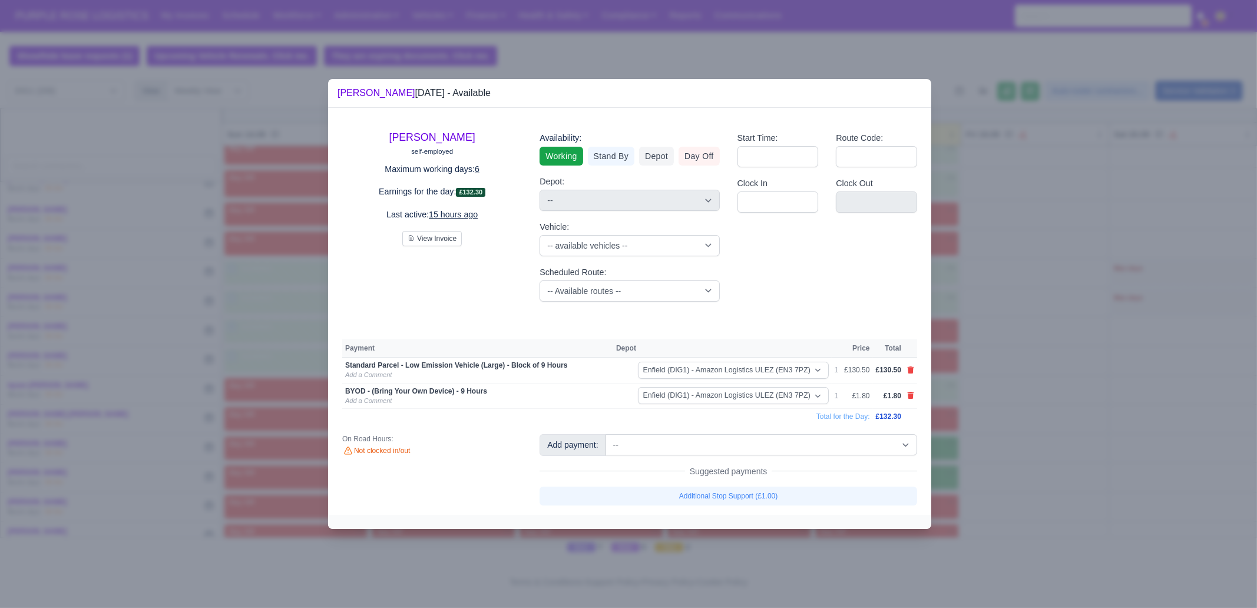
click at [1005, 465] on div at bounding box center [628, 304] width 1257 height 608
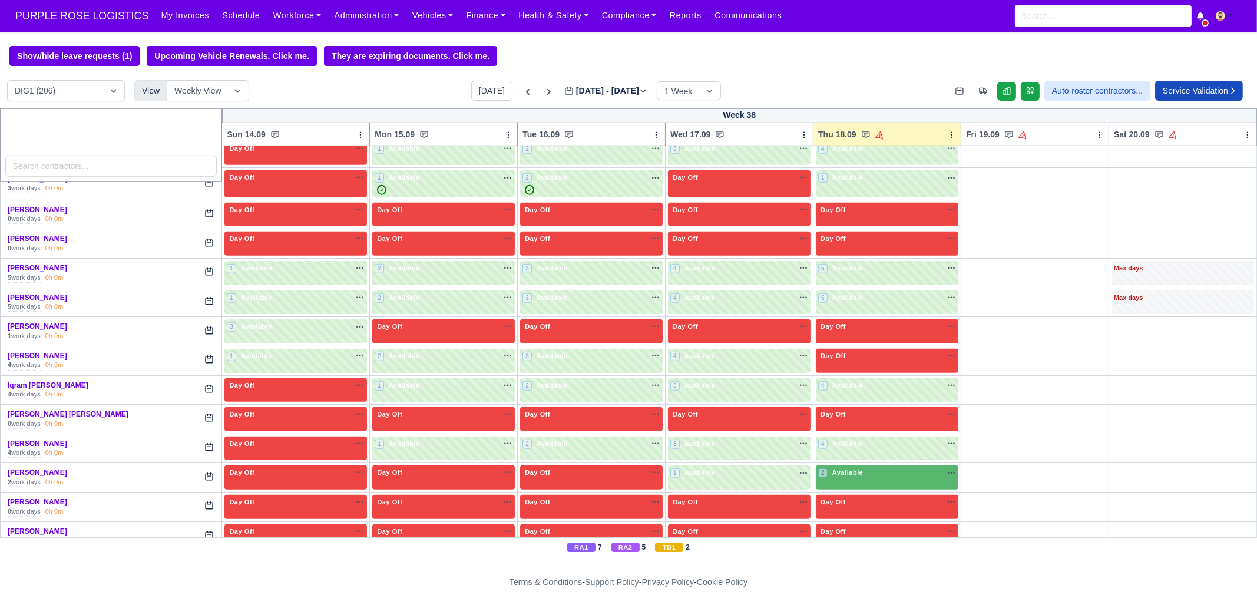
click at [882, 465] on body "PURPLE ROSE LOGISTICS My Invoices Schedule Workforce Manpower Expiring Document…" at bounding box center [628, 304] width 1257 height 608
click at [838, 465] on div "2 Available na" at bounding box center [887, 474] width 138 height 12
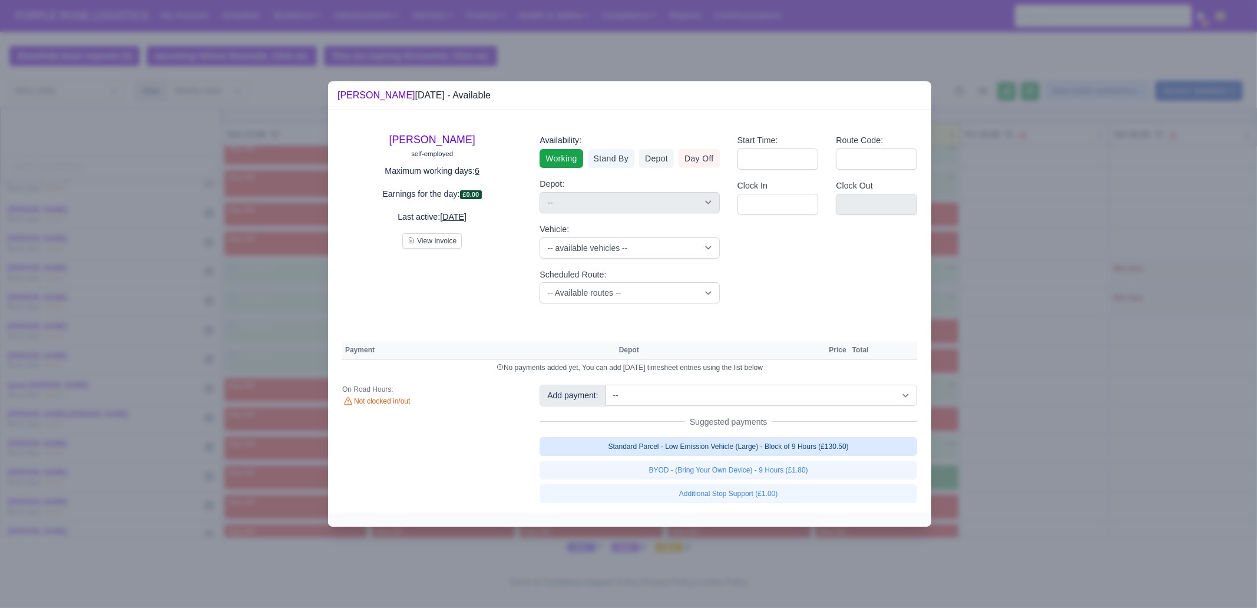
click at [819, 450] on link "Standard Parcel - Low Emission Vehicle (Large) - Block of 9 Hours (£130.50)" at bounding box center [729, 446] width 378 height 19
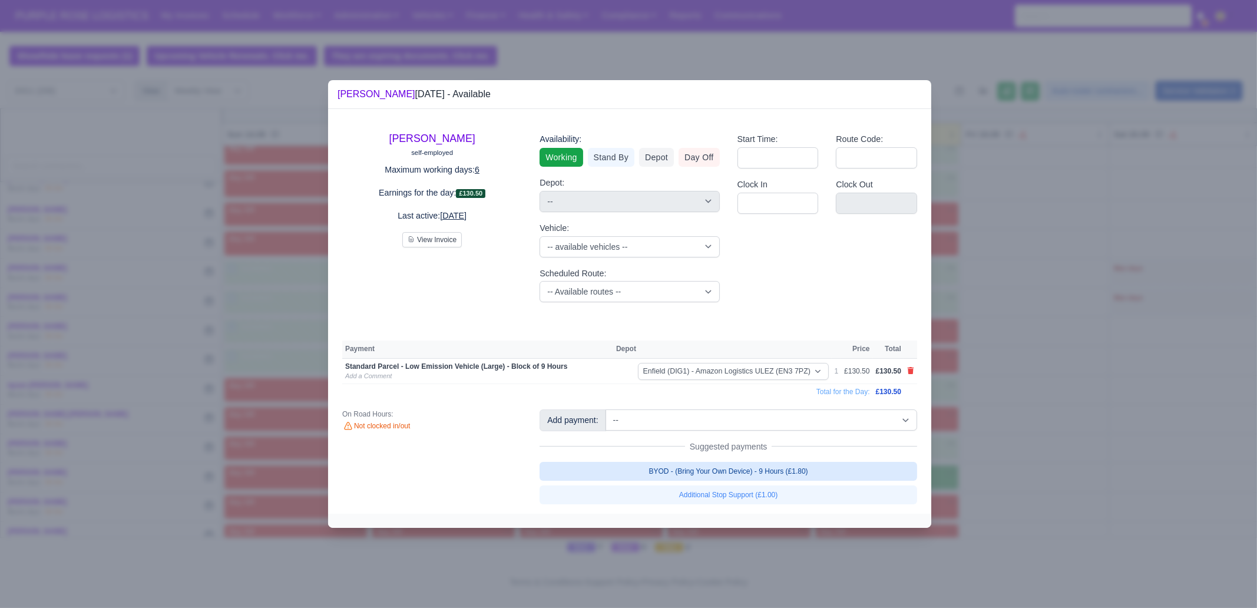
click at [808, 465] on link "BYOD - (Bring Your Own Device) - 9 Hours (£1.80)" at bounding box center [729, 471] width 378 height 19
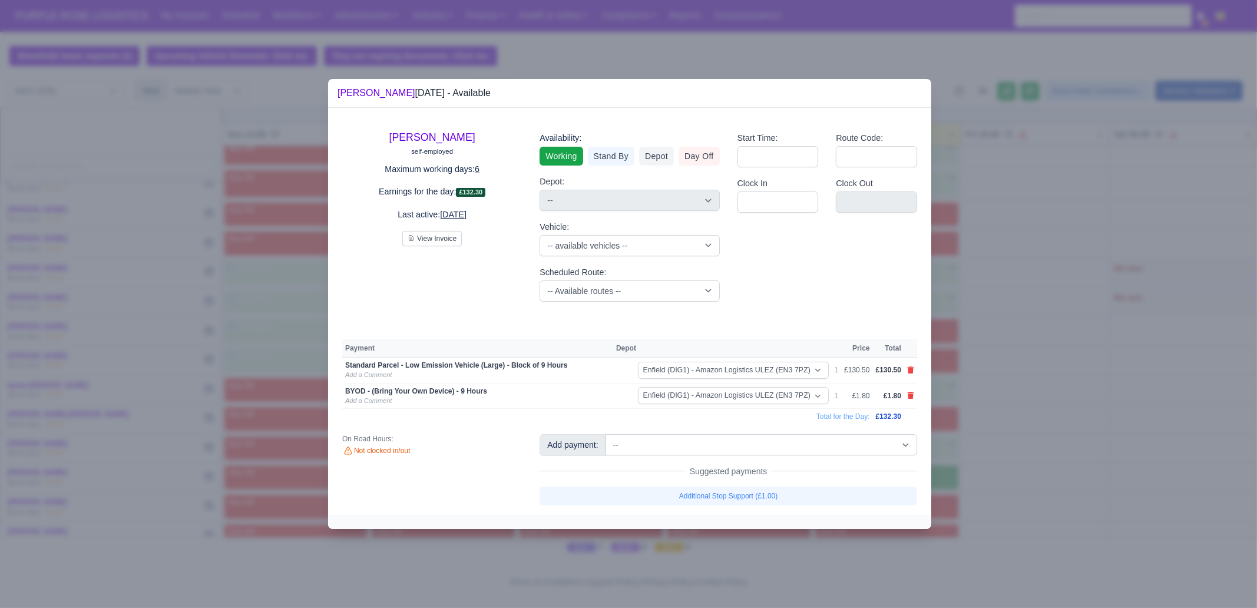
click at [1005, 463] on div at bounding box center [628, 304] width 1257 height 608
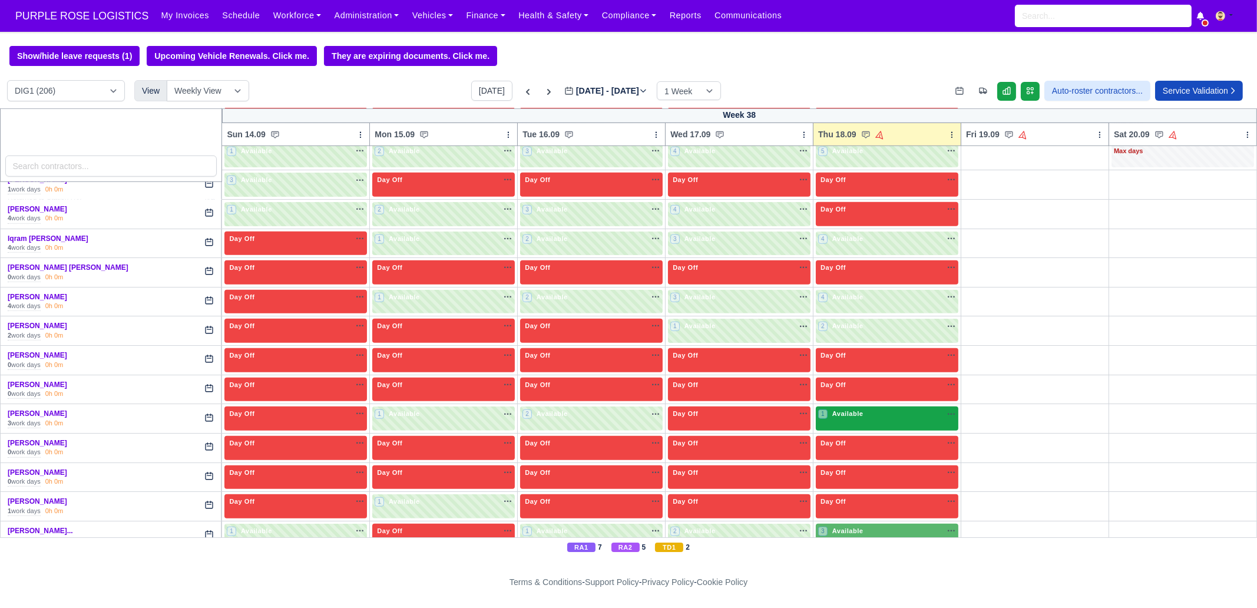
scroll to position [1546, 0]
click at [868, 408] on div "1 Available na" at bounding box center [887, 413] width 138 height 10
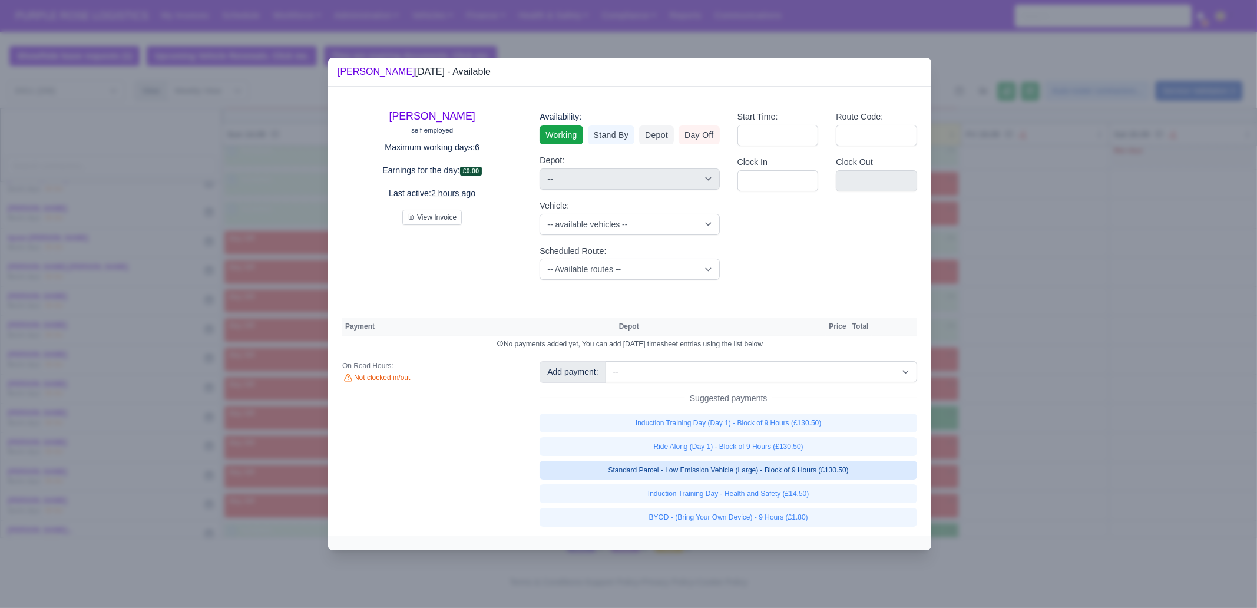
click at [795, 465] on link "Standard Parcel - Low Emission Vehicle (Large) - Block of 9 Hours (£130.50)" at bounding box center [729, 470] width 378 height 19
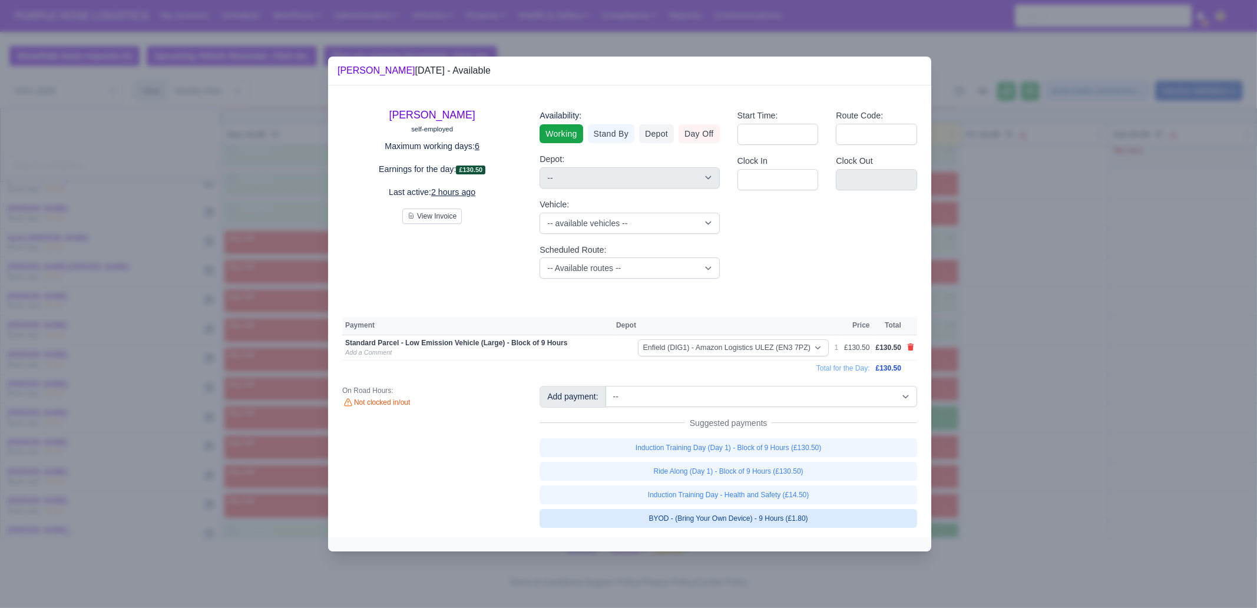
click at [808, 465] on link "BYOD - (Bring Your Own Device) - 9 Hours (£1.80)" at bounding box center [729, 518] width 378 height 19
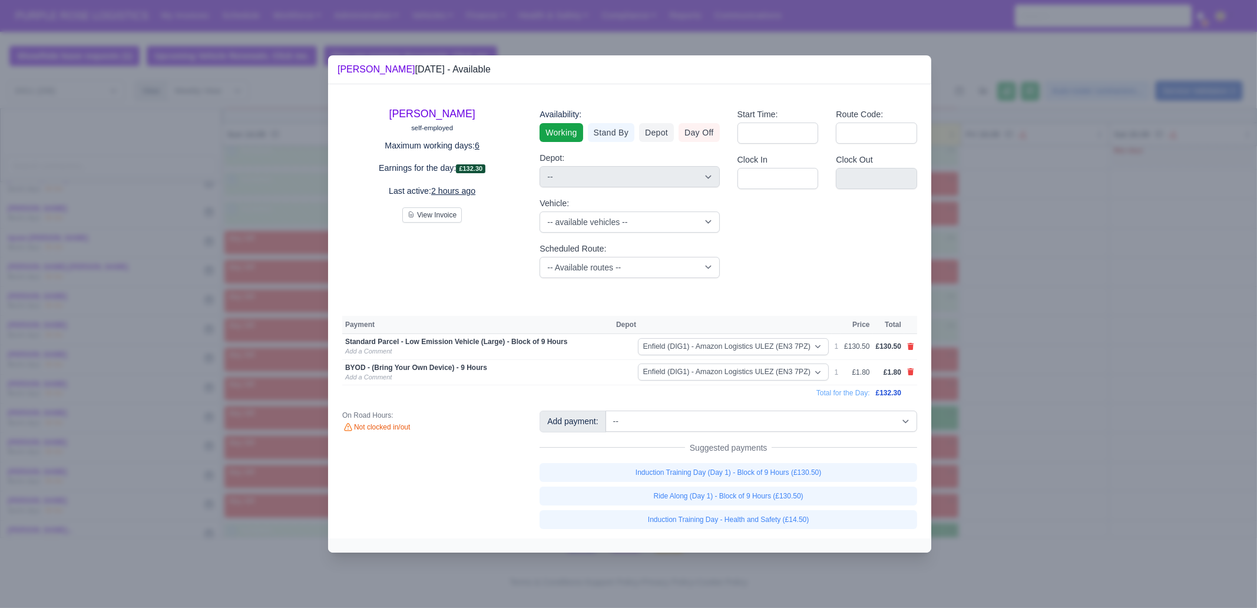
click at [1005, 465] on div at bounding box center [628, 304] width 1257 height 608
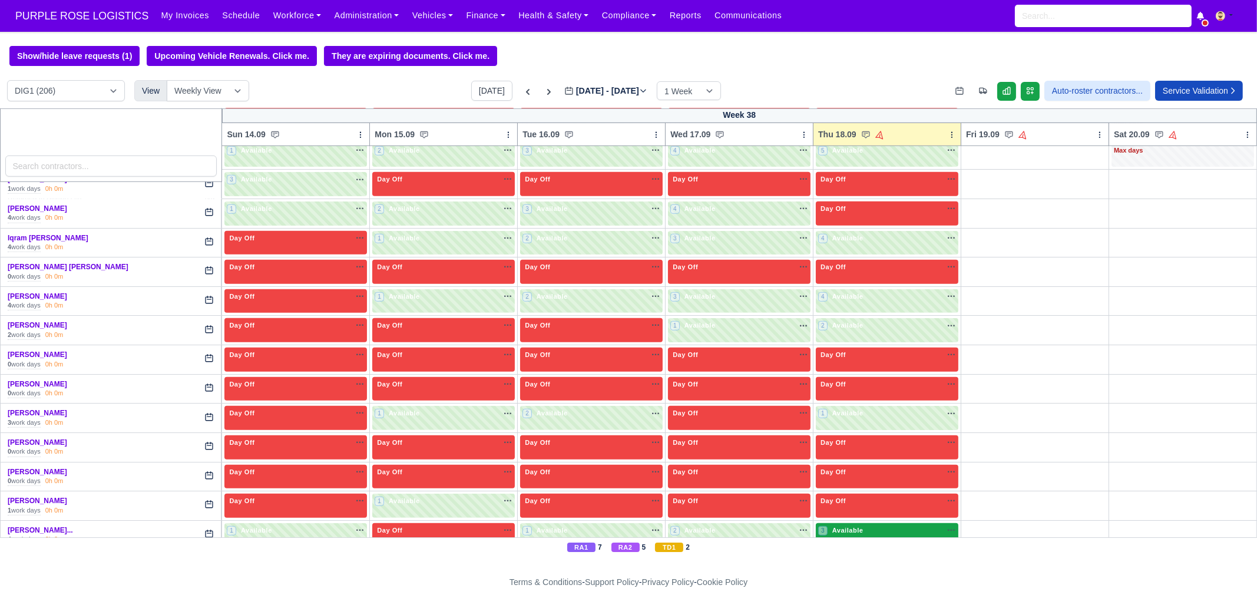
click at [851, 465] on span "Available" at bounding box center [848, 530] width 36 height 8
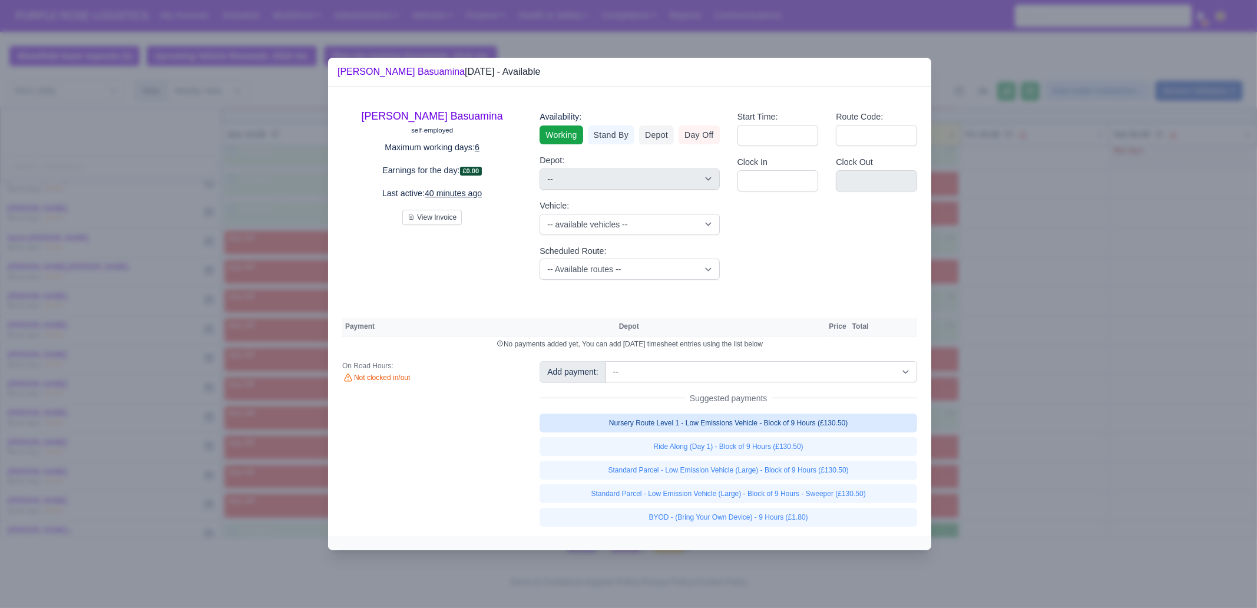
click at [803, 415] on link "Nursery Route Level 1 - Low Emissions Vehicle - Block of 9 Hours (£130.50)" at bounding box center [729, 423] width 378 height 19
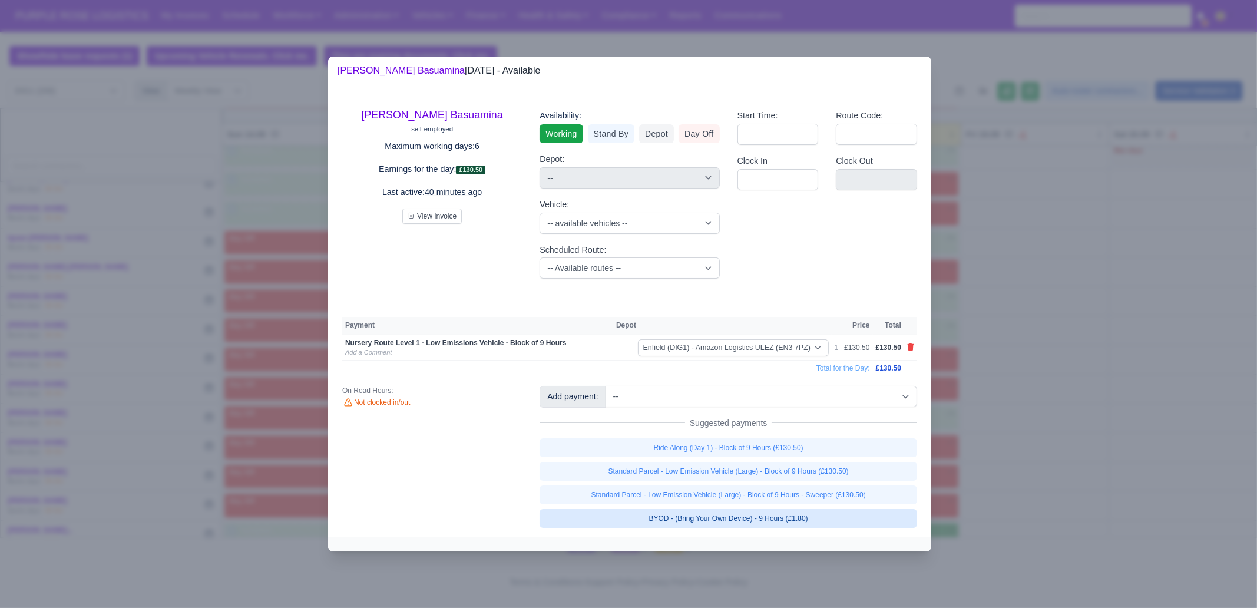
click at [766, 465] on link "BYOD - (Bring Your Own Device) - 9 Hours (£1.80)" at bounding box center [729, 518] width 378 height 19
click at [1005, 465] on div at bounding box center [628, 304] width 1257 height 608
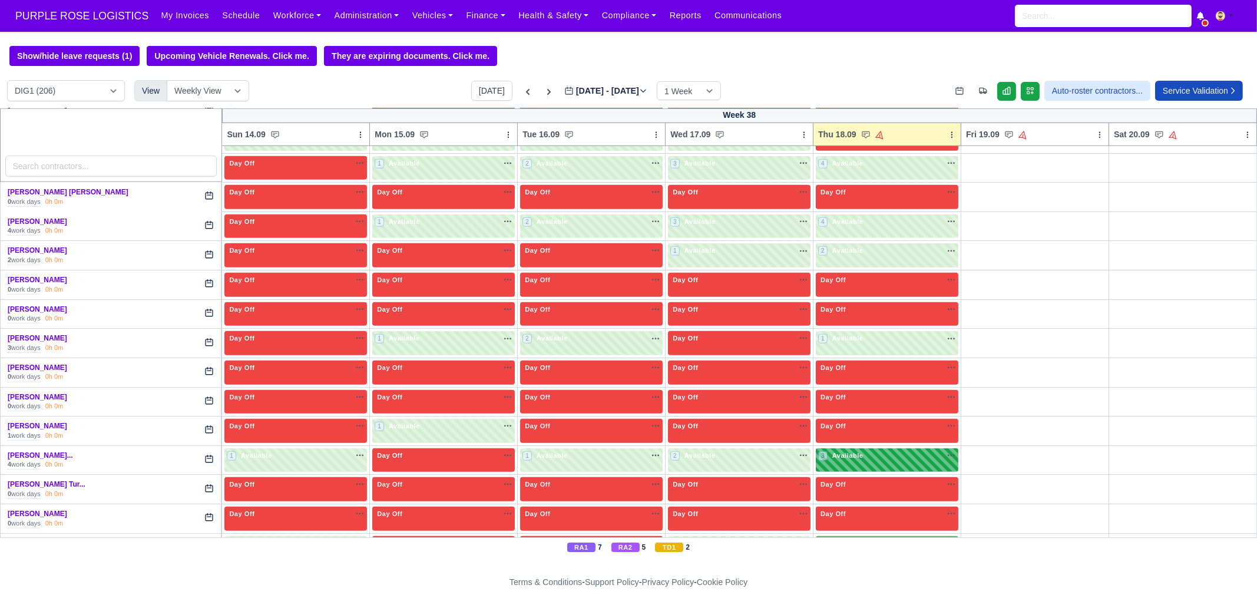
scroll to position [1694, 0]
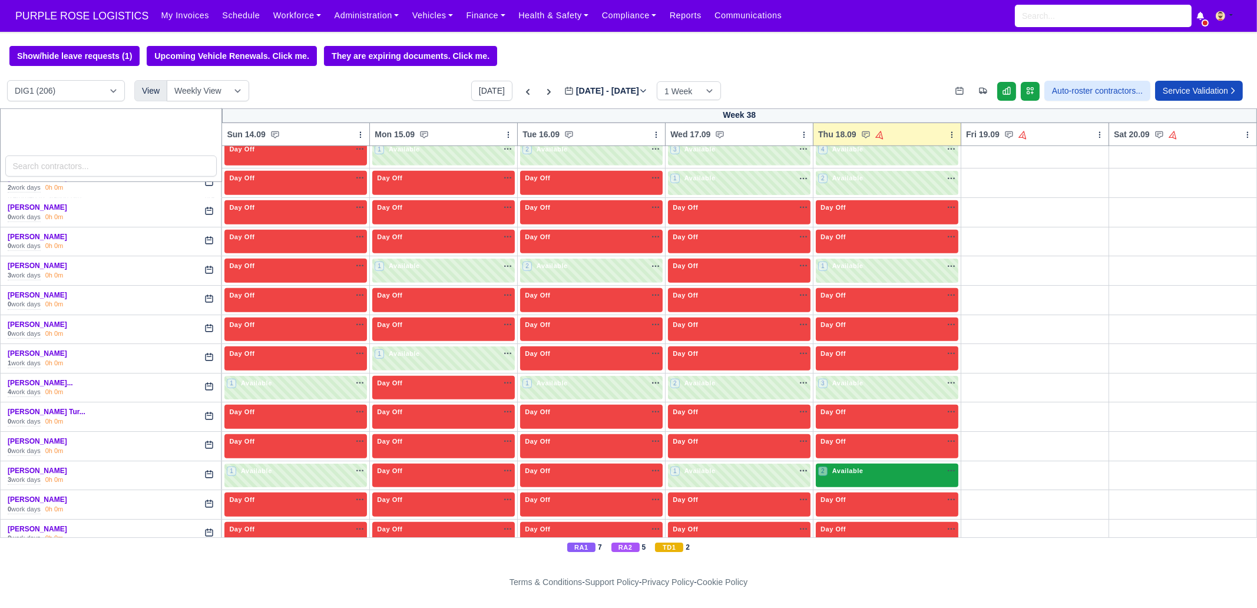
click at [872, 466] on div "2 Available na" at bounding box center [887, 471] width 138 height 10
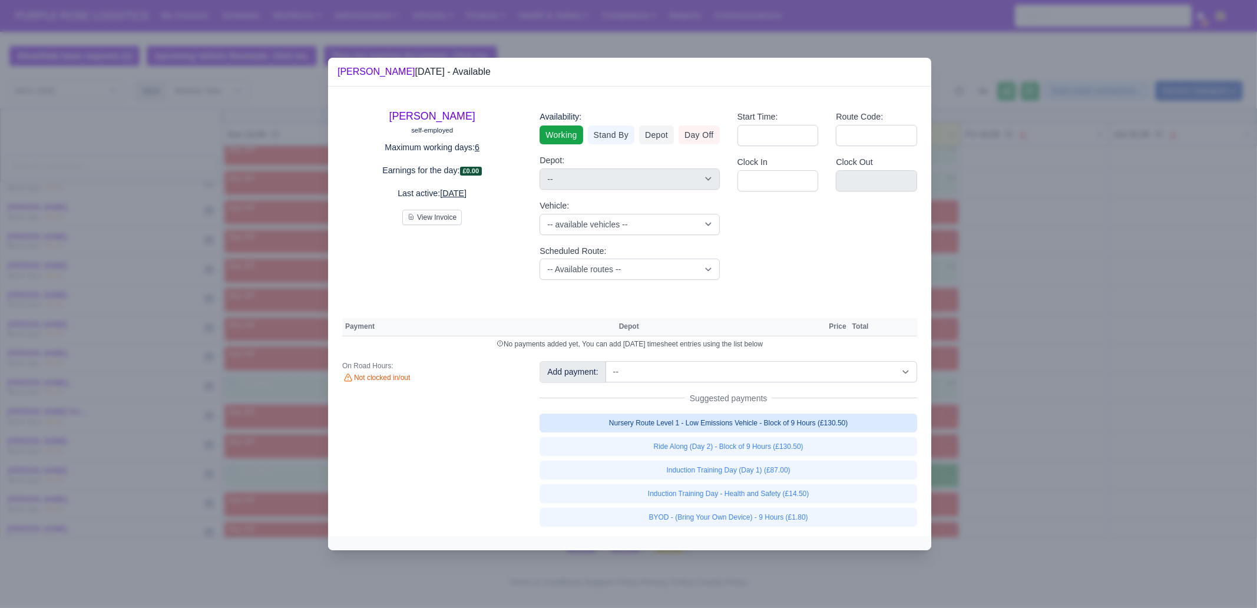
click at [798, 417] on link "Nursery Route Level 1 - Low Emissions Vehicle - Block of 9 Hours (£130.50)" at bounding box center [729, 423] width 378 height 19
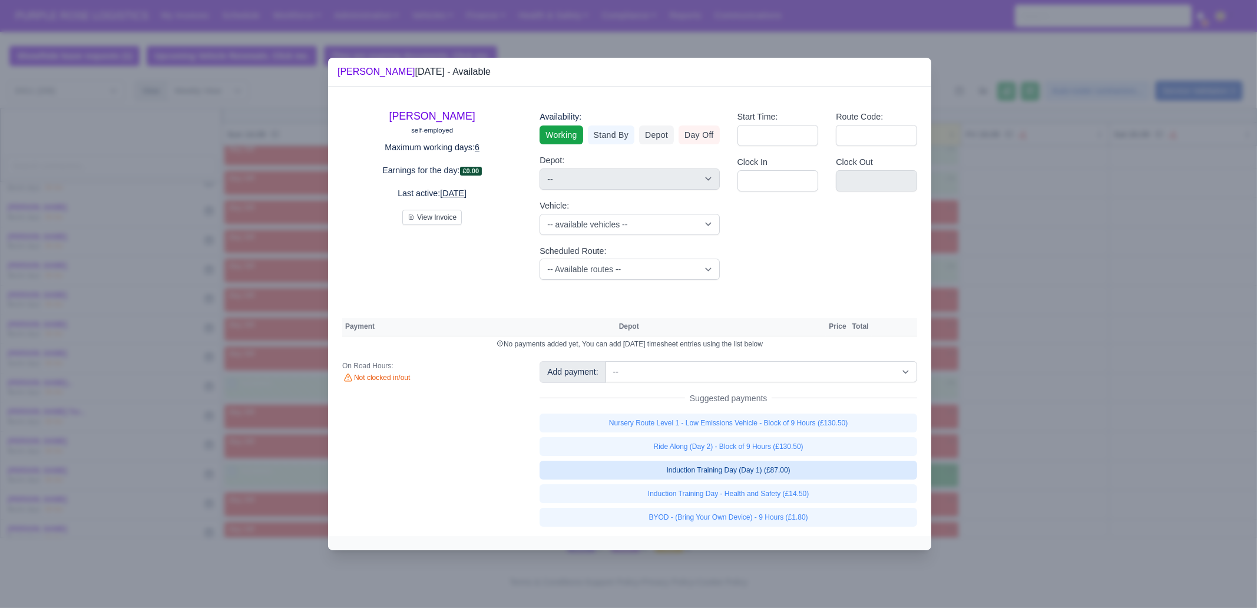
select select "1"
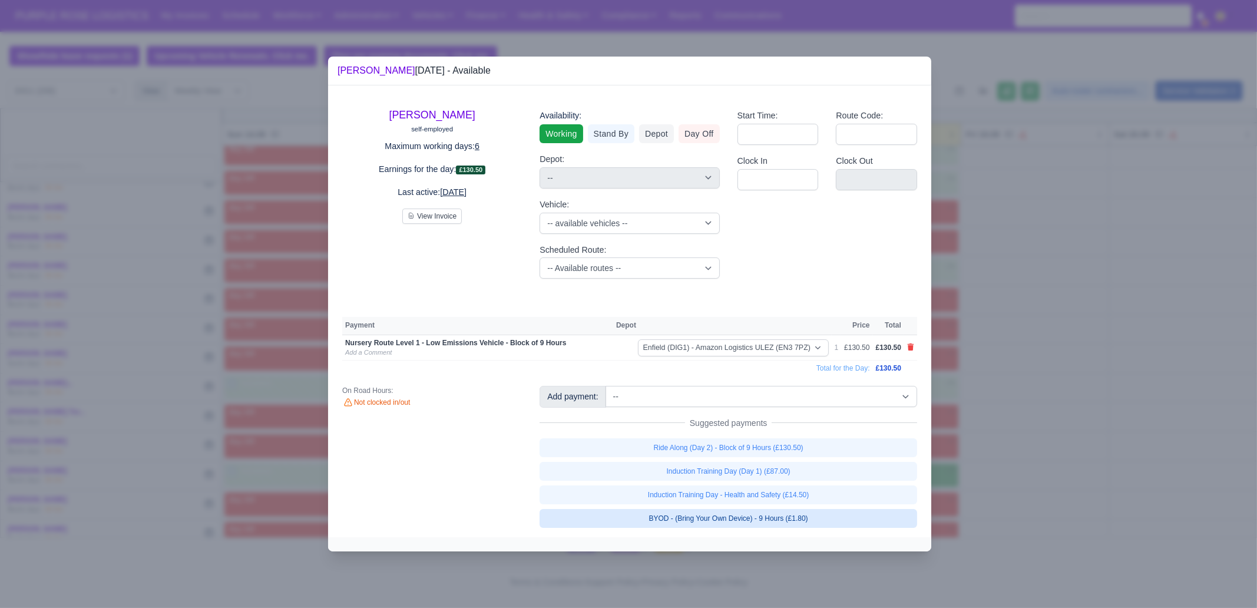
click at [824, 522] on link "BYOD - (Bring Your Own Device) - 9 Hours (£1.80)" at bounding box center [729, 518] width 378 height 19
select select "1"
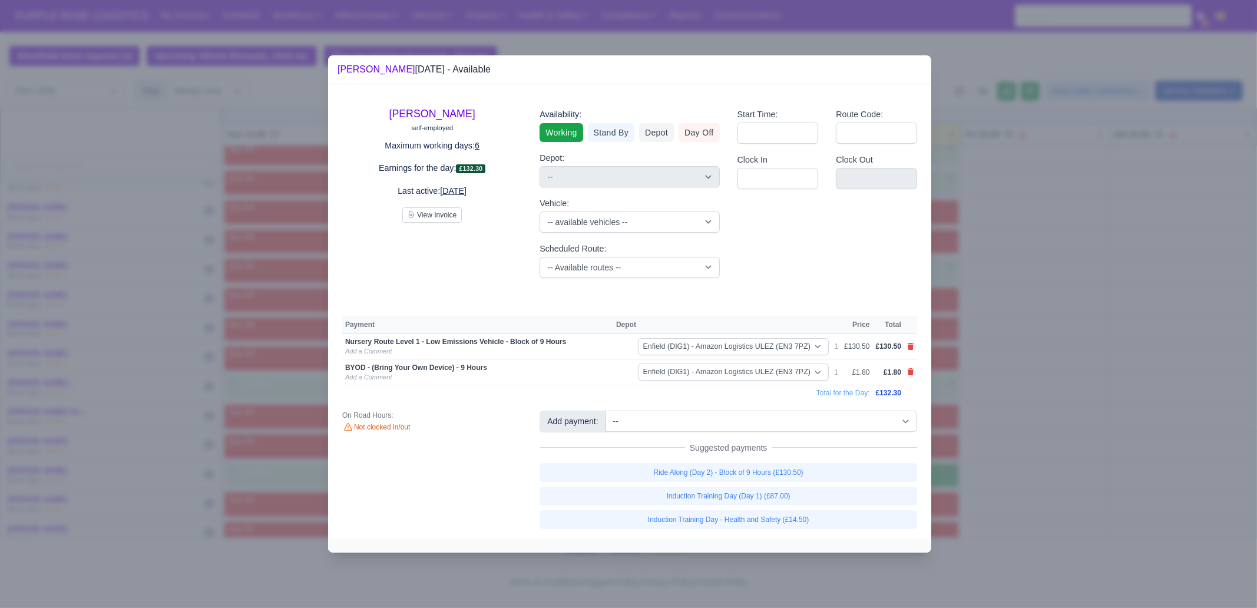
click at [1043, 428] on div at bounding box center [628, 304] width 1257 height 608
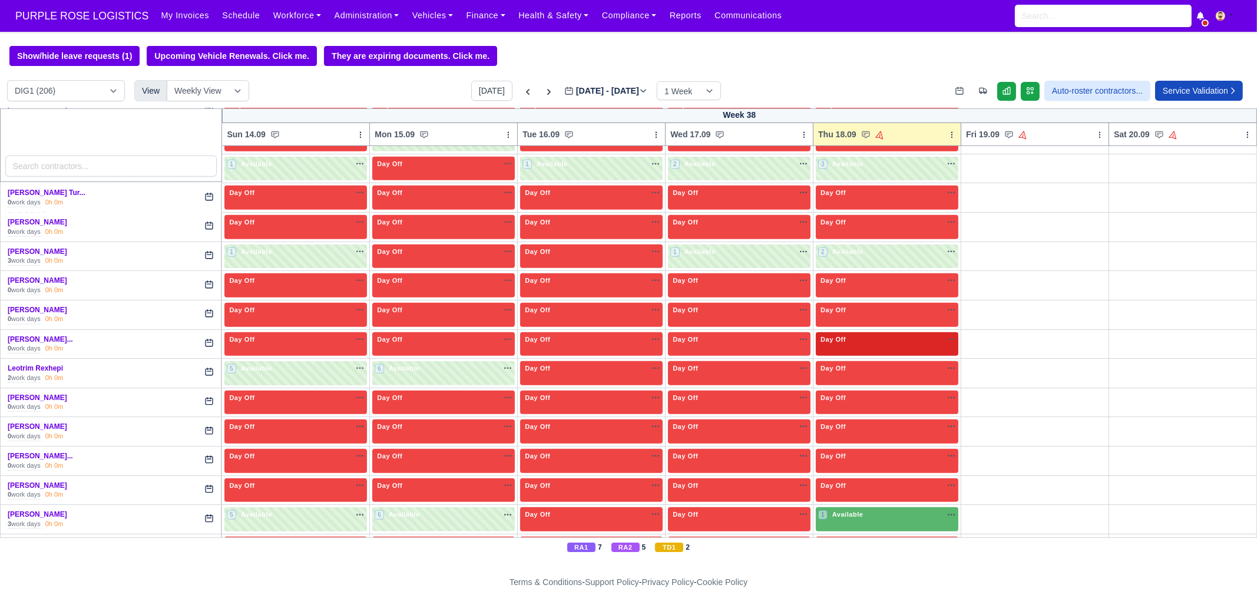
scroll to position [1914, 0]
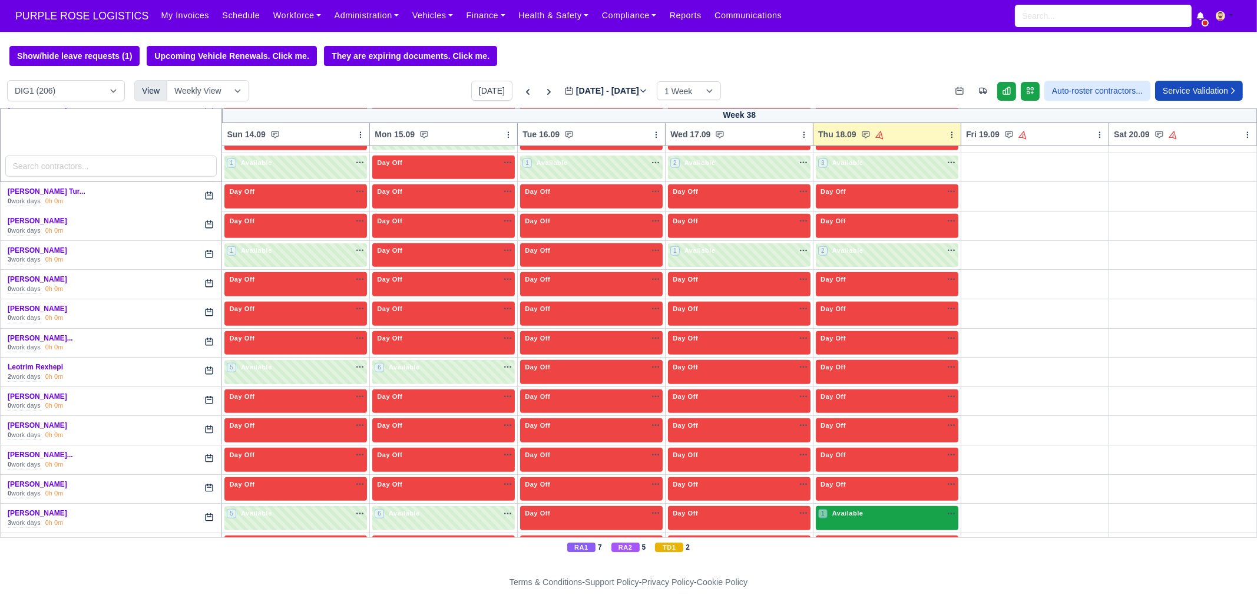
click at [865, 508] on div "1 Available na" at bounding box center [887, 514] width 138 height 12
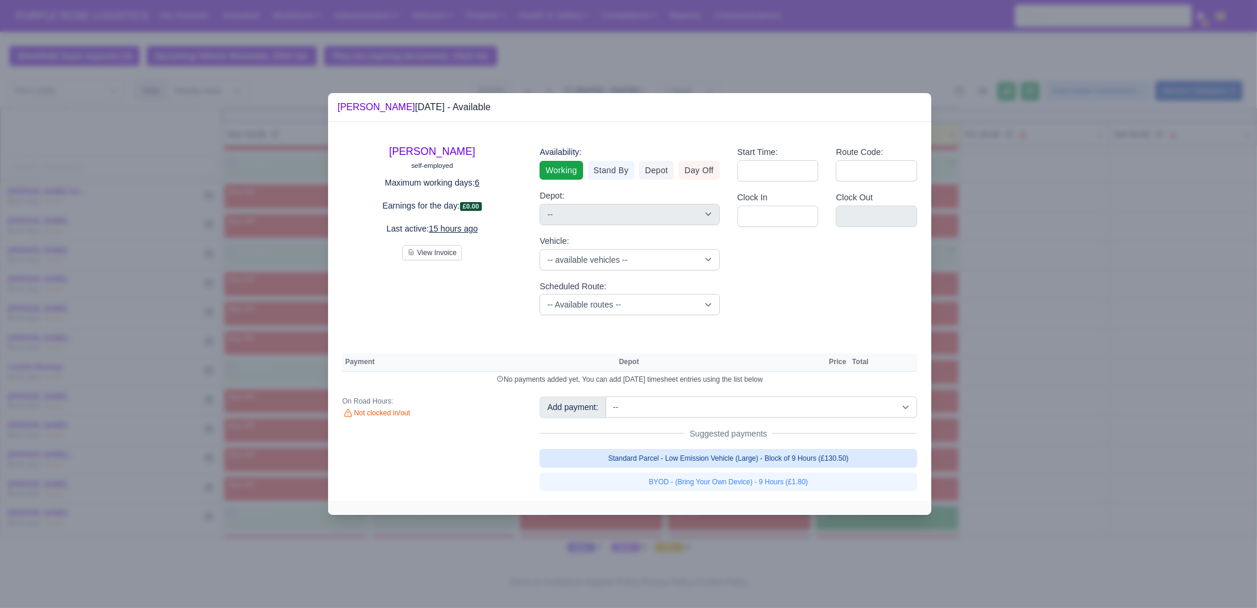
click at [801, 452] on link "Standard Parcel - Low Emission Vehicle (Large) - Block of 9 Hours (£130.50)" at bounding box center [729, 458] width 378 height 19
select select "1"
click at [792, 468] on link "Standard Parcel - Low Emission Vehicle (Large) - Block of 9 Hours (£130.50)" at bounding box center [729, 458] width 378 height 19
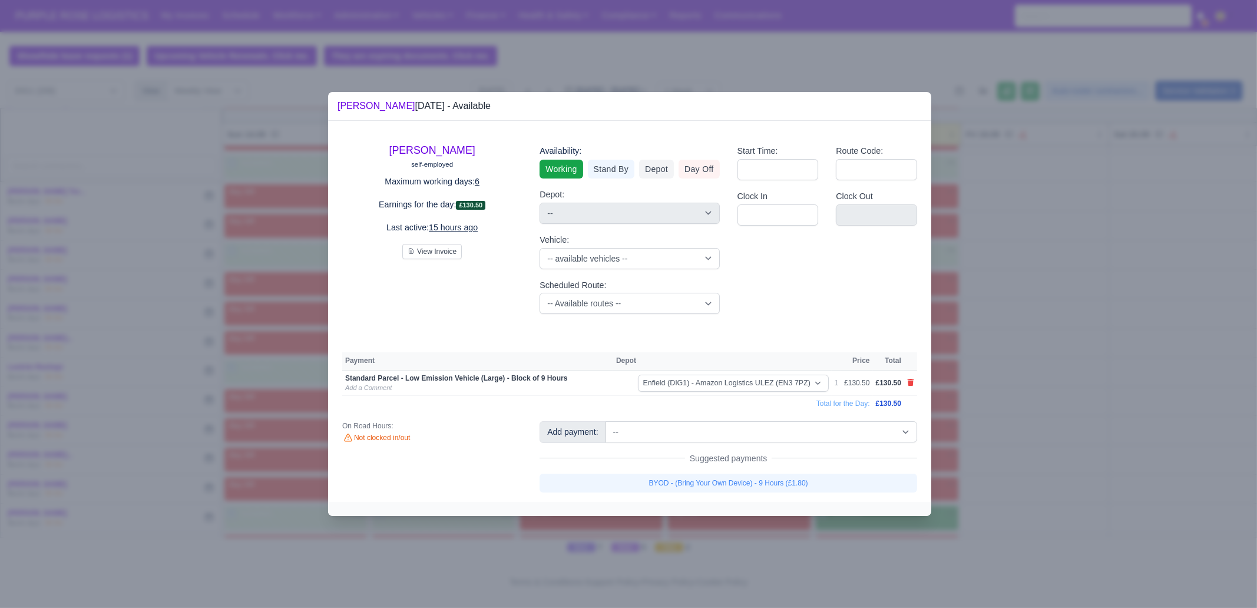
select select "1"
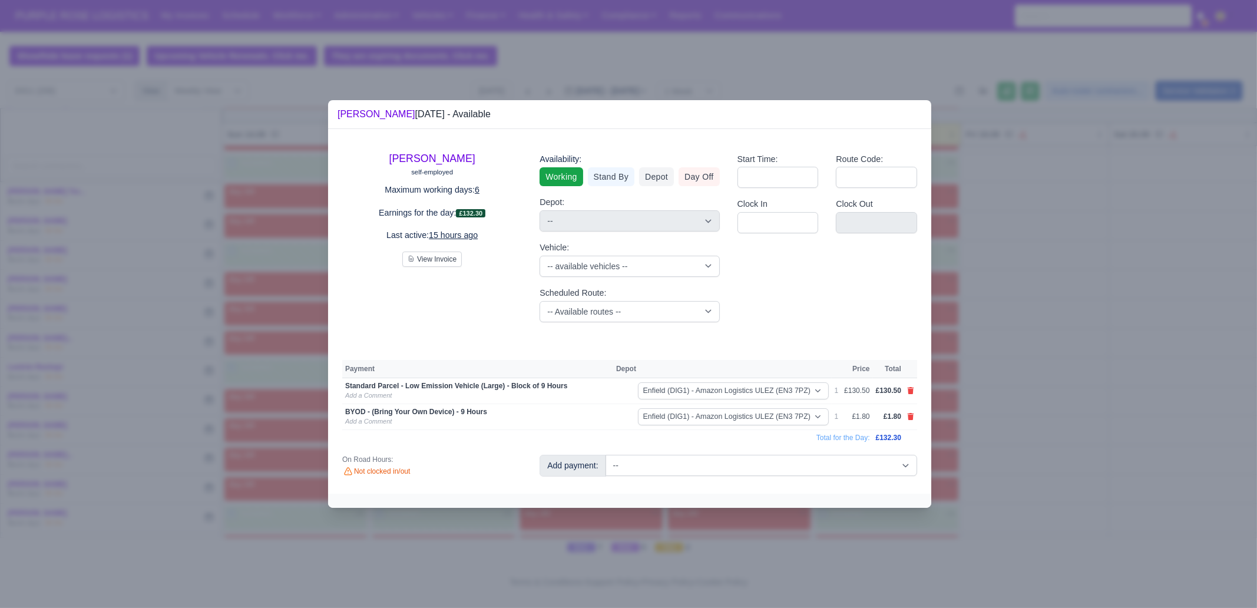
click at [1049, 389] on div at bounding box center [628, 304] width 1257 height 608
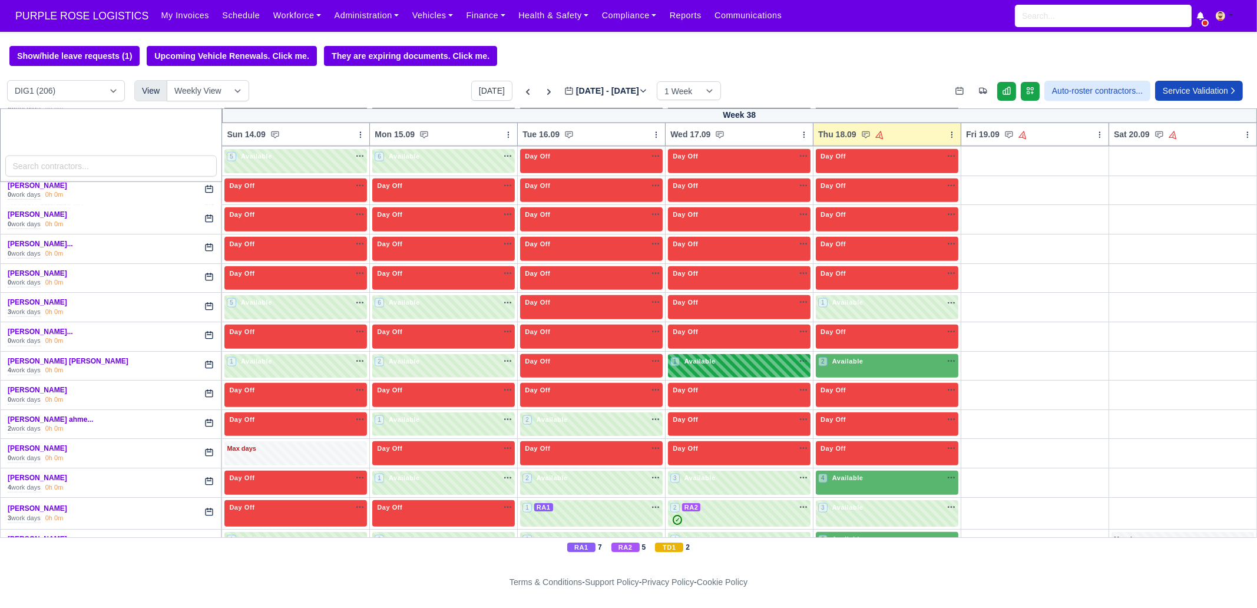
scroll to position [2135, 0]
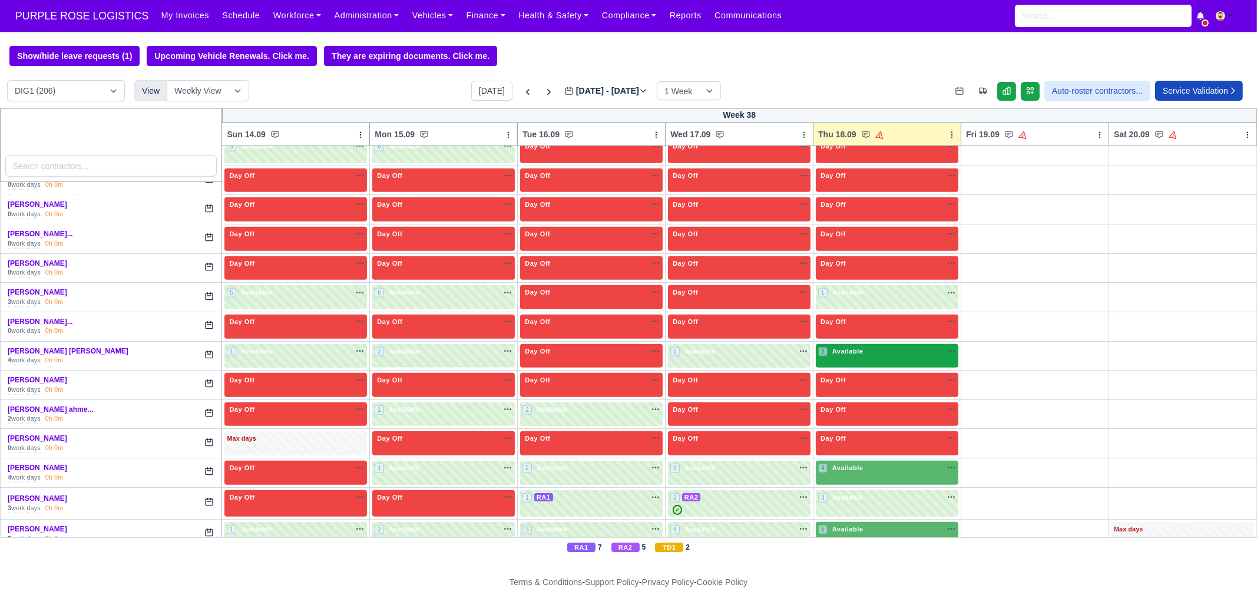
click at [835, 347] on span "Available" at bounding box center [848, 351] width 36 height 8
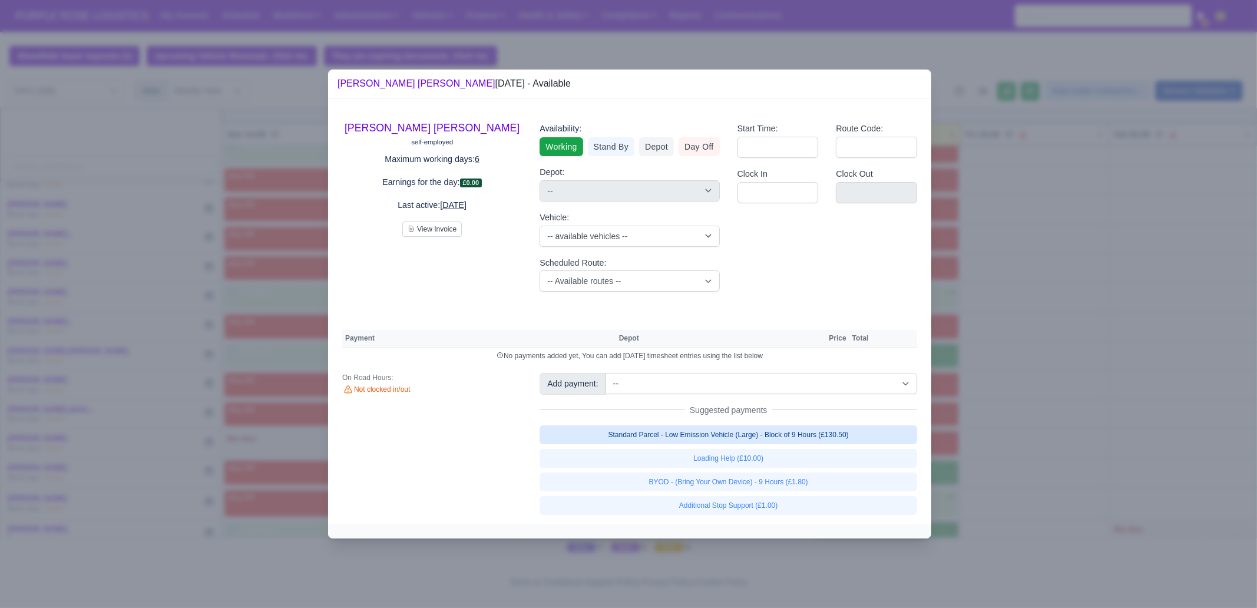
click at [784, 434] on link "Standard Parcel - Low Emission Vehicle (Large) - Block of 9 Hours (£130.50)" at bounding box center [729, 434] width 378 height 19
select select "1"
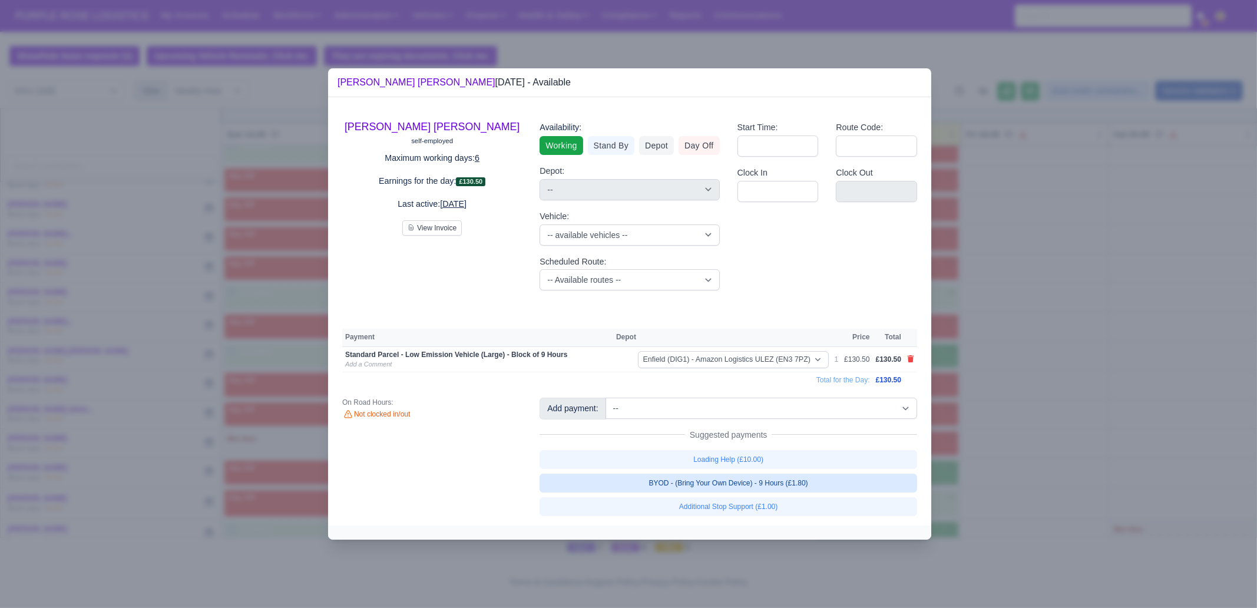
click at [779, 480] on link "BYOD - (Bring Your Own Device) - 9 Hours (£1.80)" at bounding box center [729, 483] width 378 height 19
select select "1"
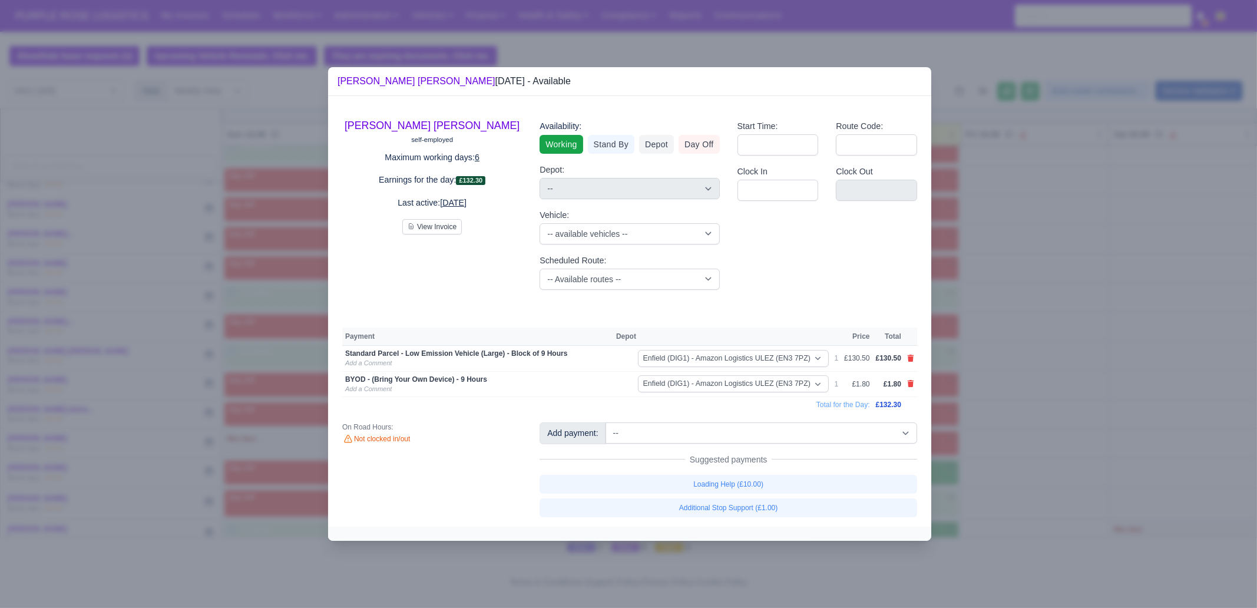
click at [1122, 289] on div at bounding box center [628, 304] width 1257 height 608
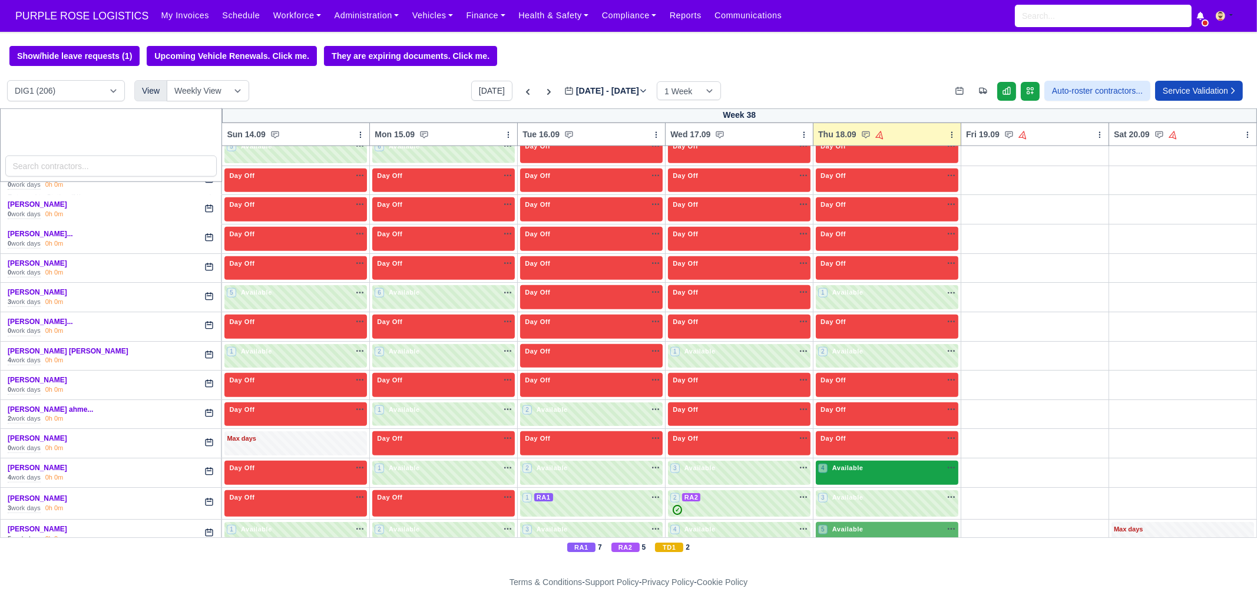
click at [830, 464] on span "Available" at bounding box center [848, 468] width 36 height 8
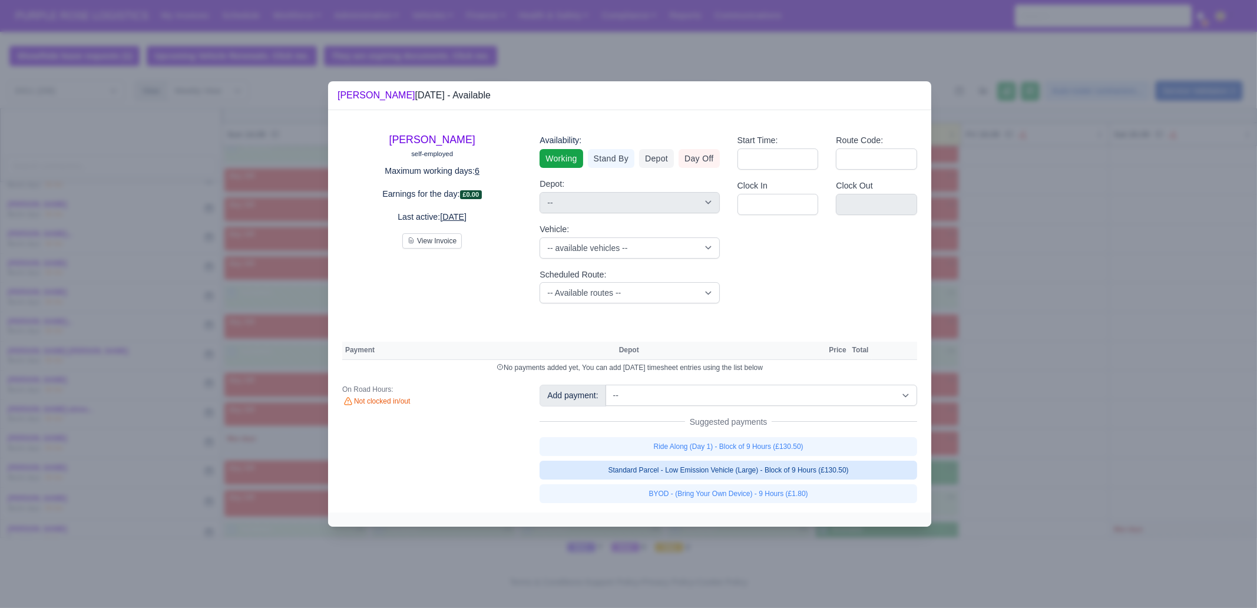
click at [772, 466] on link "Standard Parcel - Low Emission Vehicle (Large) - Block of 9 Hours (£130.50)" at bounding box center [729, 470] width 378 height 19
select select "1"
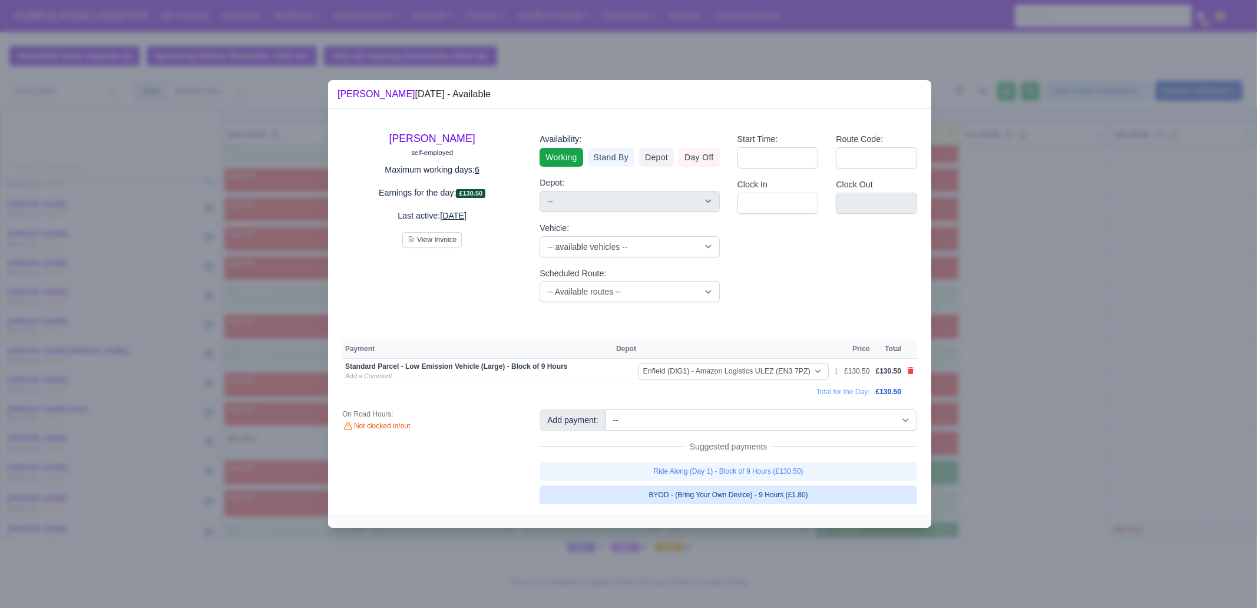
click at [781, 499] on link "BYOD - (Bring Your Own Device) - 9 Hours (£1.80)" at bounding box center [729, 494] width 378 height 19
select select "1"
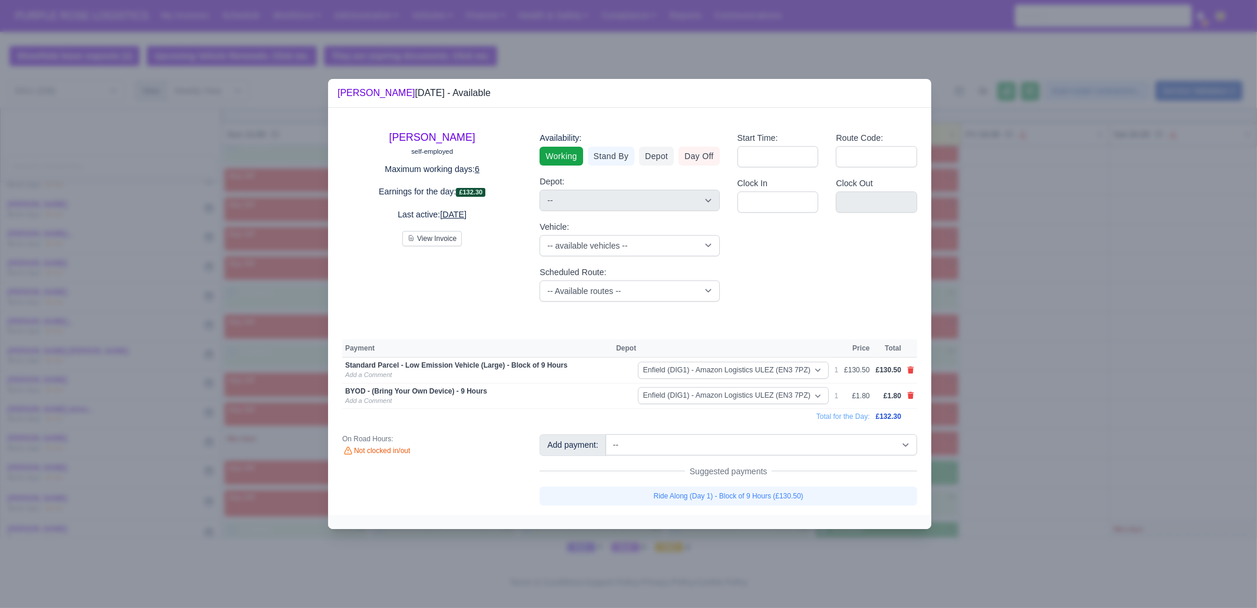
click at [1027, 487] on div at bounding box center [628, 304] width 1257 height 608
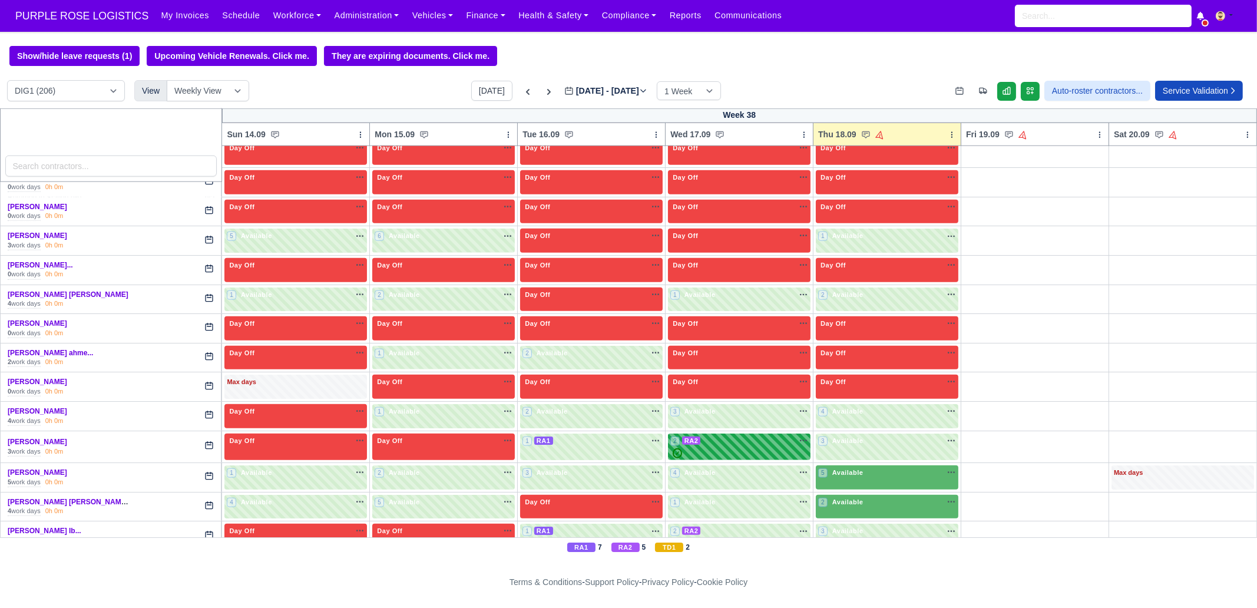
scroll to position [2209, 0]
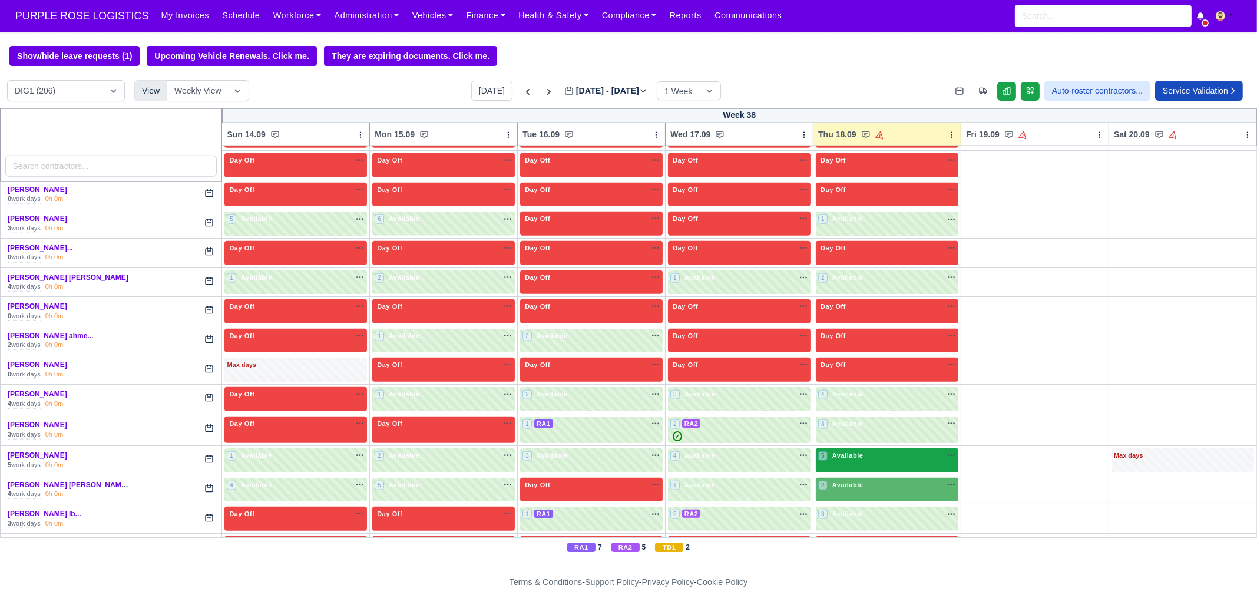
click at [841, 451] on span "Available" at bounding box center [848, 455] width 36 height 8
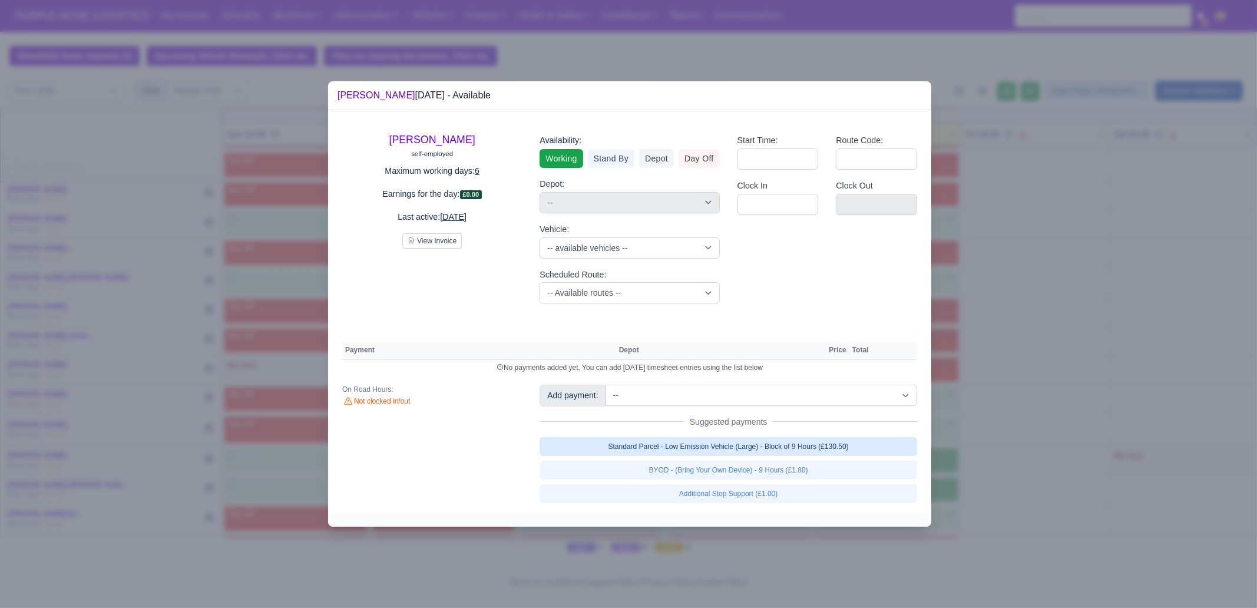
click at [818, 453] on link "Standard Parcel - Low Emission Vehicle (Large) - Block of 9 Hours (£130.50)" at bounding box center [729, 446] width 378 height 19
click at [816, 467] on link "BYOD - (Bring Your Own Device) - 9 Hours (£1.80)" at bounding box center [729, 470] width 378 height 19
select select "1"
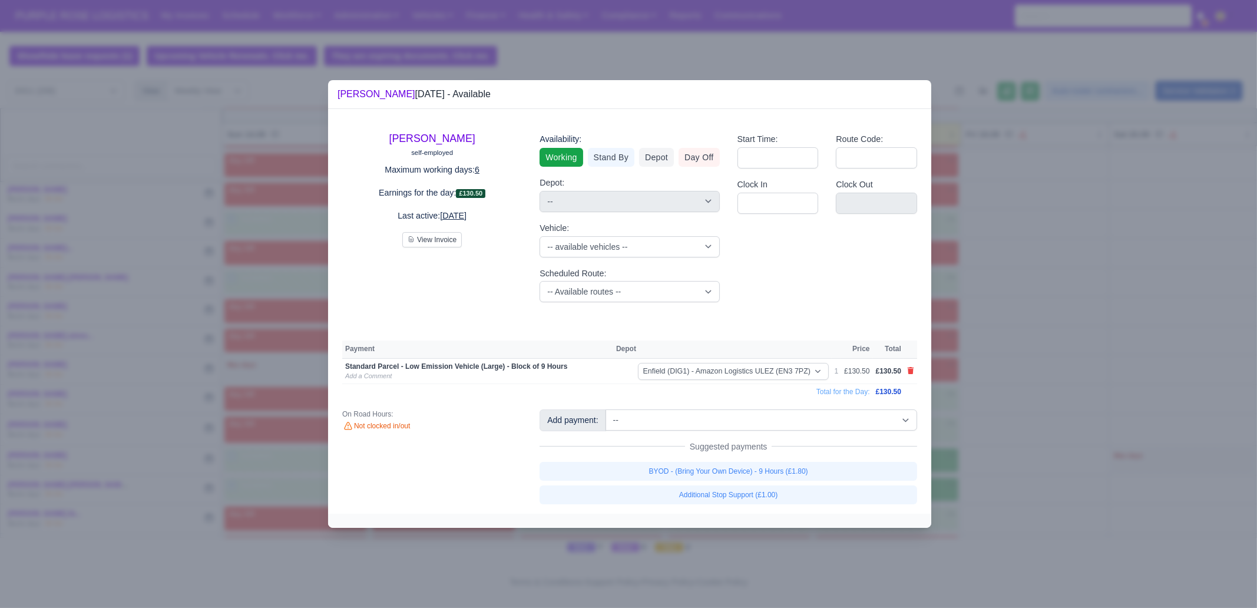
select select "1"
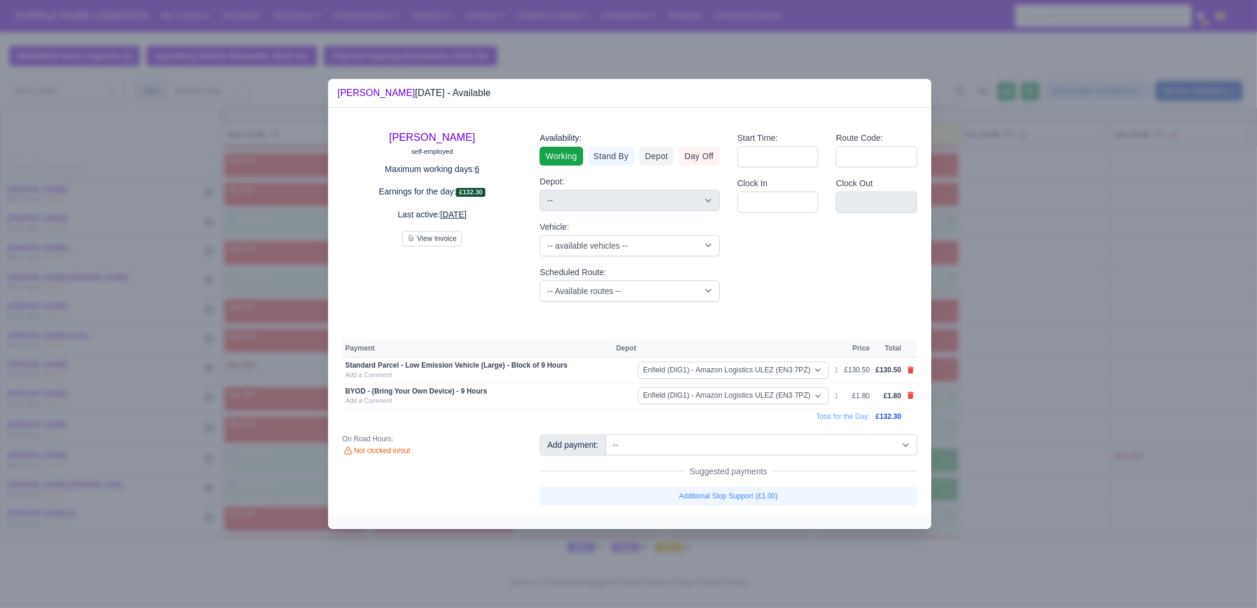
click at [1059, 393] on div at bounding box center [628, 304] width 1257 height 608
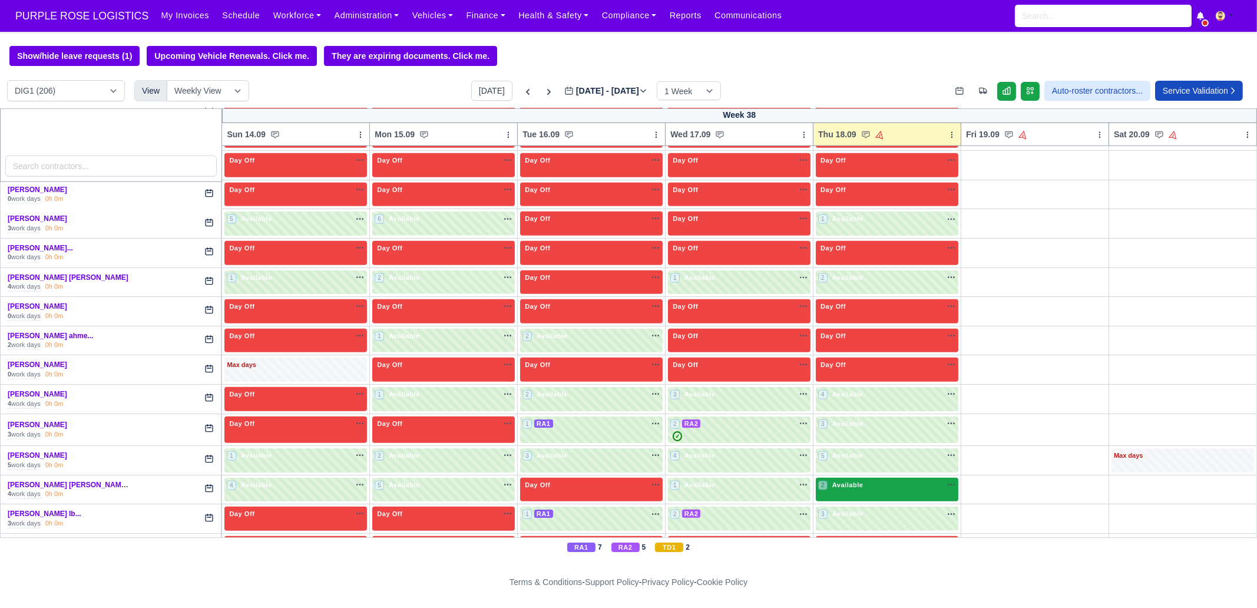
click at [882, 480] on div "2 Available na" at bounding box center [887, 485] width 138 height 10
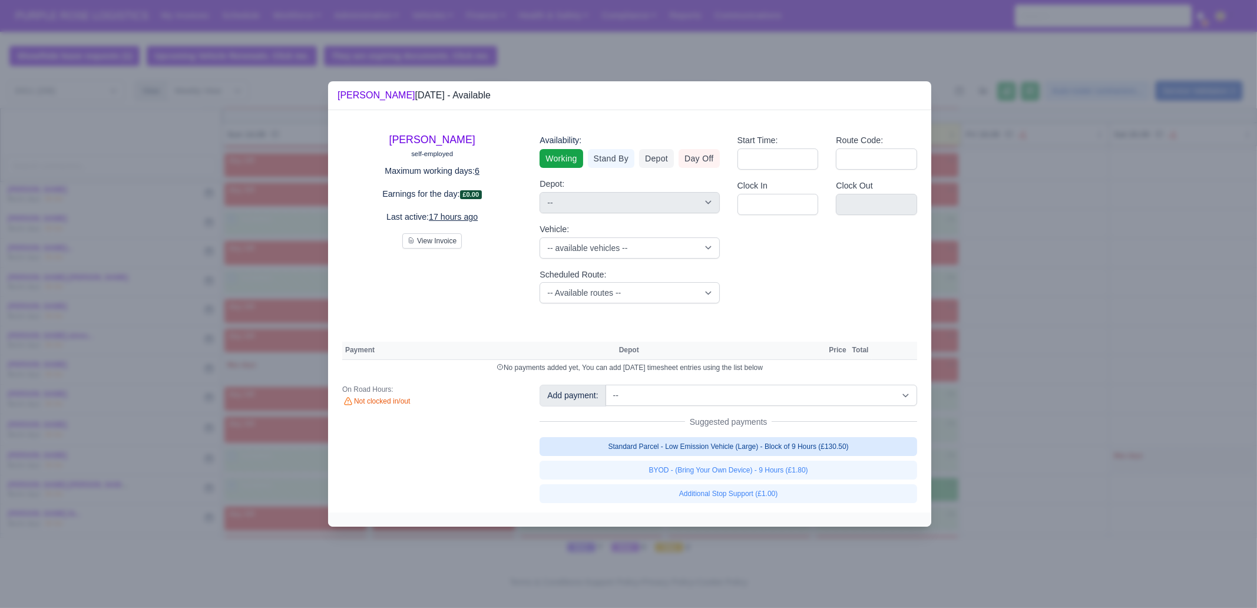
click at [799, 449] on link "Standard Parcel - Low Emission Vehicle (Large) - Block of 9 Hours (£130.50)" at bounding box center [729, 446] width 378 height 19
click at [797, 470] on link "BYOD - (Bring Your Own Device) - 9 Hours (£1.80)" at bounding box center [729, 470] width 378 height 19
select select "1"
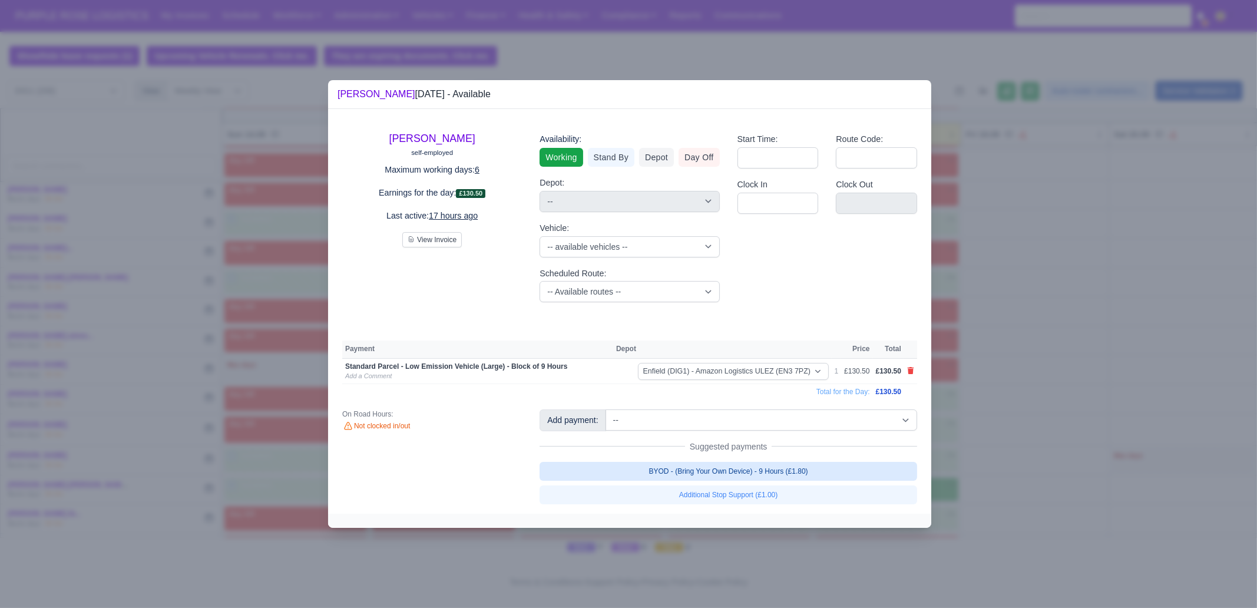
select select "1"
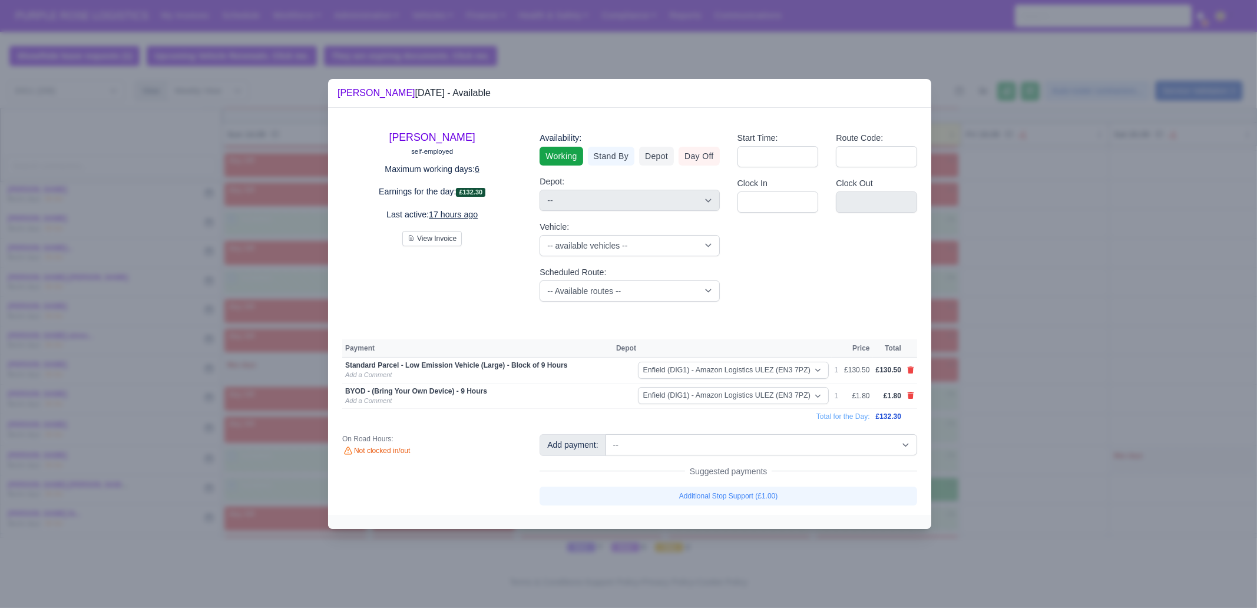
click at [1133, 434] on div at bounding box center [628, 304] width 1257 height 608
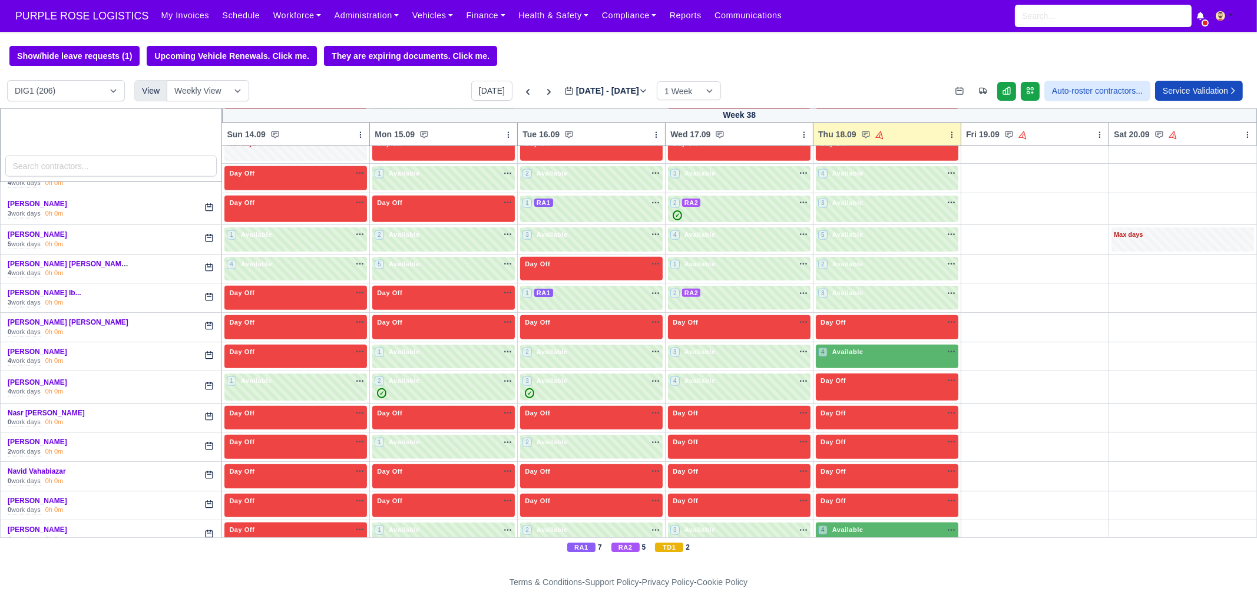
scroll to position [2430, 0]
click at [834, 347] on span "Available" at bounding box center [848, 351] width 36 height 8
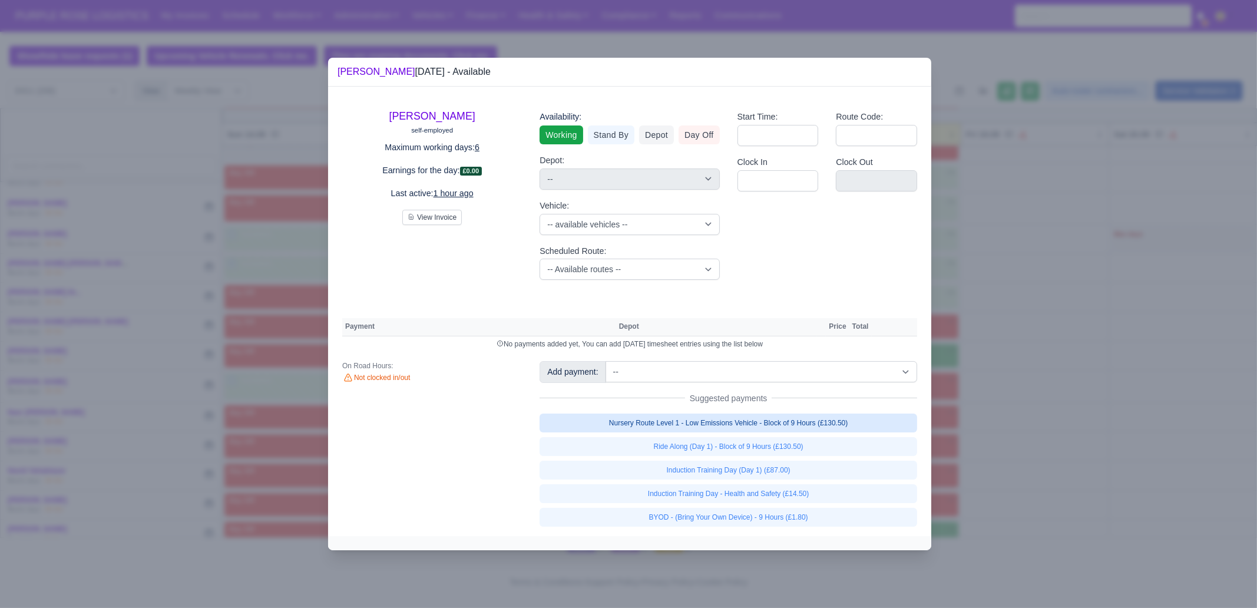
click at [763, 418] on link "Nursery Route Level 1 - Low Emissions Vehicle - Block of 9 Hours (£130.50)" at bounding box center [729, 423] width 378 height 19
select select "1"
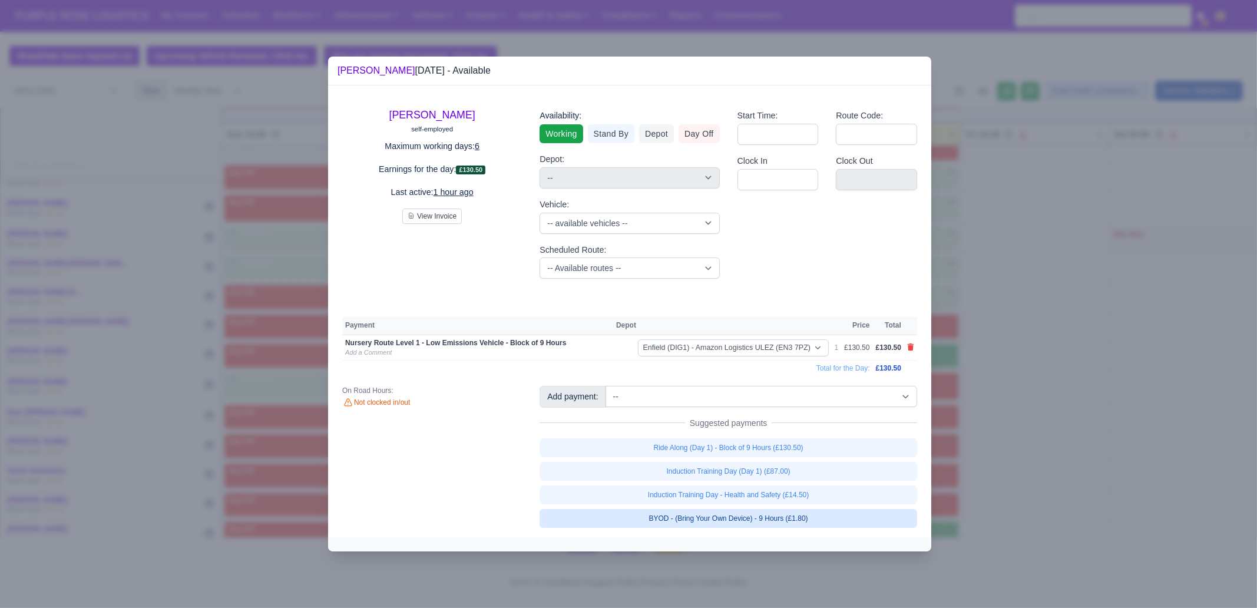
click at [758, 518] on link "BYOD - (Bring Your Own Device) - 9 Hours (£1.80)" at bounding box center [729, 518] width 378 height 19
select select "1"
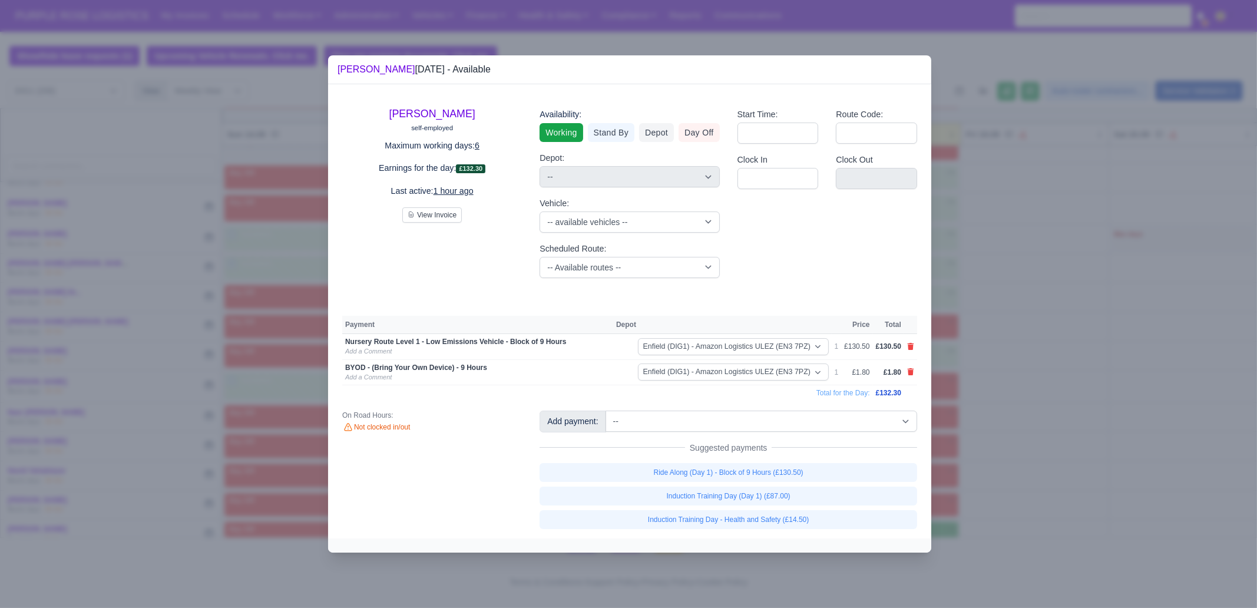
click at [1001, 401] on div at bounding box center [628, 304] width 1257 height 608
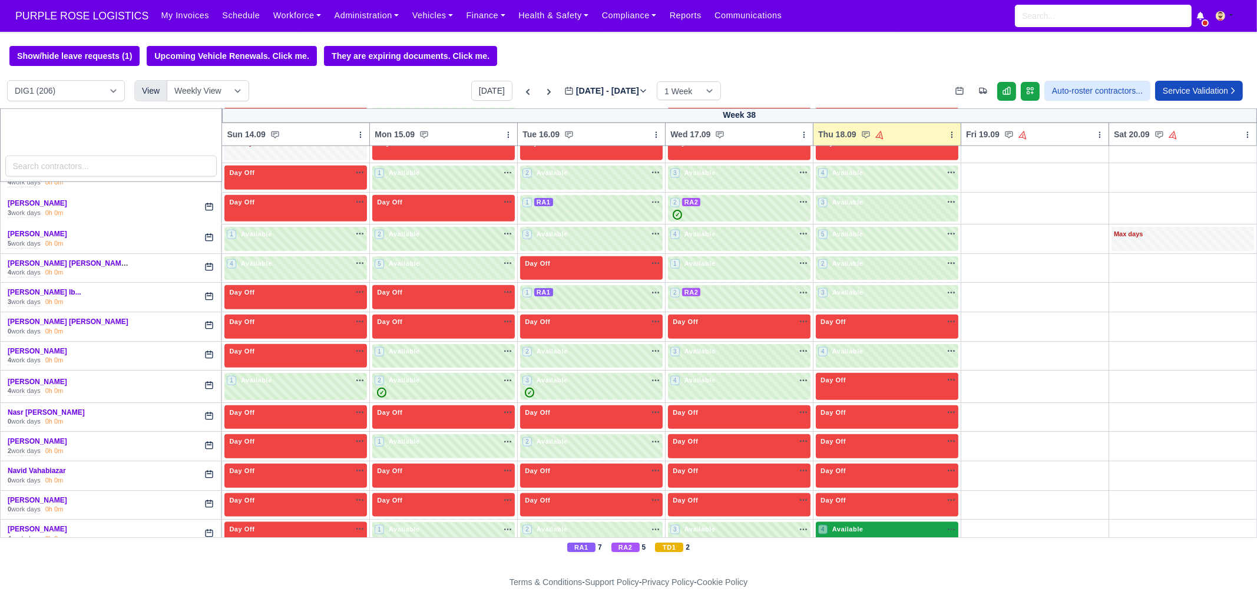
click at [854, 525] on span "Available" at bounding box center [848, 529] width 36 height 8
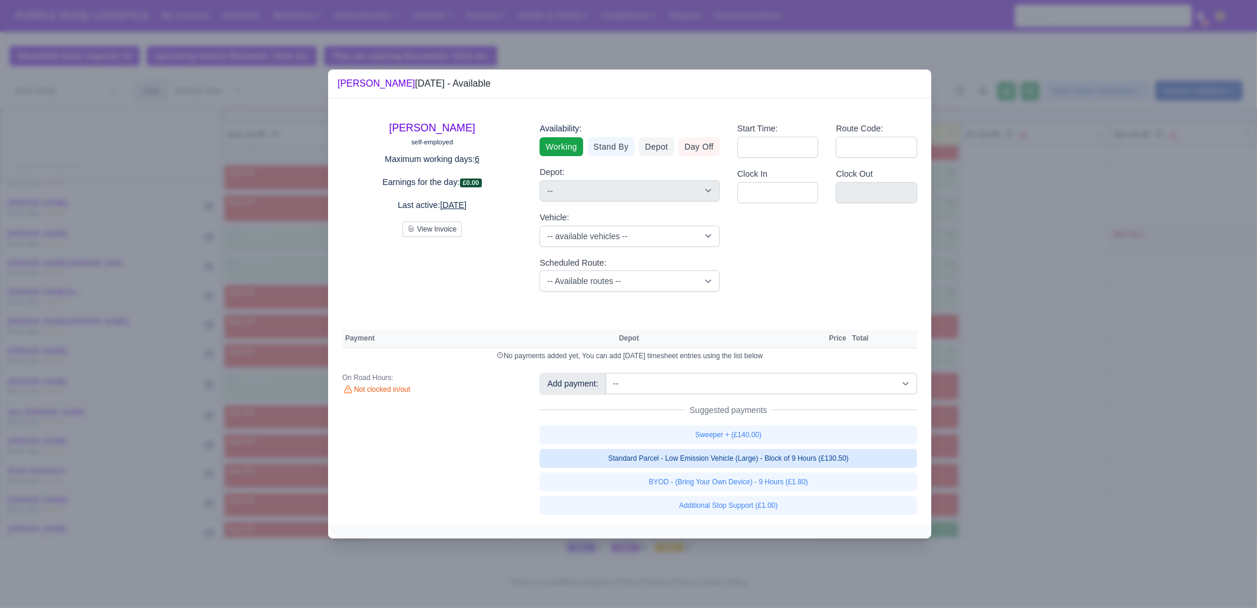
click at [784, 455] on link "Standard Parcel - Low Emission Vehicle (Large) - Block of 9 Hours (£130.50)" at bounding box center [729, 458] width 378 height 19
select select "1"
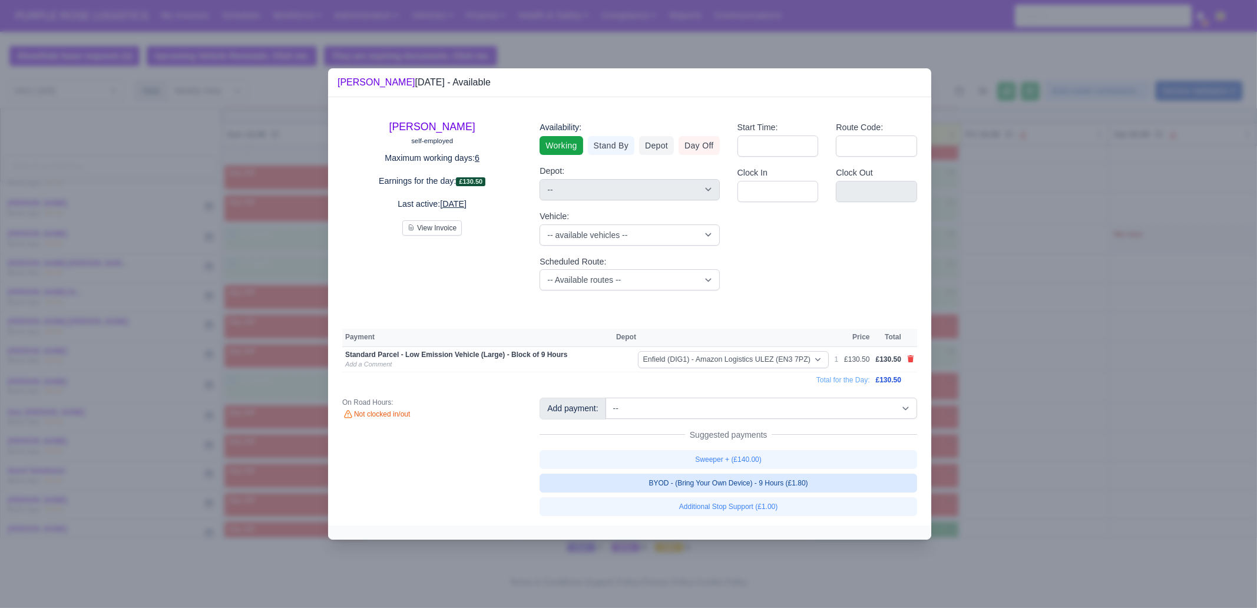
click at [784, 480] on link "BYOD - (Bring Your Own Device) - 9 Hours (£1.80)" at bounding box center [729, 483] width 378 height 19
select select "1"
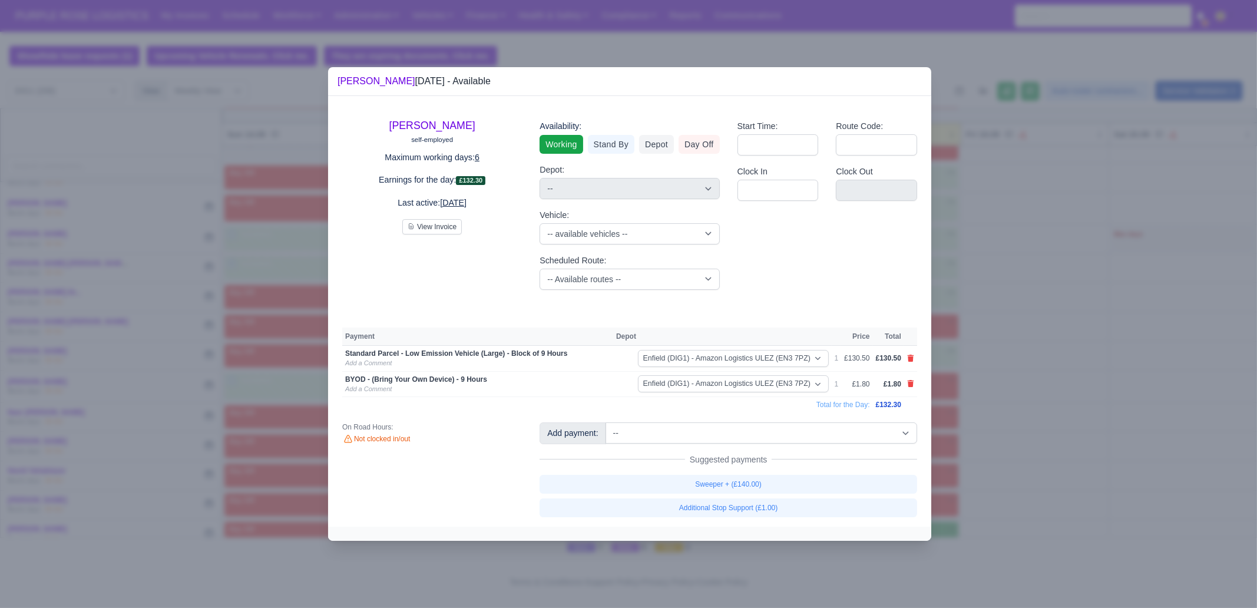
click at [1022, 434] on div at bounding box center [628, 304] width 1257 height 608
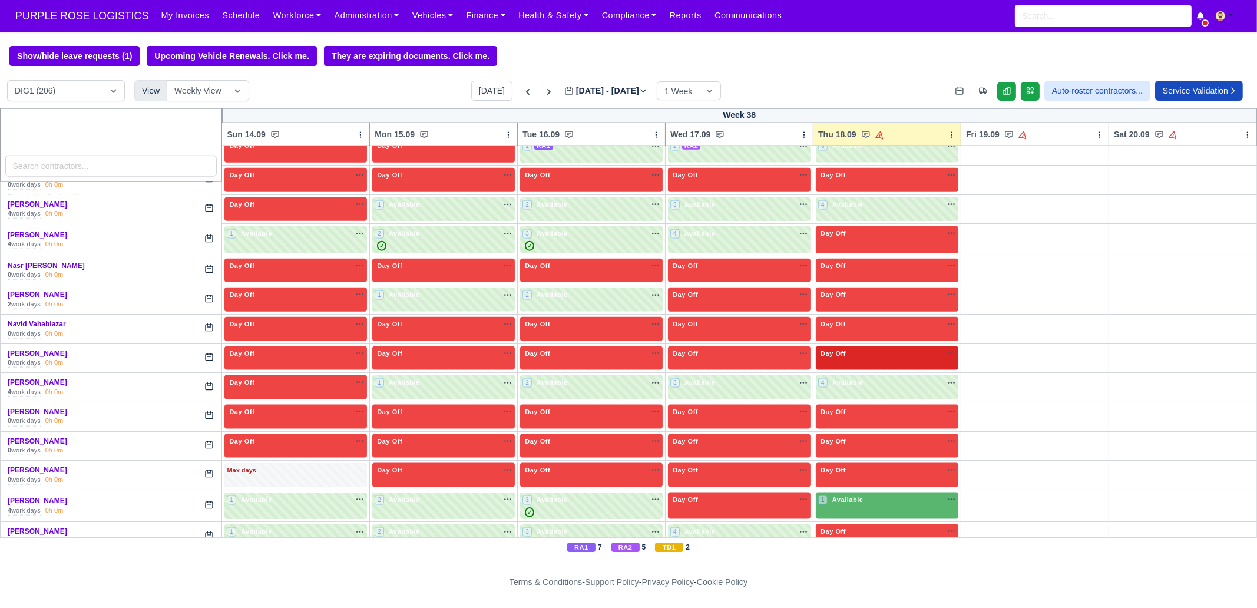
scroll to position [2577, 0]
click at [857, 494] on div "1 Available na" at bounding box center [887, 499] width 138 height 10
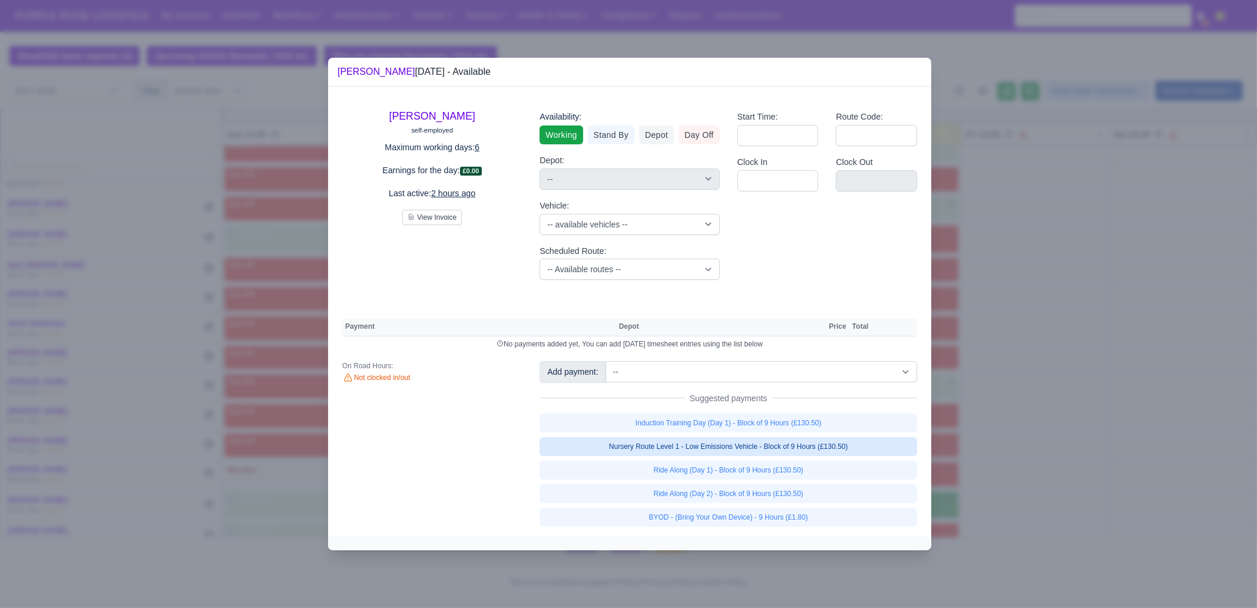
click at [828, 438] on link "Nursery Route Level 1 - Low Emissions Vehicle - Block of 9 Hours (£130.50)" at bounding box center [729, 446] width 378 height 19
select select "1"
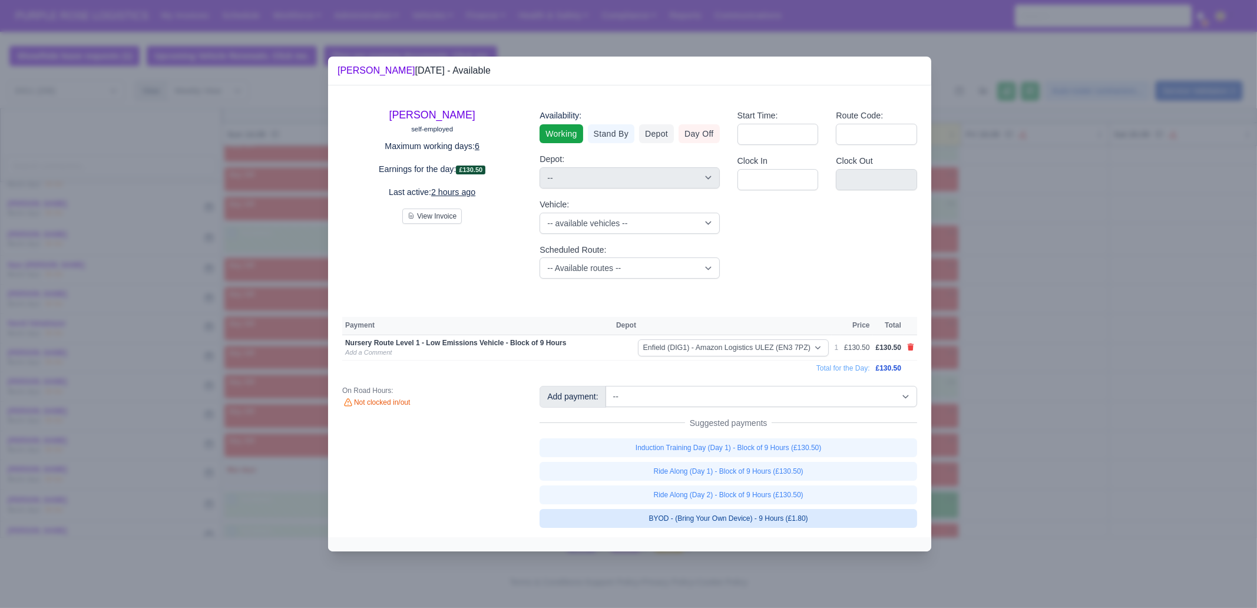
click at [812, 518] on link "BYOD - (Bring Your Own Device) - 9 Hours (£1.80)" at bounding box center [729, 518] width 378 height 19
select select "1"
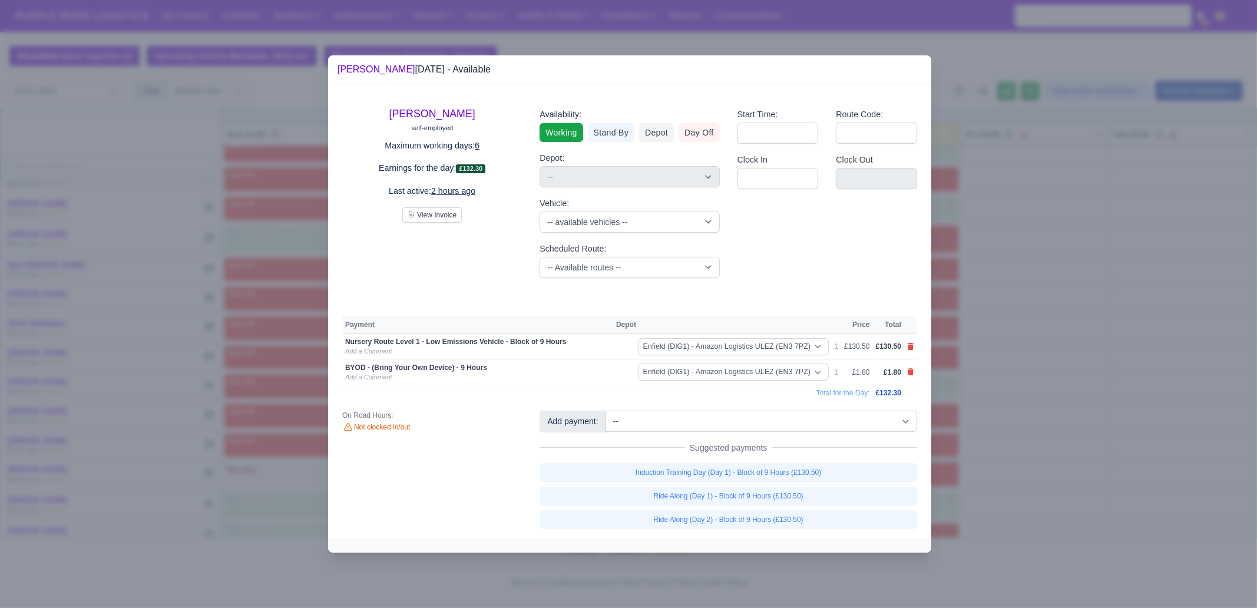
click at [1007, 415] on div at bounding box center [628, 304] width 1257 height 608
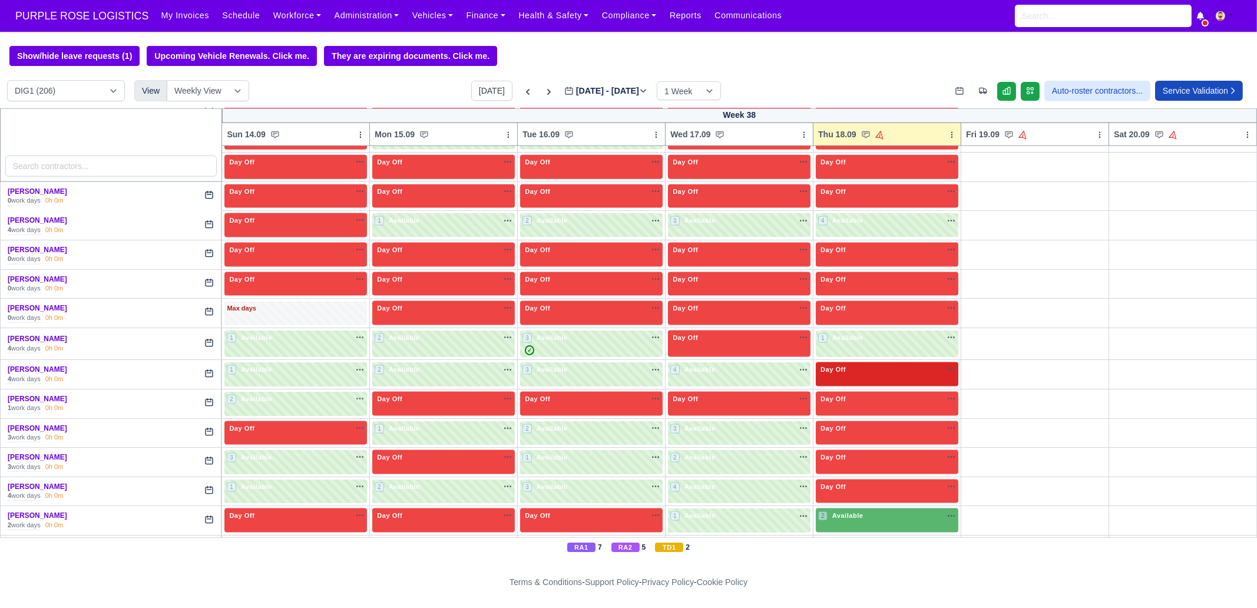
scroll to position [2798, 0]
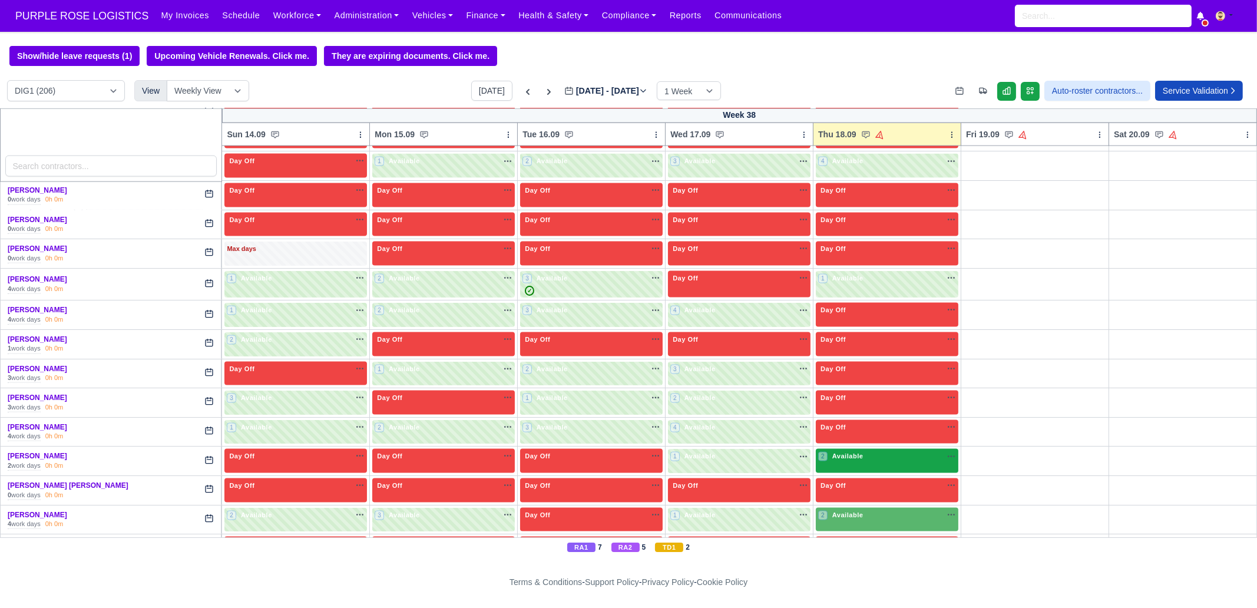
click at [841, 452] on span "Available" at bounding box center [848, 456] width 36 height 8
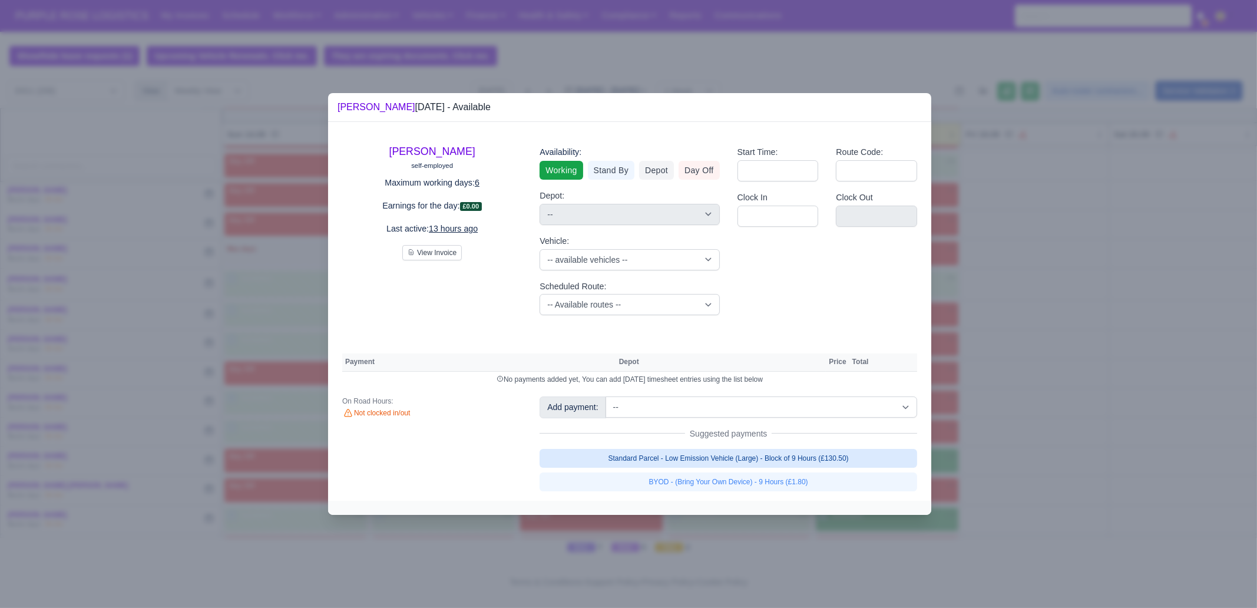
click at [827, 461] on link "Standard Parcel - Low Emission Vehicle (Large) - Block of 9 Hours (£130.50)" at bounding box center [729, 458] width 378 height 19
select select "1"
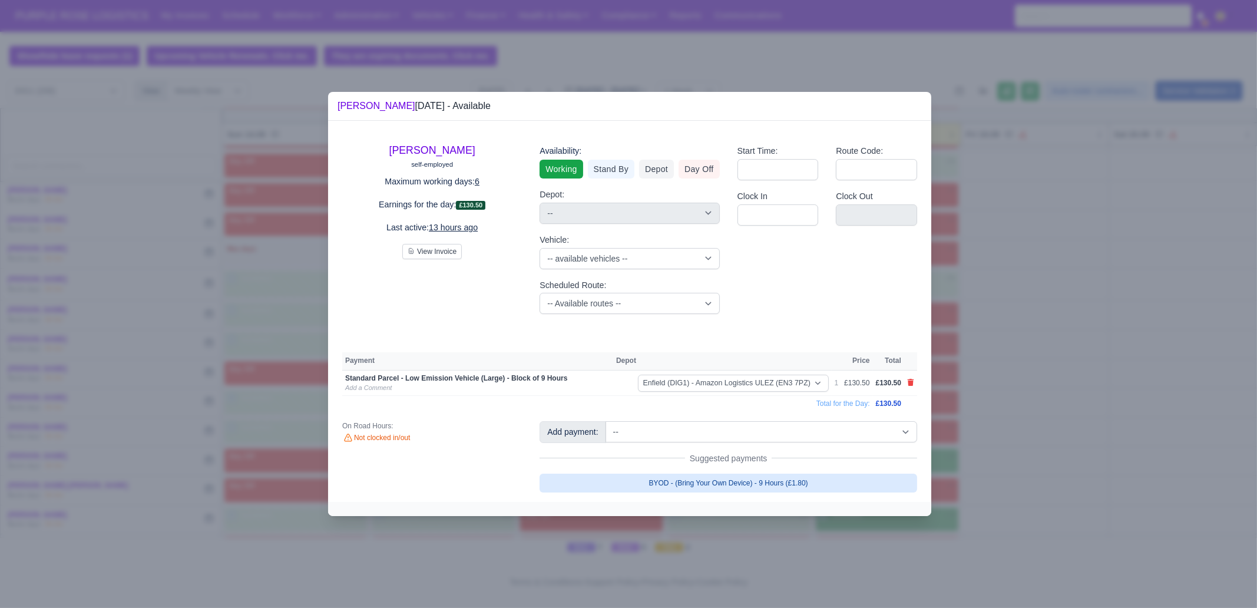
click at [823, 482] on link "BYOD - (Bring Your Own Device) - 9 Hours (£1.80)" at bounding box center [729, 483] width 378 height 19
select select "1"
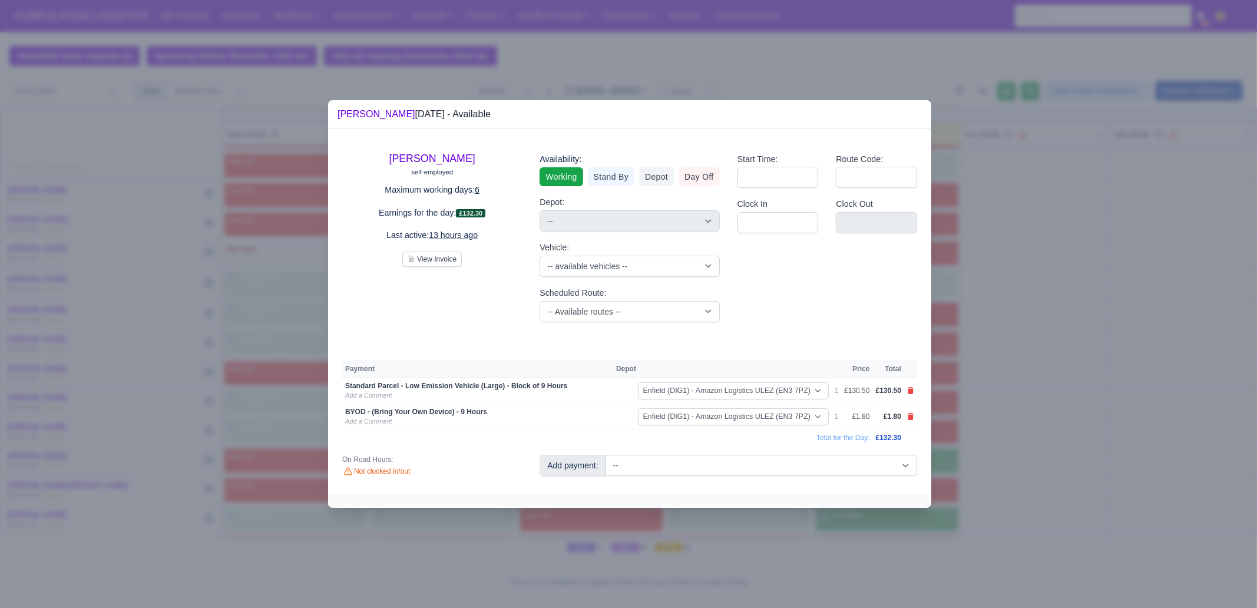
click at [1069, 423] on div at bounding box center [628, 304] width 1257 height 608
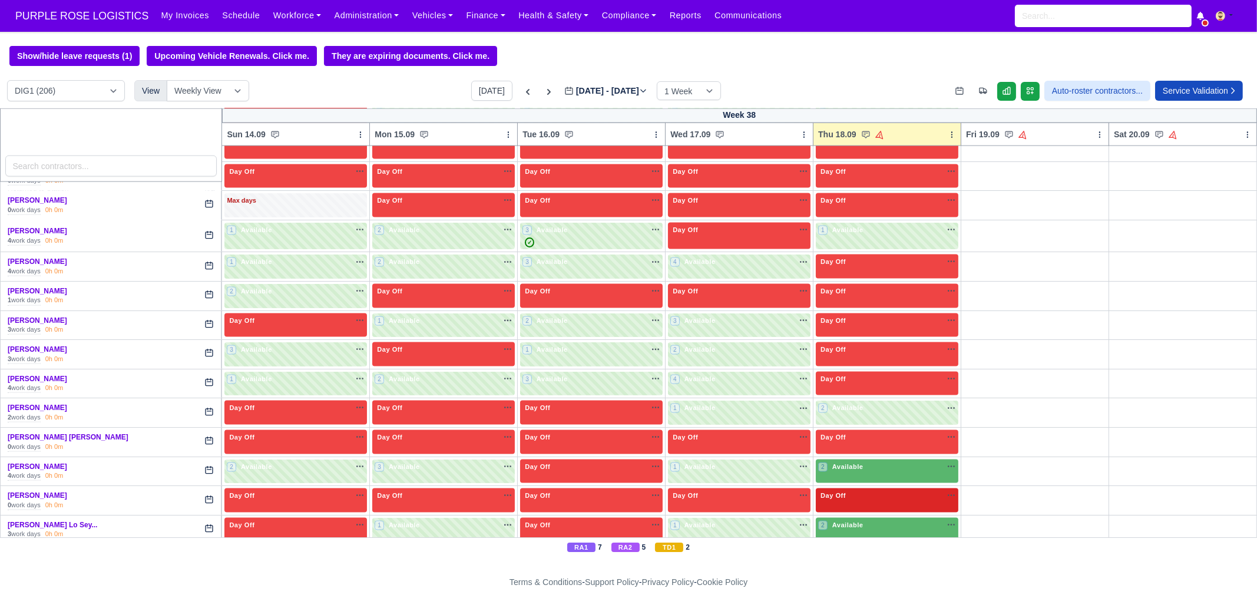
scroll to position [2872, 0]
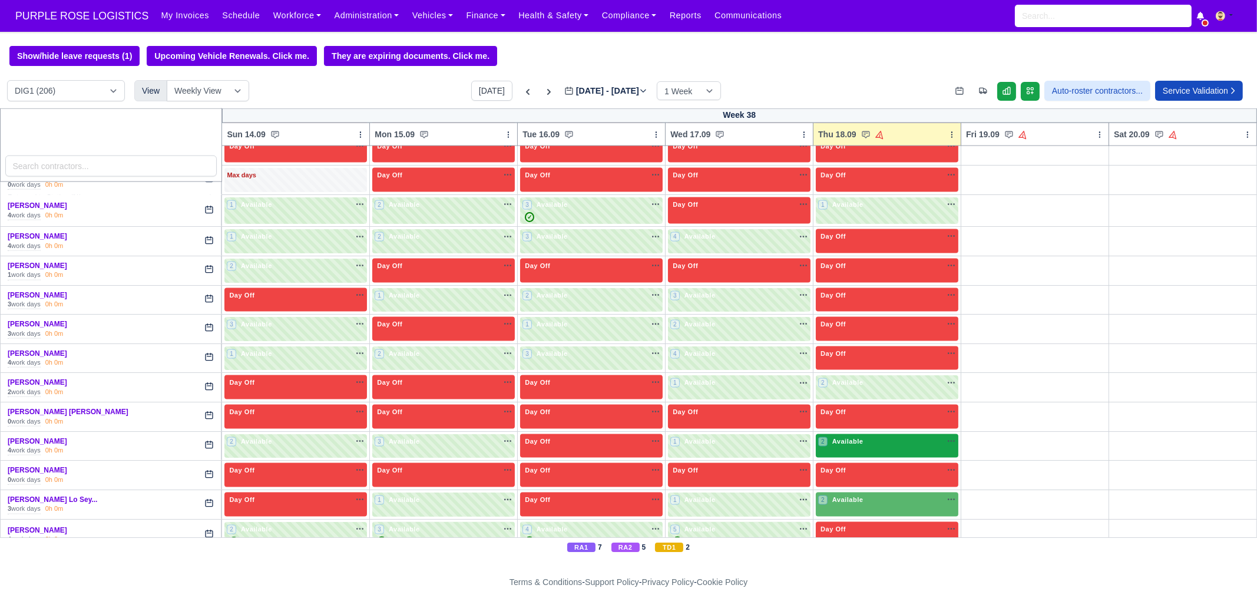
click at [851, 437] on span "Available" at bounding box center [848, 441] width 36 height 8
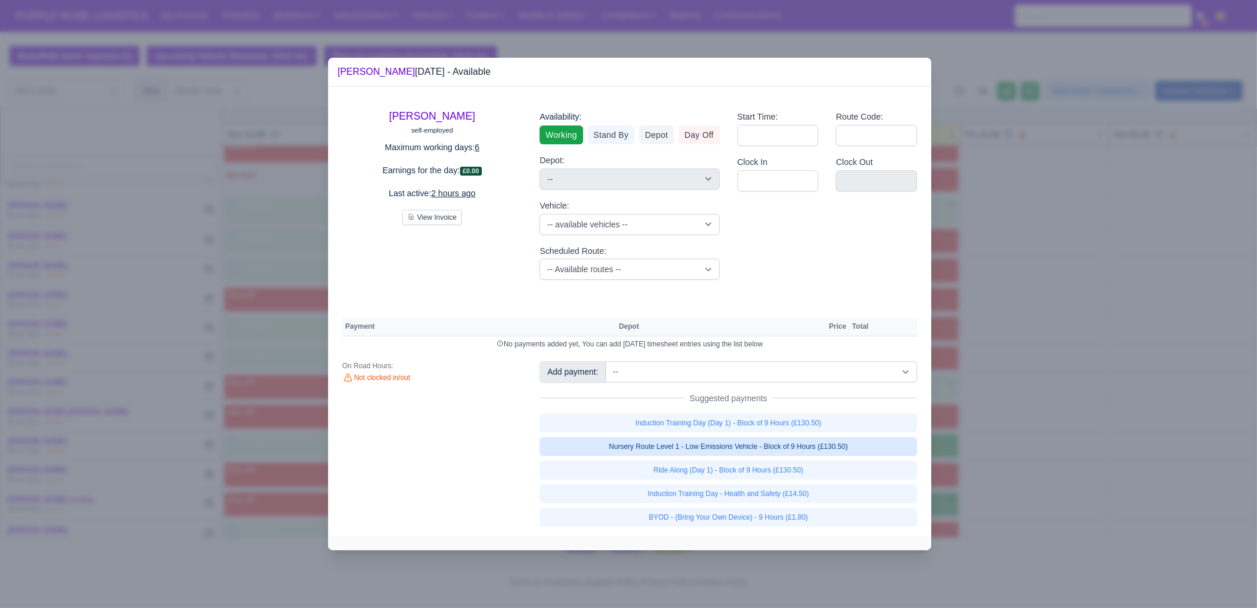
click at [815, 444] on link "Nursery Route Level 1 - Low Emissions Vehicle - Block of 9 Hours (£130.50)" at bounding box center [729, 446] width 378 height 19
select select "1"
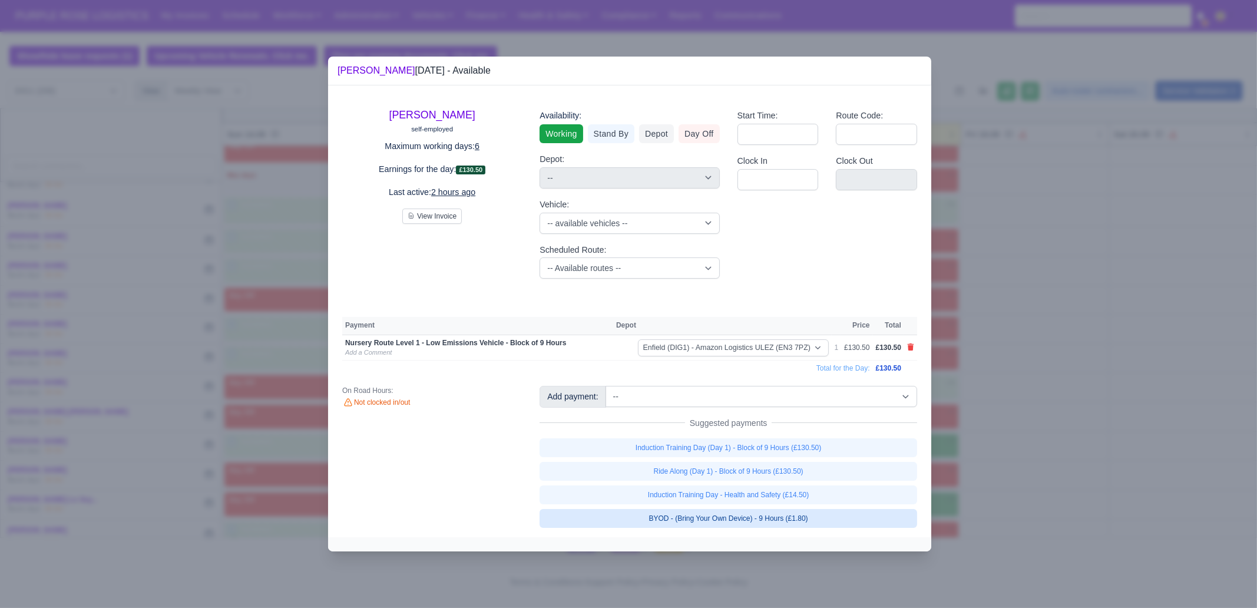
click at [816, 511] on link "BYOD - (Bring Your Own Device) - 9 Hours (£1.80)" at bounding box center [729, 518] width 378 height 19
select select "1"
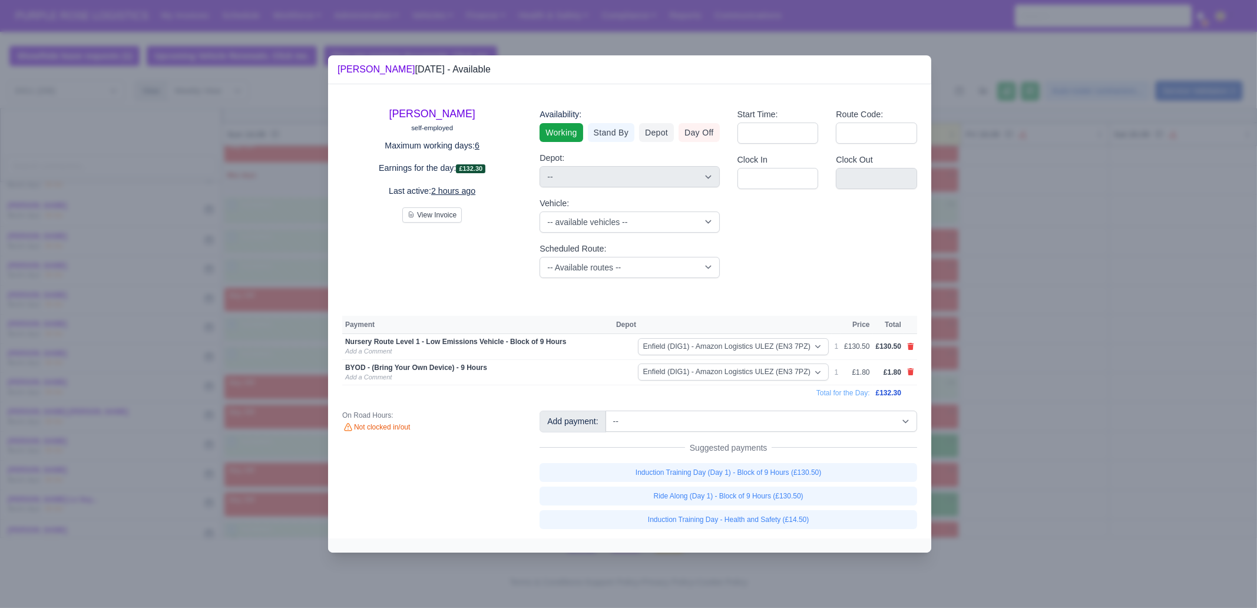
click at [1014, 475] on div at bounding box center [628, 304] width 1257 height 608
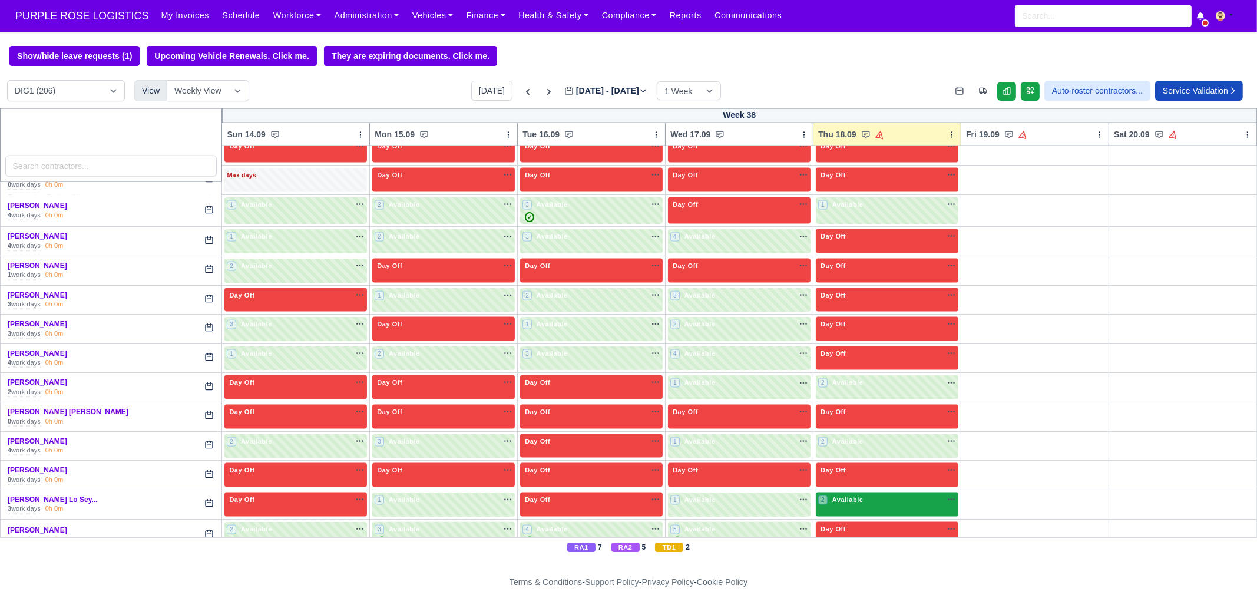
click at [868, 495] on div "2 Available na" at bounding box center [887, 500] width 138 height 10
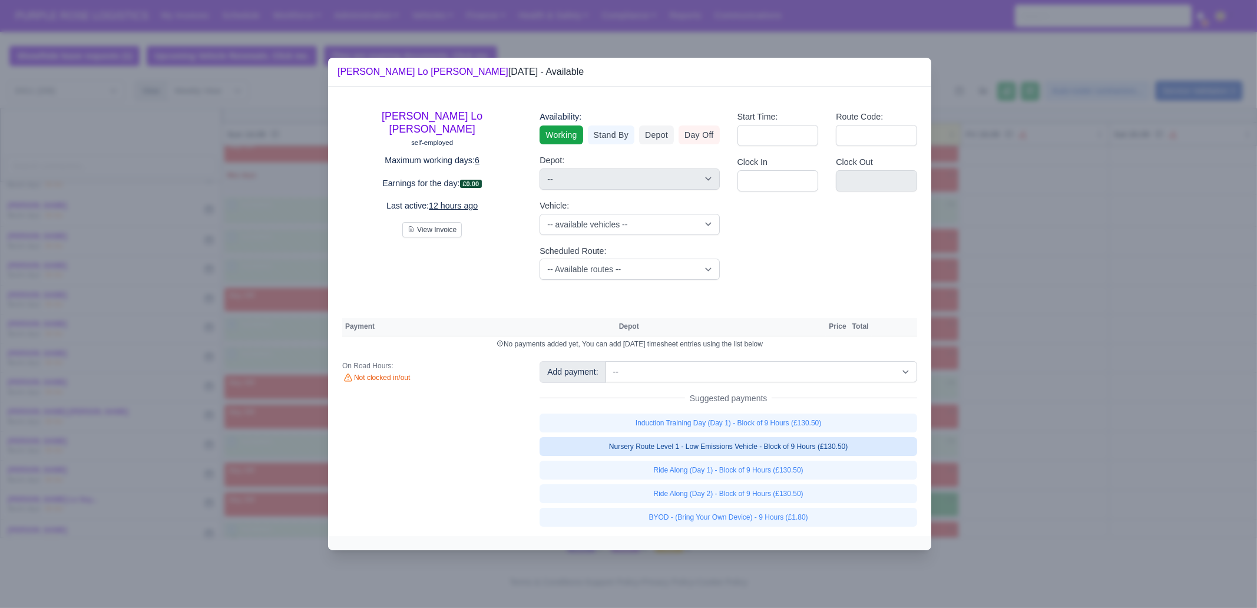
click at [804, 446] on link "Nursery Route Level 1 - Low Emissions Vehicle - Block of 9 Hours (£130.50)" at bounding box center [729, 446] width 378 height 19
select select "1"
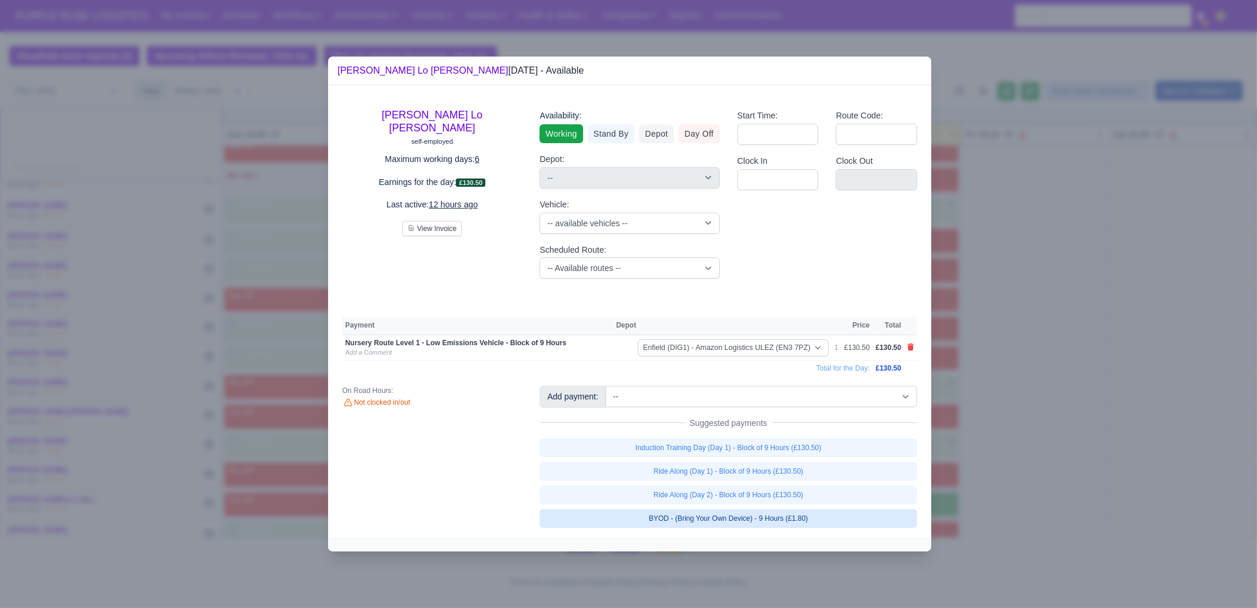
click at [813, 511] on link "BYOD - (Bring Your Own Device) - 9 Hours (£1.80)" at bounding box center [729, 518] width 378 height 19
select select "1"
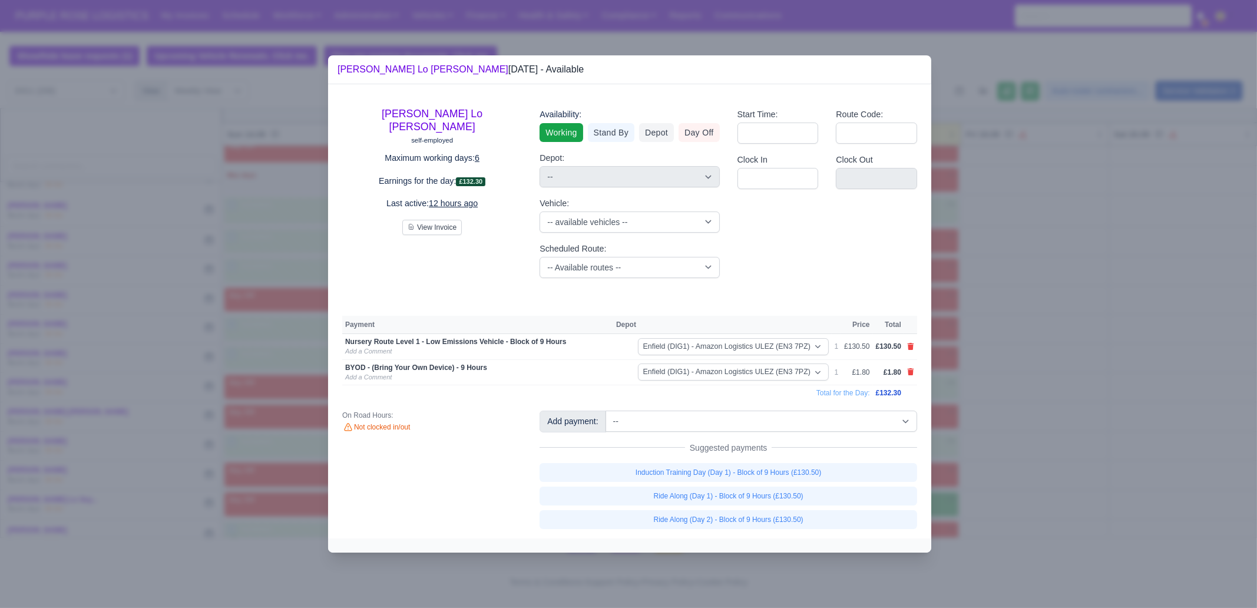
click at [989, 435] on div at bounding box center [628, 304] width 1257 height 608
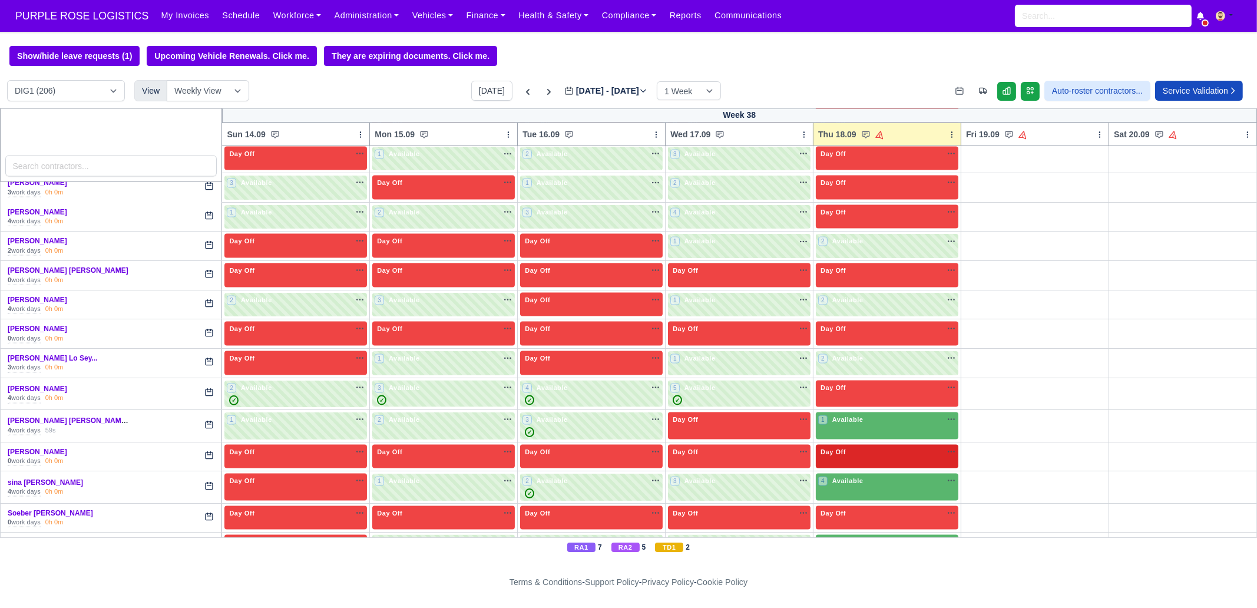
scroll to position [3019, 0]
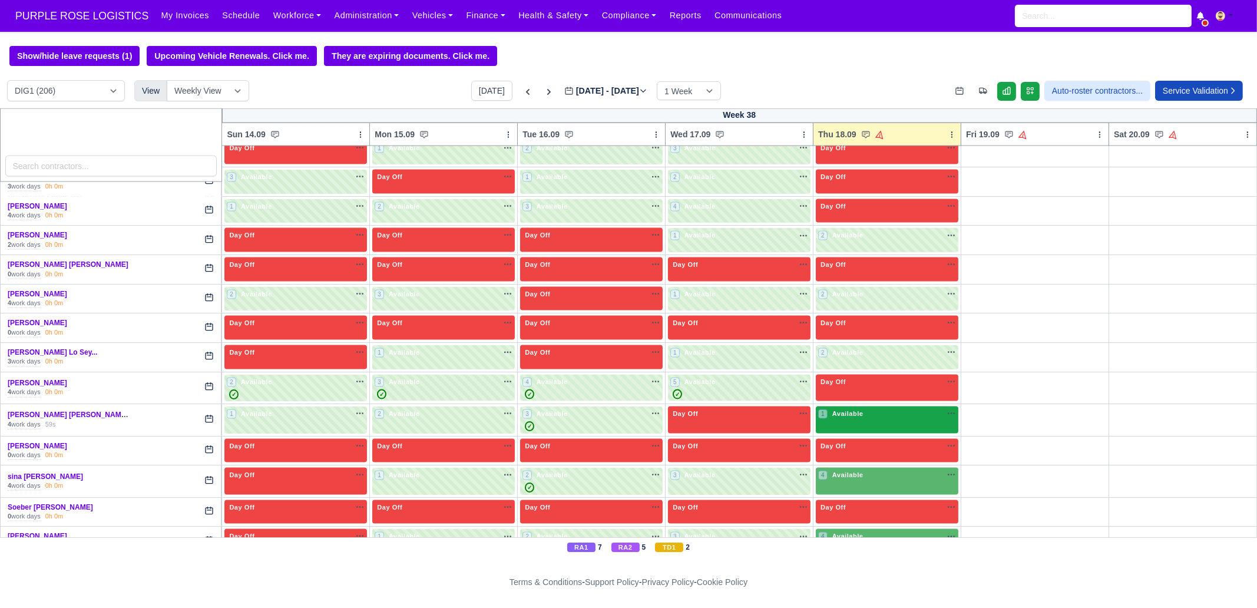
click at [857, 409] on div "1 Available" at bounding box center [841, 414] width 47 height 10
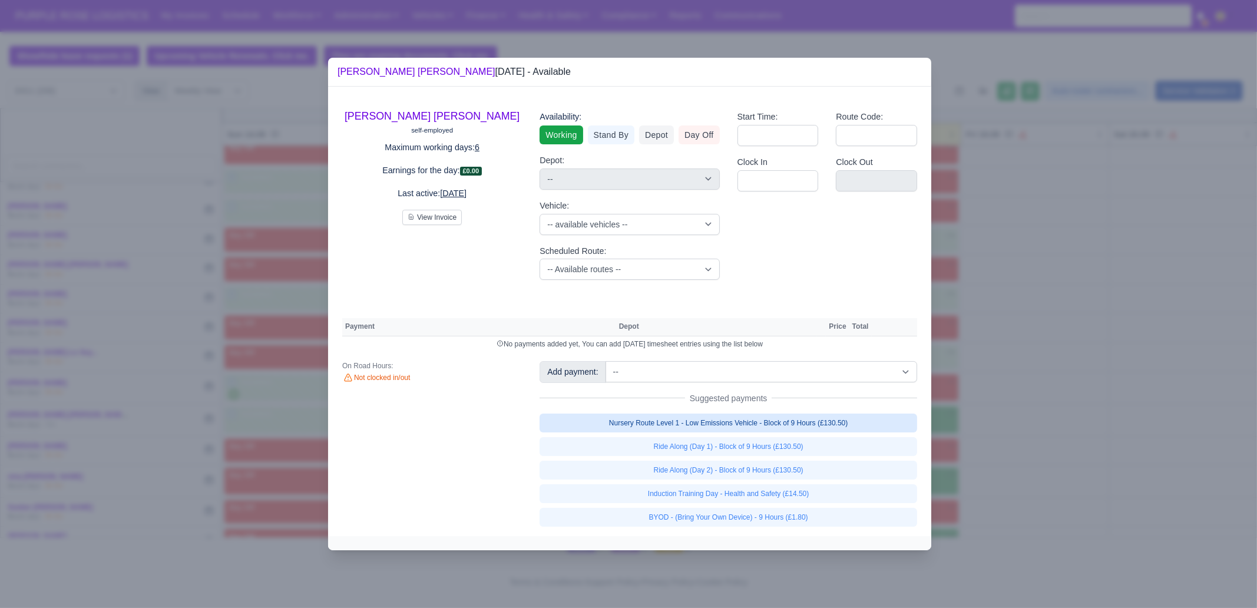
click at [797, 419] on link "Nursery Route Level 1 - Low Emissions Vehicle - Block of 9 Hours (£130.50)" at bounding box center [729, 423] width 378 height 19
select select "1"
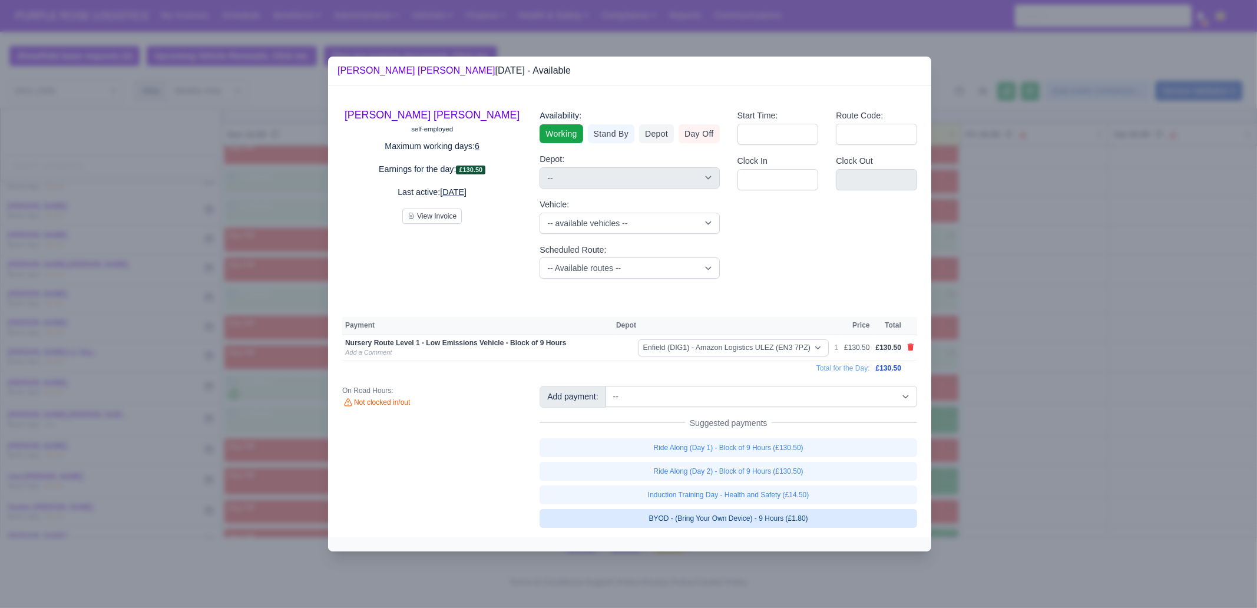
click at [814, 515] on link "BYOD - (Bring Your Own Device) - 9 Hours (£1.80)" at bounding box center [729, 518] width 378 height 19
select select "1"
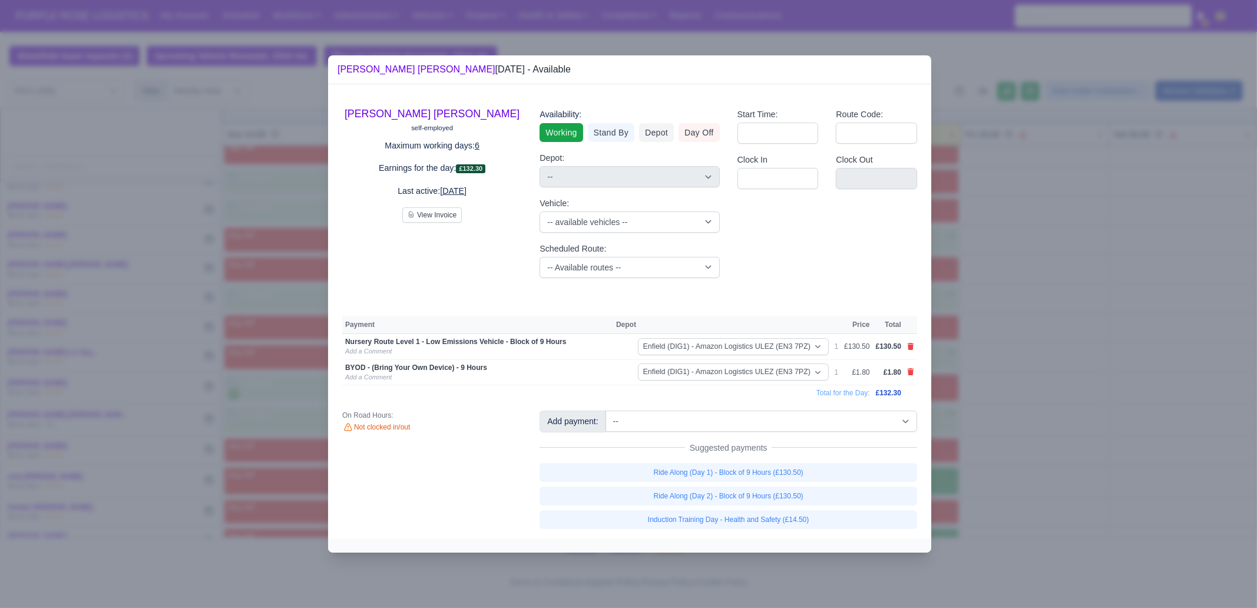
click at [1016, 459] on div at bounding box center [628, 304] width 1257 height 608
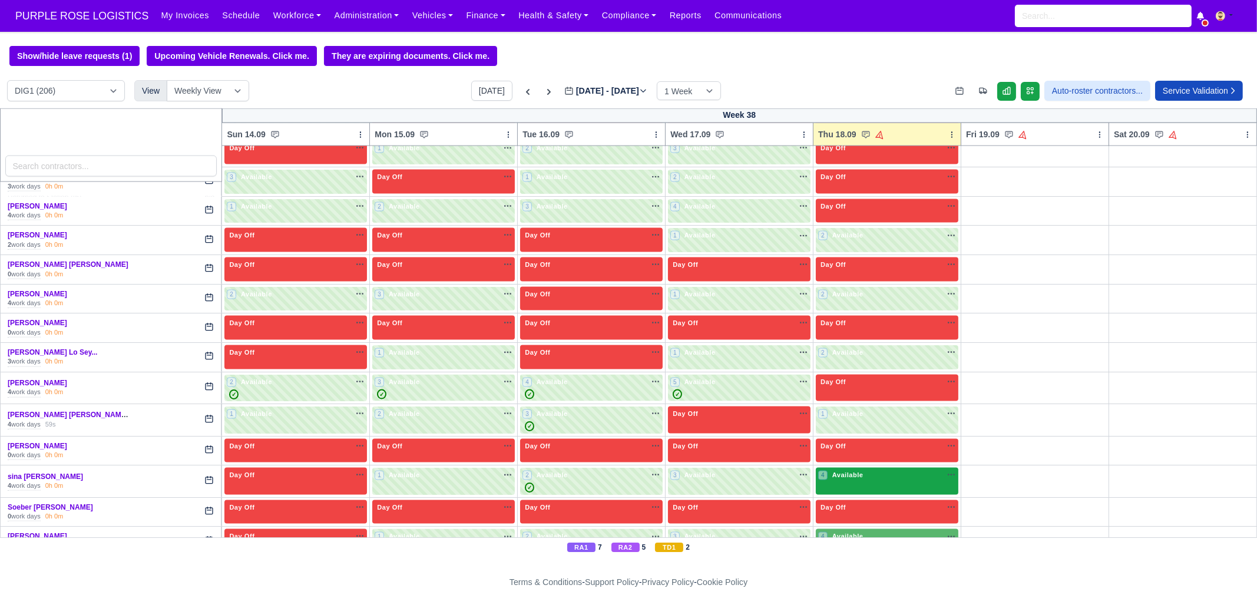
click at [854, 471] on span "Available" at bounding box center [848, 475] width 36 height 8
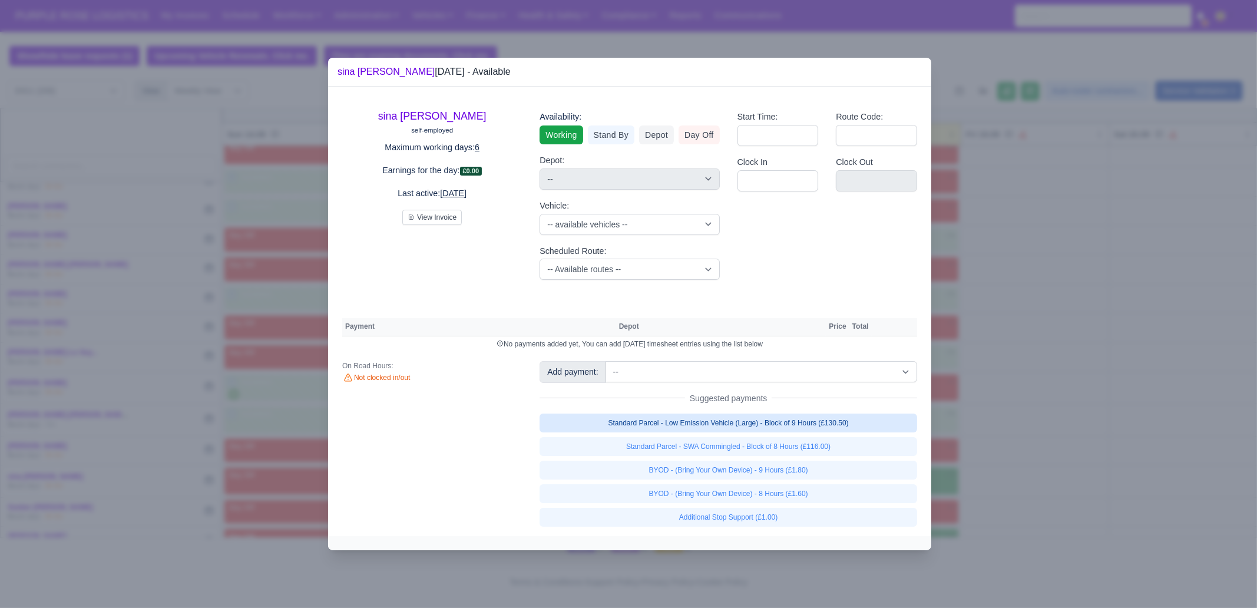
click at [844, 424] on link "Standard Parcel - Low Emission Vehicle (Large) - Block of 9 Hours (£130.50)" at bounding box center [729, 423] width 378 height 19
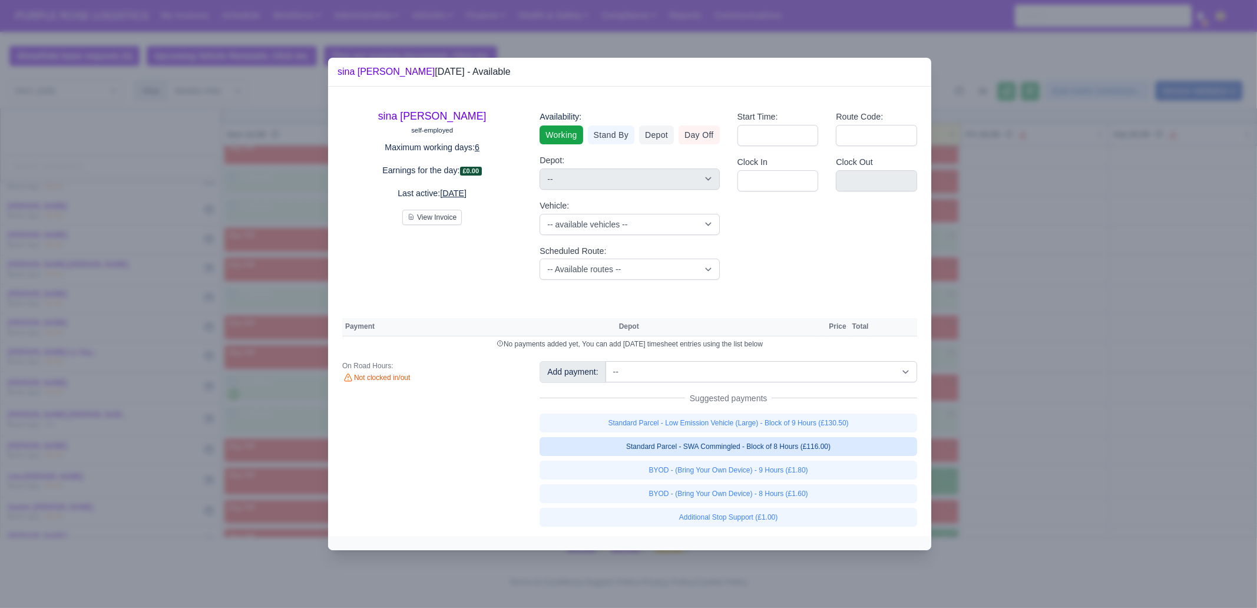
select select "1"
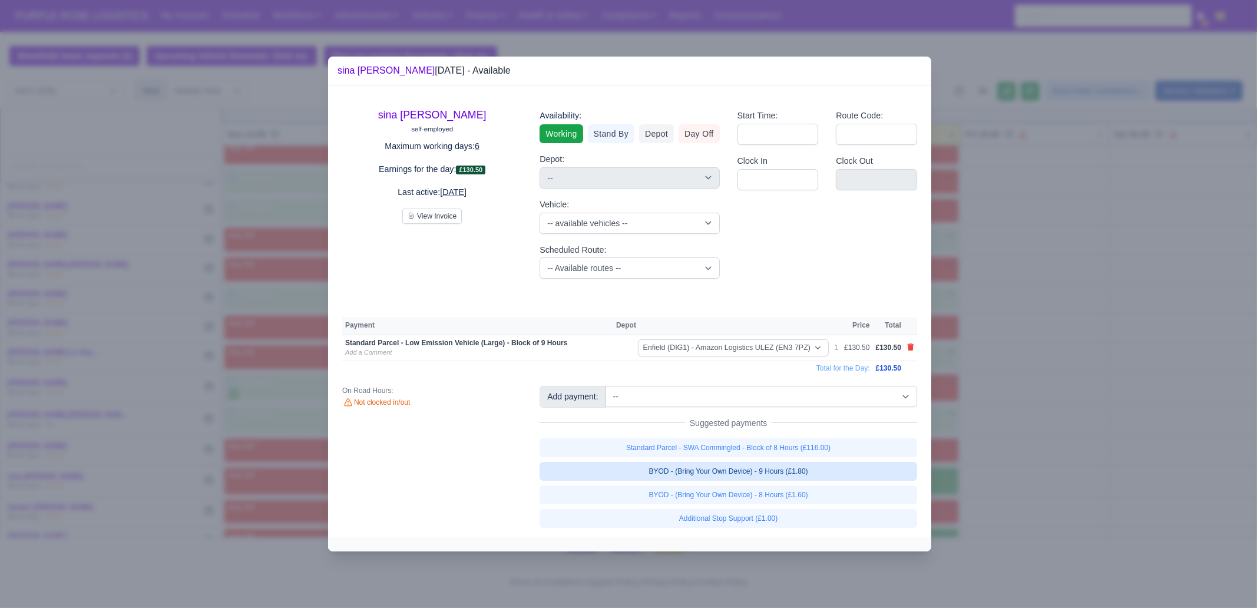
click at [822, 467] on link "BYOD - (Bring Your Own Device) - 9 Hours (£1.80)" at bounding box center [729, 471] width 378 height 19
select select "1"
click at [1062, 414] on div at bounding box center [628, 304] width 1257 height 608
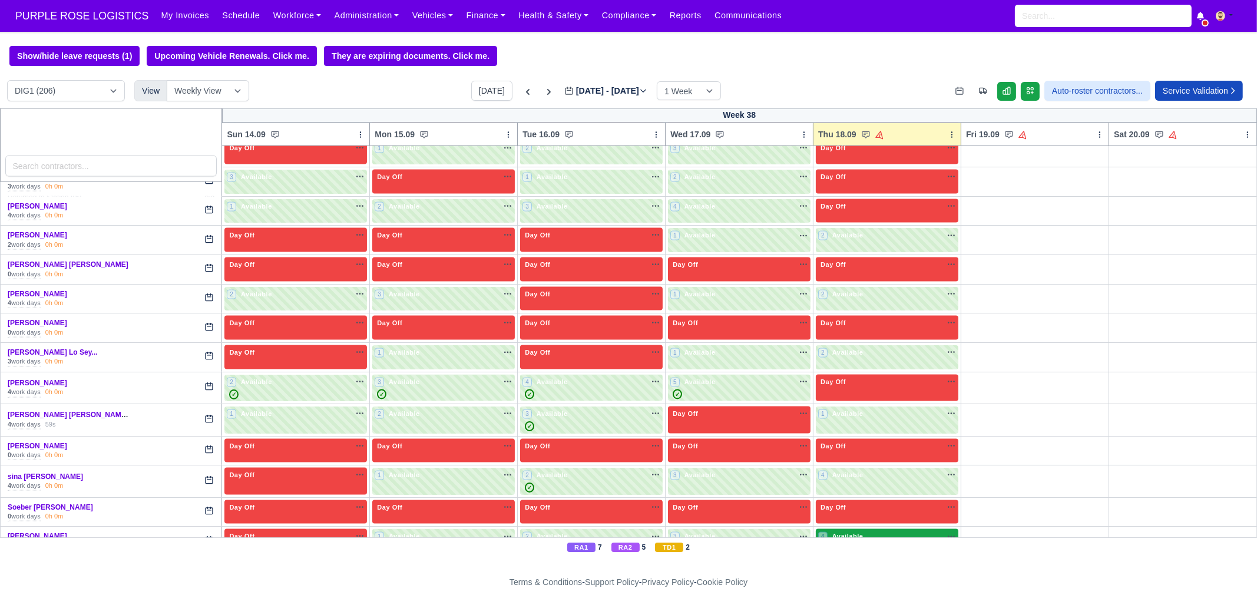
click at [880, 531] on div "4 Available na" at bounding box center [887, 537] width 138 height 12
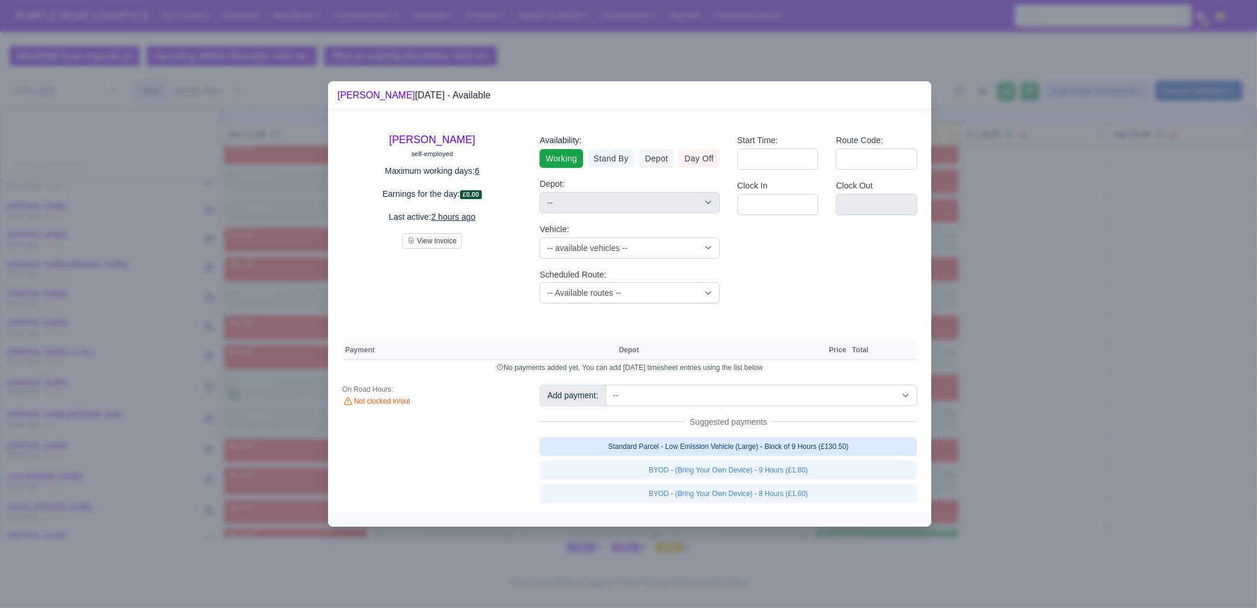
click at [878, 440] on link "Standard Parcel - Low Emission Vehicle (Large) - Block of 9 Hours (£130.50)" at bounding box center [729, 446] width 378 height 19
select select "1"
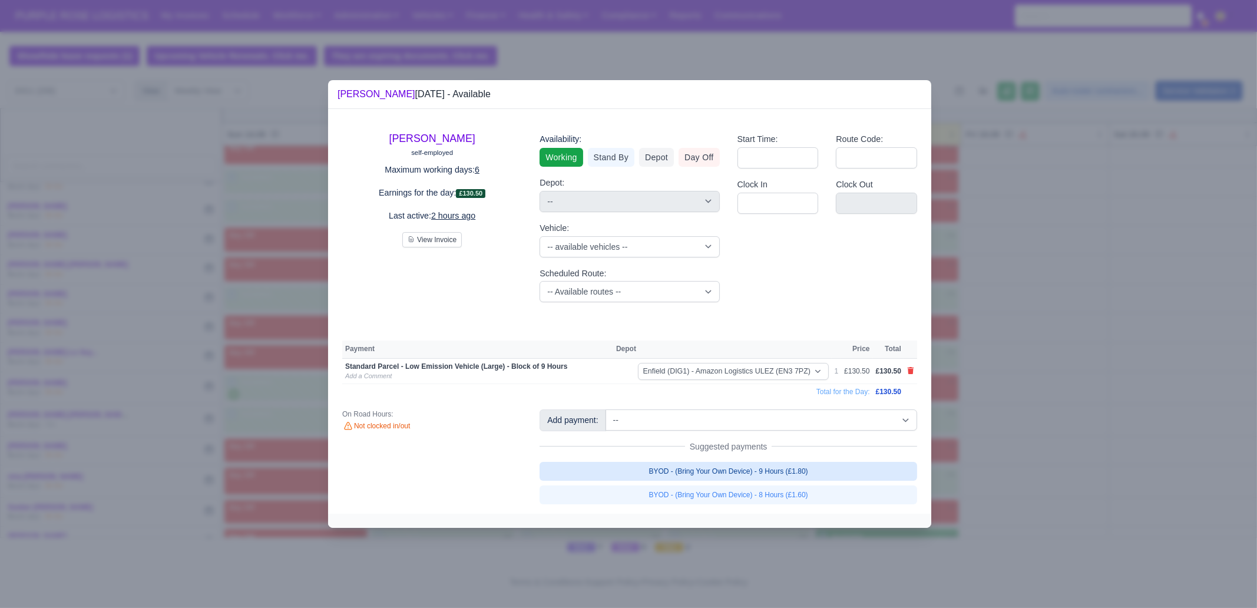
click at [855, 471] on link "BYOD - (Bring Your Own Device) - 9 Hours (£1.80)" at bounding box center [729, 471] width 378 height 19
select select "1"
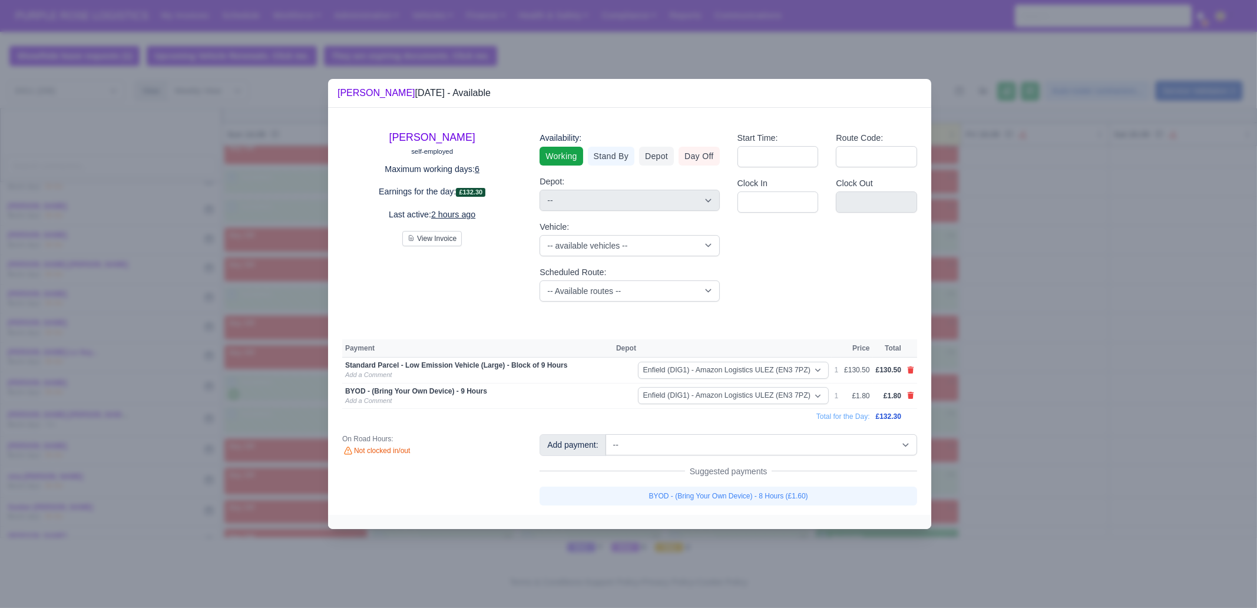
click at [1038, 463] on div at bounding box center [628, 304] width 1257 height 608
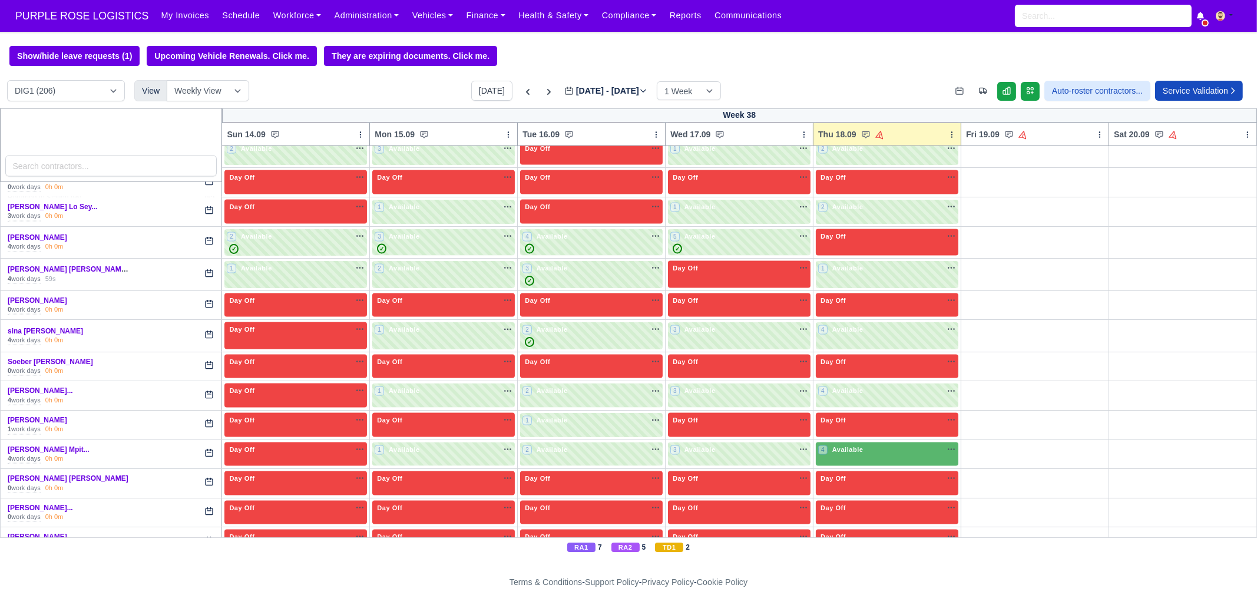
scroll to position [3167, 0]
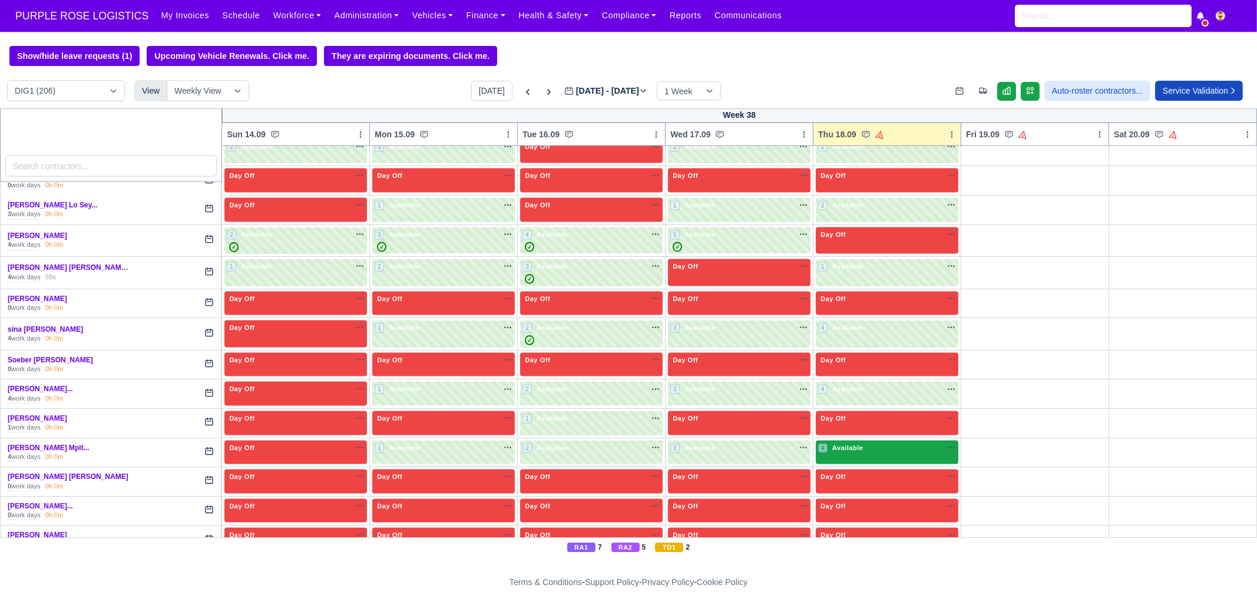
click at [860, 443] on div "4 Available na" at bounding box center [887, 449] width 138 height 12
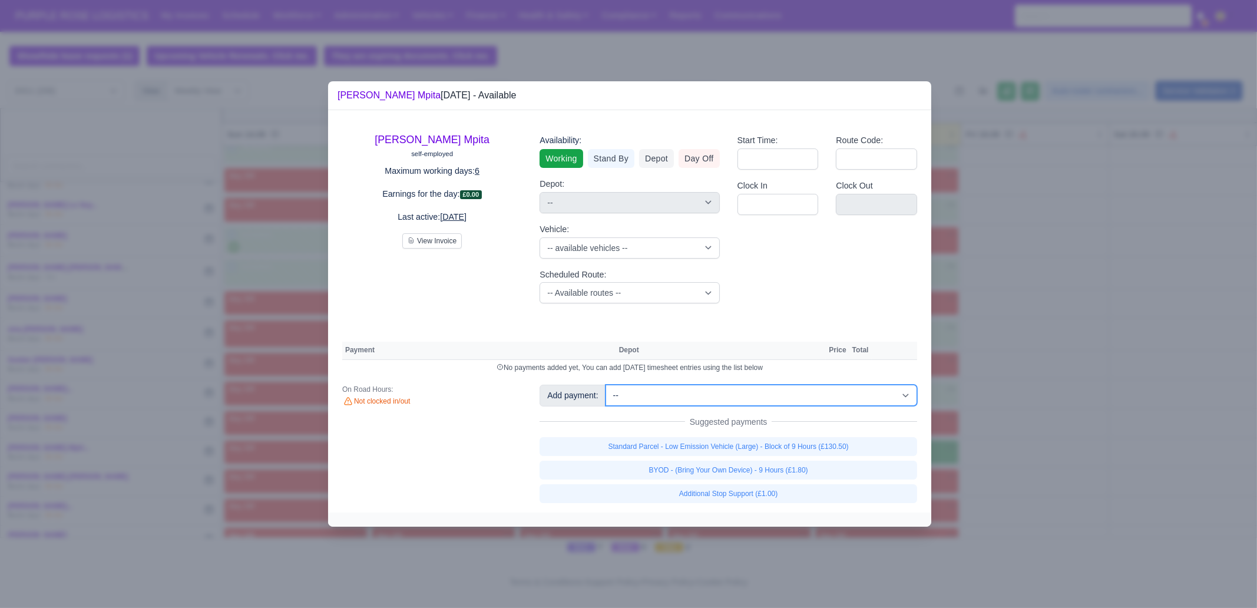
click at [799, 396] on select "-- Additional Hour Support (£14.50) Additional Hour Support (Walkers) (£13.50) …" at bounding box center [762, 395] width 312 height 21
select select "113"
click at [606, 385] on select "-- Additional Hour Support (£14.50) Additional Hour Support (Walkers) (£13.50) …" at bounding box center [762, 395] width 312 height 21
select select "1"
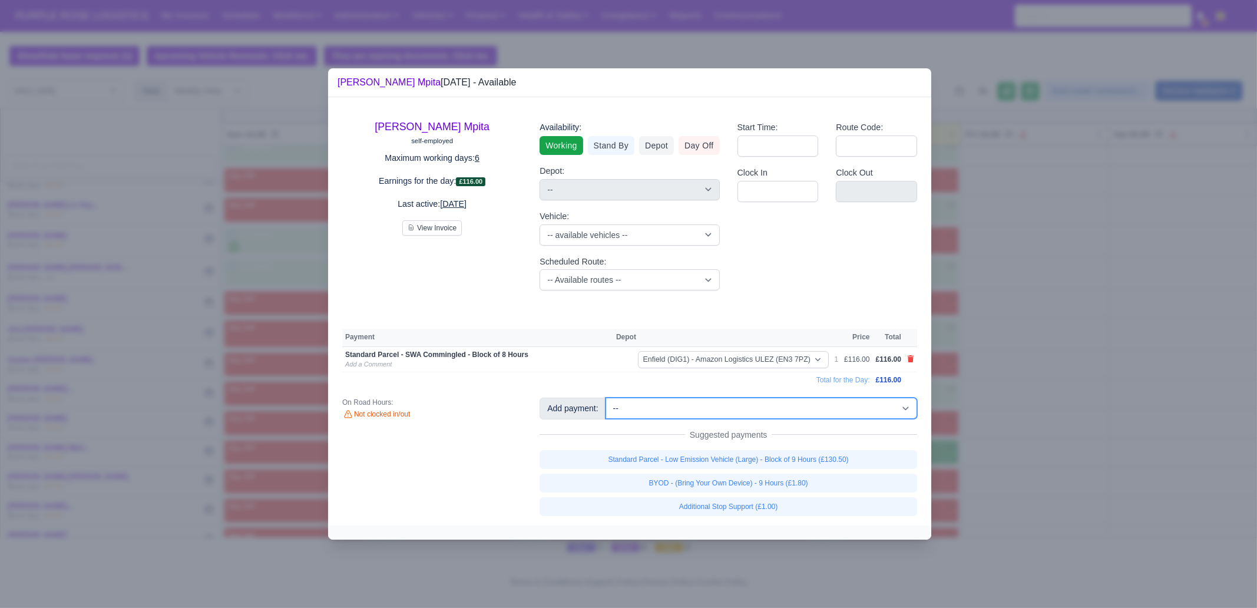
click at [796, 413] on select "-- Additional Hour Support (£14.50) Additional Hour Support (Walkers) (£13.50) …" at bounding box center [762, 408] width 312 height 21
click at [791, 403] on select "-- Additional Hour Support (£14.50) Additional Hour Support (Walkers) (£13.50) …" at bounding box center [762, 408] width 312 height 21
select select "97"
click at [606, 398] on select "-- Additional Hour Support (£14.50) Additional Hour Support (Walkers) (£13.50) …" at bounding box center [762, 408] width 312 height 21
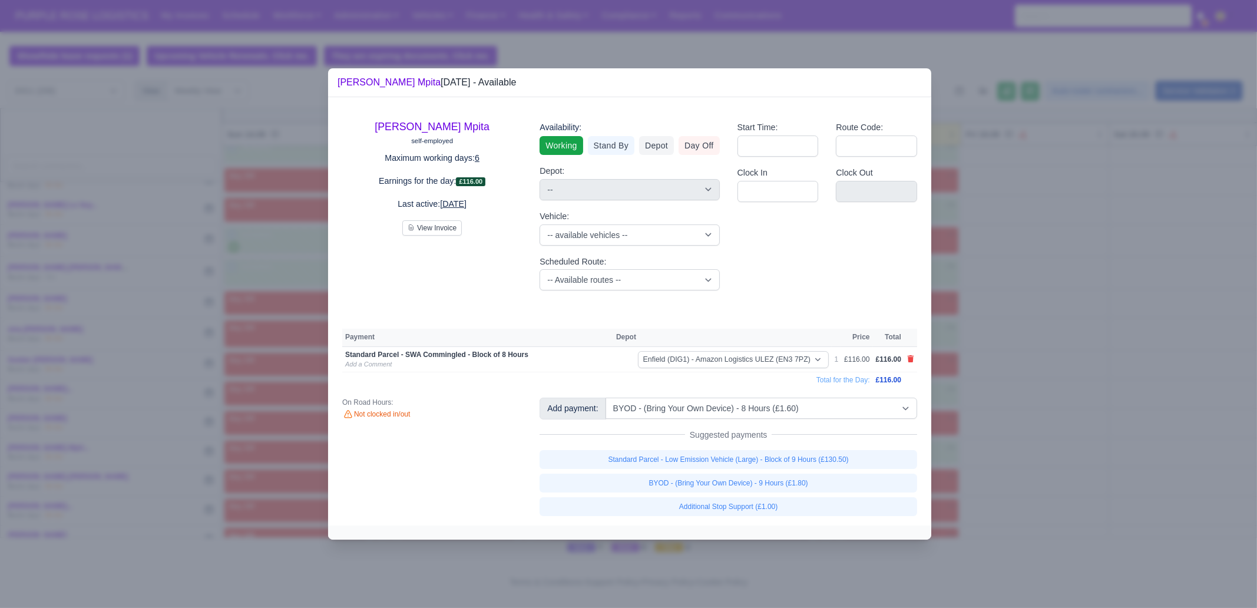
select select "1"
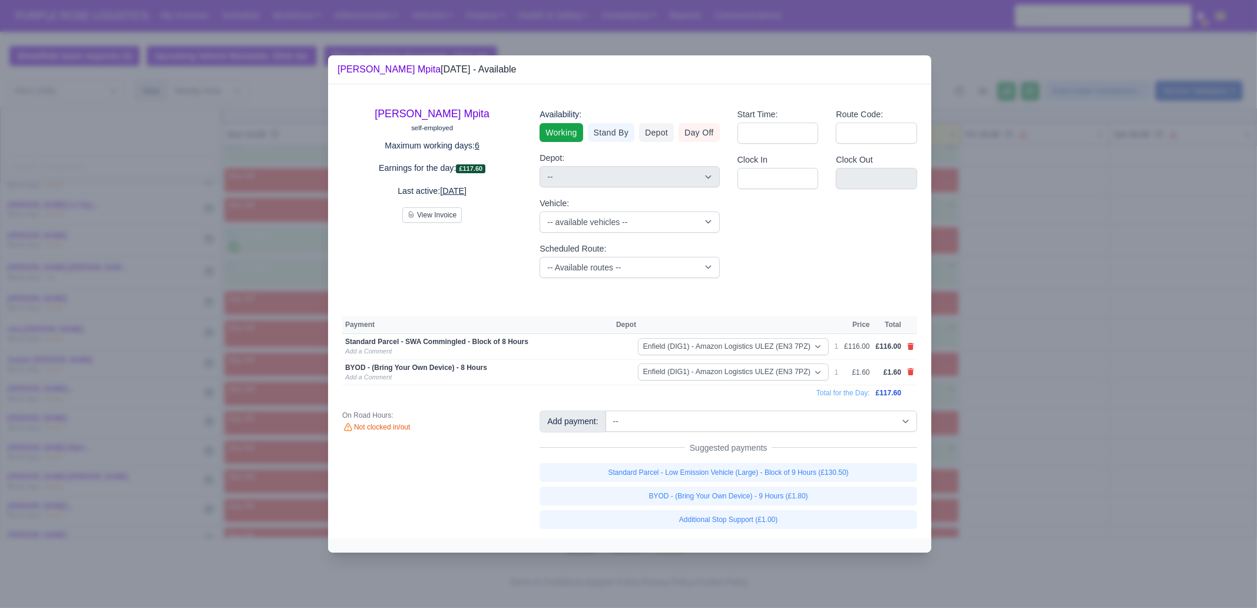
click at [1002, 466] on div at bounding box center [628, 304] width 1257 height 608
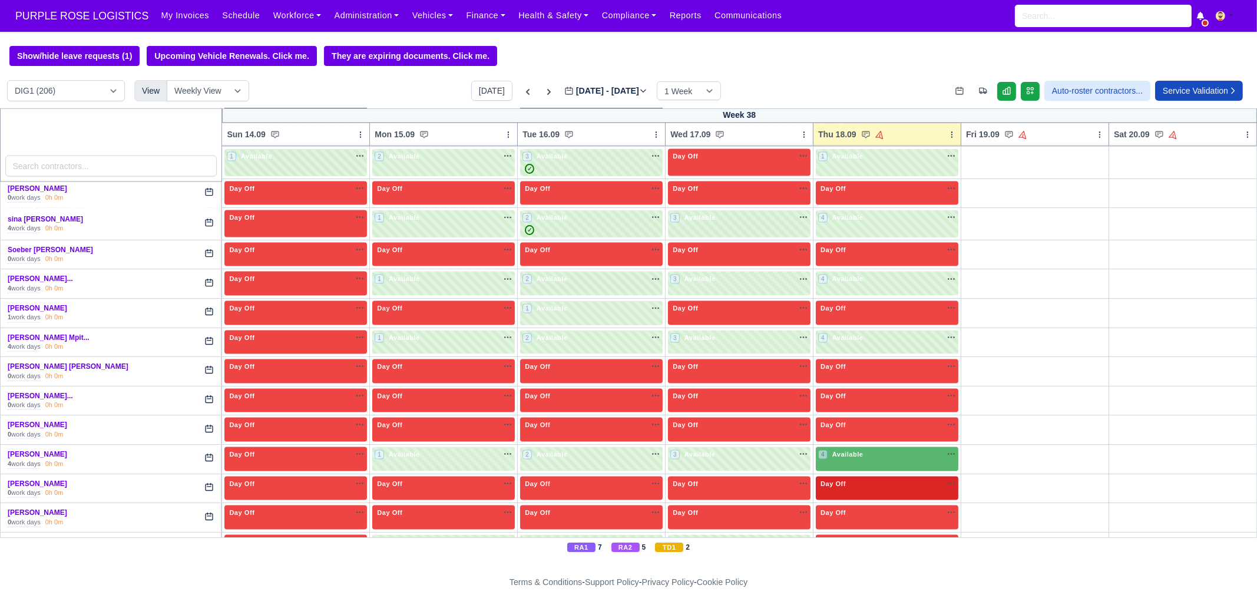
scroll to position [3314, 0]
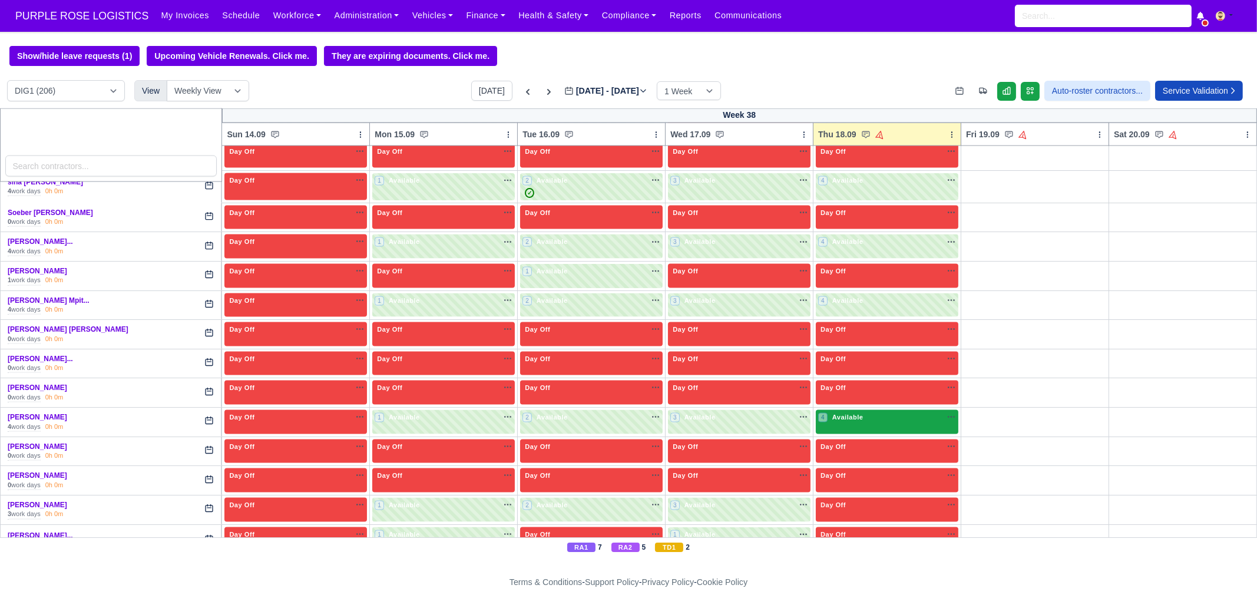
click at [861, 412] on div "4 Available na" at bounding box center [887, 417] width 138 height 10
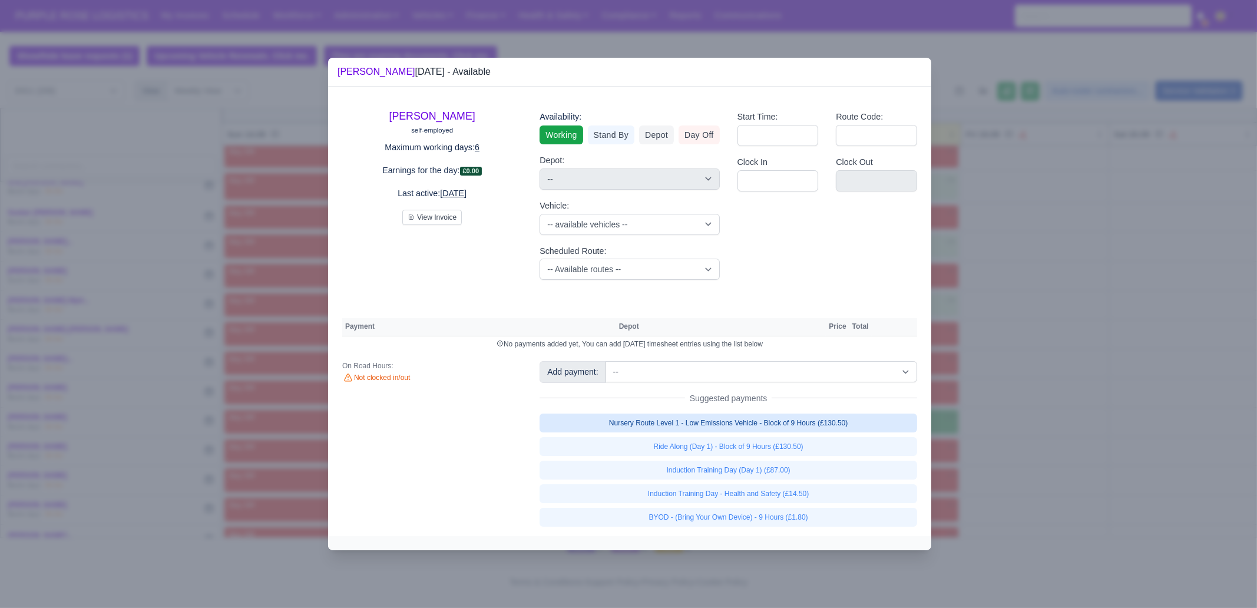
click at [845, 422] on link "Nursery Route Level 1 - Low Emissions Vehicle - Block of 9 Hours (£130.50)" at bounding box center [729, 423] width 378 height 19
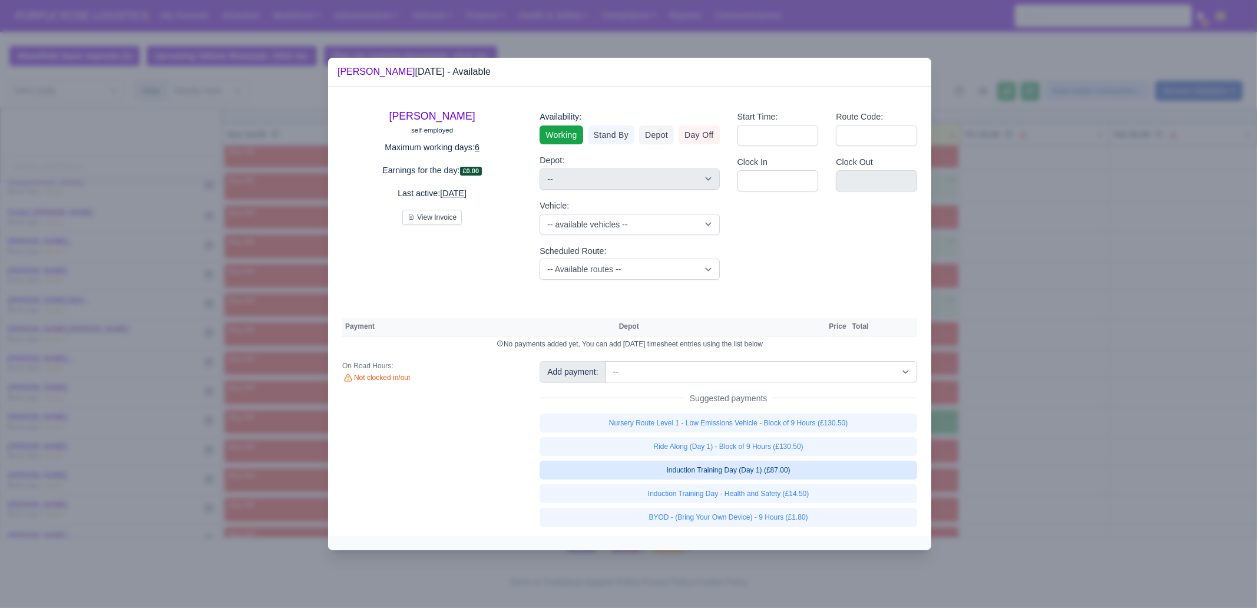
select select "1"
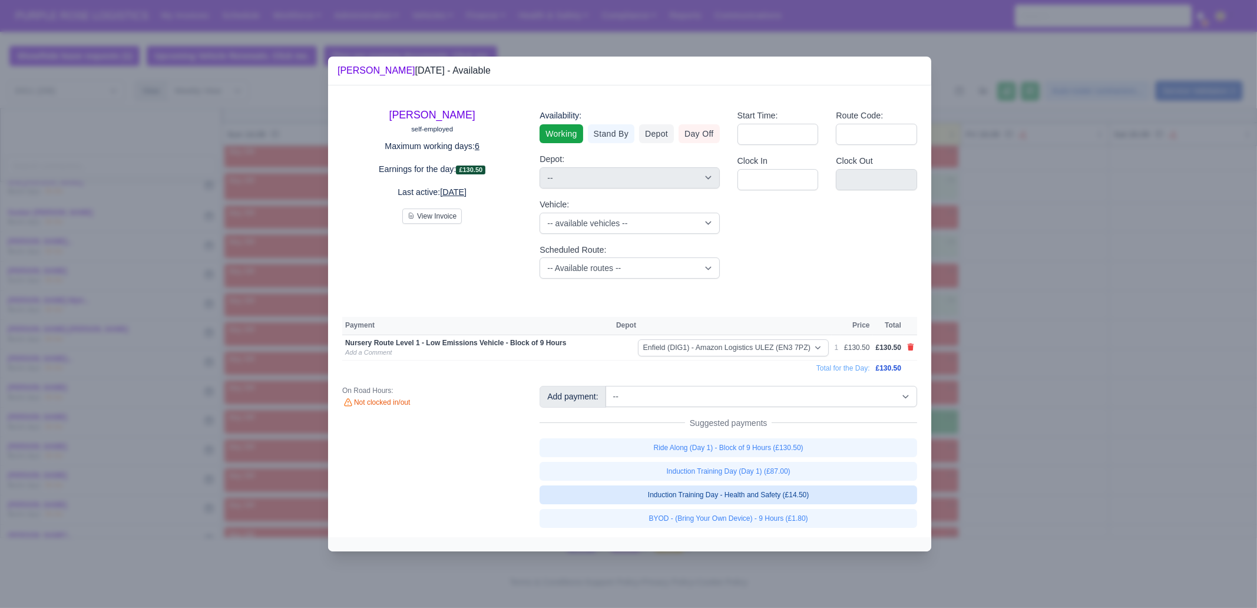
click at [827, 496] on link "Induction Training Day - Health and Safety (£14.50)" at bounding box center [729, 494] width 378 height 19
select select "1"
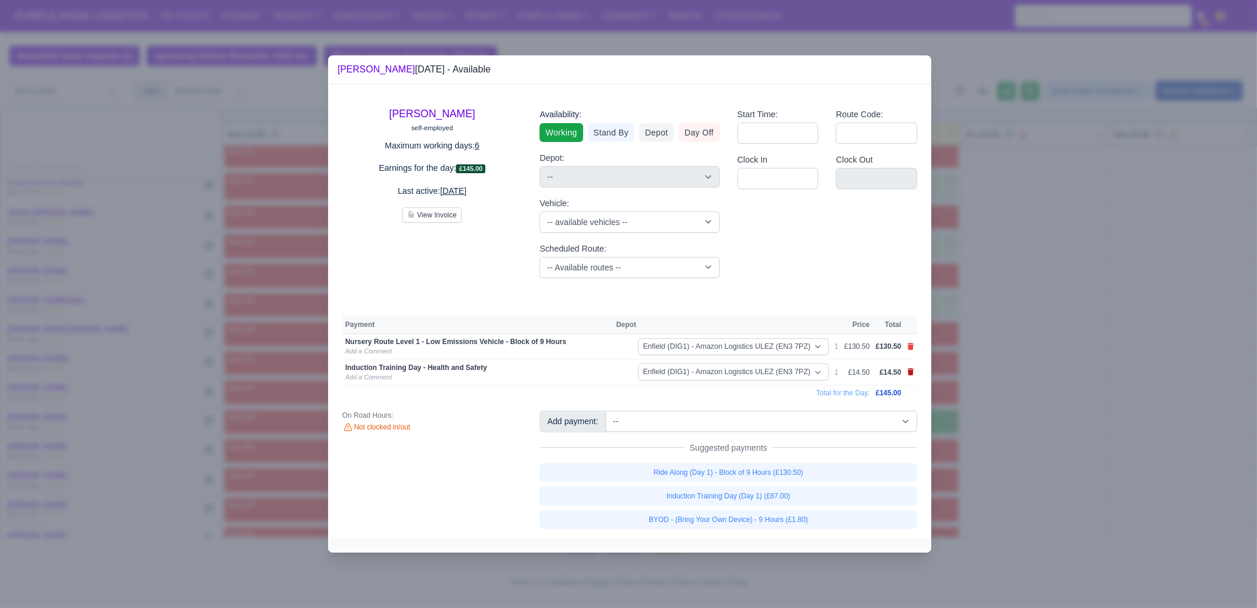
click at [911, 374] on icon at bounding box center [911, 371] width 6 height 7
select select
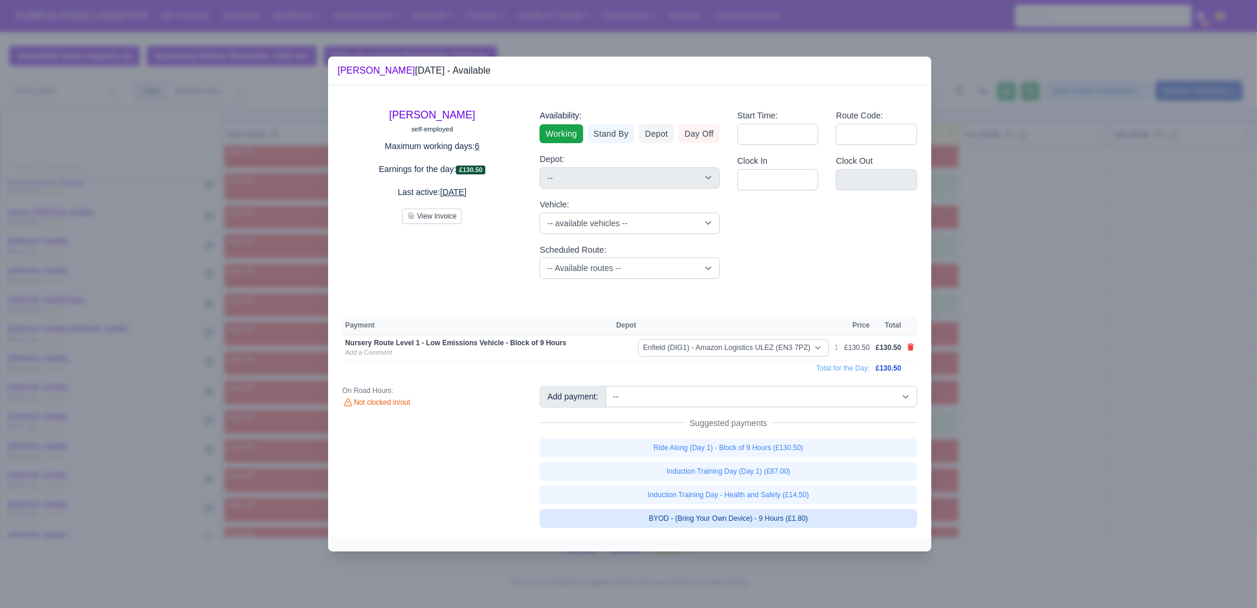
click at [794, 514] on link "BYOD - (Bring Your Own Device) - 9 Hours (£1.80)" at bounding box center [729, 518] width 378 height 19
select select "1"
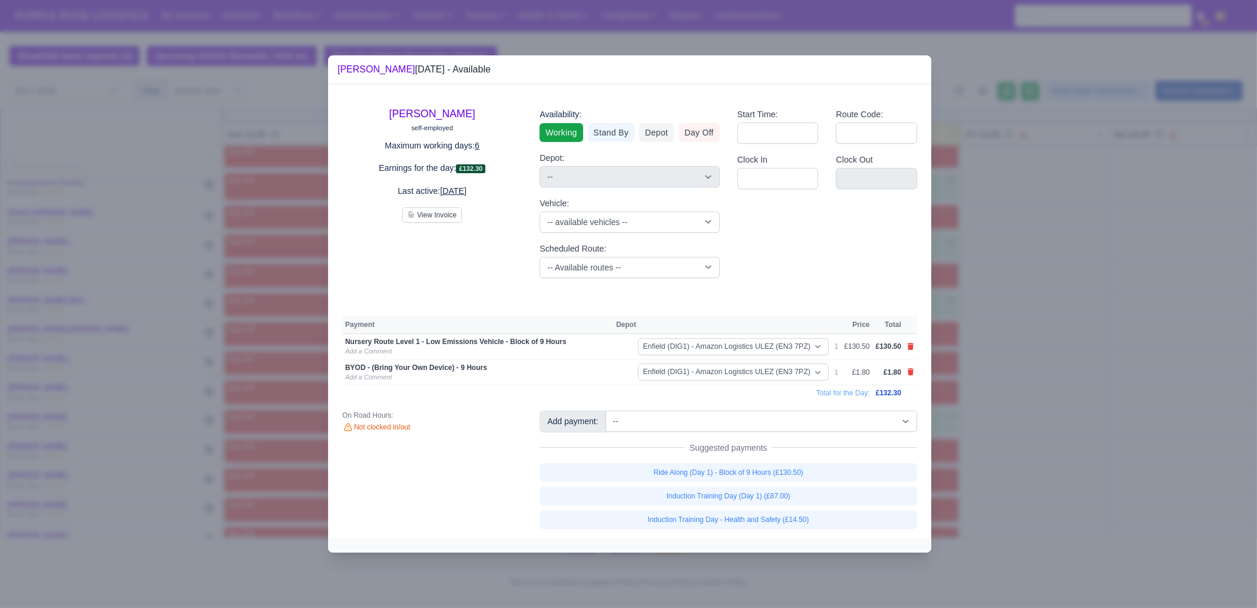
click at [1035, 451] on div at bounding box center [628, 304] width 1257 height 608
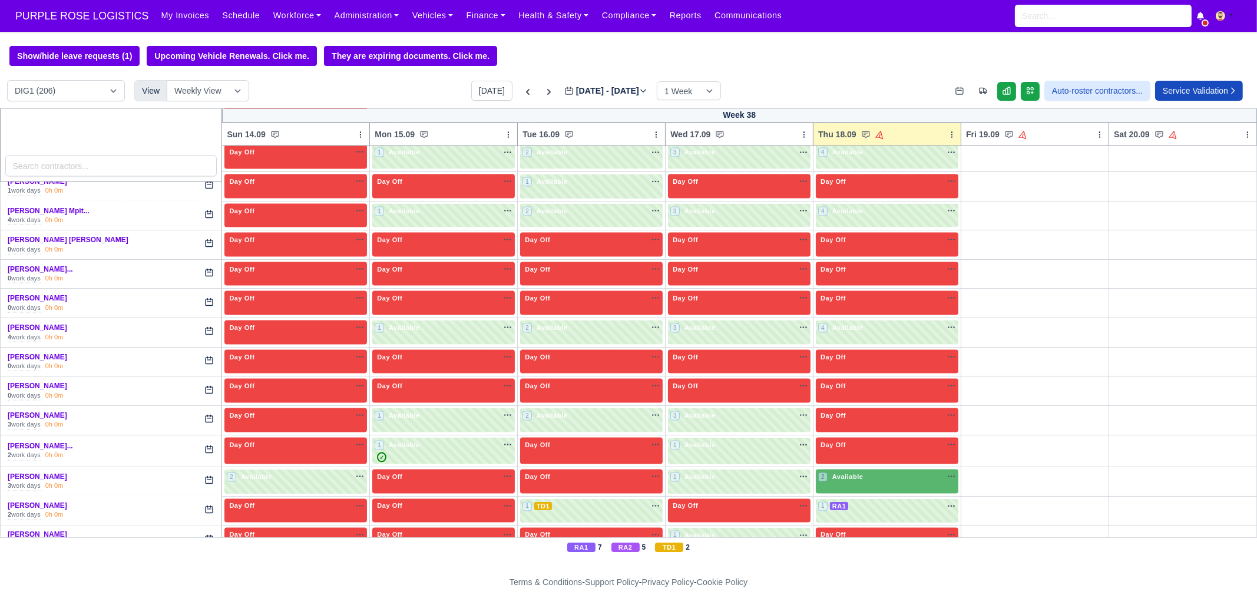
scroll to position [3425, 0]
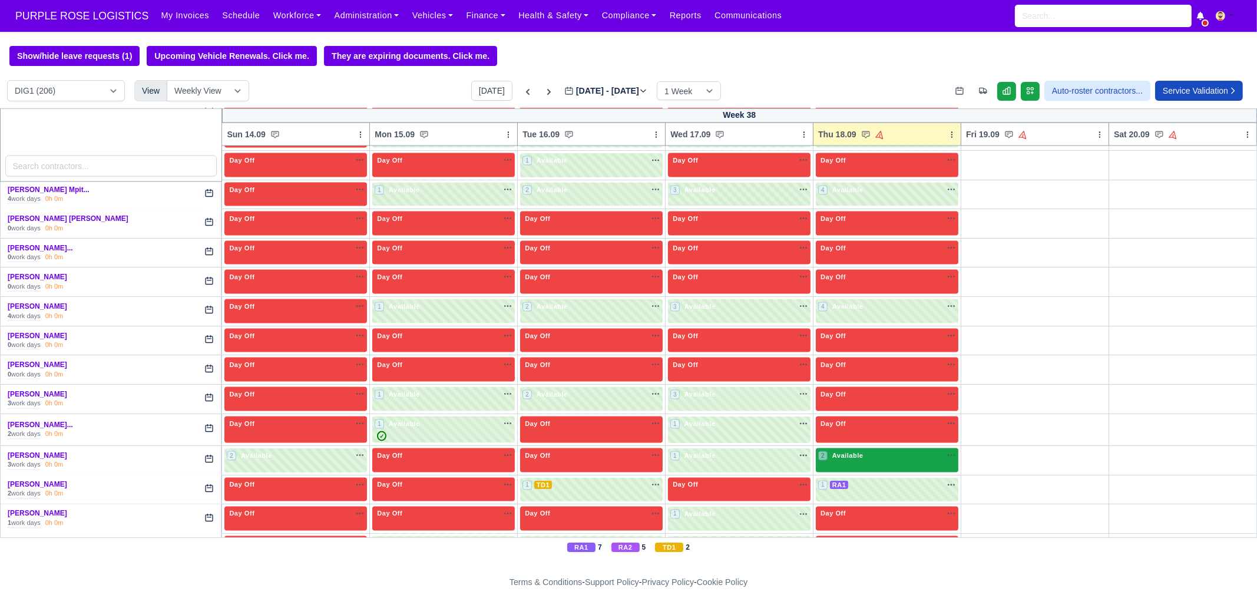
click at [861, 451] on div "2 Available na" at bounding box center [887, 457] width 138 height 12
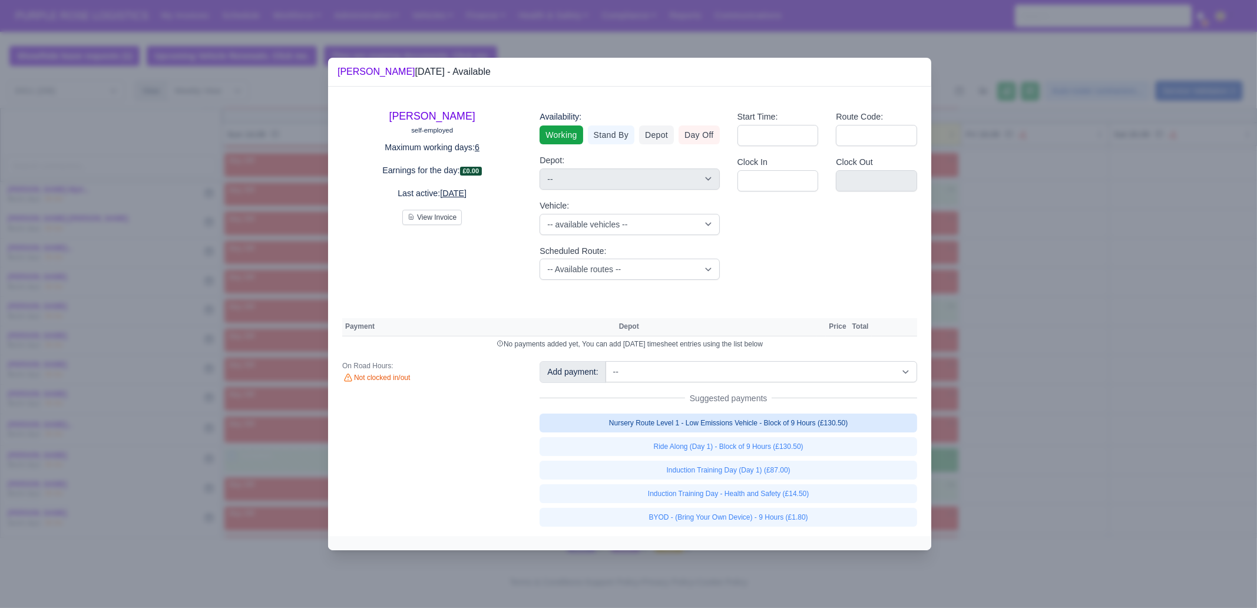
click at [801, 425] on link "Nursery Route Level 1 - Low Emissions Vehicle - Block of 9 Hours (£130.50)" at bounding box center [729, 423] width 378 height 19
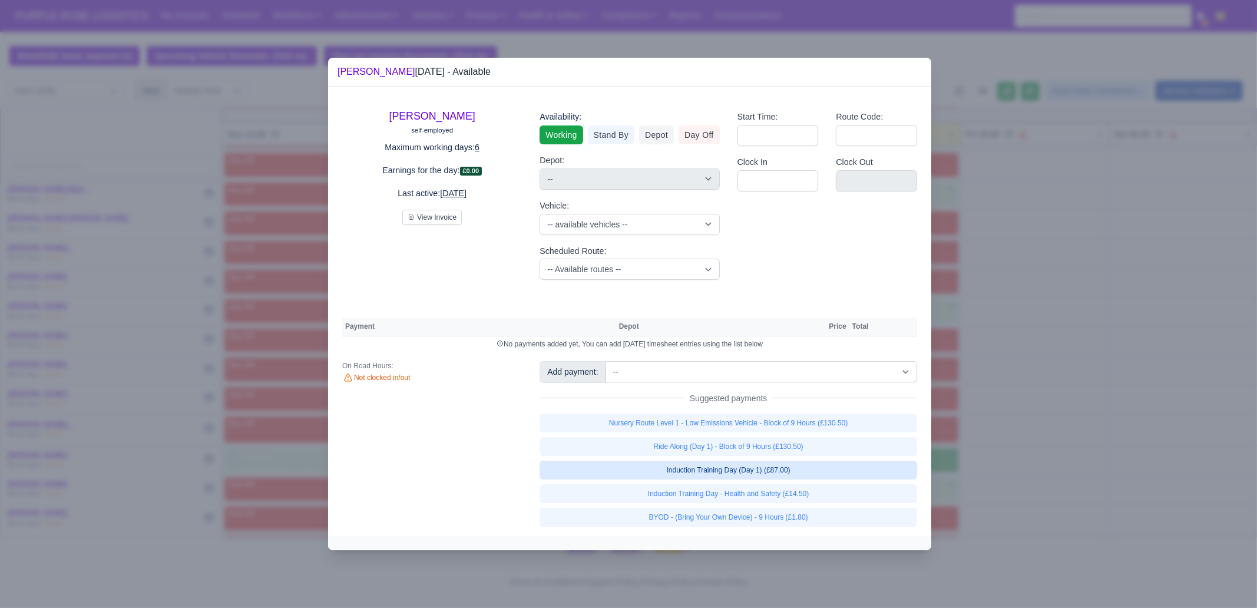
select select "1"
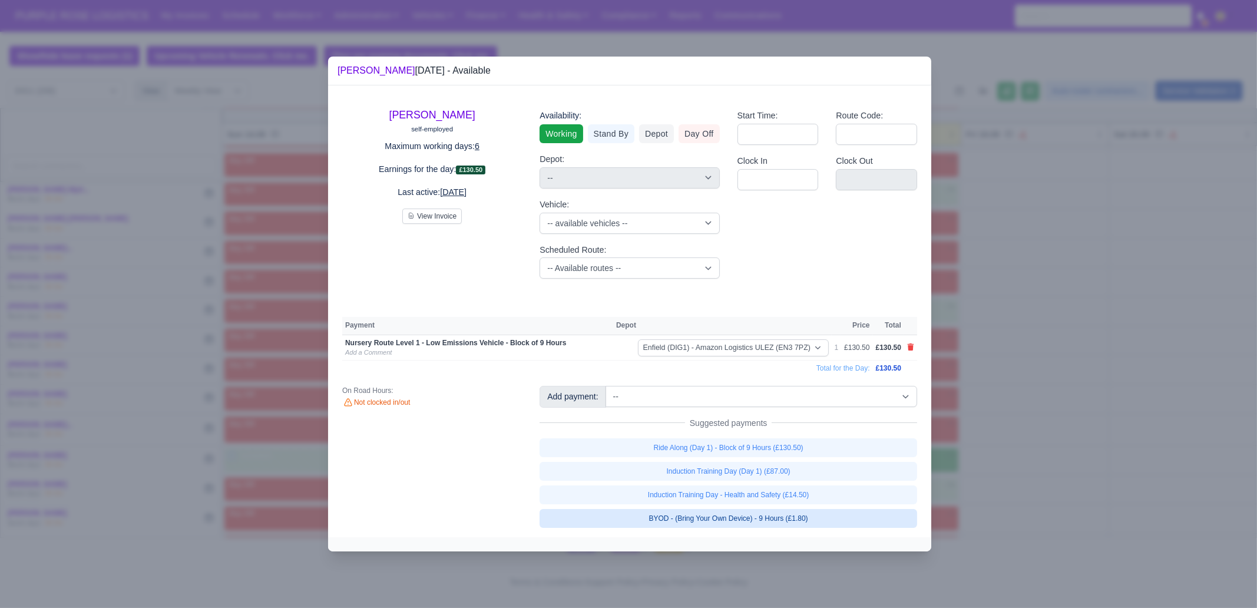
click at [799, 520] on link "BYOD - (Bring Your Own Device) - 9 Hours (£1.80)" at bounding box center [729, 518] width 378 height 19
select select "1"
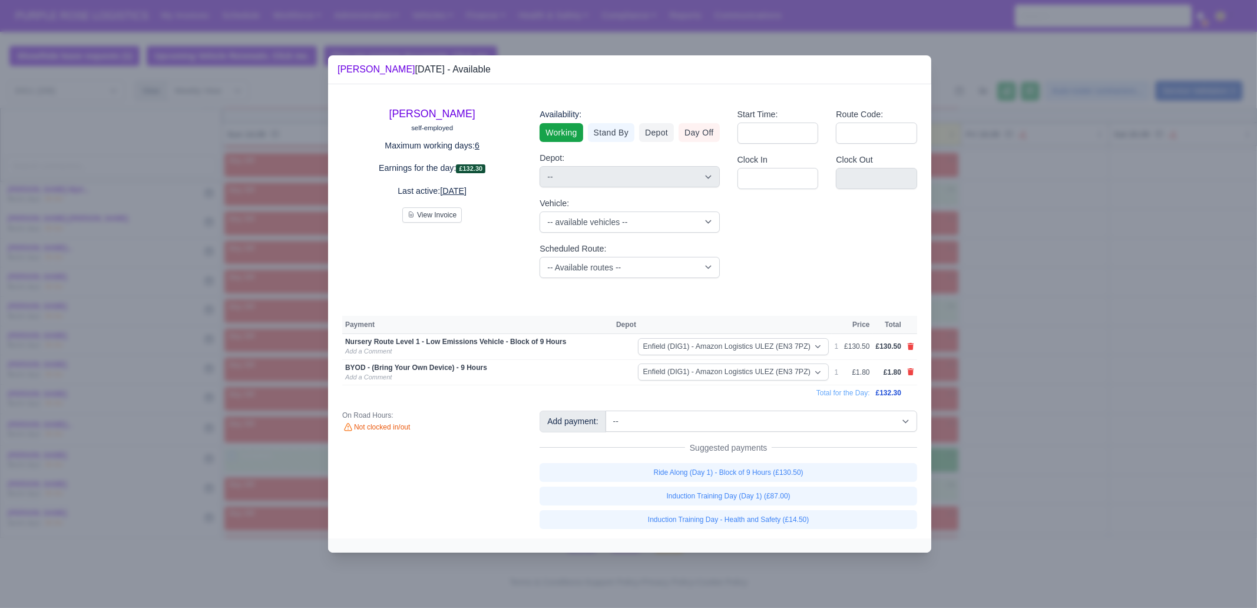
click at [1040, 402] on div at bounding box center [628, 304] width 1257 height 608
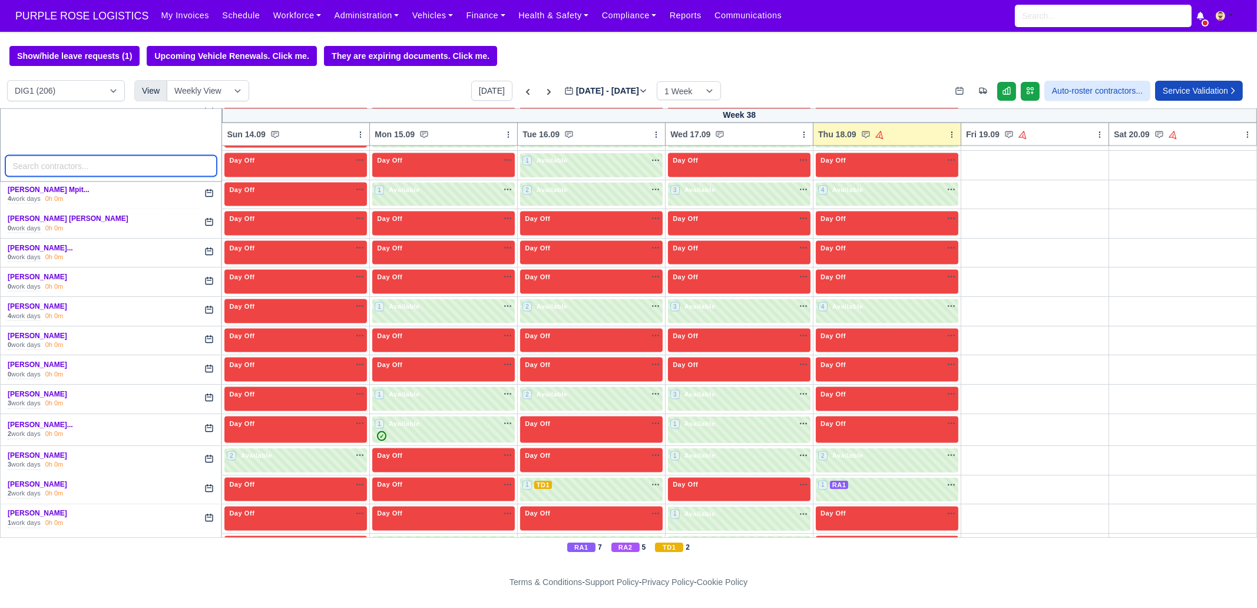
click at [103, 173] on input "search" at bounding box center [111, 166] width 212 height 21
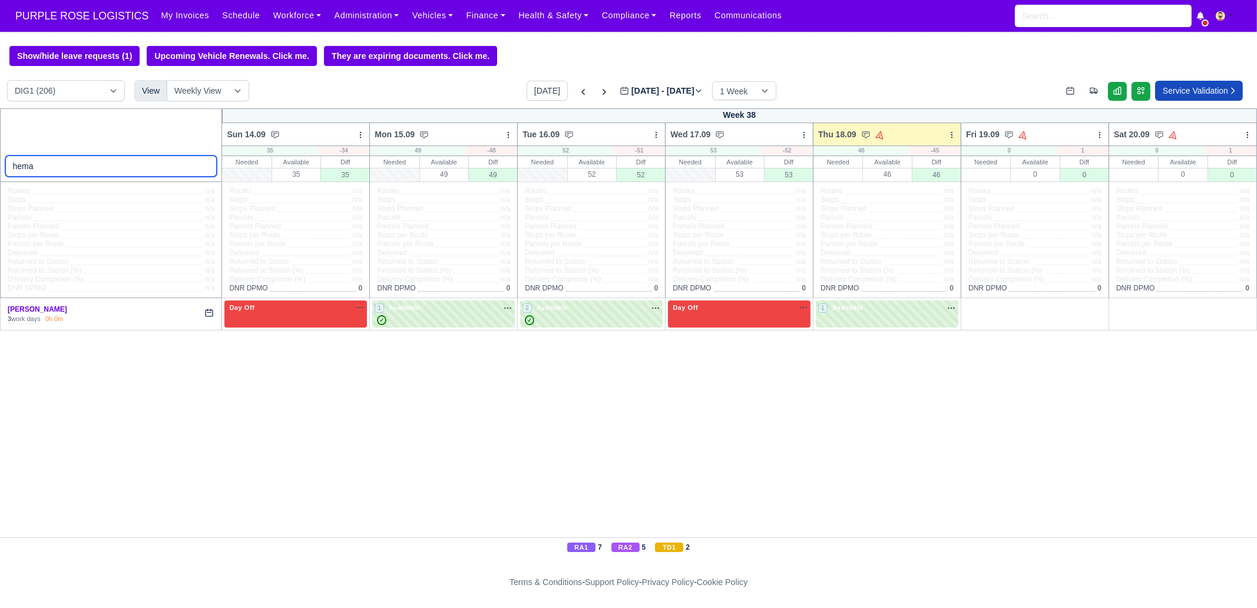
type input "hema"
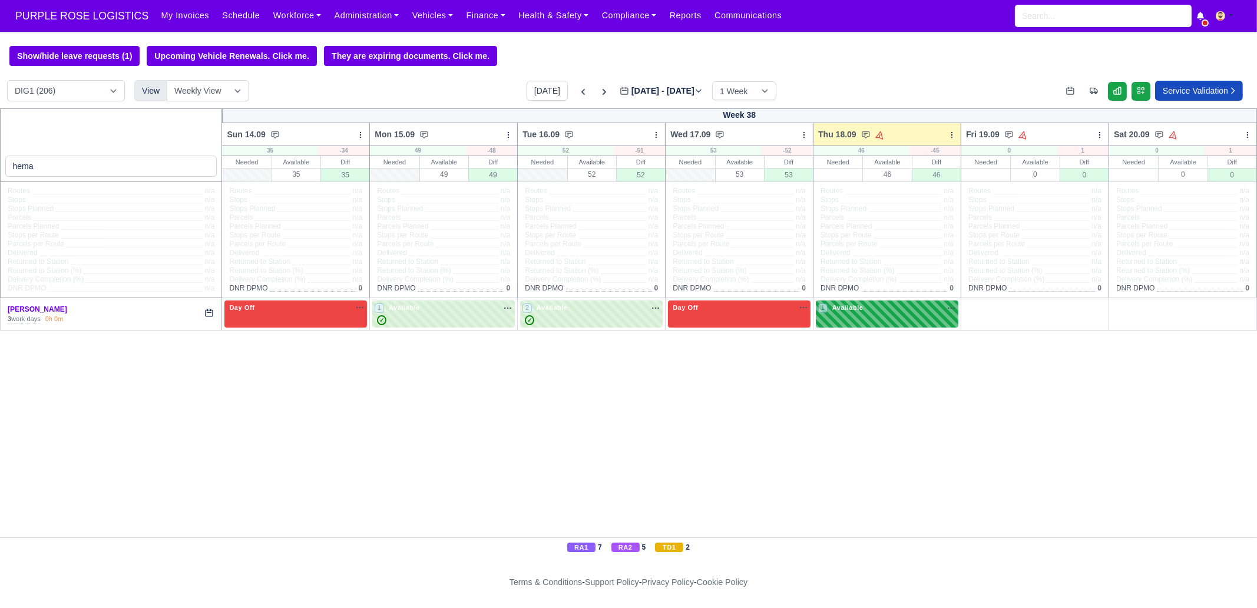
click at [921, 323] on div "1 Available" at bounding box center [887, 313] width 143 height 27
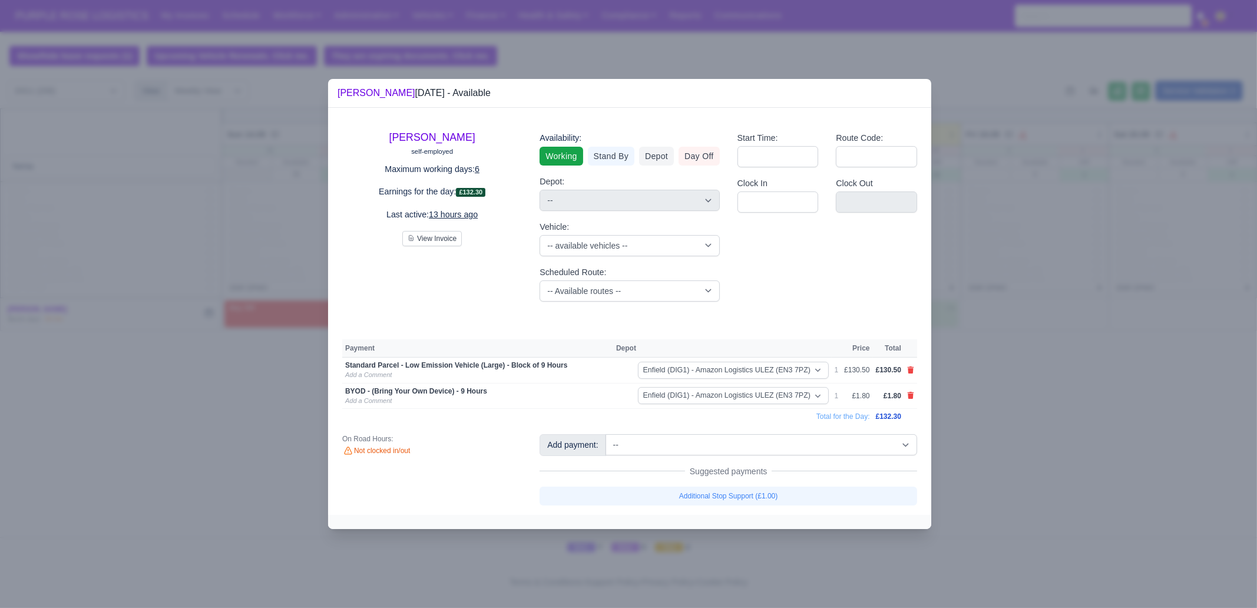
click at [911, 365] on link at bounding box center [910, 370] width 7 height 10
select select
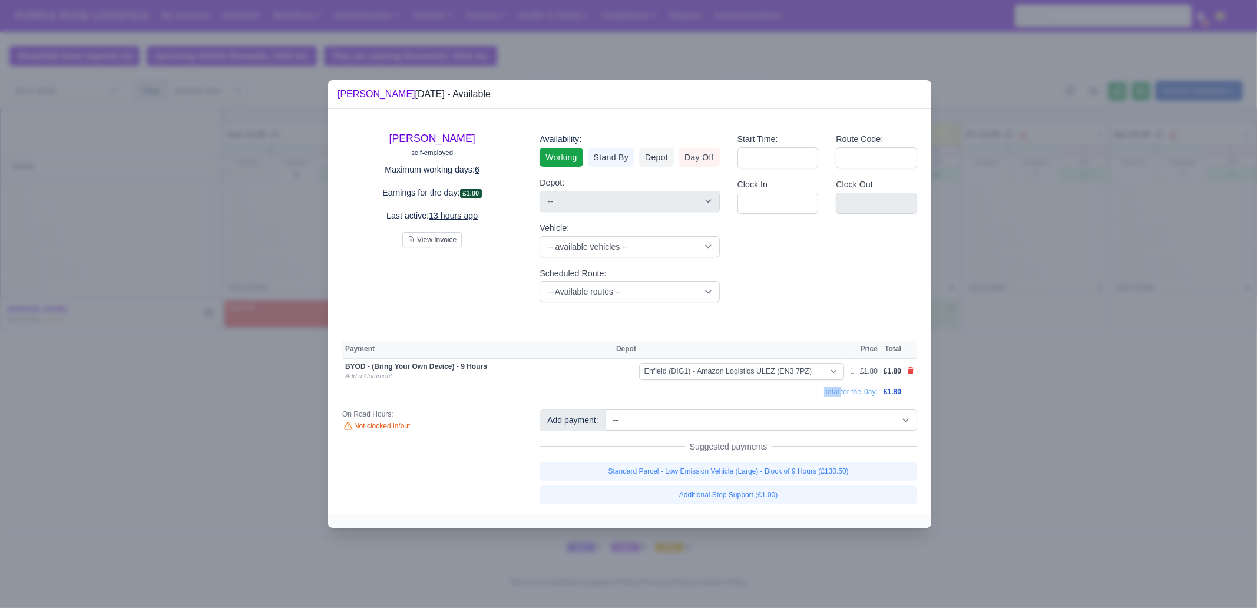
click at [911, 365] on td at bounding box center [910, 371] width 13 height 26
click at [908, 372] on icon at bounding box center [911, 370] width 6 height 7
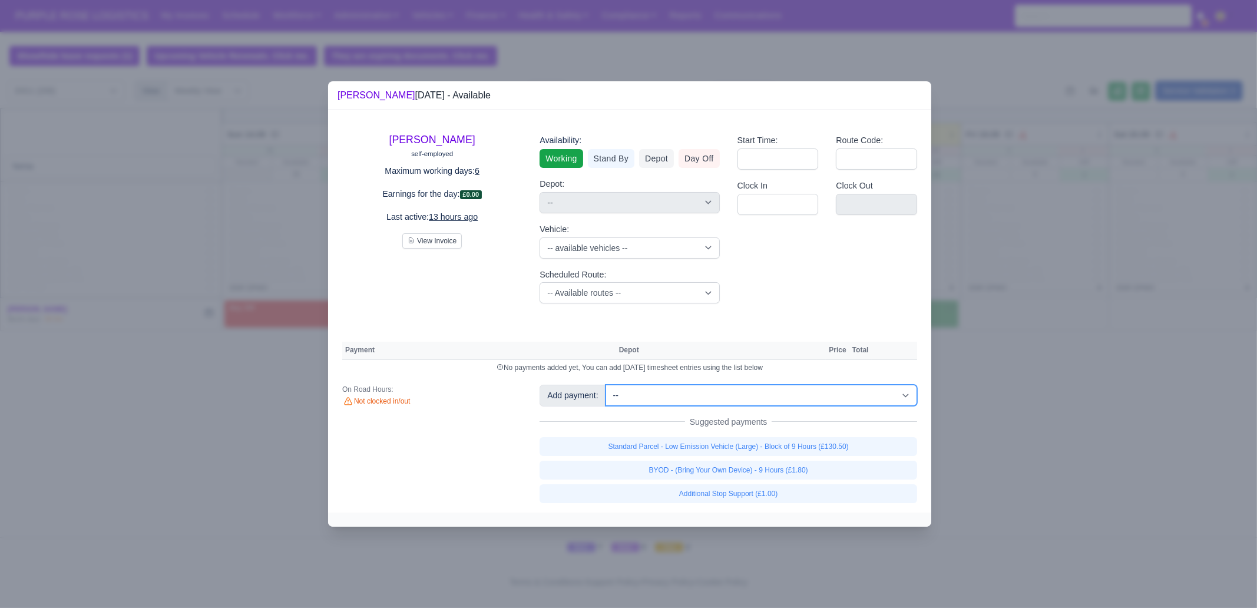
click at [797, 402] on select "-- Additional Hour Support (£14.50) Additional Hour Support (Walkers) (£13.50) …" at bounding box center [762, 395] width 312 height 21
click at [606, 385] on select "-- Additional Hour Support (£14.50) Additional Hour Support (Walkers) (£13.50) …" at bounding box center [762, 395] width 312 height 21
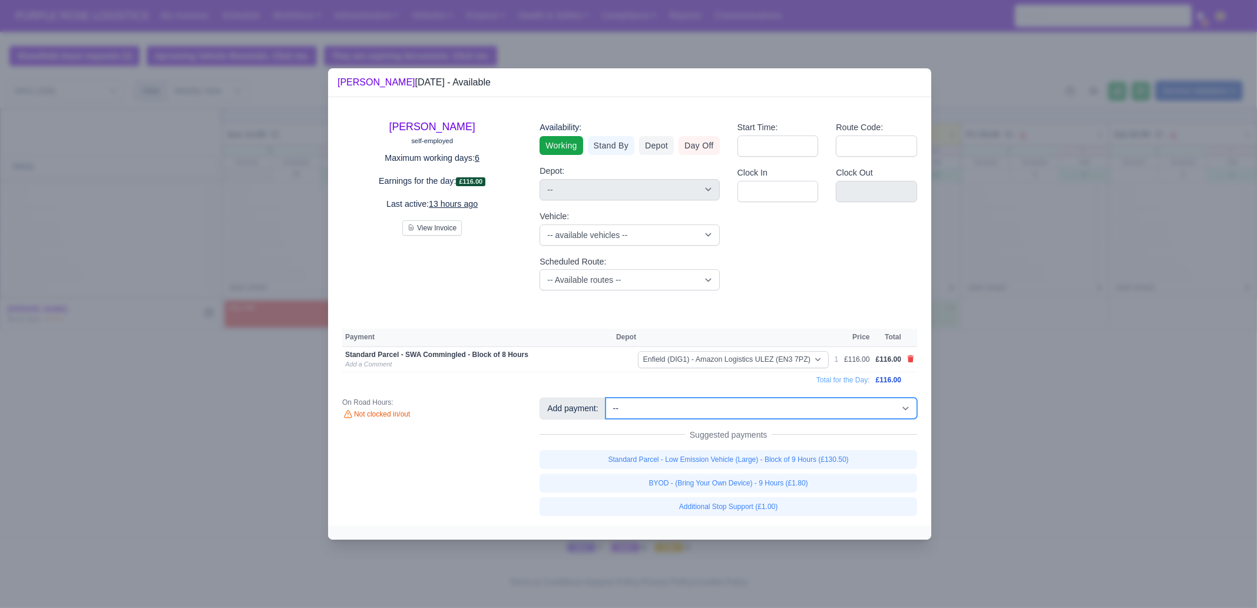
click at [768, 400] on select "-- Additional Hour Support (£14.50) Additional Hour Support (Walkers) (£13.50) …" at bounding box center [762, 408] width 312 height 21
click at [606, 398] on select "-- Additional Hour Support (£14.50) Additional Hour Support (Walkers) (£13.50) …" at bounding box center [762, 408] width 312 height 21
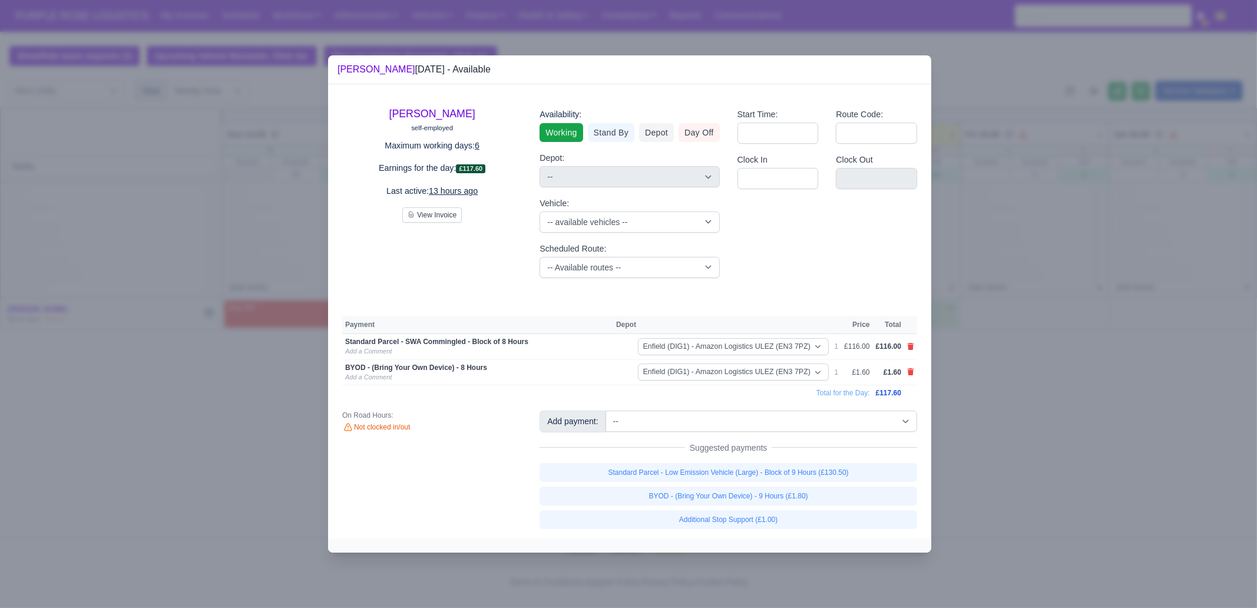
click at [1032, 475] on div at bounding box center [628, 304] width 1257 height 608
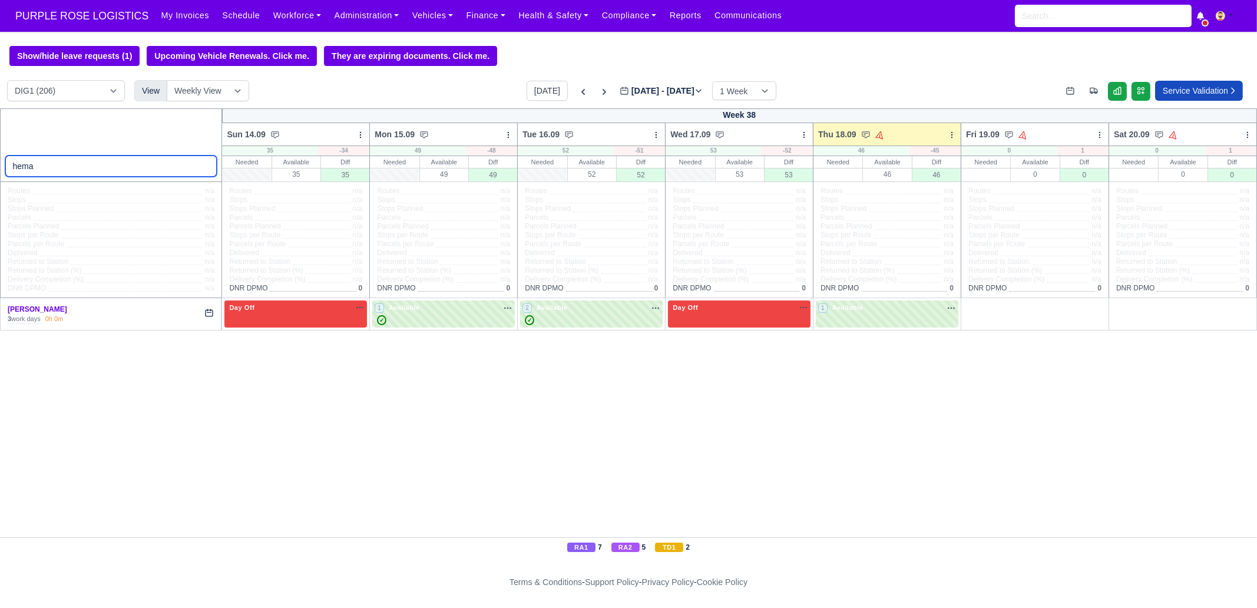
click at [207, 171] on input "hema" at bounding box center [111, 166] width 212 height 21
click at [204, 168] on input "hema" at bounding box center [111, 166] width 212 height 21
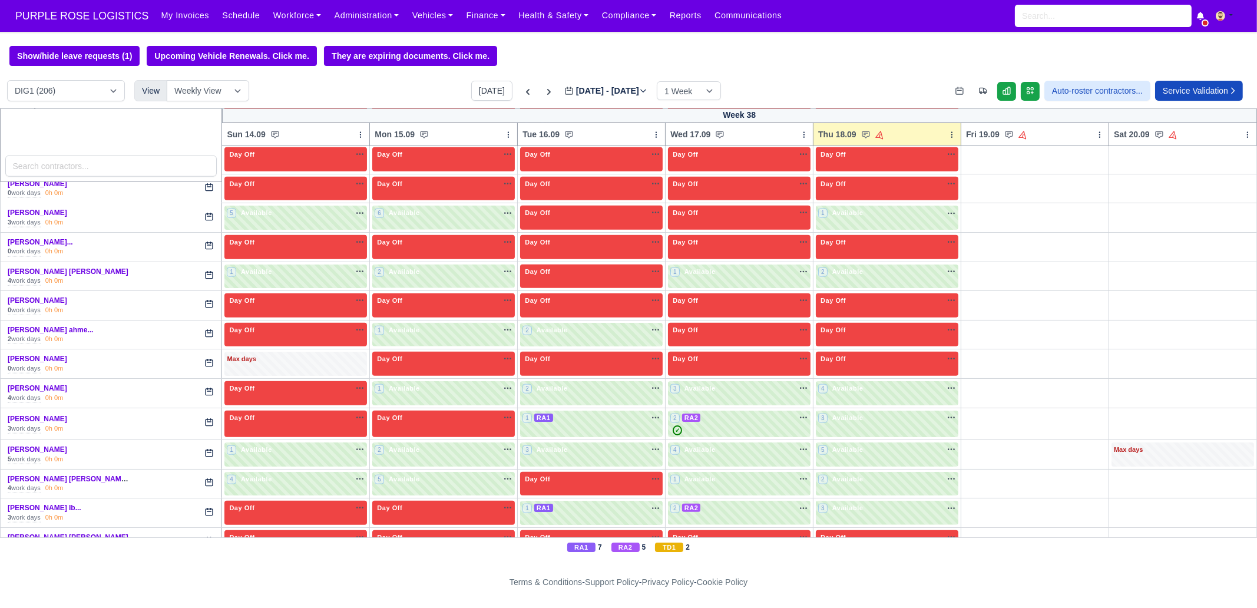
scroll to position [2209, 0]
